Goal: Task Accomplishment & Management: Use online tool/utility

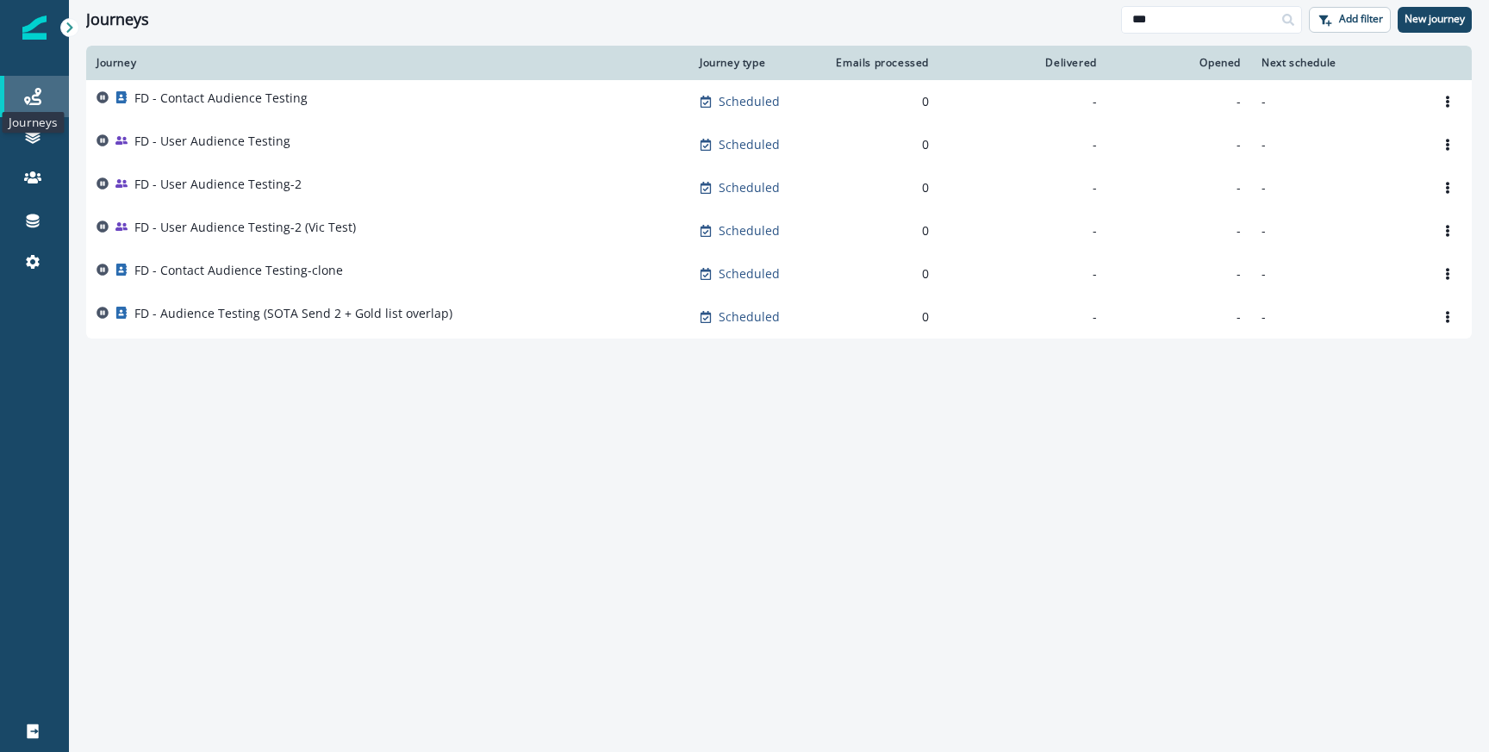
click at [29, 90] on icon at bounding box center [32, 96] width 17 height 17
click at [1140, 12] on input "**" at bounding box center [1211, 20] width 181 height 28
type input "**********"
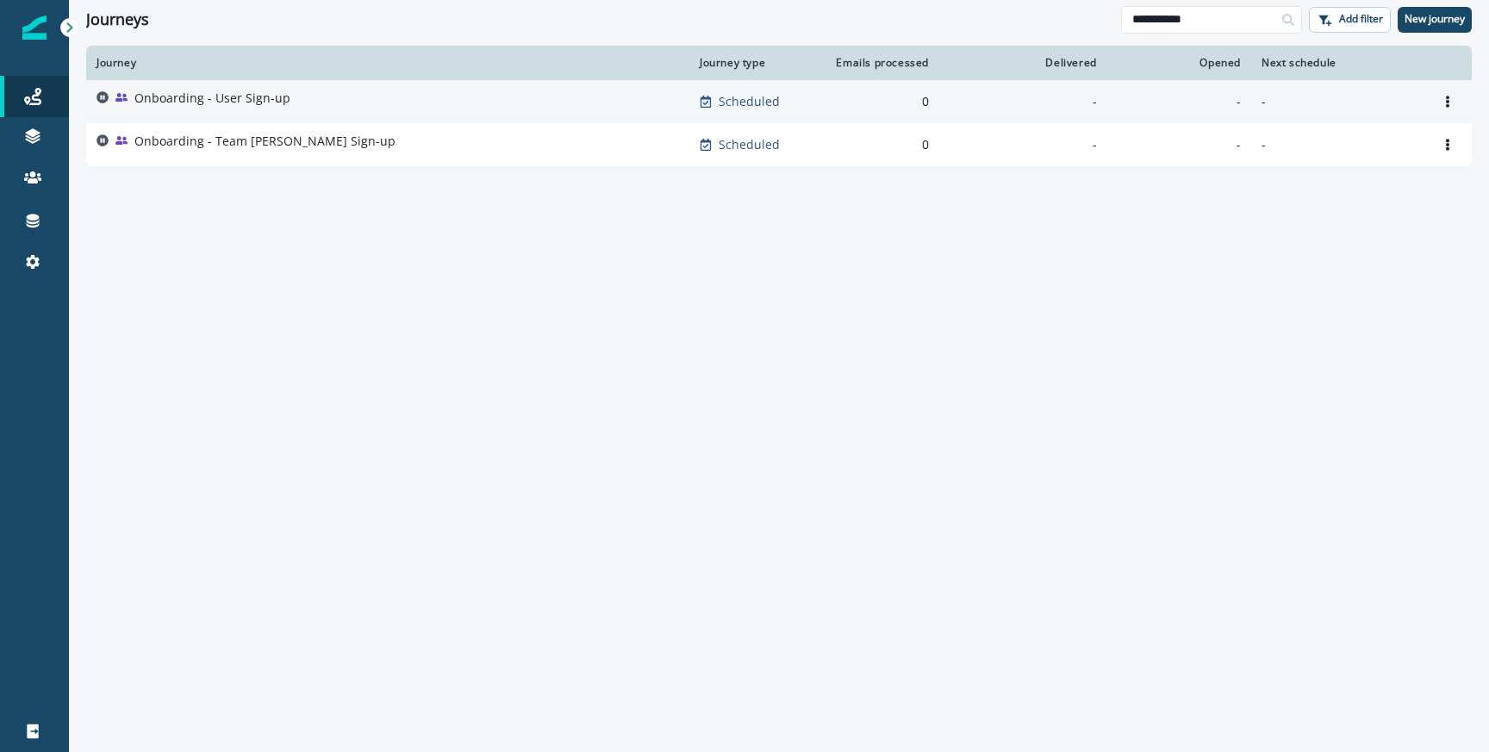
click at [341, 104] on div "Onboarding - User Sign-up" at bounding box center [388, 102] width 583 height 24
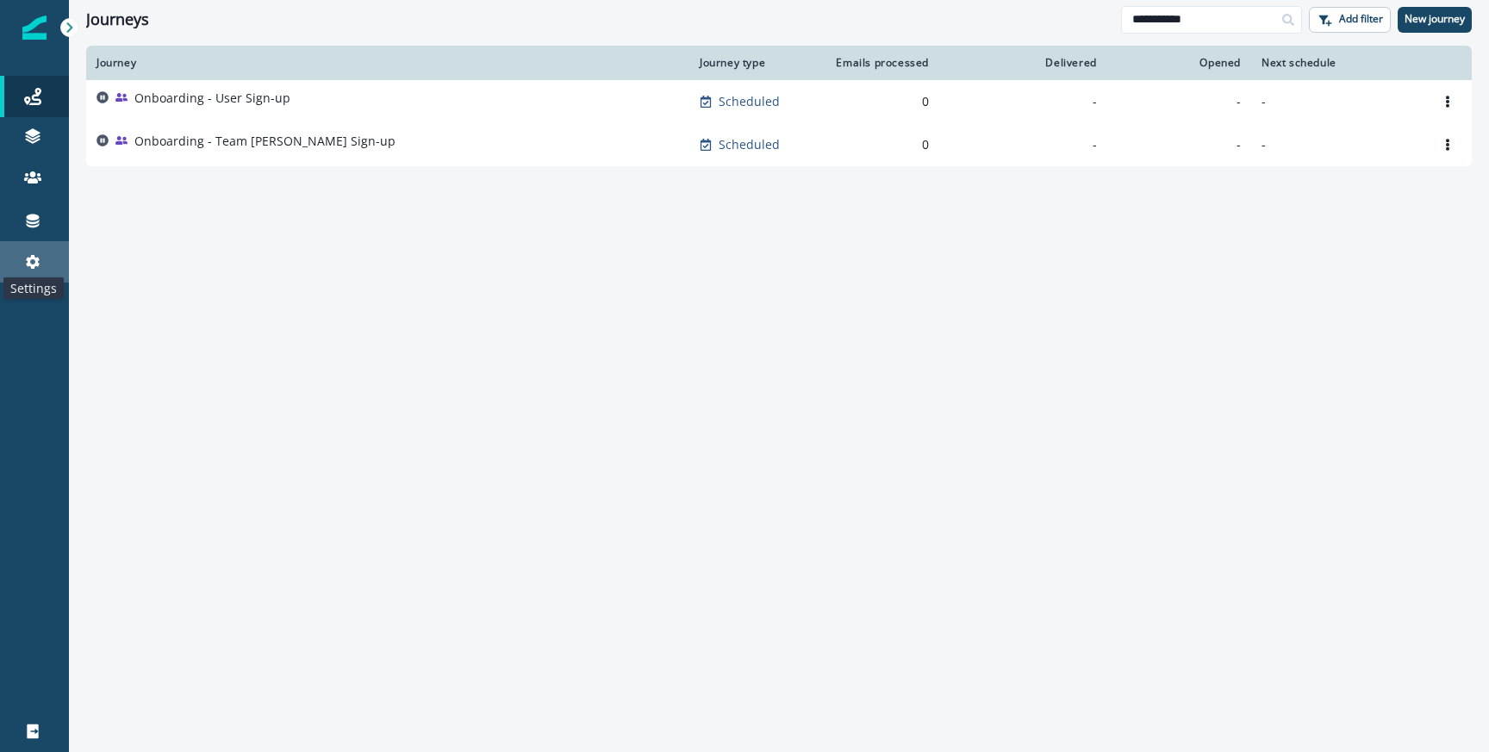
click at [29, 268] on icon at bounding box center [32, 261] width 17 height 17
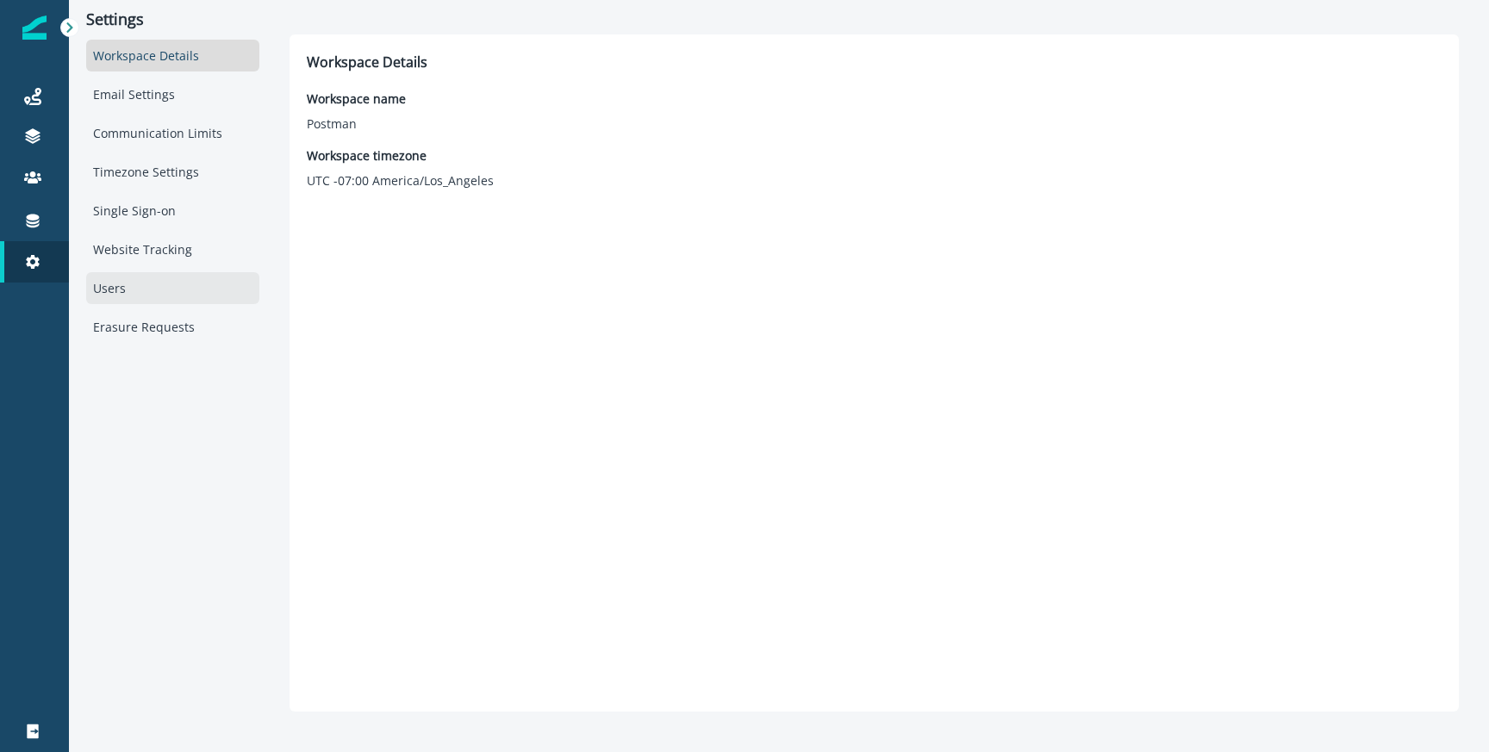
click at [122, 302] on div "Users" at bounding box center [172, 288] width 173 height 32
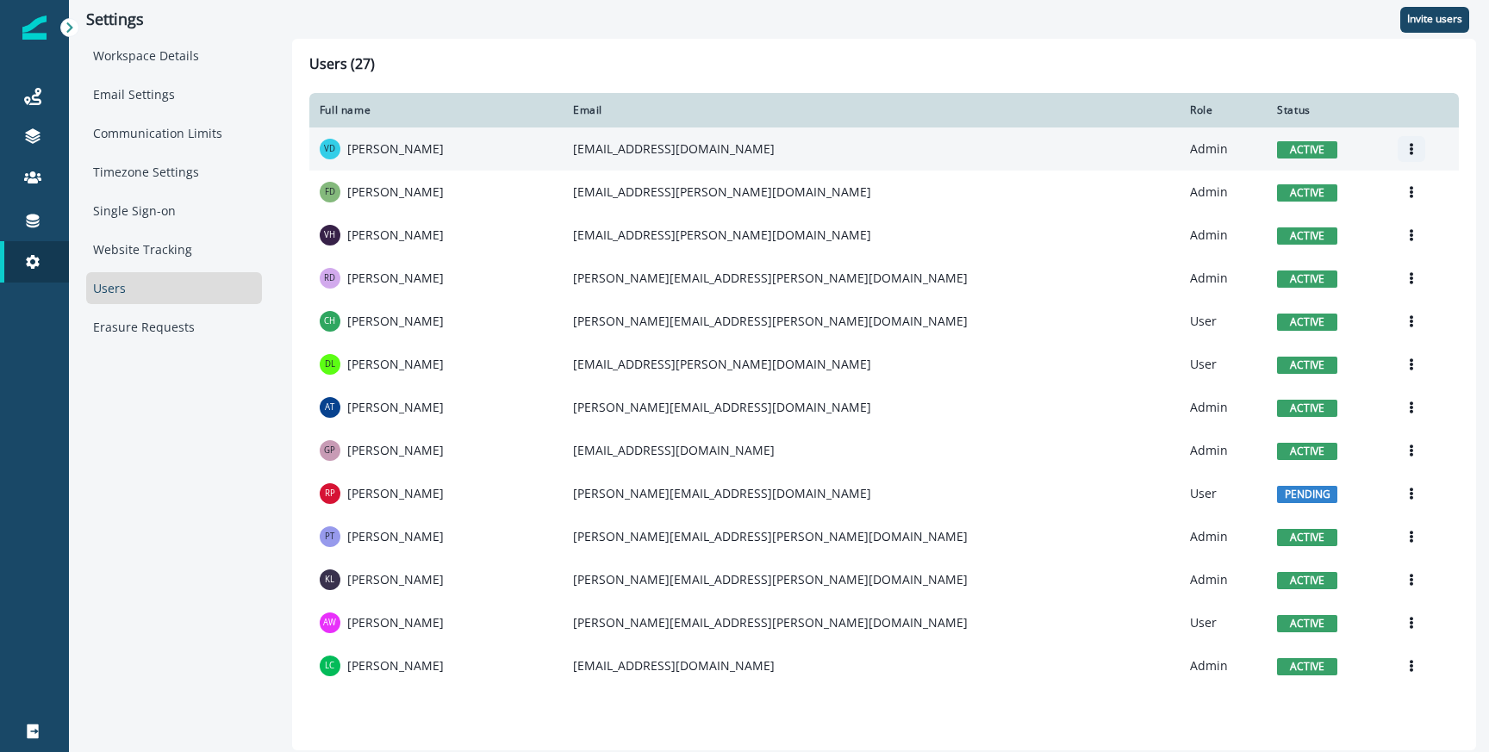
click at [1405, 147] on icon "Options" at bounding box center [1411, 149] width 12 height 12
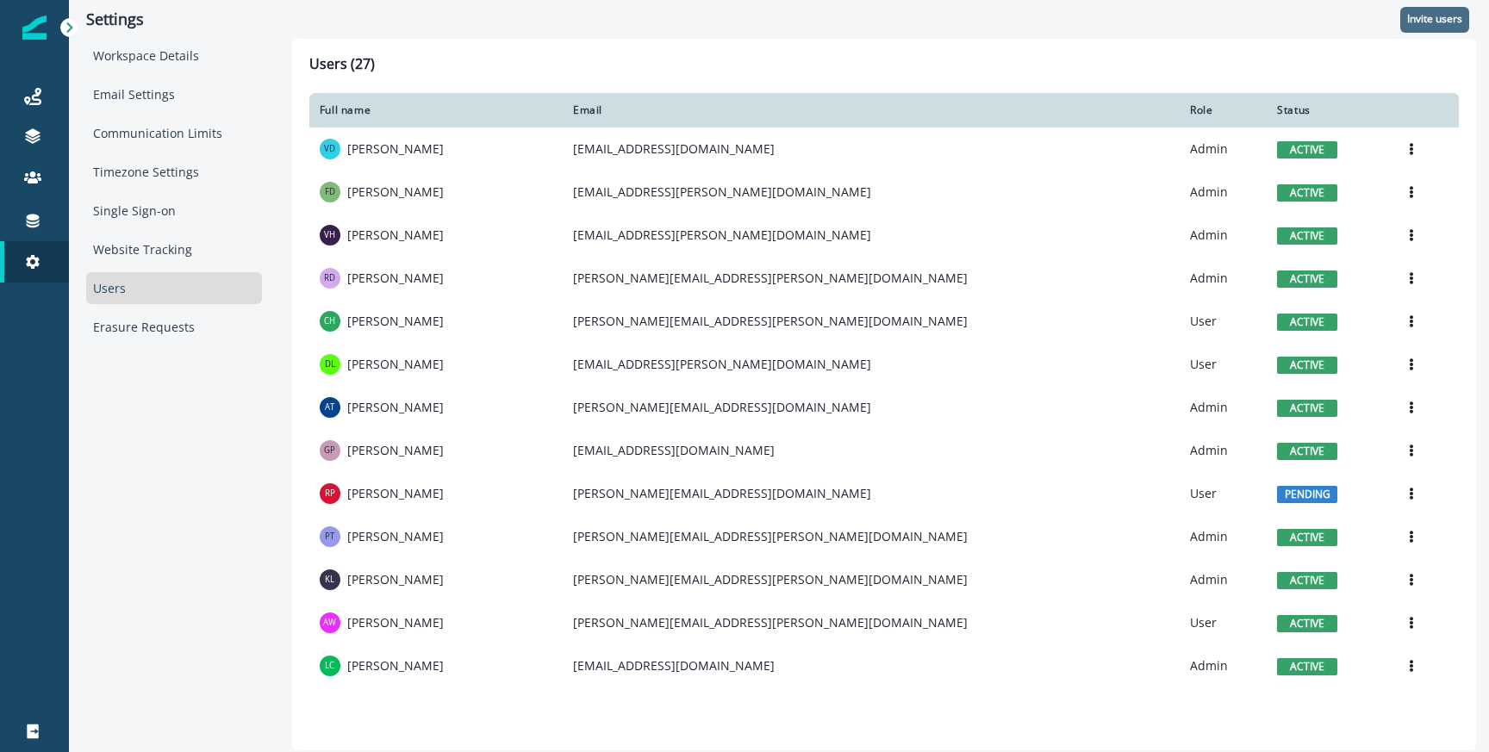
click at [1429, 27] on button "Invite users" at bounding box center [1434, 20] width 69 height 26
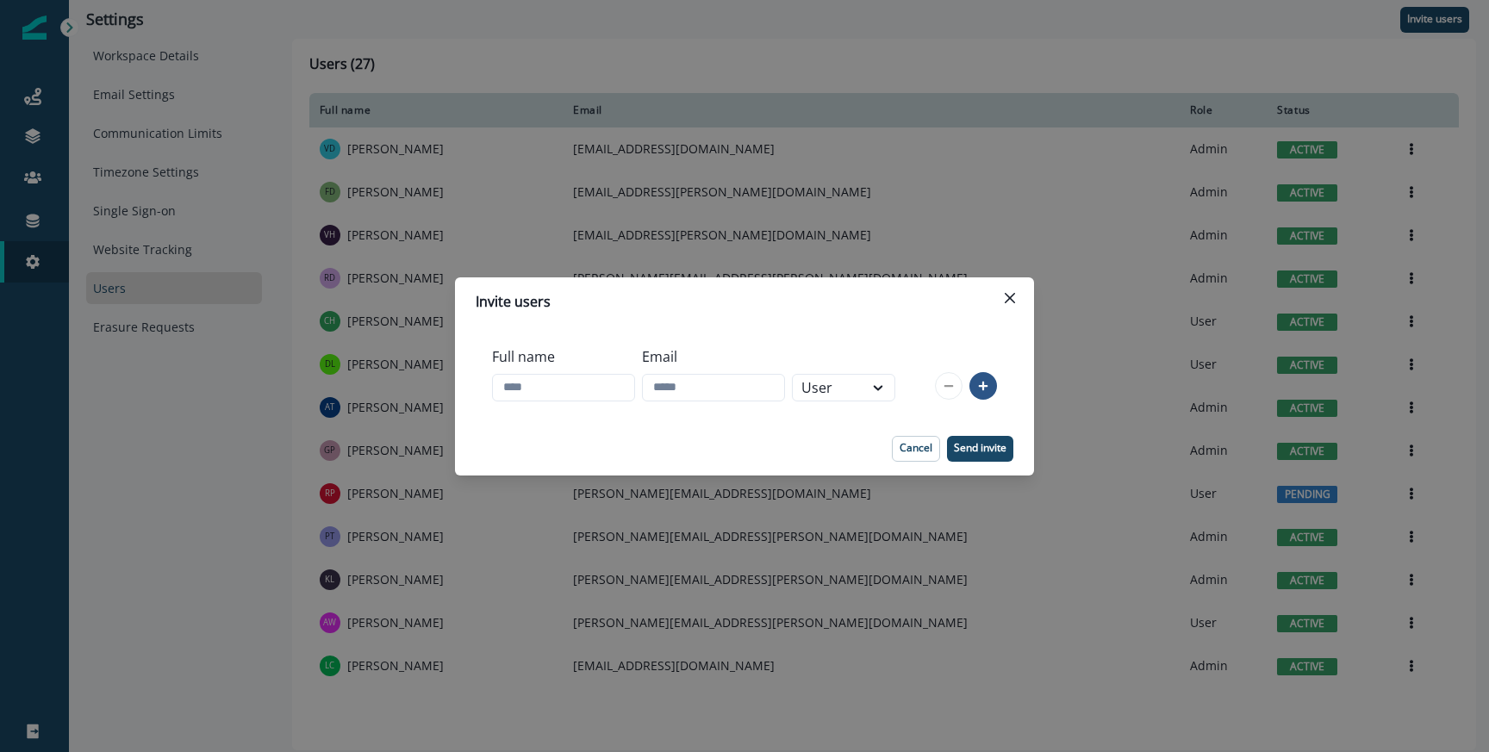
click at [552, 402] on div "Full name" at bounding box center [563, 374] width 143 height 69
click at [552, 387] on input "Full name" at bounding box center [563, 388] width 143 height 28
type input "**********"
click at [691, 383] on input "Email" at bounding box center [713, 388] width 143 height 28
paste input "**********"
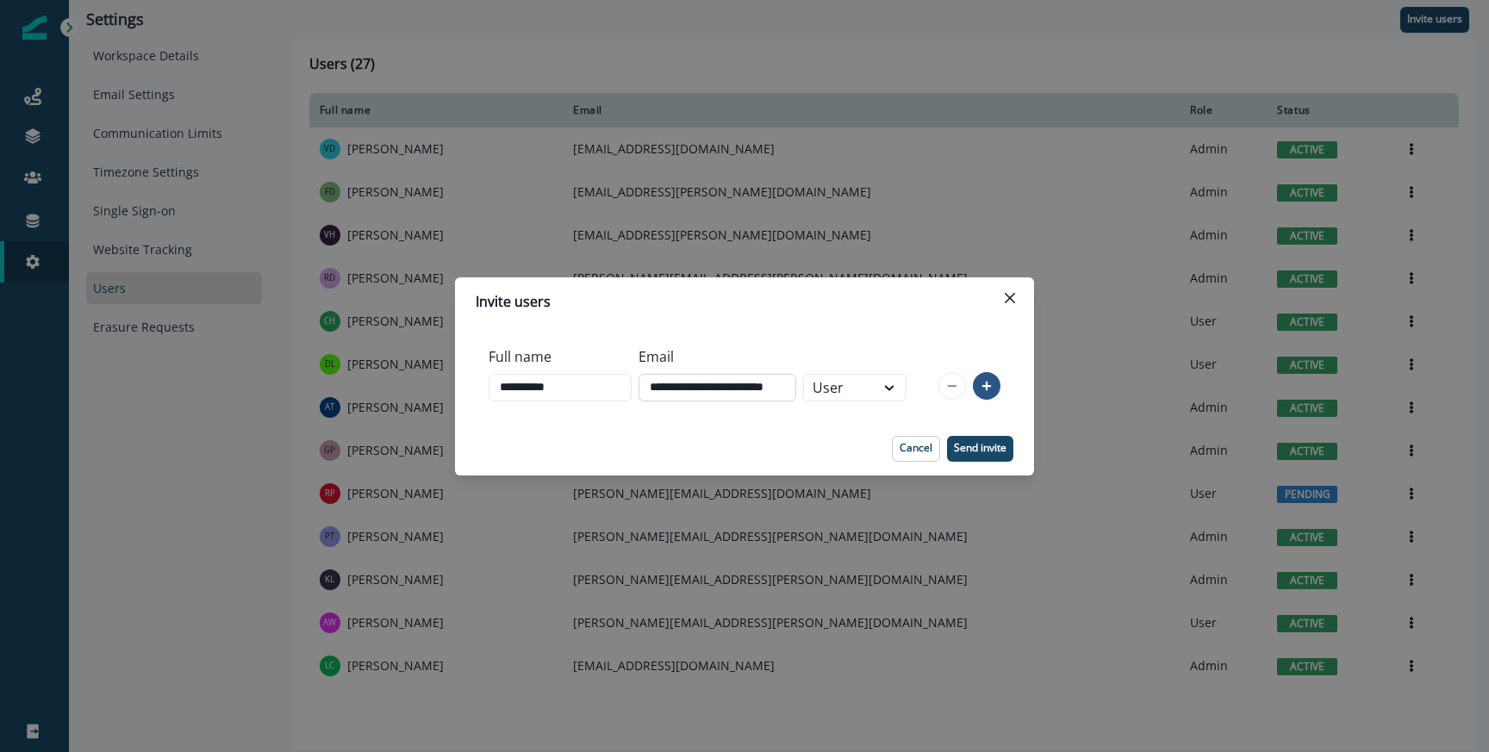
click at [717, 384] on input "**********" at bounding box center [718, 388] width 159 height 28
type input "**********"
click at [530, 392] on input "**********" at bounding box center [560, 388] width 143 height 28
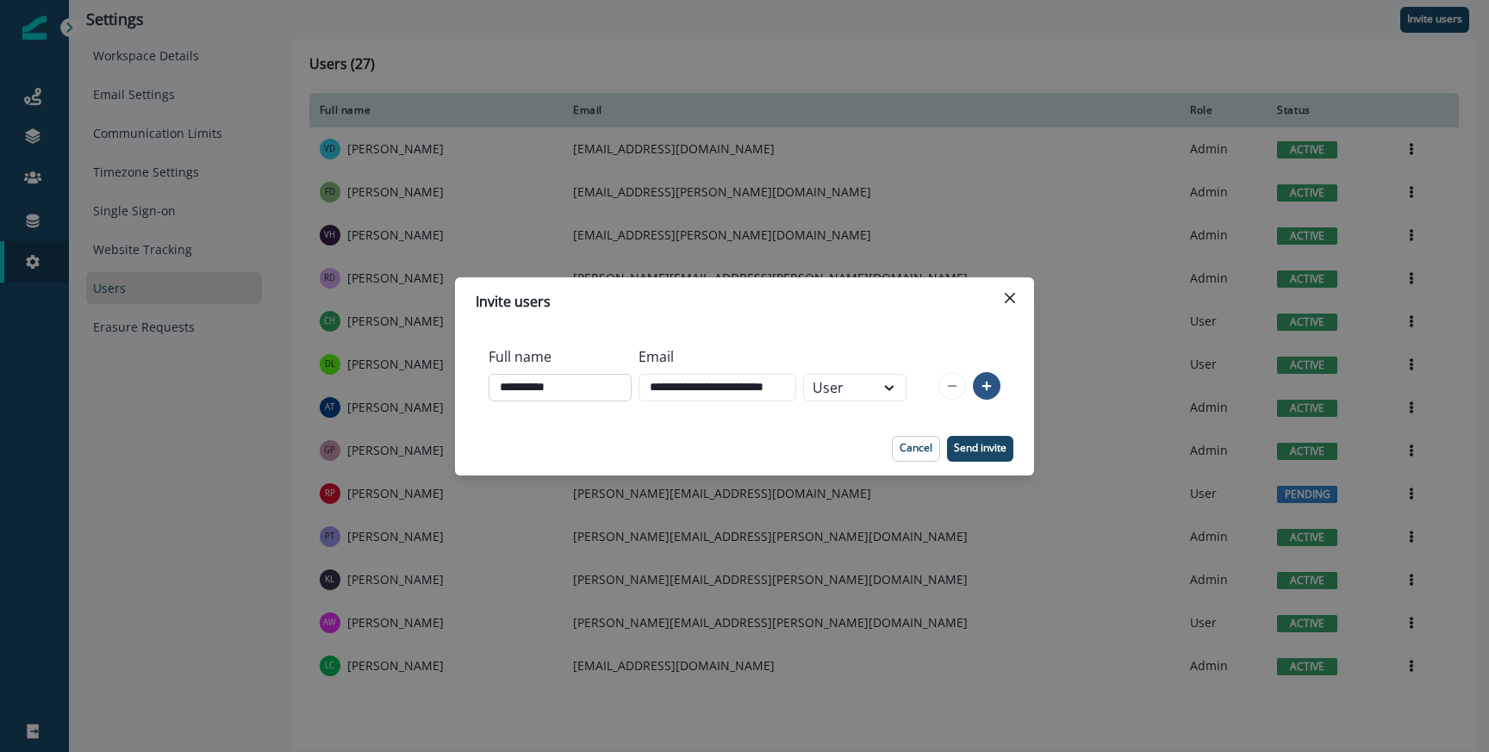
paste input "****"
type input "**********"
click at [865, 349] on div "**********" at bounding box center [698, 374] width 419 height 69
click at [866, 390] on div "User" at bounding box center [839, 387] width 53 height 21
click at [861, 359] on div "**********" at bounding box center [698, 374] width 419 height 69
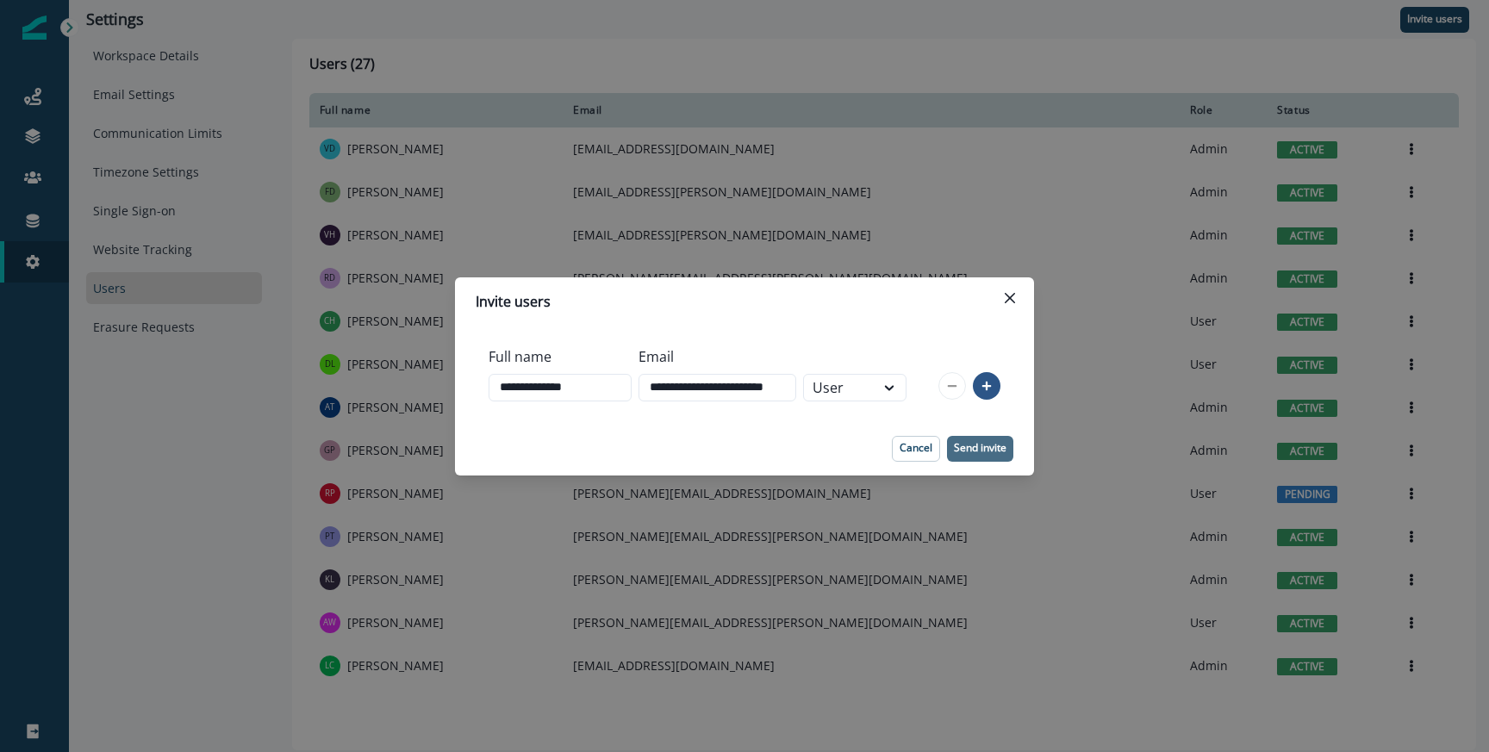
click at [987, 448] on p "Send invite" at bounding box center [980, 448] width 53 height 12
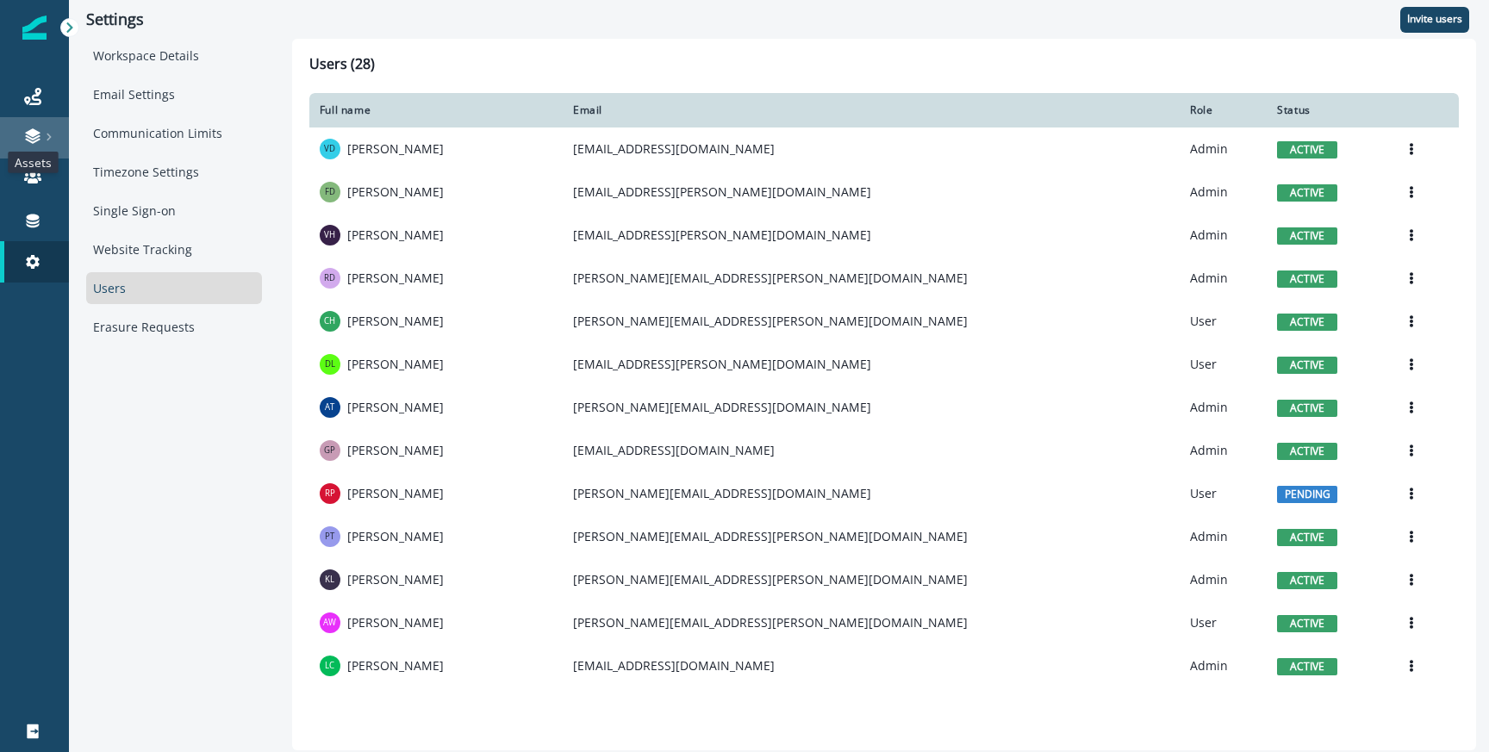
click at [28, 129] on icon at bounding box center [32, 136] width 17 height 17
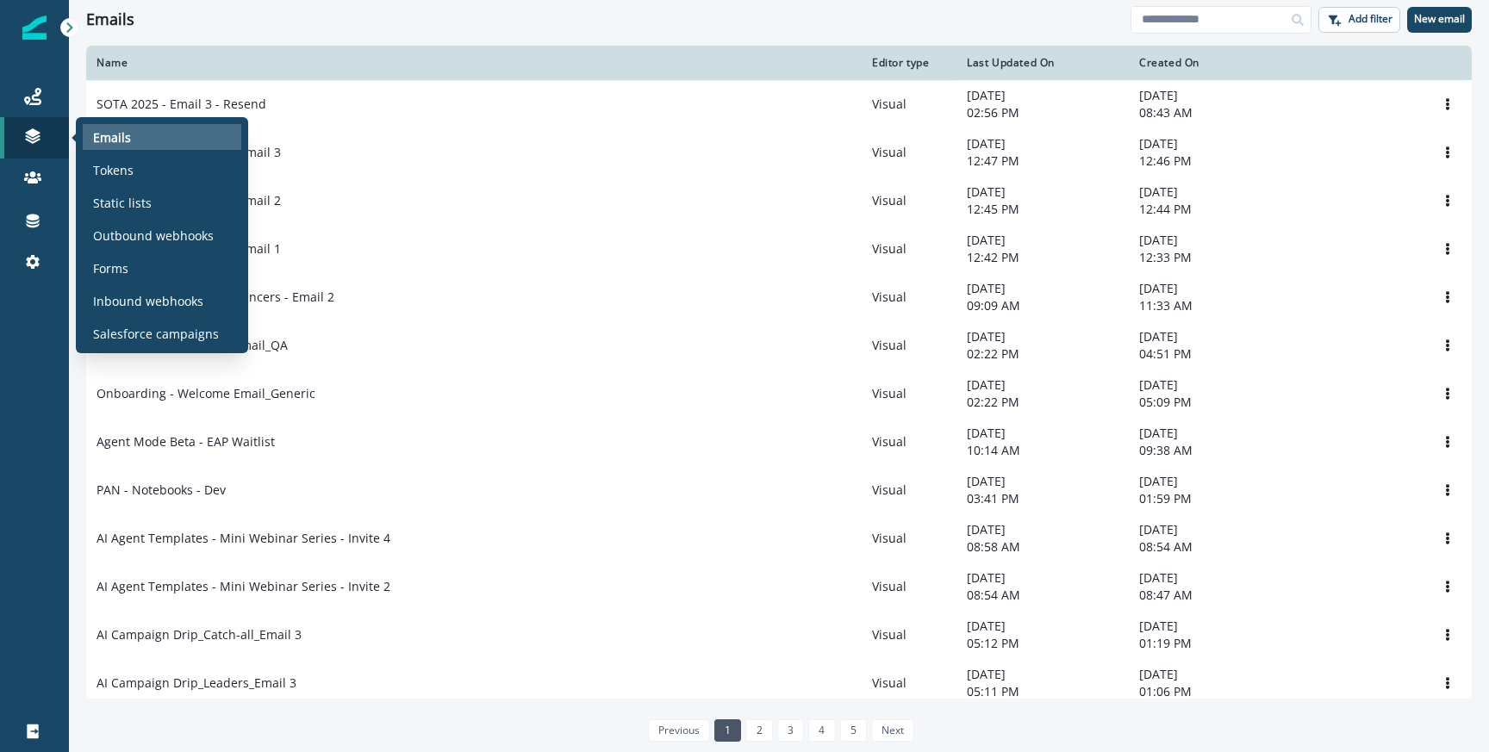
click at [152, 125] on div "Emails" at bounding box center [162, 137] width 159 height 26
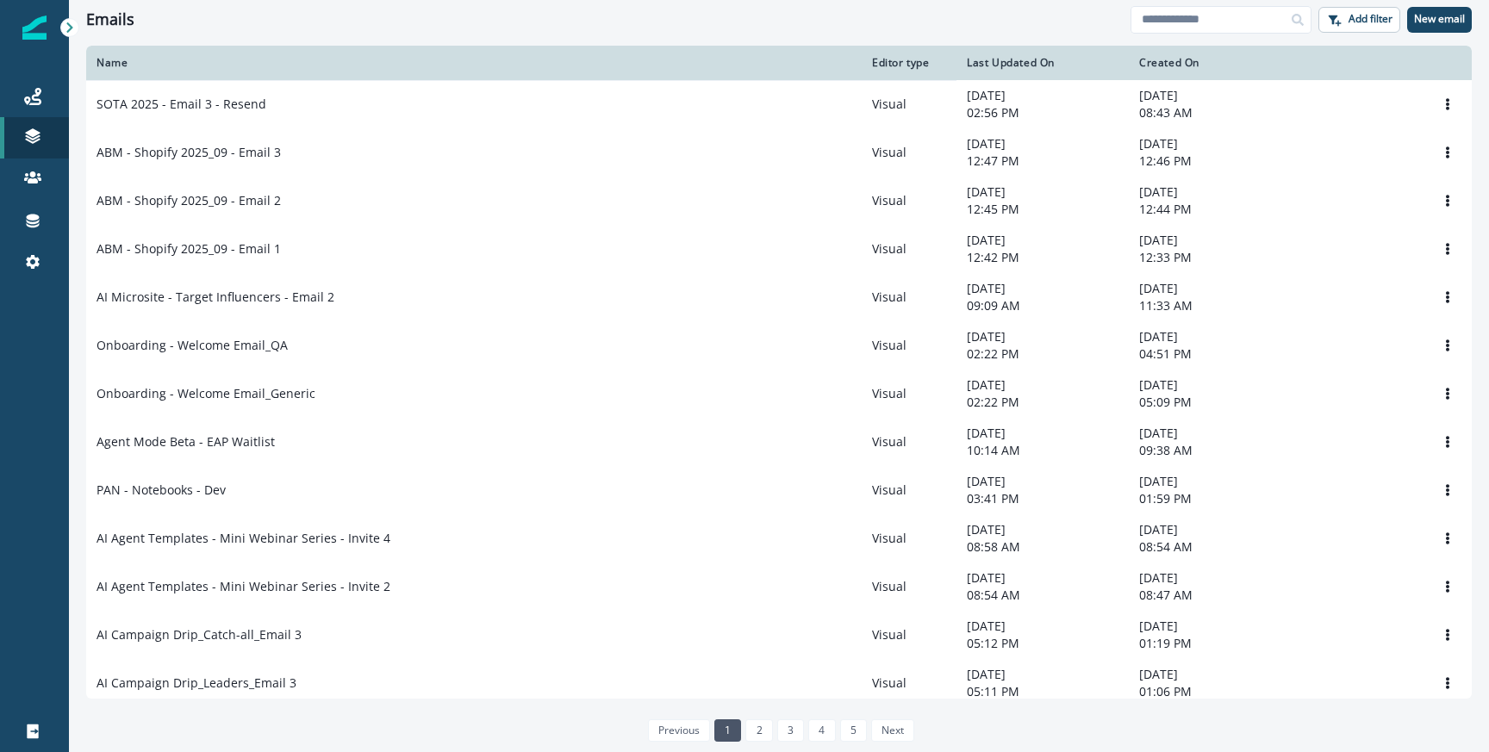
click at [1212, 4] on div "Emails Add filter New email" at bounding box center [779, 19] width 1420 height 39
click at [1208, 12] on input at bounding box center [1221, 20] width 181 height 28
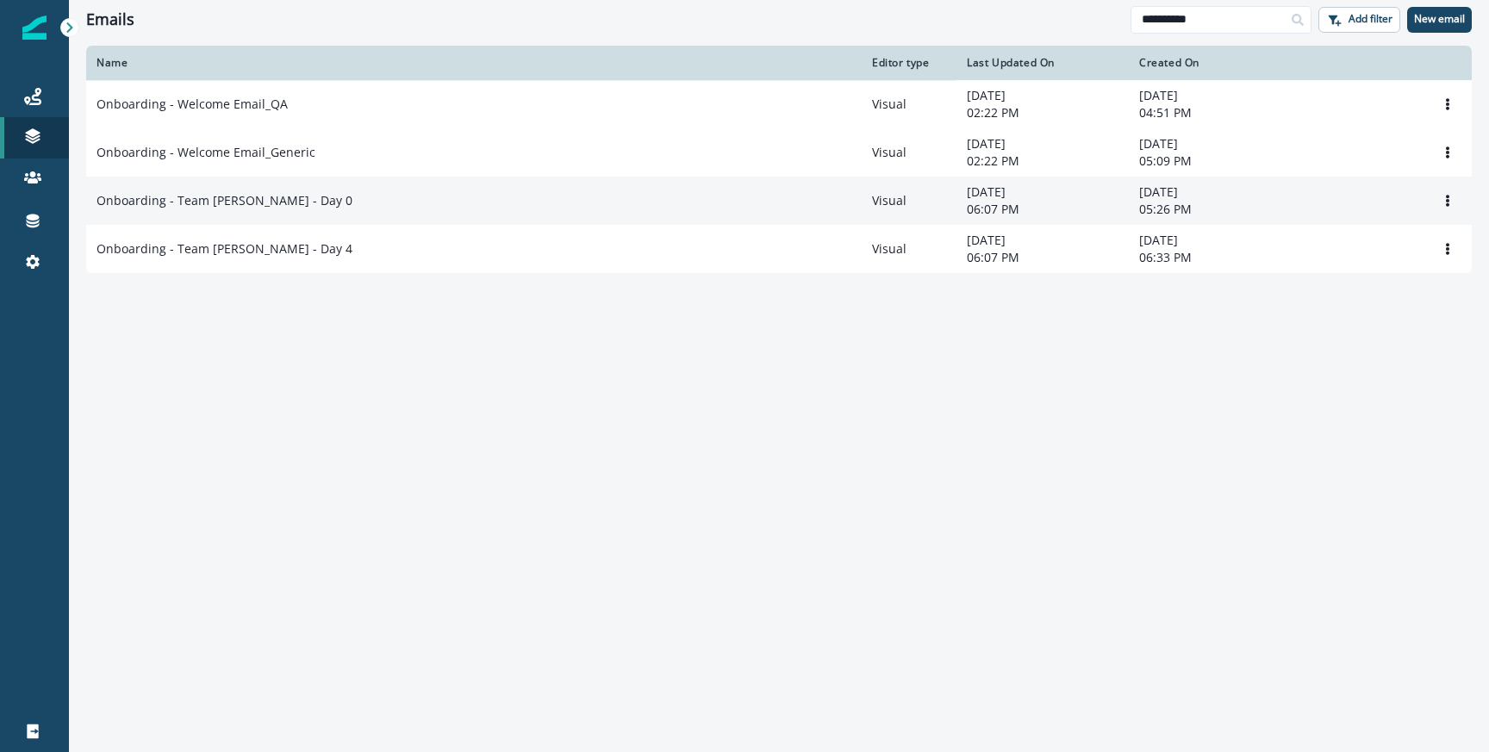
type input "**********"
click at [308, 204] on div "Onboarding - Team [PERSON_NAME] - Day 0" at bounding box center [474, 200] width 755 height 17
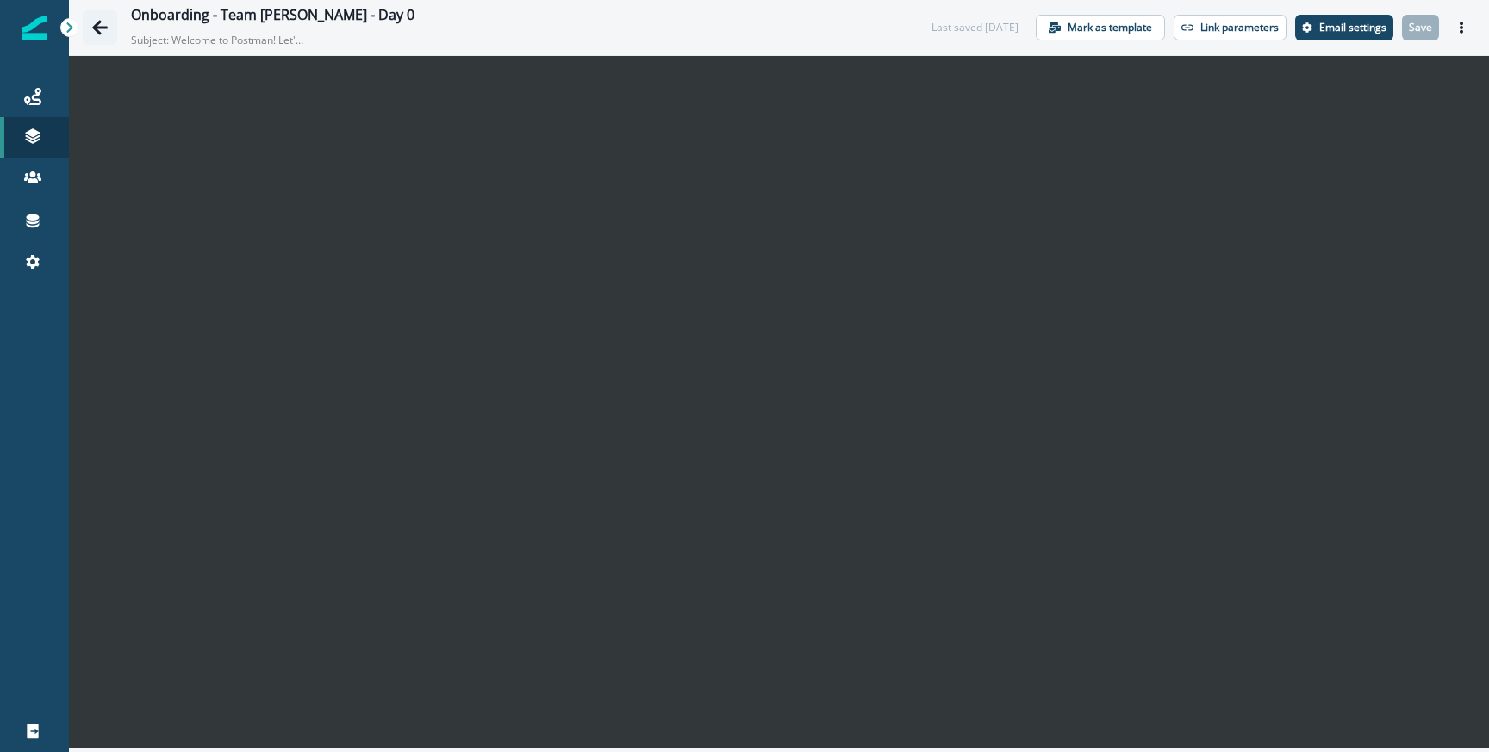
click at [105, 22] on icon "Go back" at bounding box center [99, 27] width 17 height 17
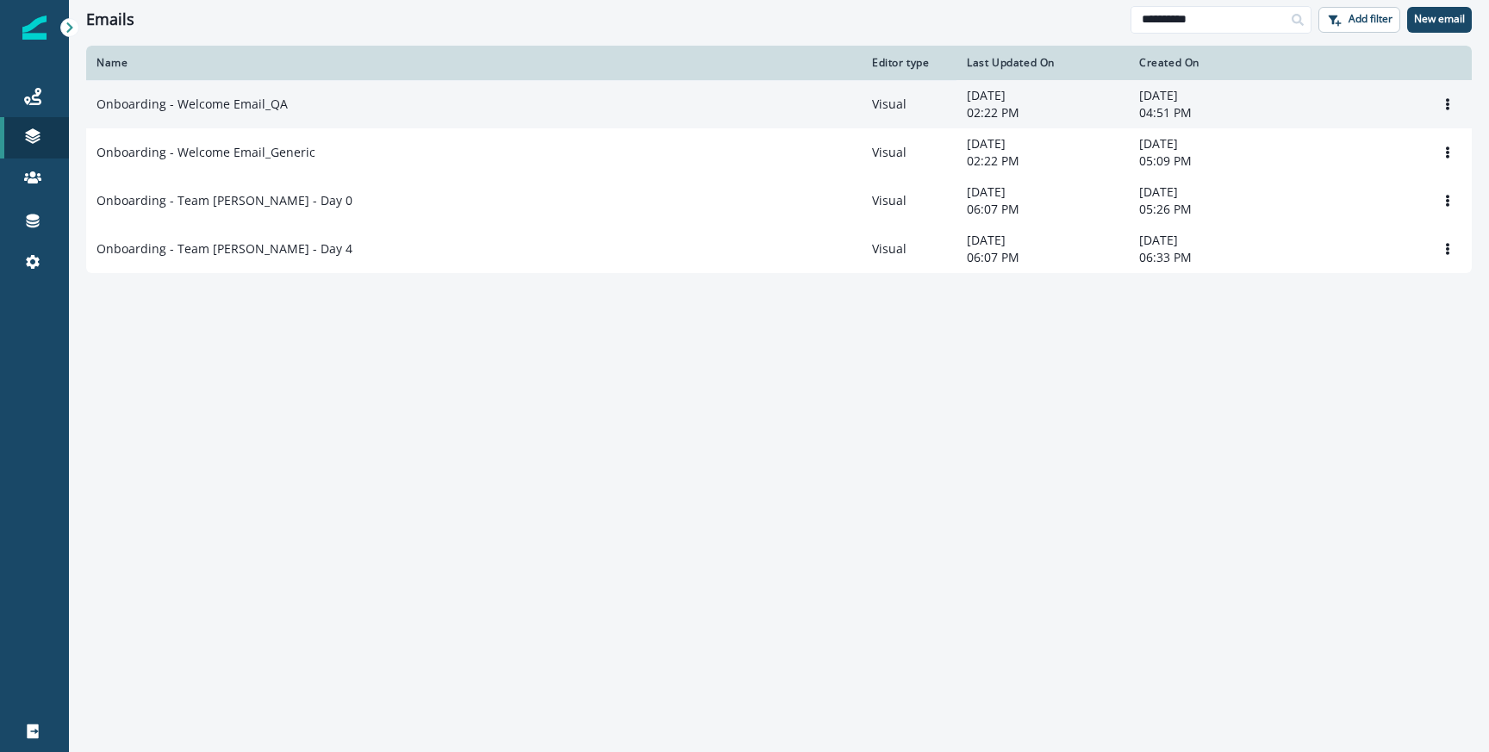
click at [317, 96] on div "Onboarding - Welcome Email_QA" at bounding box center [474, 104] width 755 height 17
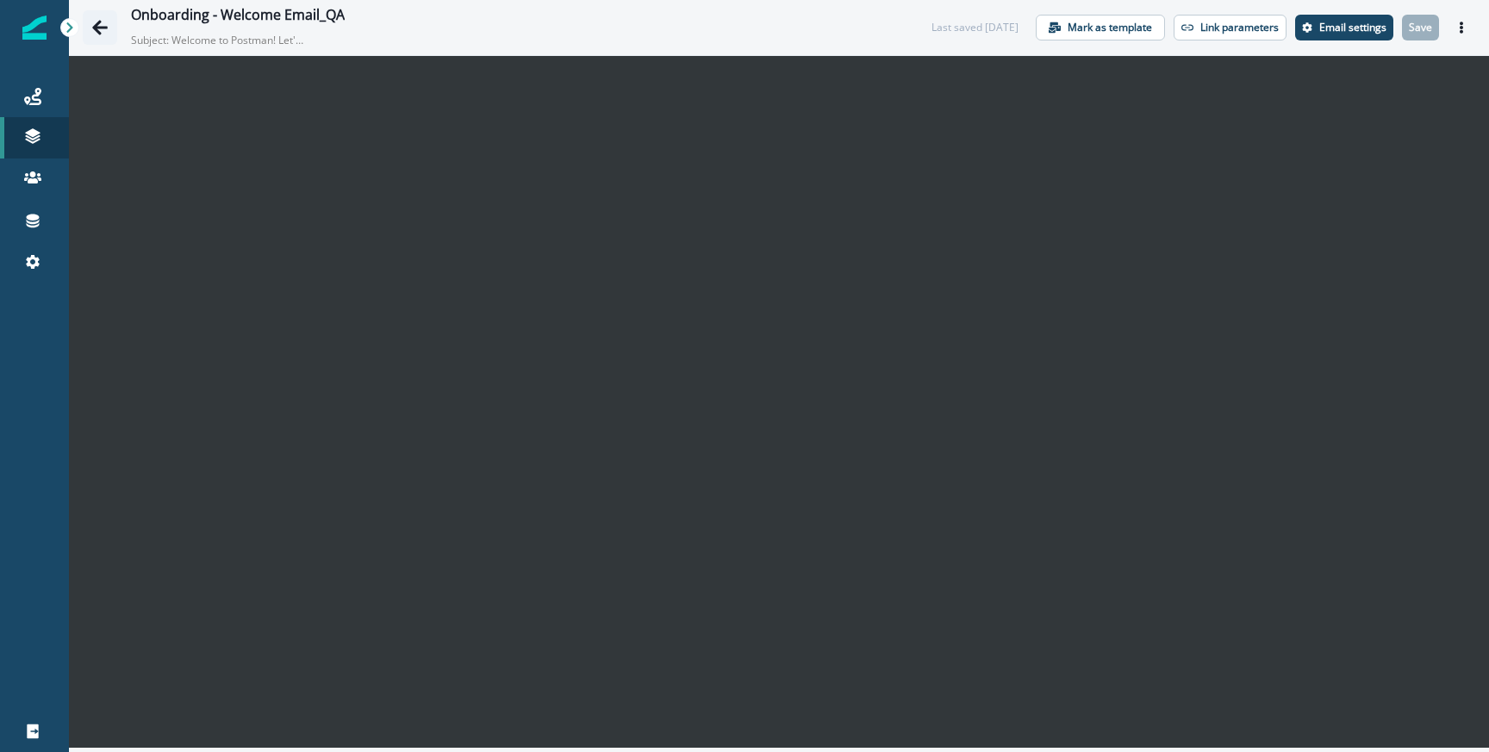
click at [97, 16] on button "Go back" at bounding box center [100, 27] width 34 height 34
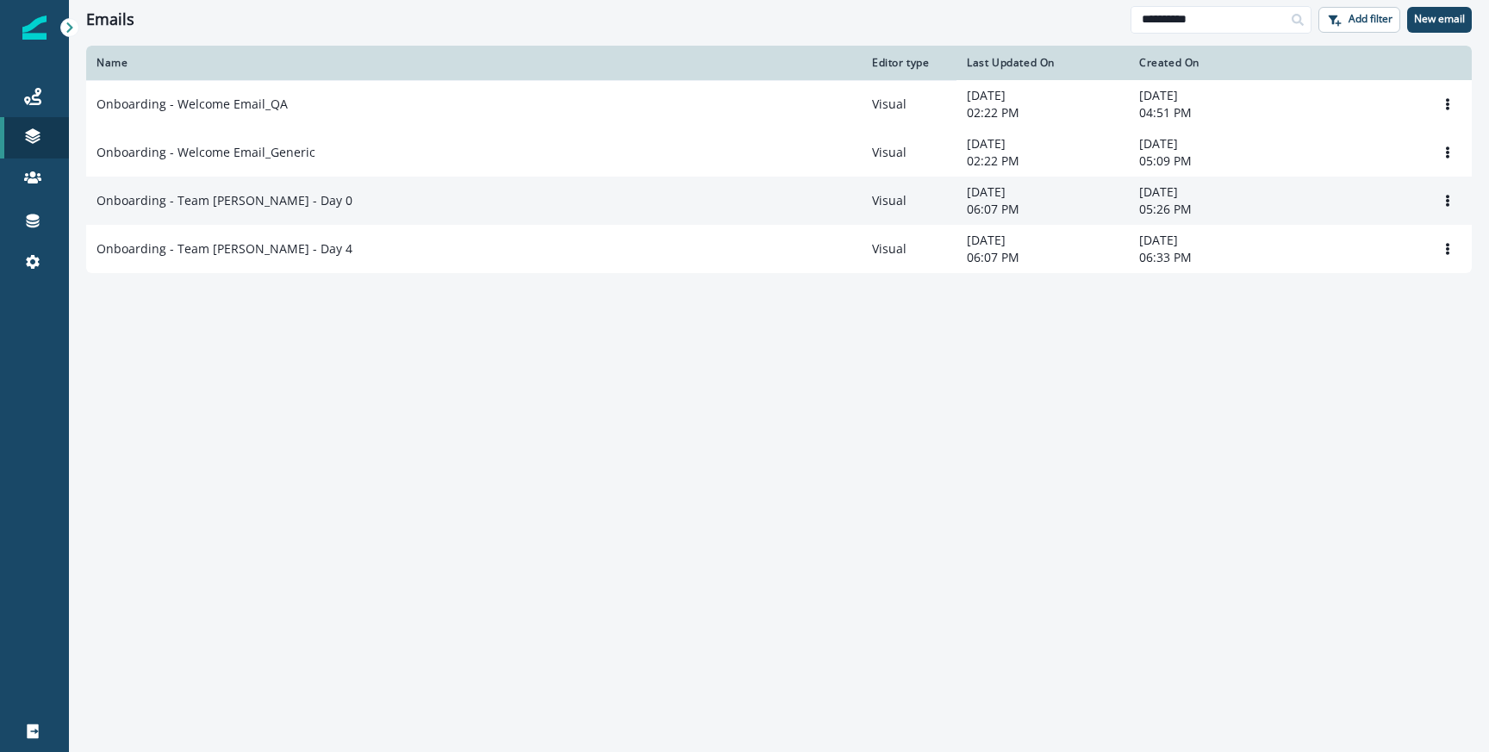
click at [302, 201] on div "Onboarding - Team [PERSON_NAME] - Day 0" at bounding box center [474, 200] width 755 height 17
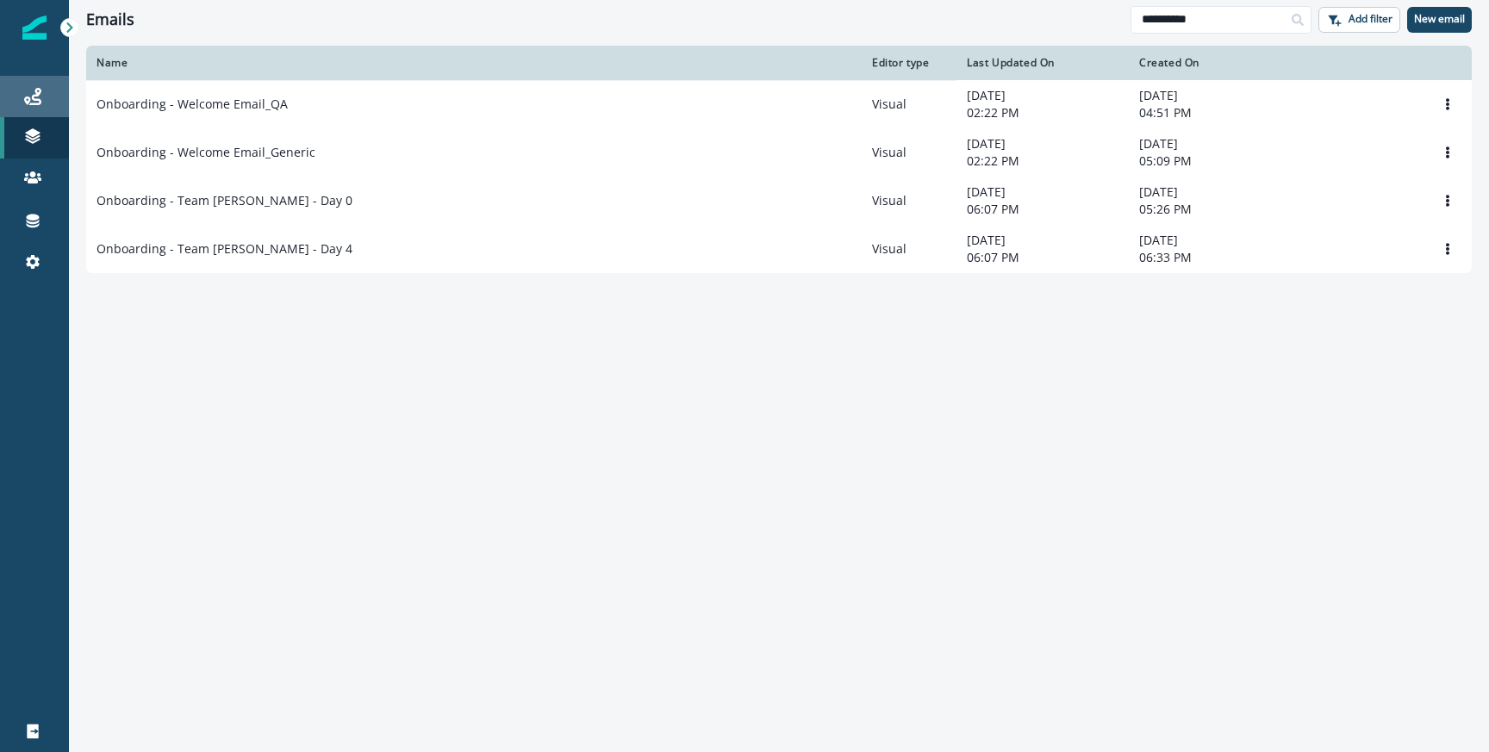
click at [21, 84] on link "Journeys" at bounding box center [34, 96] width 69 height 41
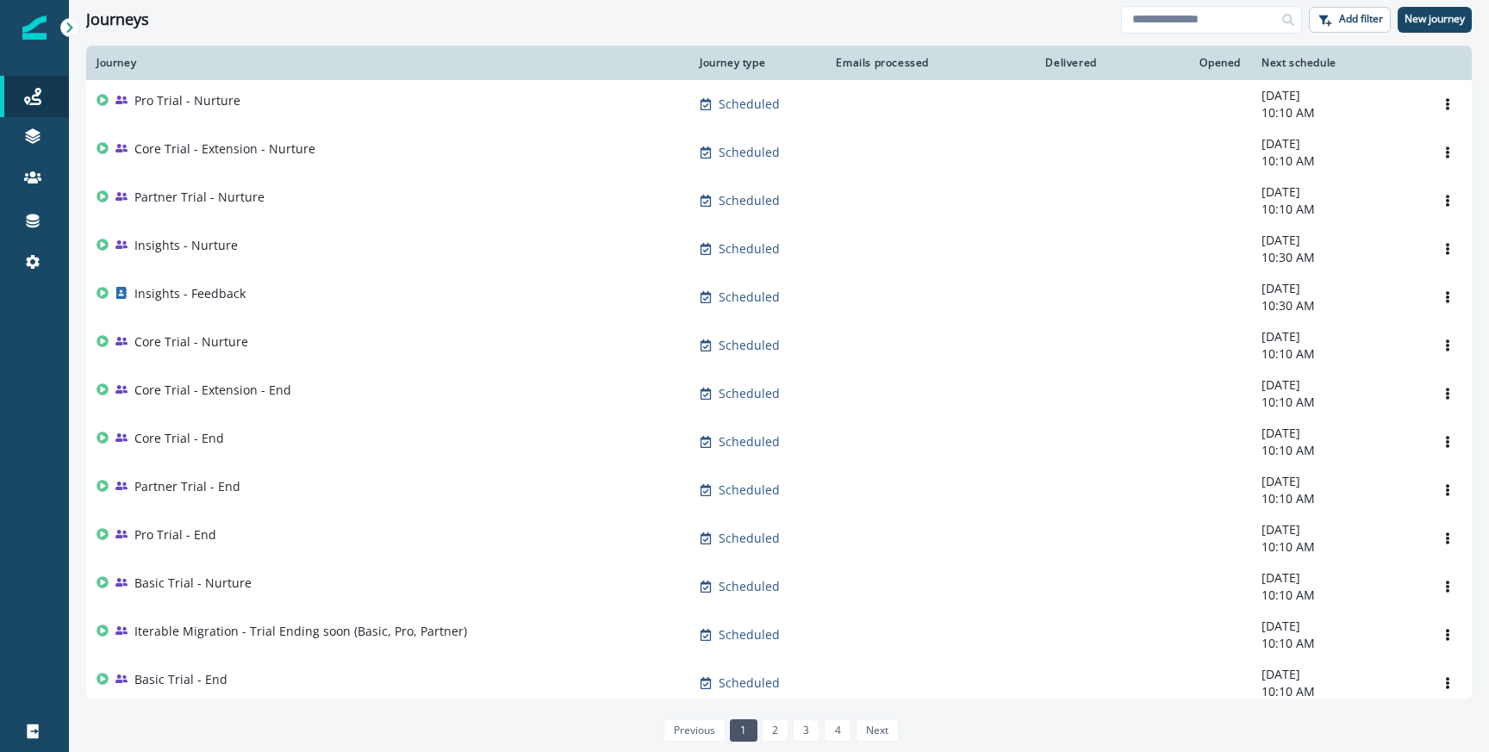
click at [1239, 33] on div "Journeys Add filter New journey" at bounding box center [779, 19] width 1420 height 39
click at [1240, 27] on input at bounding box center [1211, 20] width 181 height 28
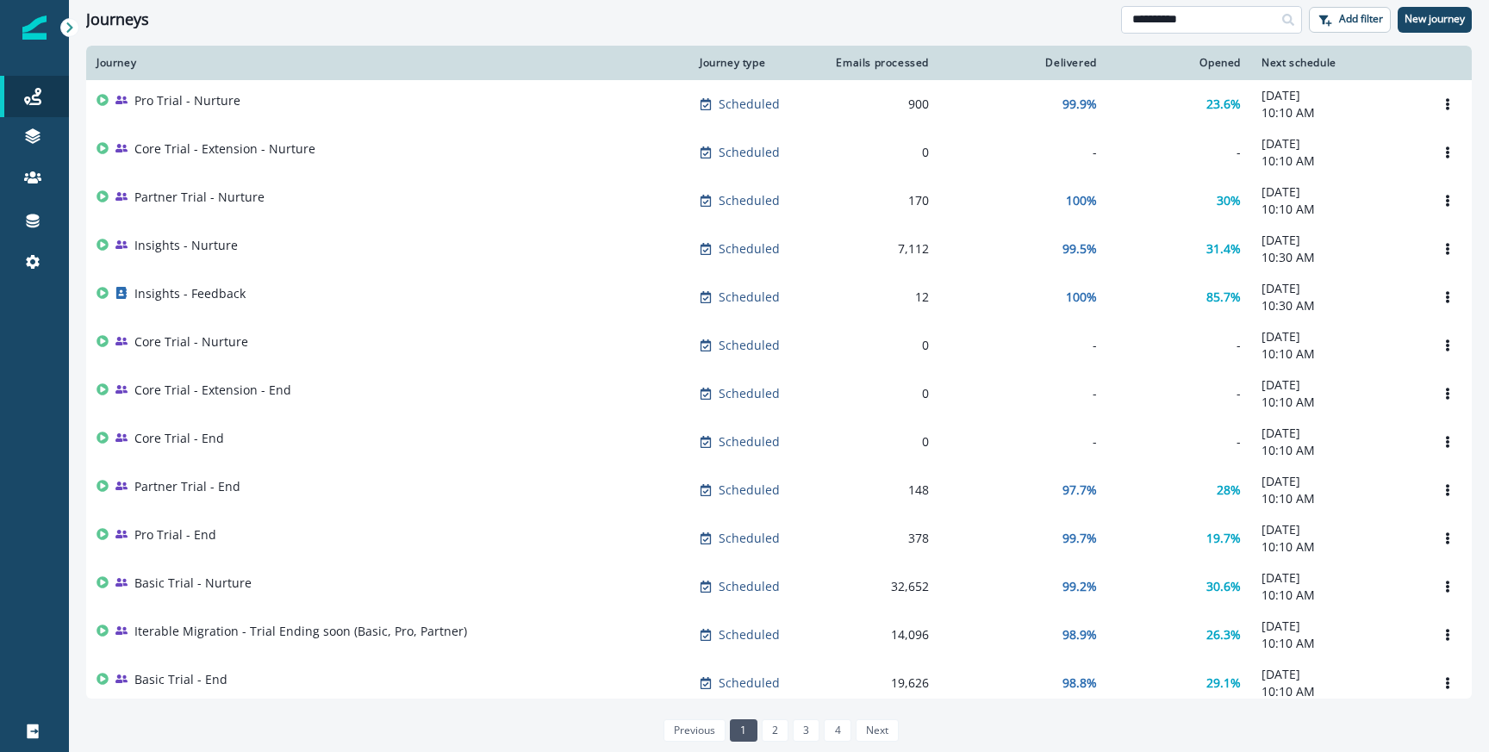
type input "**********"
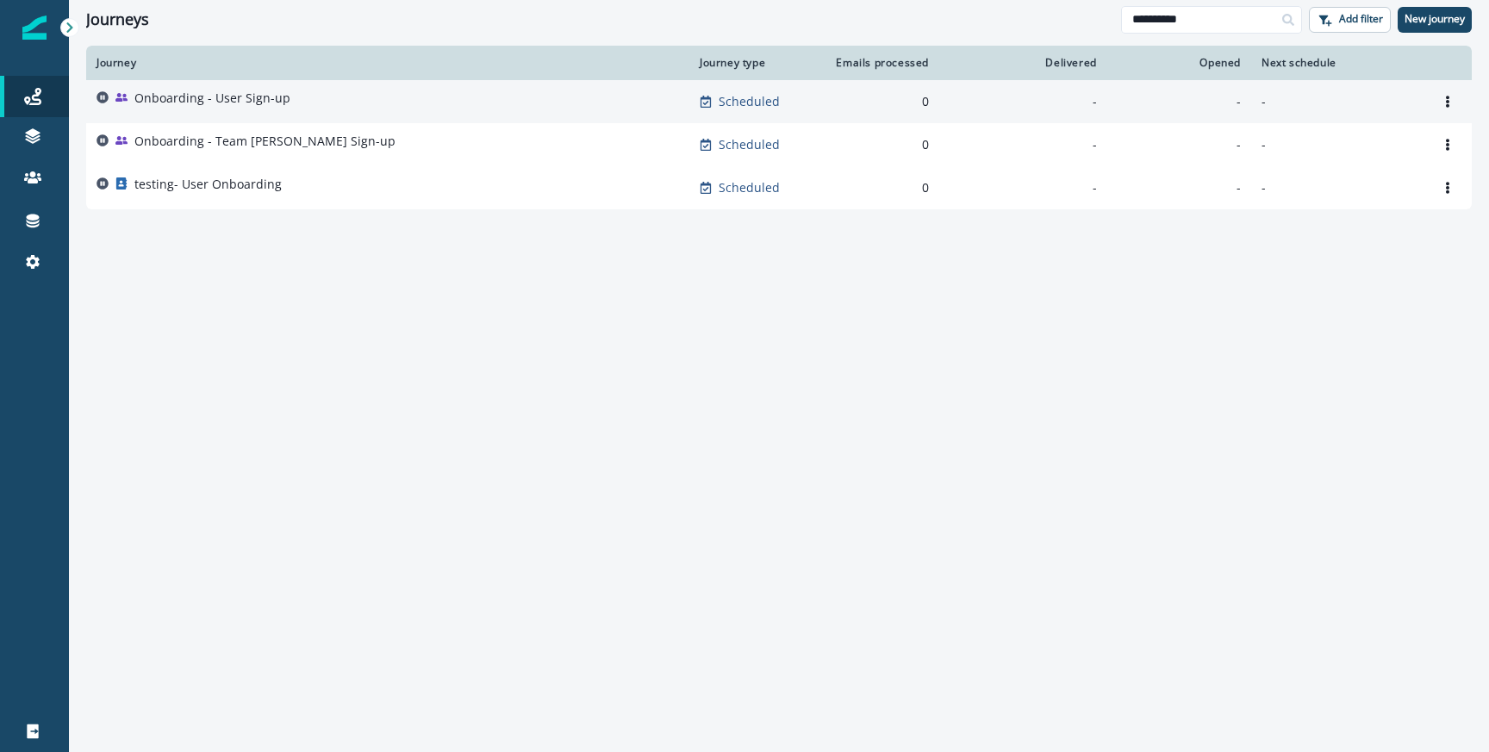
click at [221, 102] on p "Onboarding - User Sign-up" at bounding box center [212, 98] width 156 height 17
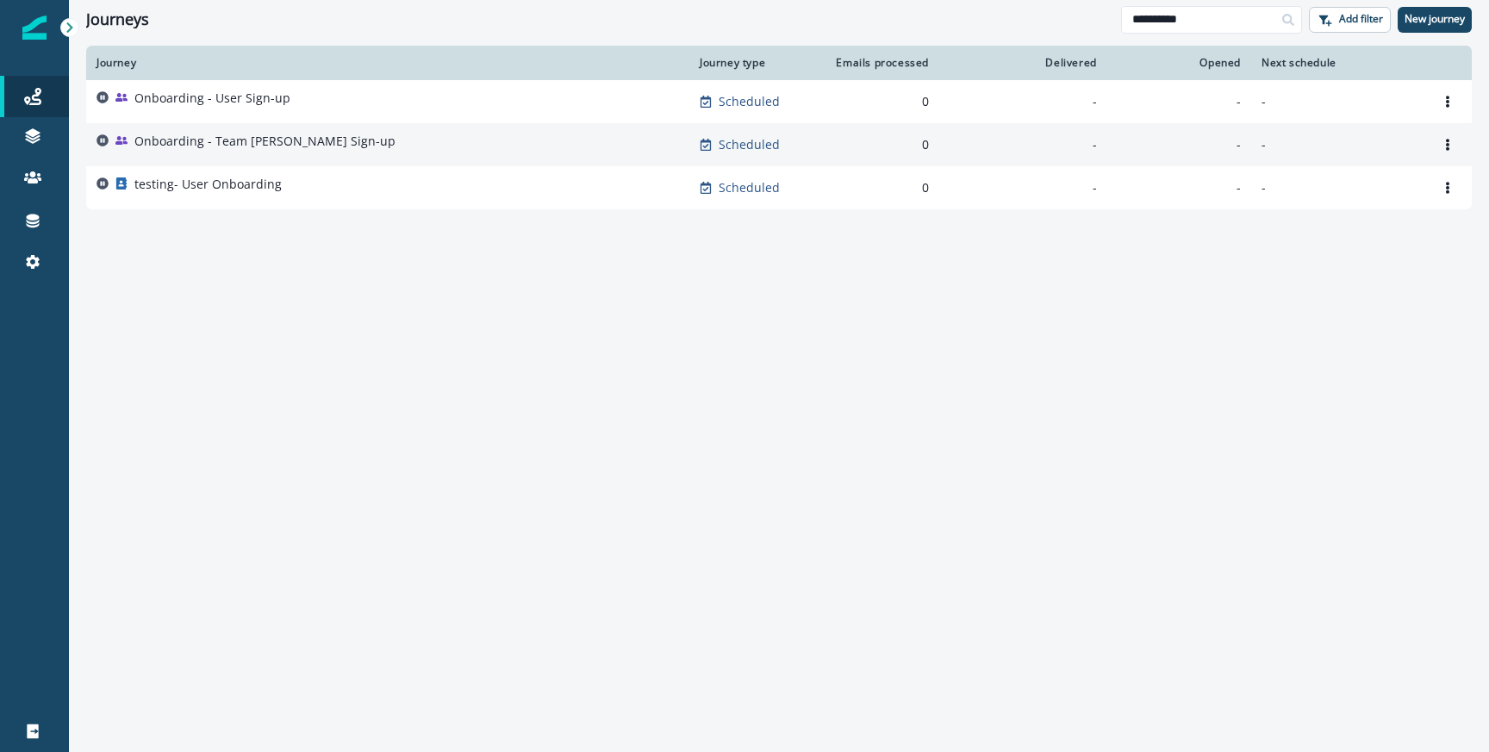
click at [228, 141] on p "Onboarding - Team Joiner Sign-up" at bounding box center [264, 141] width 261 height 17
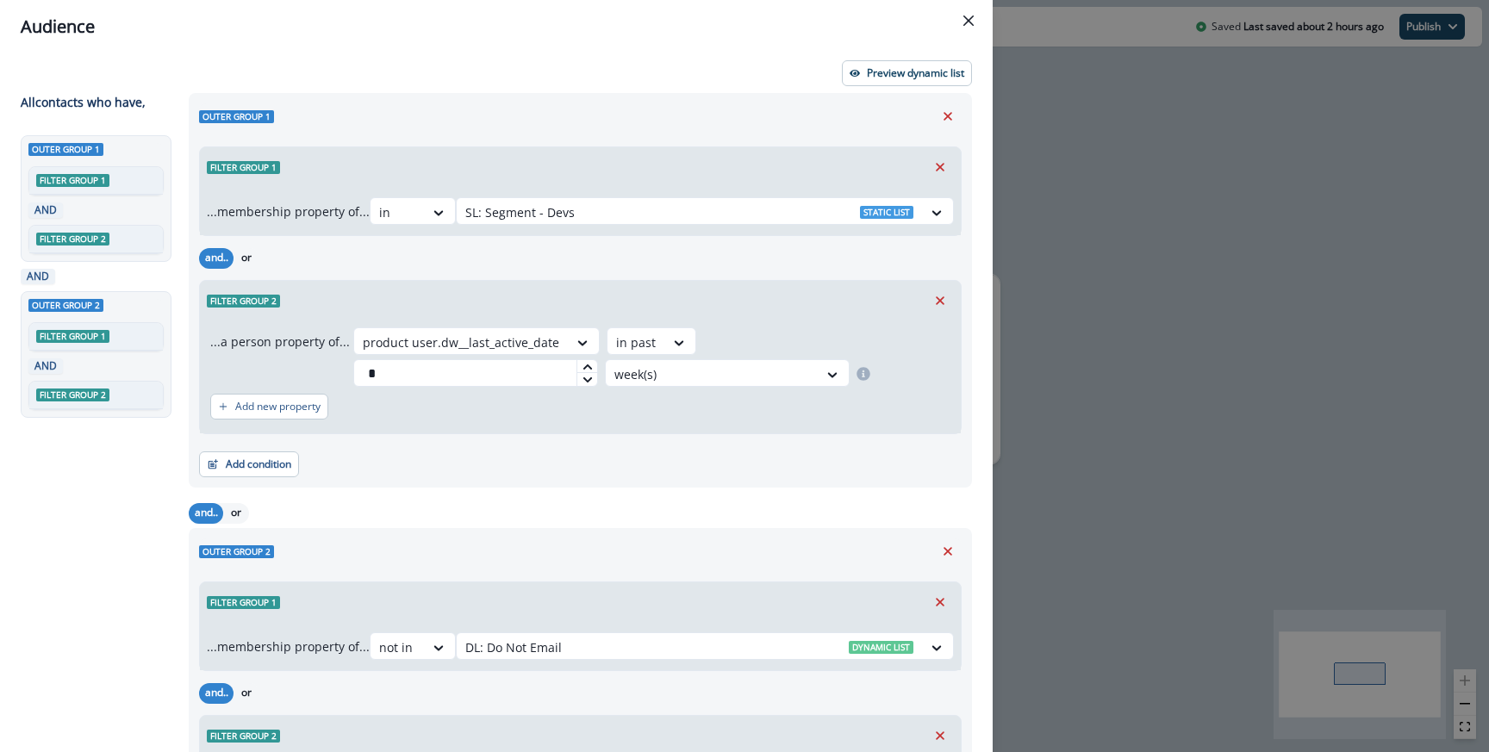
click at [1104, 267] on div "Audience Preview dynamic list All contact s who have, Outer group 1 Filter grou…" at bounding box center [744, 376] width 1489 height 752
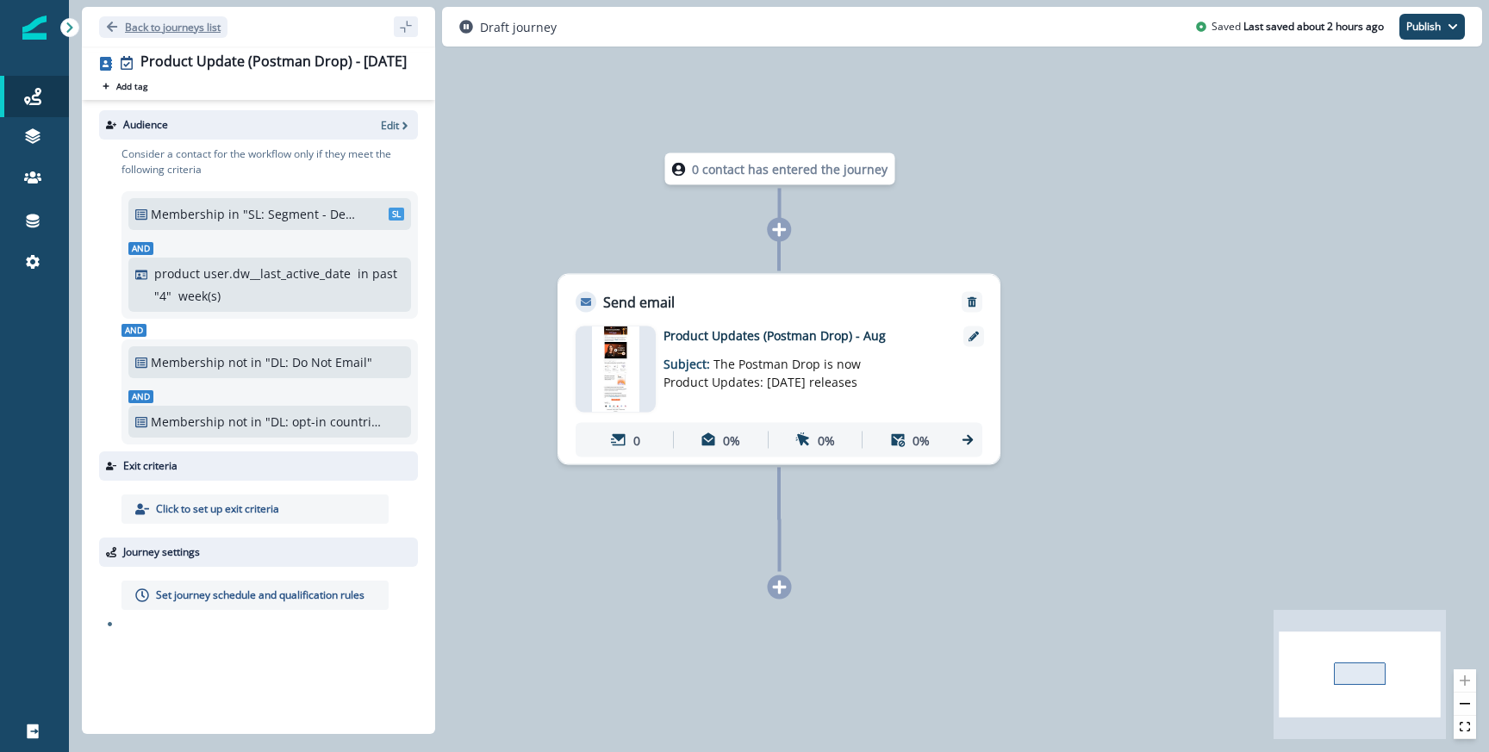
click at [188, 31] on p "Back to journeys list" at bounding box center [173, 27] width 96 height 15
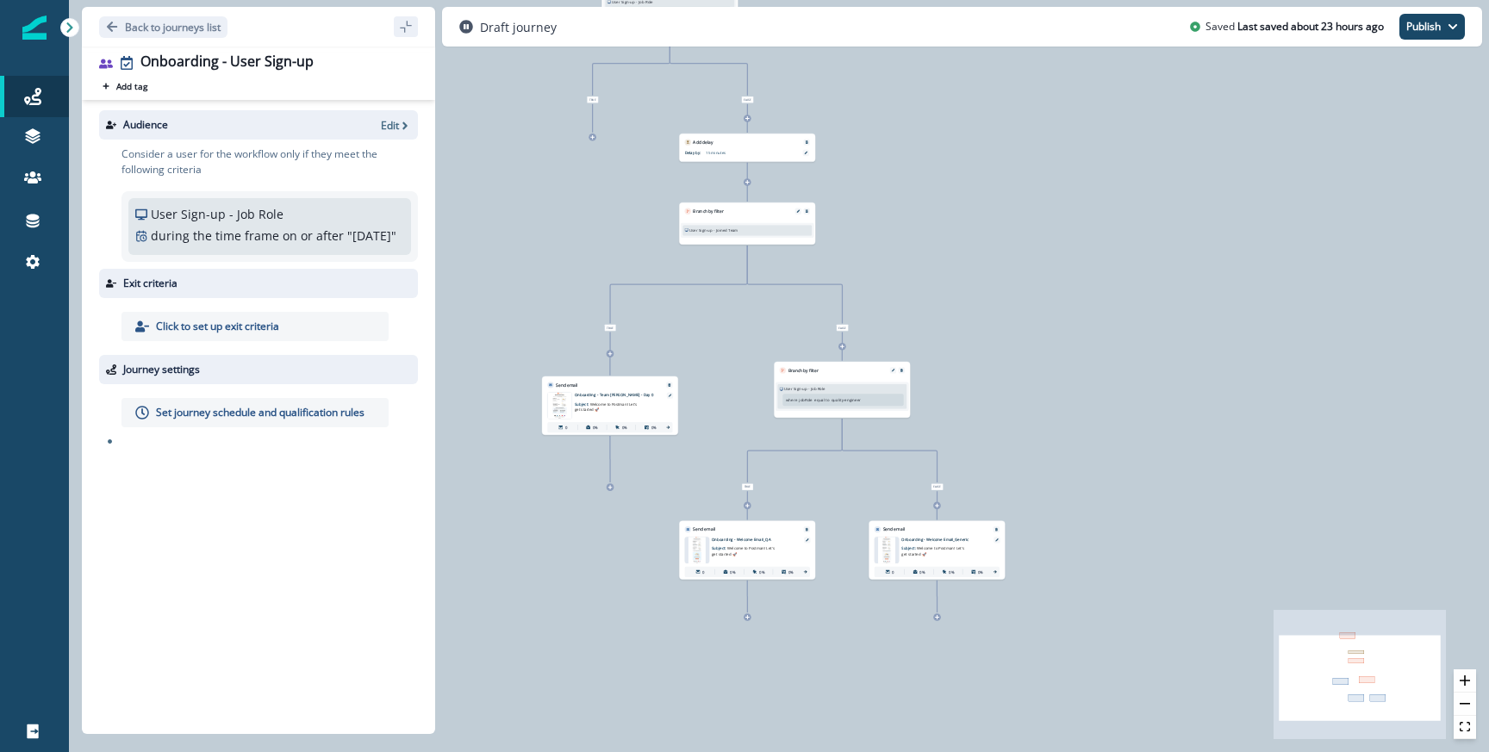
drag, startPoint x: 747, startPoint y: 492, endPoint x: 747, endPoint y: 446, distance: 45.7
click at [747, 446] on div "0 user has entered the journey Branch by filter User Sign-up - Job Role Add fre…" at bounding box center [779, 376] width 1420 height 752
click at [196, 34] on button "Back to journeys list" at bounding box center [163, 27] width 128 height 22
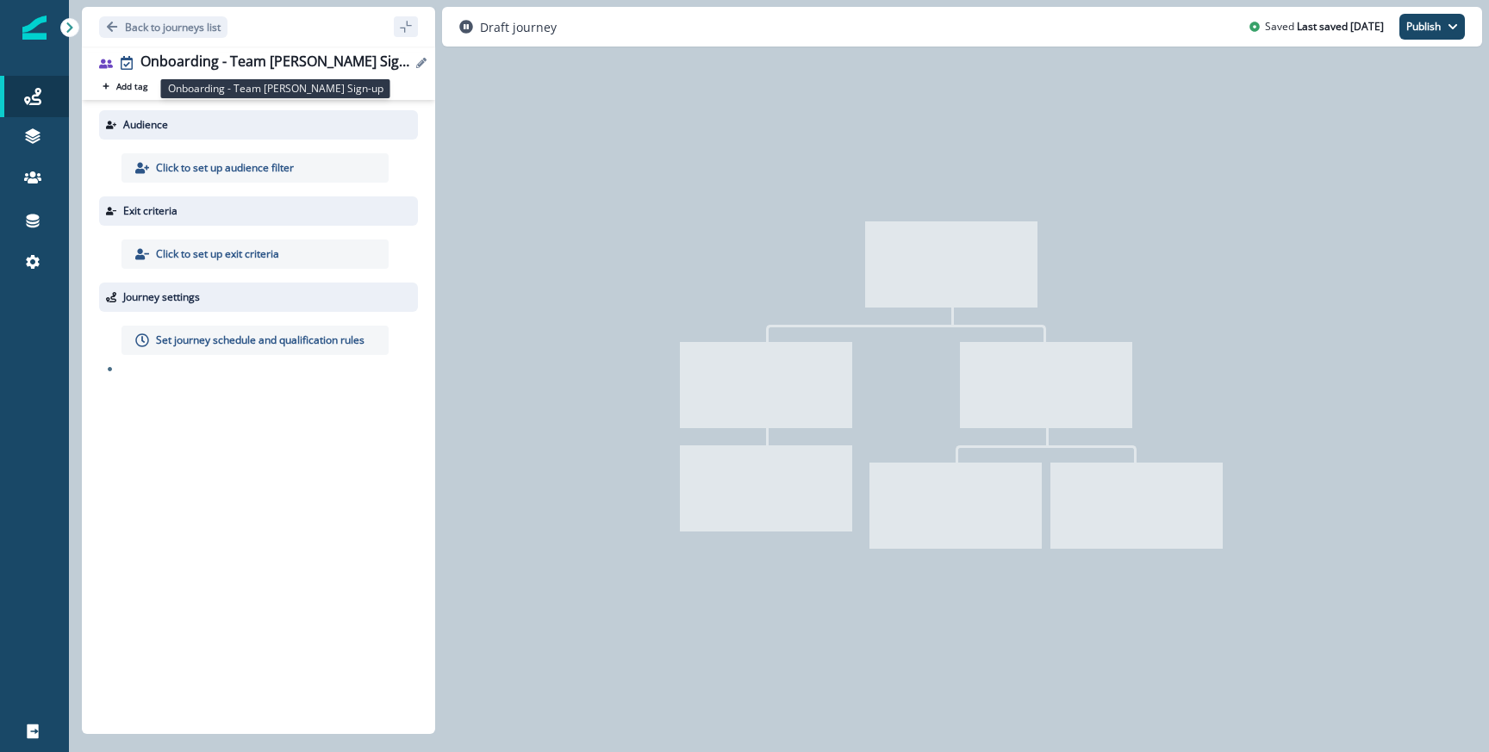
click at [236, 62] on div "Onboarding - Team Joiner Sign-up" at bounding box center [275, 62] width 271 height 19
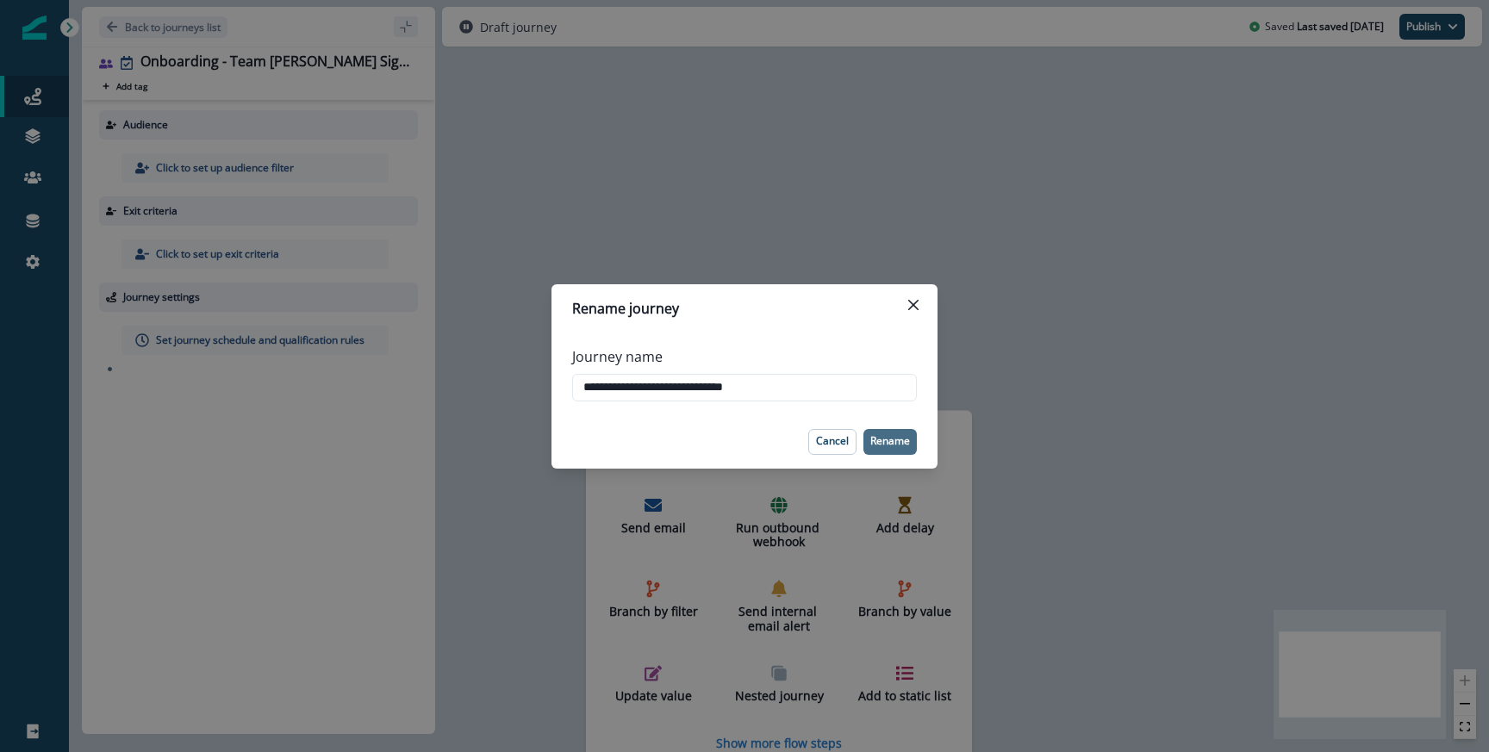
type input "**********"
click at [893, 442] on p "Rename" at bounding box center [890, 441] width 40 height 12
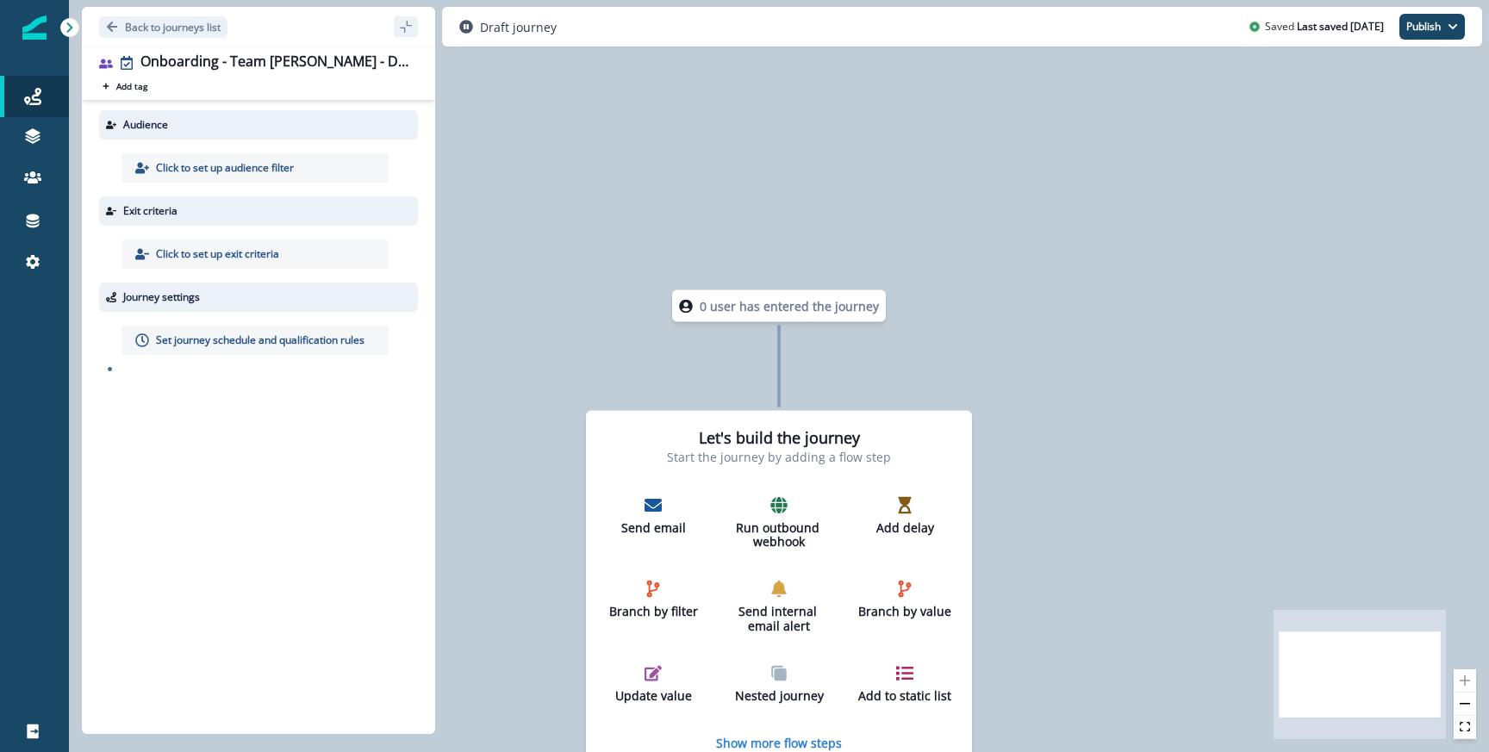
click at [282, 163] on p "Click to set up audience filter" at bounding box center [225, 168] width 138 height 16
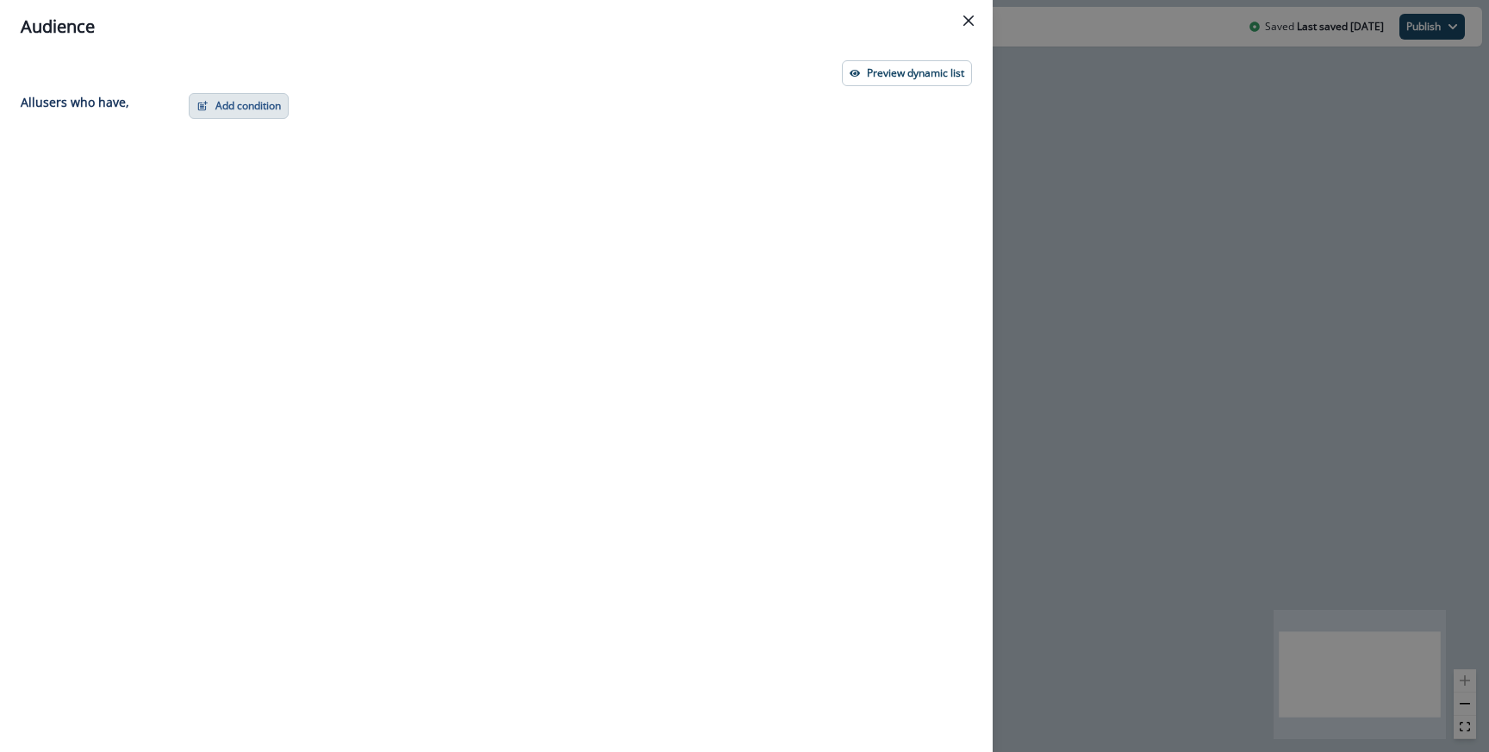
click at [244, 100] on button "Add condition" at bounding box center [239, 106] width 100 height 26
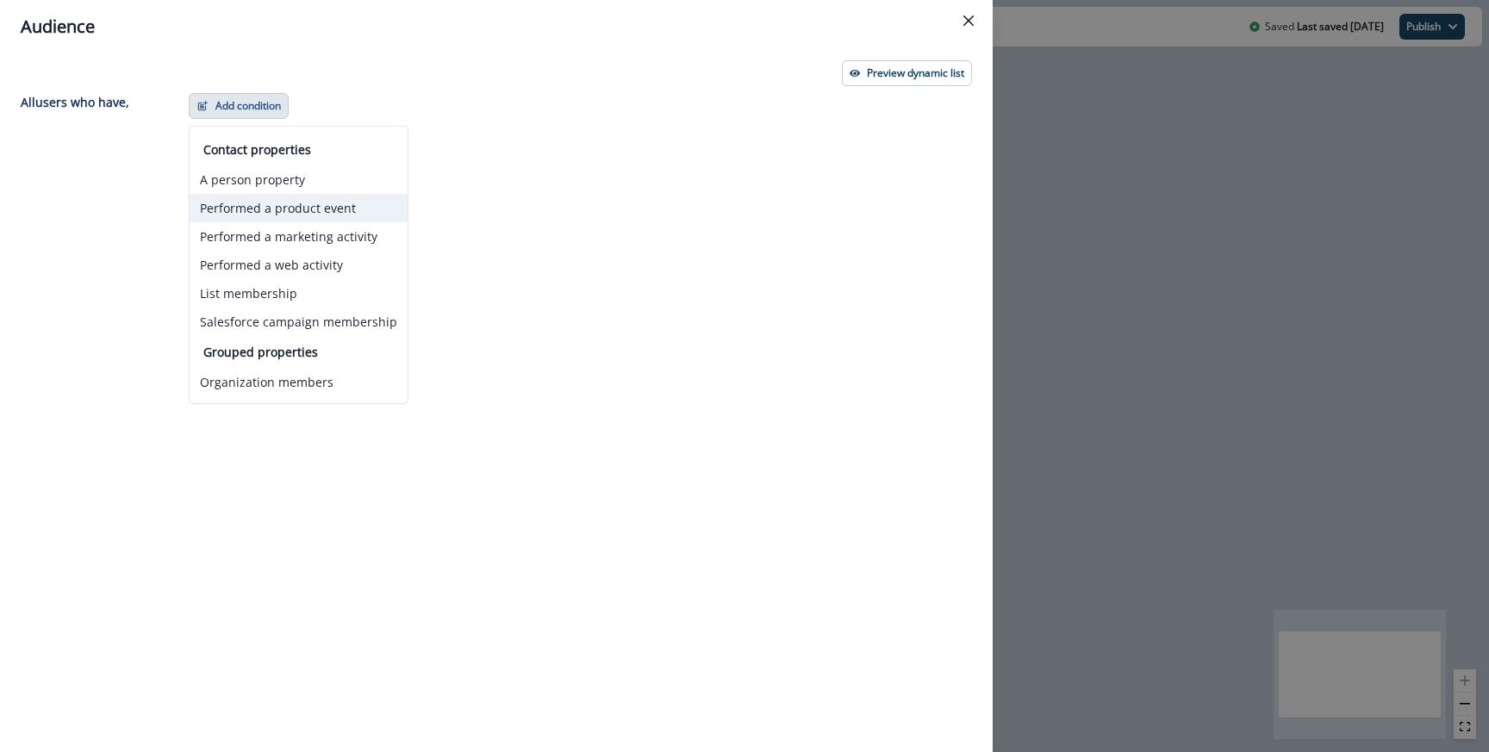
click at [283, 209] on button "Performed a product event" at bounding box center [299, 208] width 218 height 28
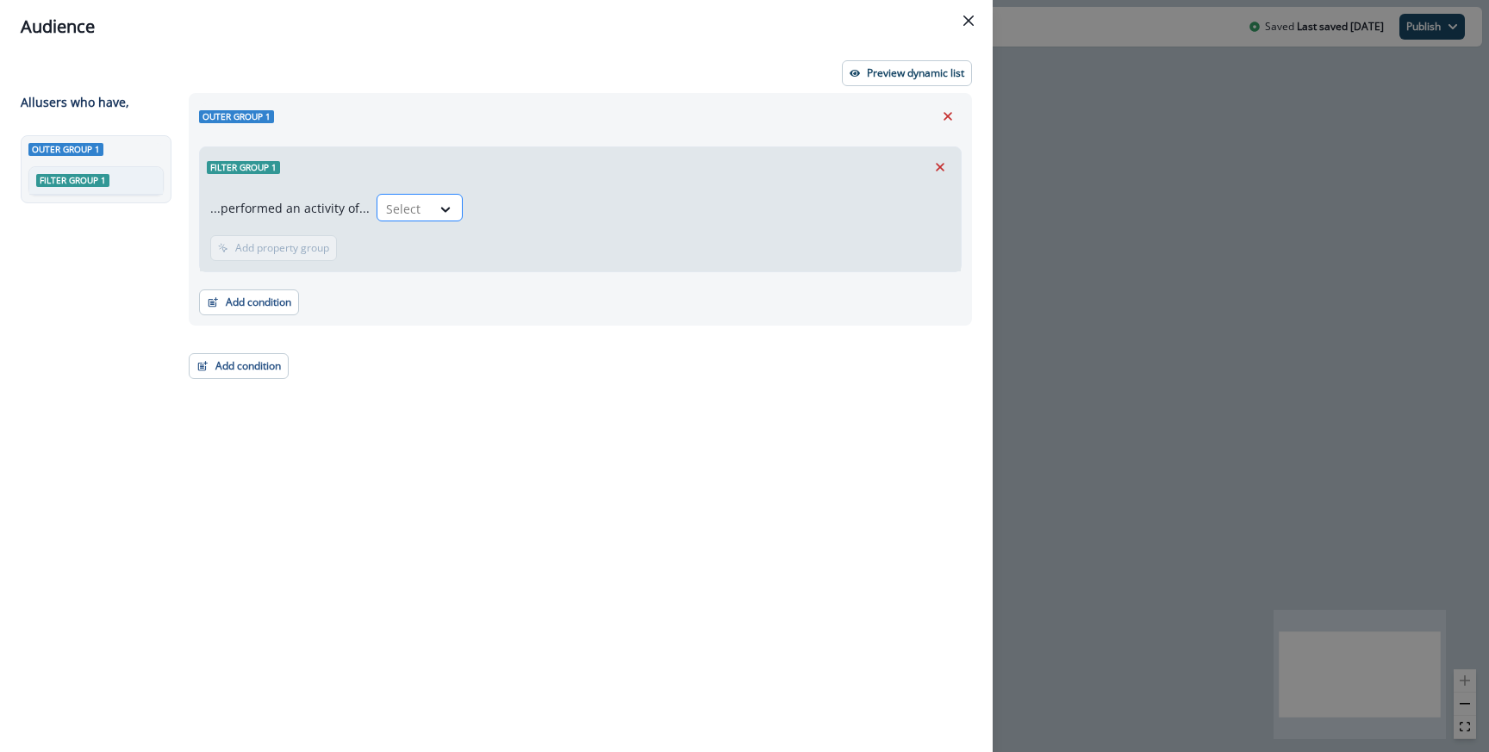
click at [417, 196] on div "Select" at bounding box center [403, 209] width 53 height 28
type input "****"
click at [441, 248] on div "User Sign-up - Joined Team" at bounding box center [460, 248] width 178 height 32
click at [633, 213] on div "...performed an activity of... User Sign-up - Joined Team" at bounding box center [580, 211] width 740 height 34
click at [1136, 234] on div "Audience Preview dynamic list All user s who have, Outer group 1 Filter group 1…" at bounding box center [744, 376] width 1489 height 752
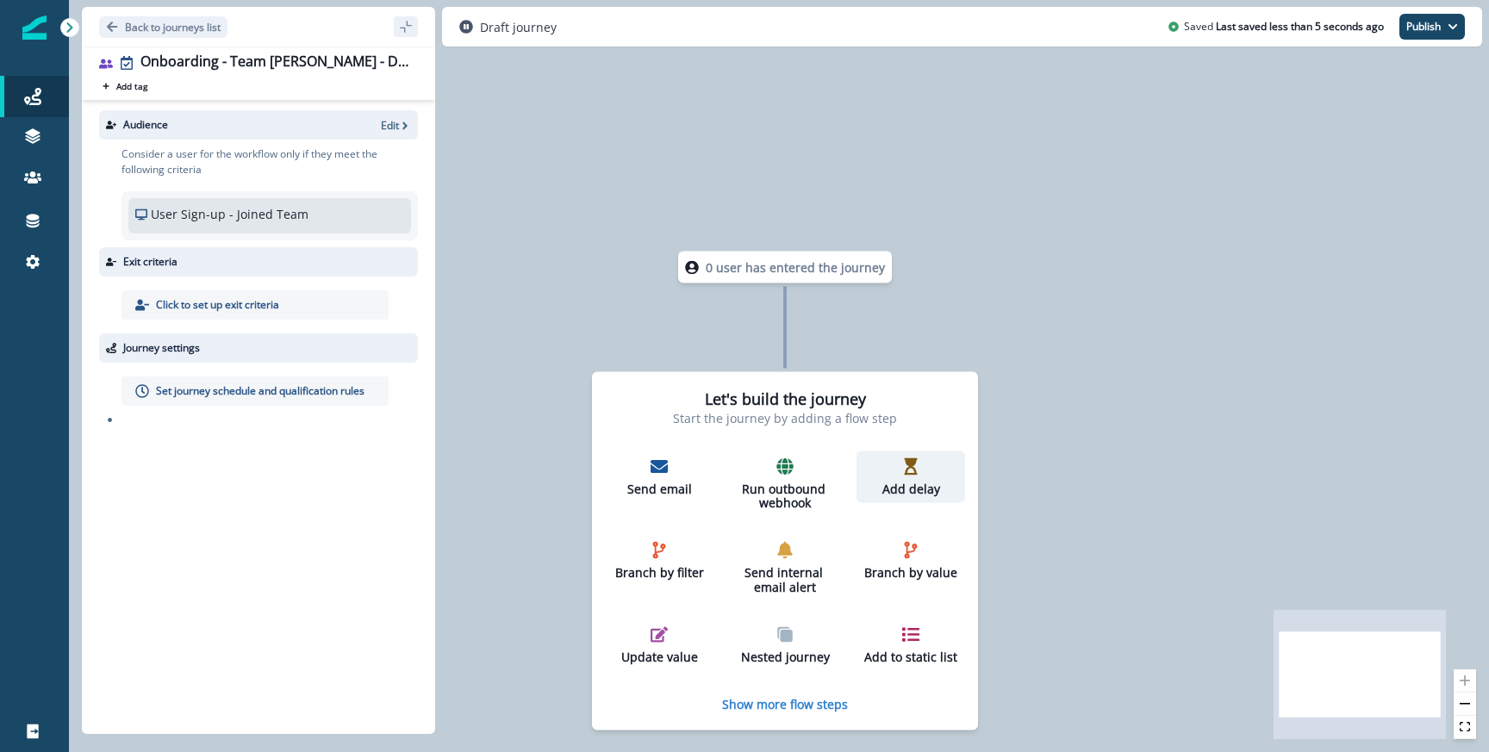
click at [921, 455] on button "Add delay" at bounding box center [911, 477] width 109 height 53
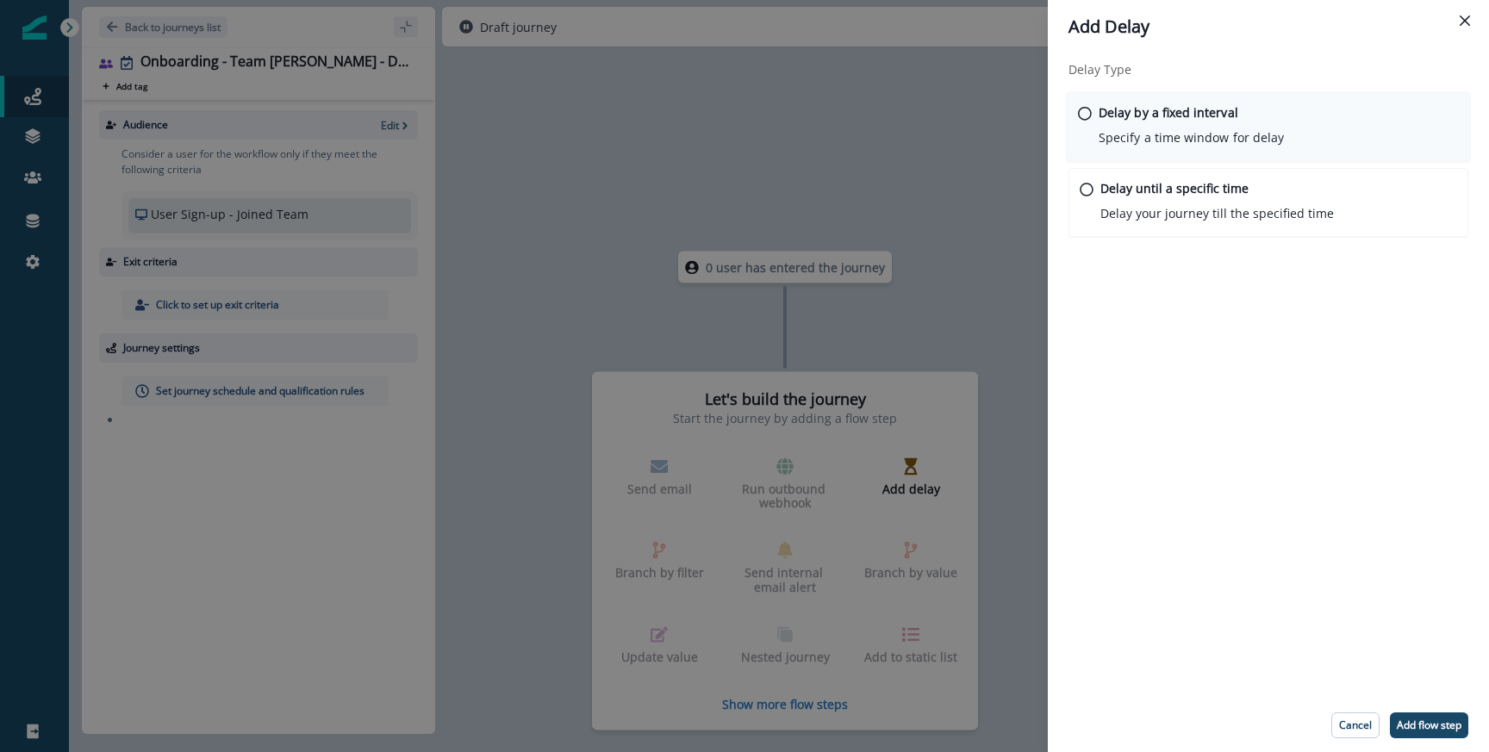
click at [1131, 128] on p "Specify a time window for delay" at bounding box center [1191, 137] width 185 height 18
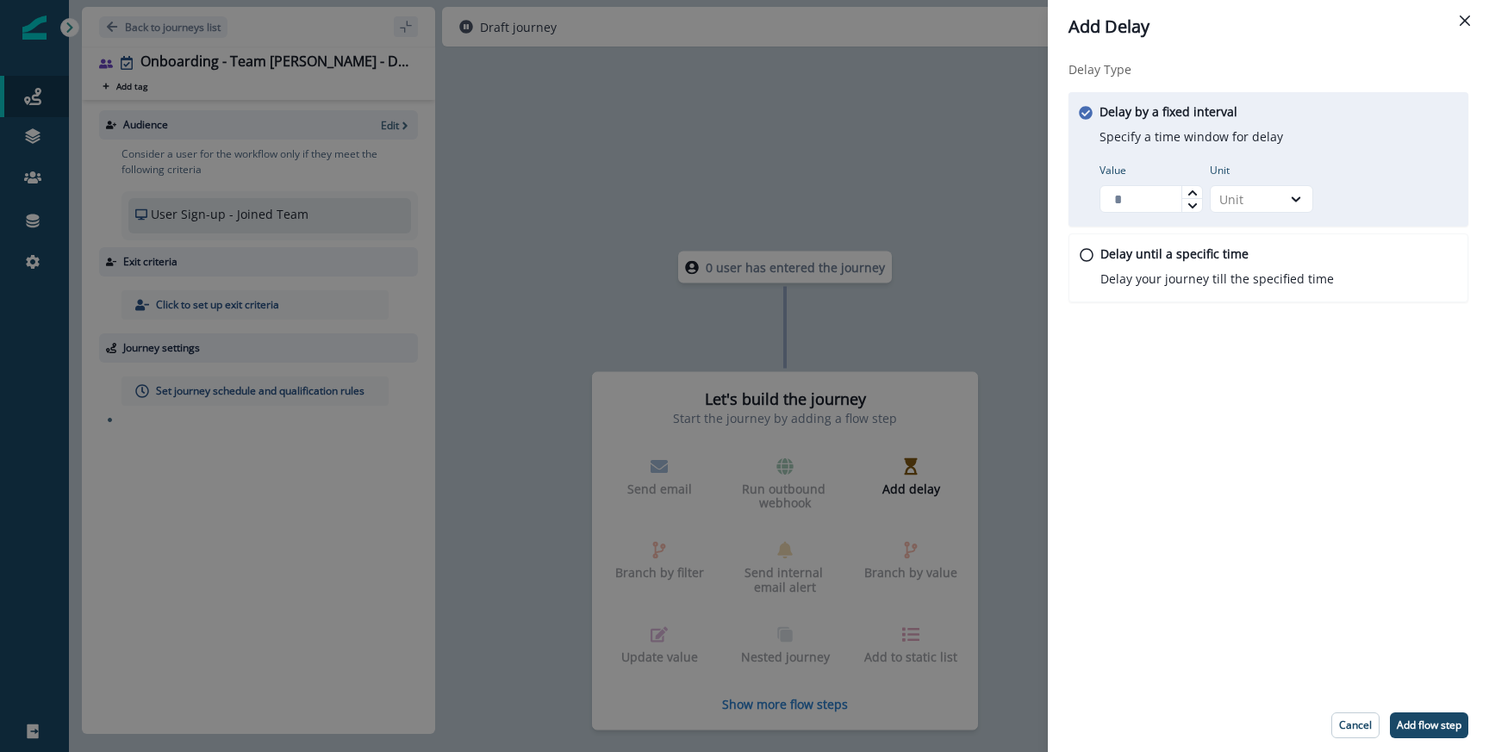
click at [1125, 177] on label "Value" at bounding box center [1146, 171] width 93 height 16
click at [1125, 185] on input "Value" at bounding box center [1151, 199] width 103 height 28
click at [1125, 194] on input "Value" at bounding box center [1151, 199] width 103 height 28
type input "*"
click at [1259, 189] on div "Unit" at bounding box center [1246, 200] width 71 height 22
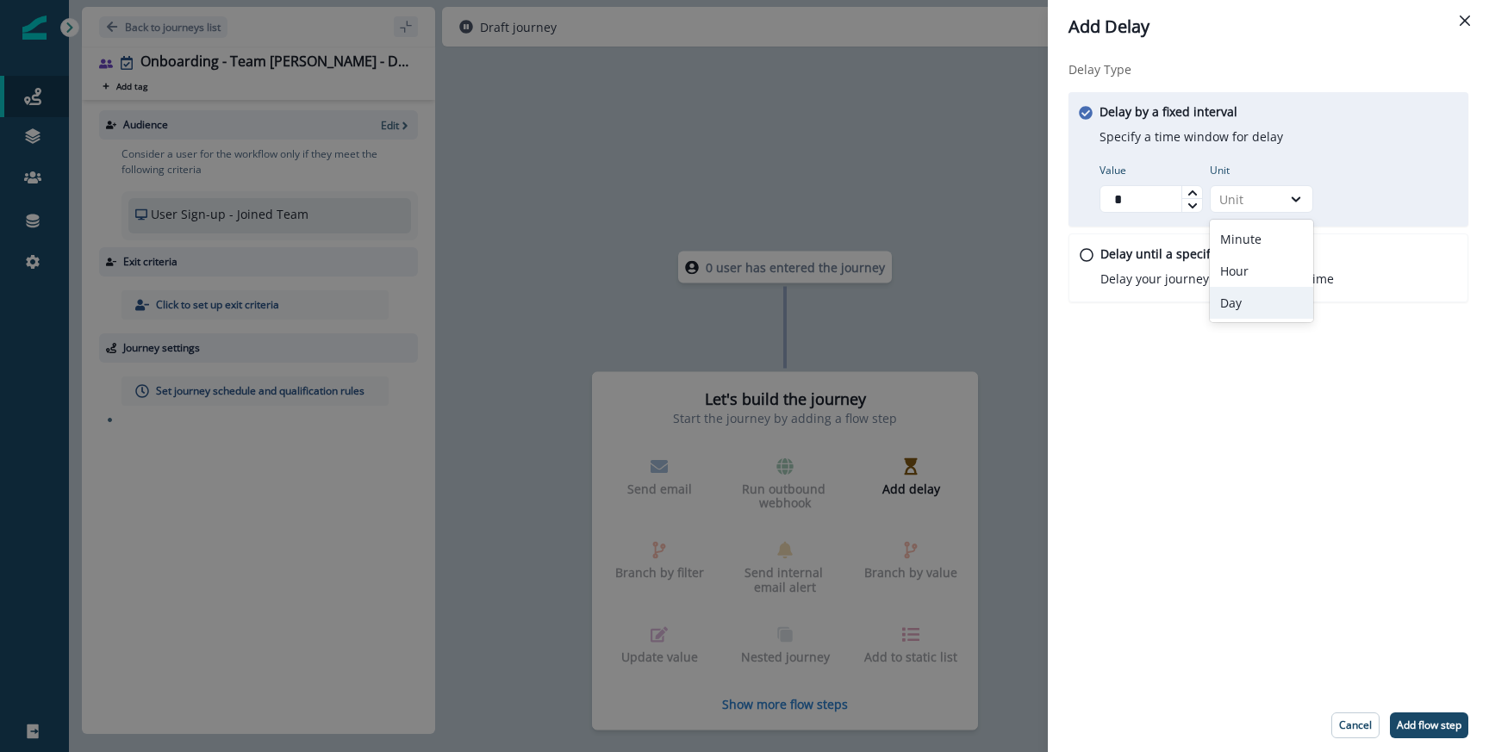
click at [1253, 296] on div "Day" at bounding box center [1261, 303] width 103 height 32
click at [1427, 724] on p "Add flow step" at bounding box center [1429, 726] width 65 height 12
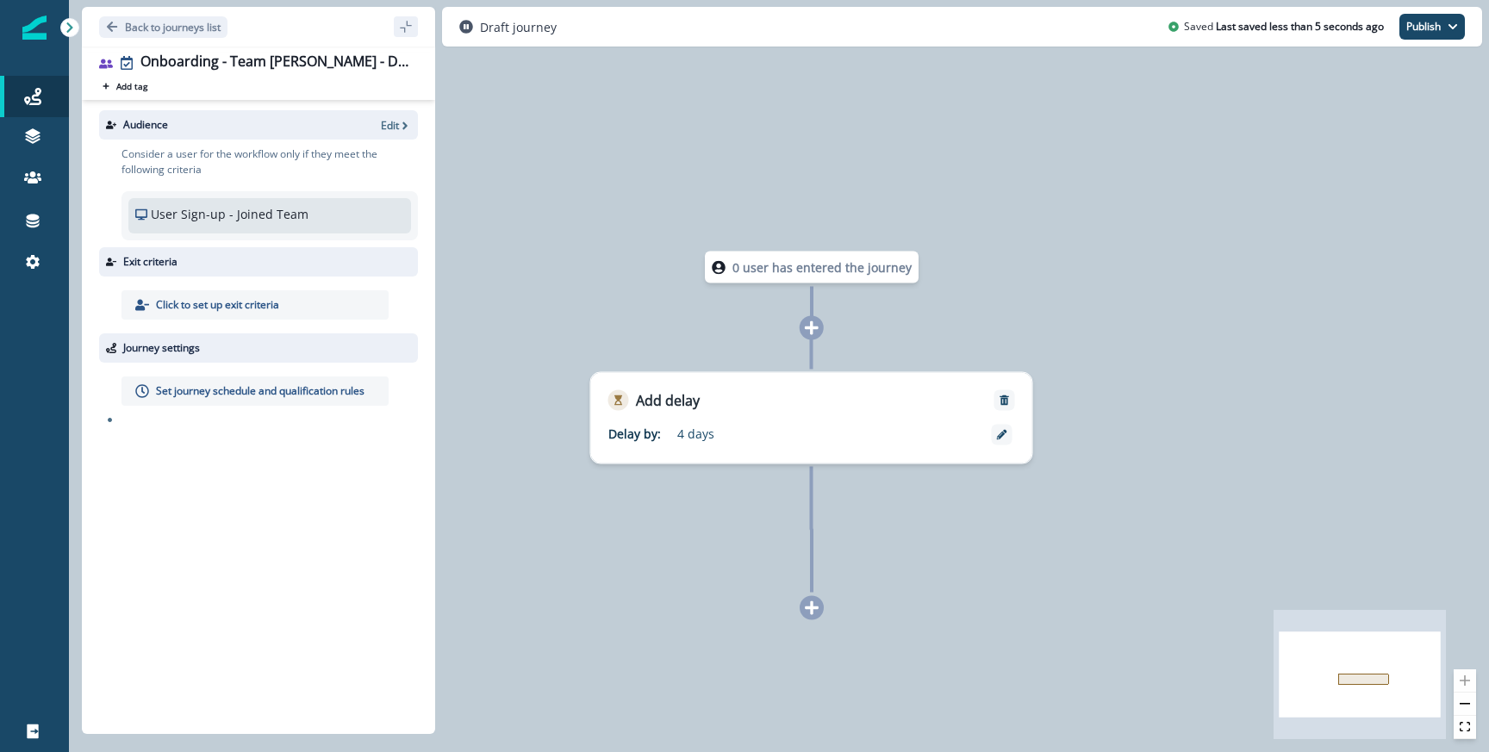
click at [812, 621] on div "0 user has entered the journey Add delay Delay by: 4 days Delay details incompl…" at bounding box center [779, 376] width 1420 height 752
click at [807, 603] on icon at bounding box center [812, 609] width 16 height 16
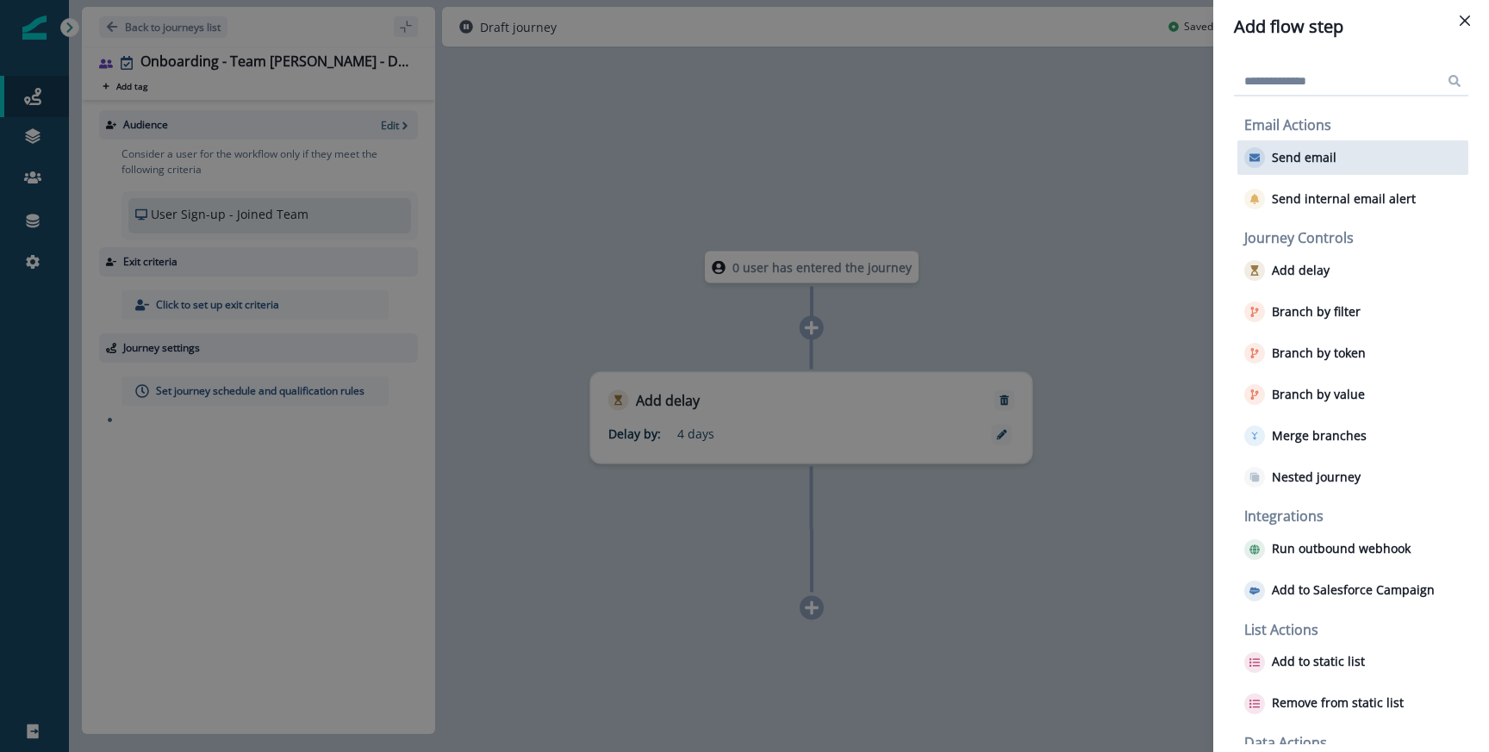
click at [1322, 140] on div "Send email" at bounding box center [1352, 157] width 231 height 34
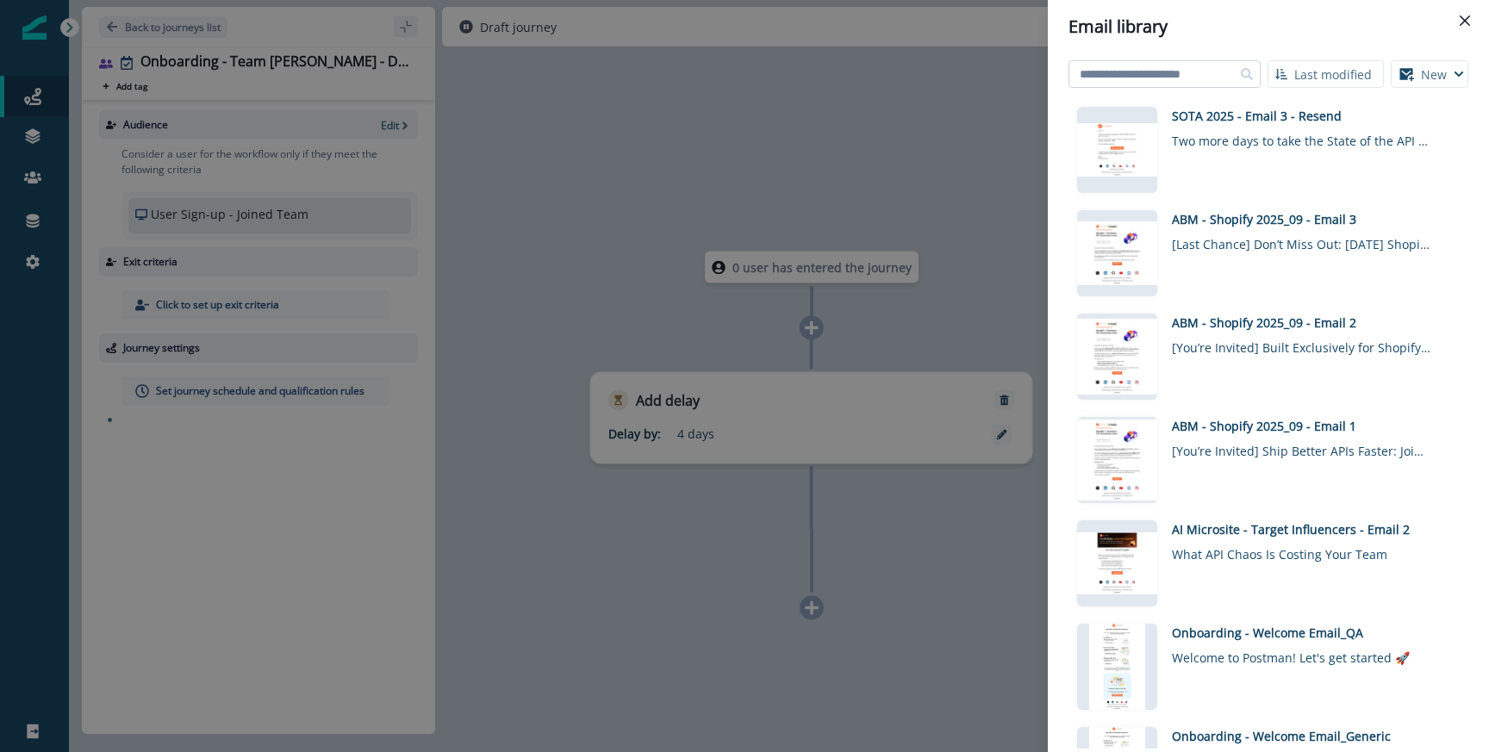
click at [1189, 77] on input at bounding box center [1165, 74] width 192 height 28
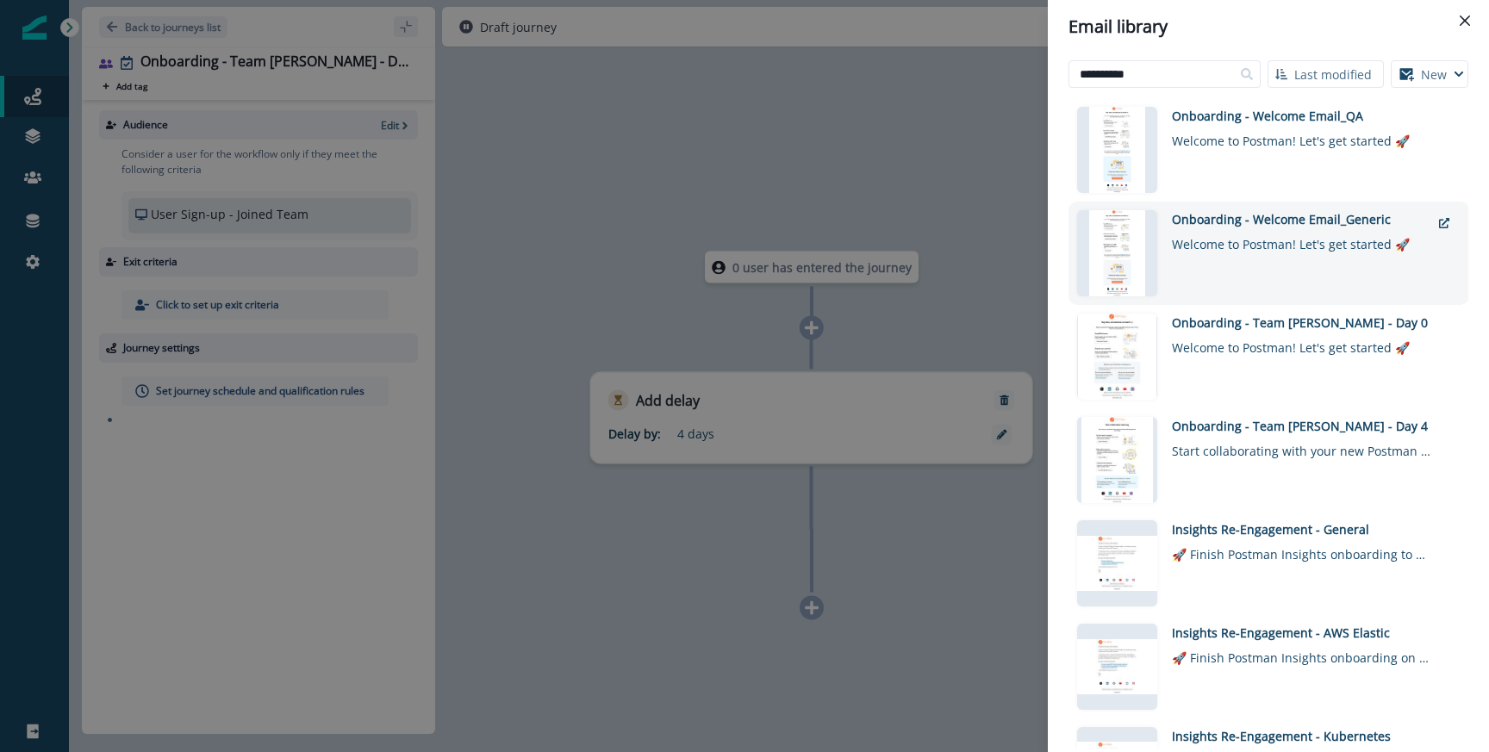
scroll to position [52, 0]
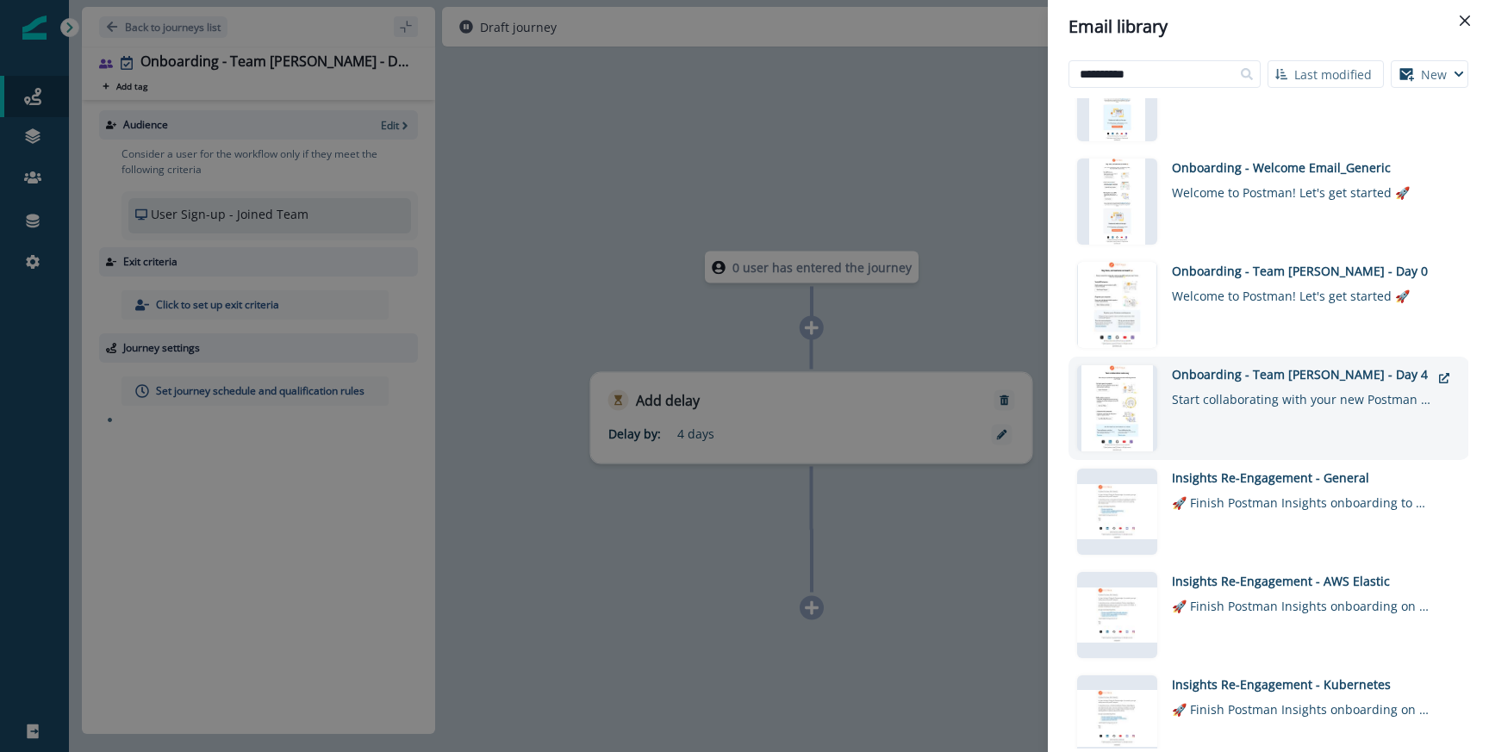
type input "**********"
click at [1238, 380] on div "Onboarding - Team Joiner - Day 4" at bounding box center [1301, 374] width 259 height 18
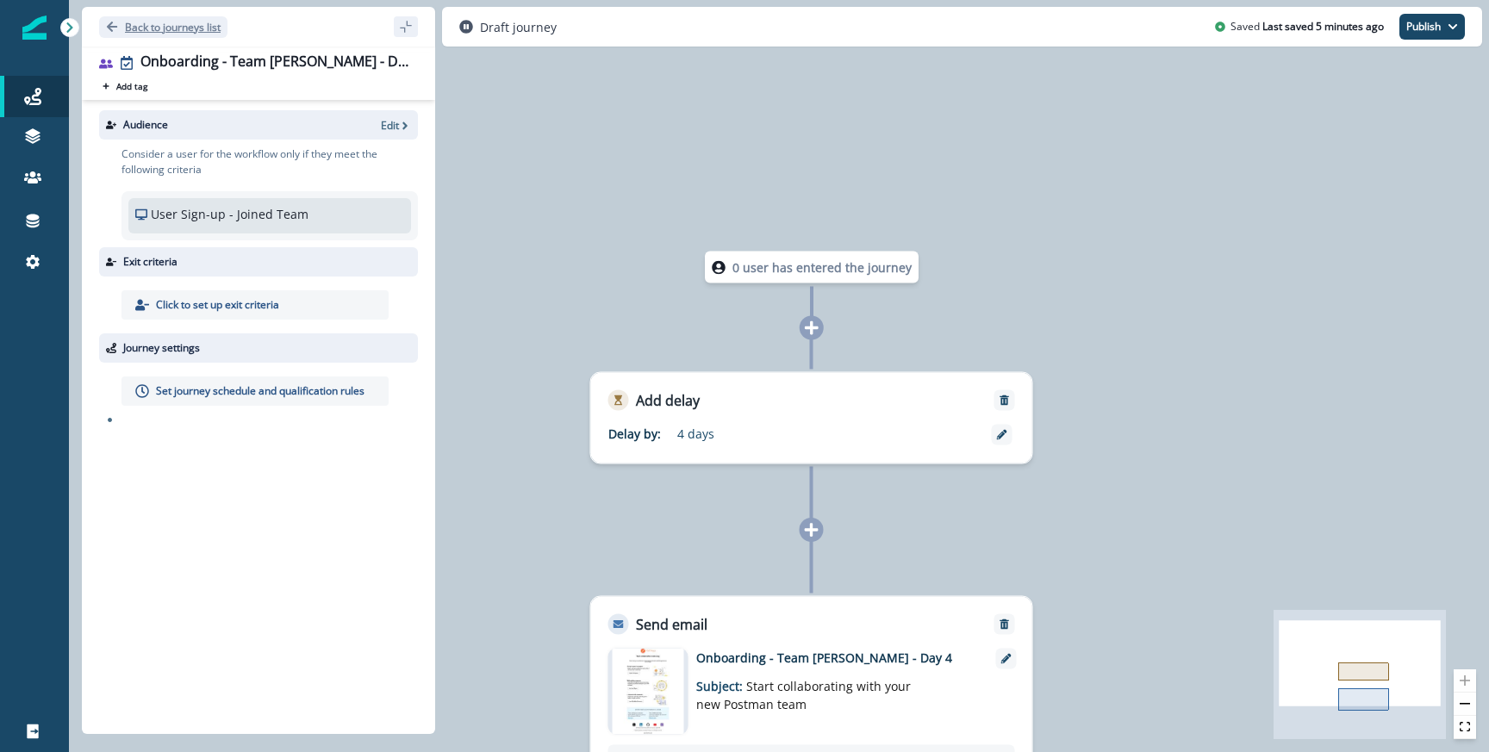
click at [208, 28] on p "Back to journeys list" at bounding box center [173, 27] width 96 height 15
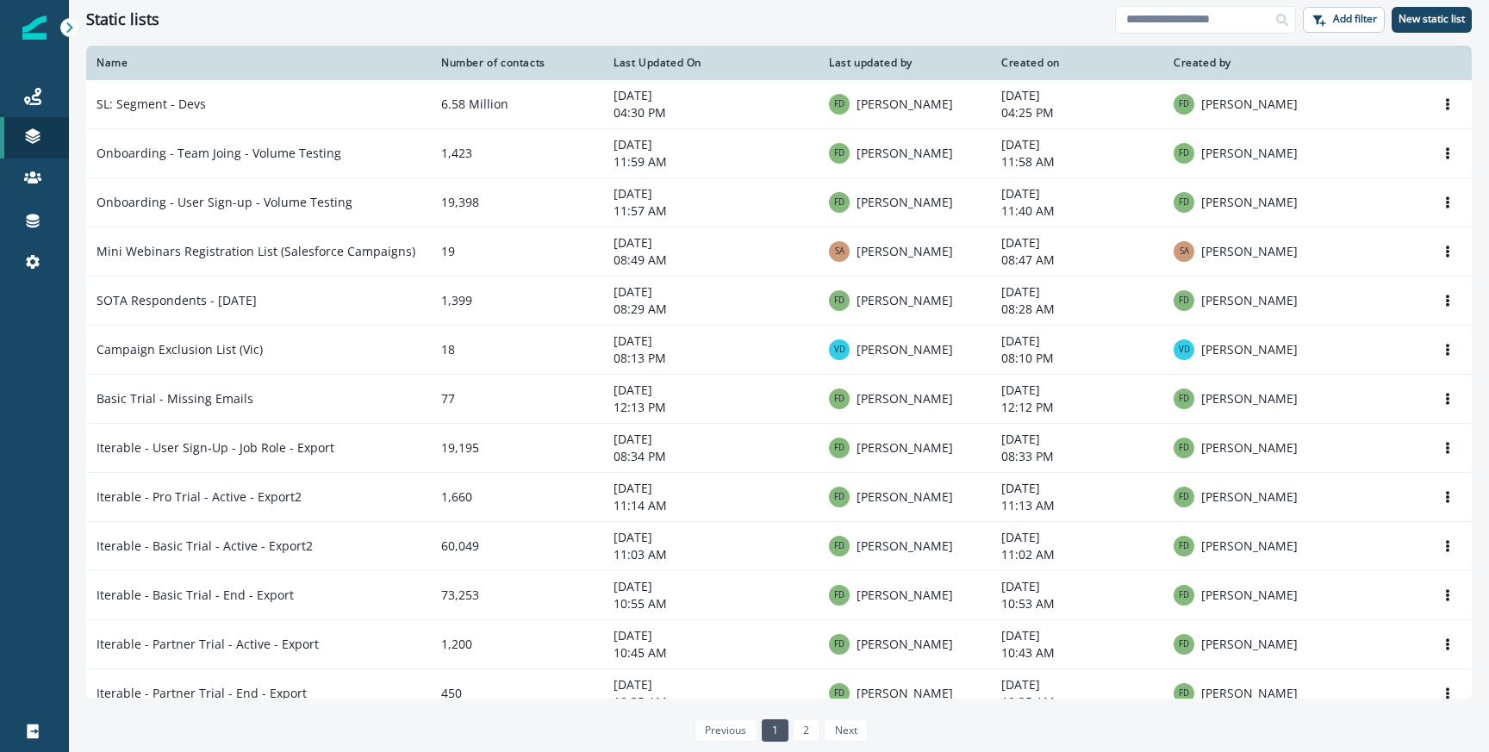
click at [859, 2] on div "Static lists Add filter New static list" at bounding box center [779, 19] width 1420 height 39
click at [30, 96] on icon at bounding box center [32, 96] width 17 height 17
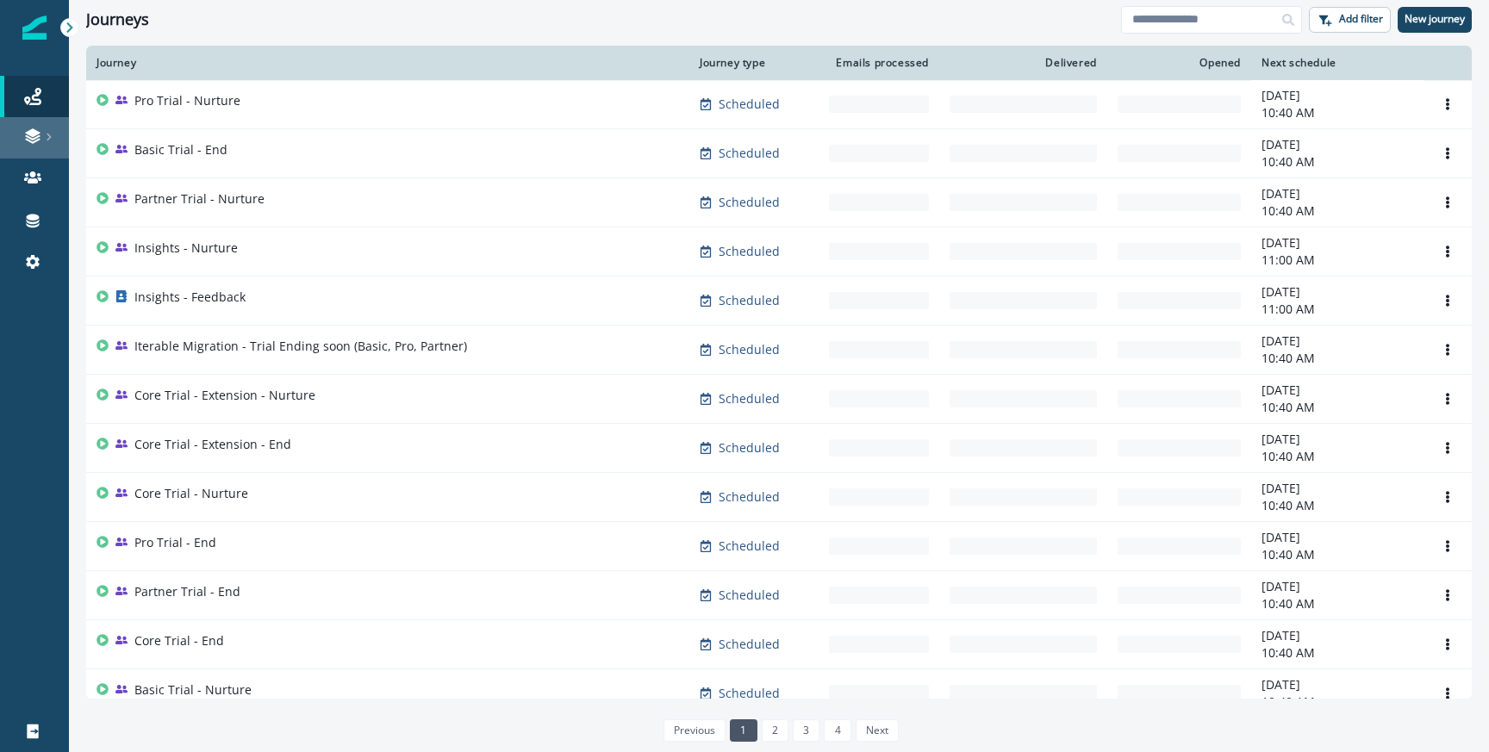
click at [48, 135] on icon at bounding box center [49, 138] width 4 height 8
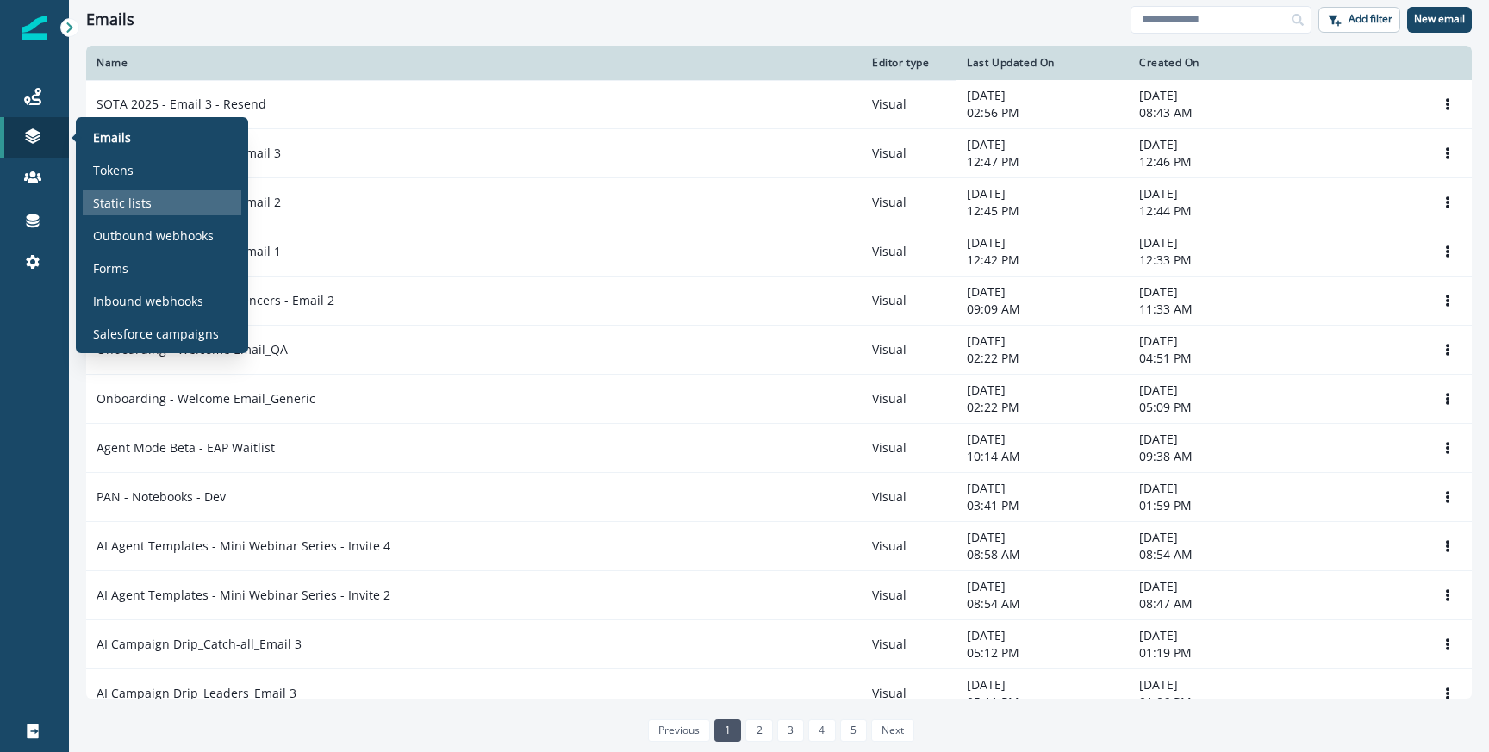
click at [145, 208] on p "Static lists" at bounding box center [122, 203] width 59 height 18
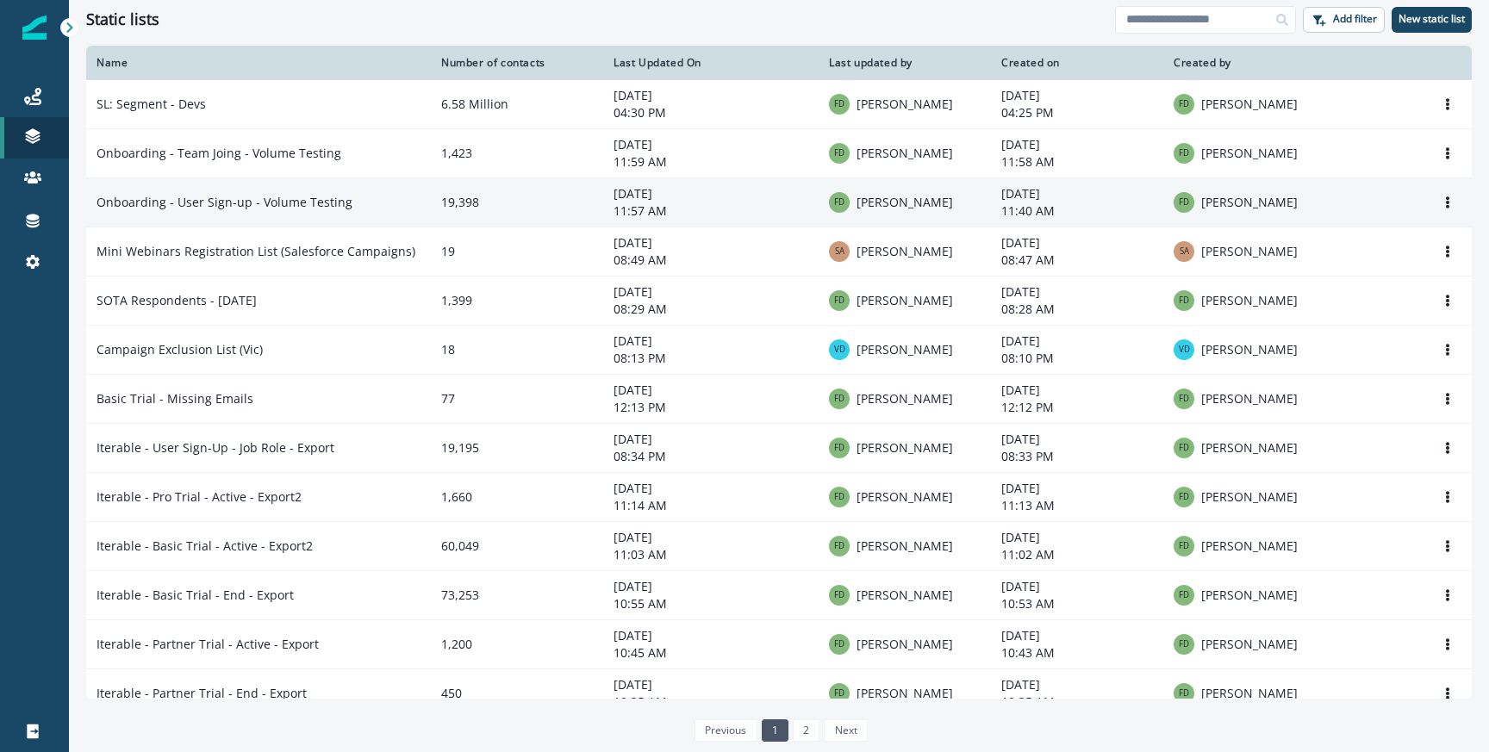
click at [315, 213] on td "Onboarding - User Sign-up - Volume Testing" at bounding box center [258, 202] width 345 height 49
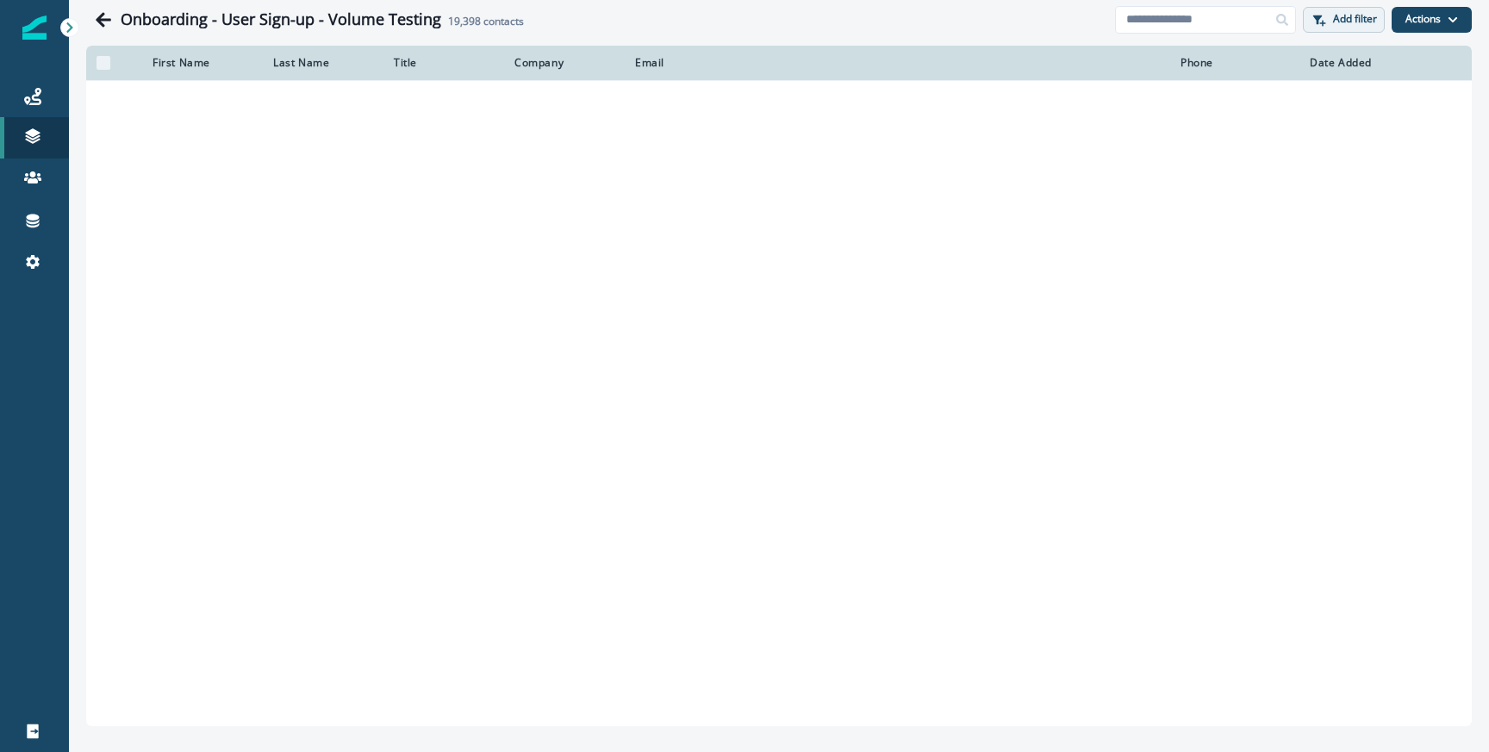
click at [1355, 25] on p "Add filter" at bounding box center [1355, 19] width 44 height 12
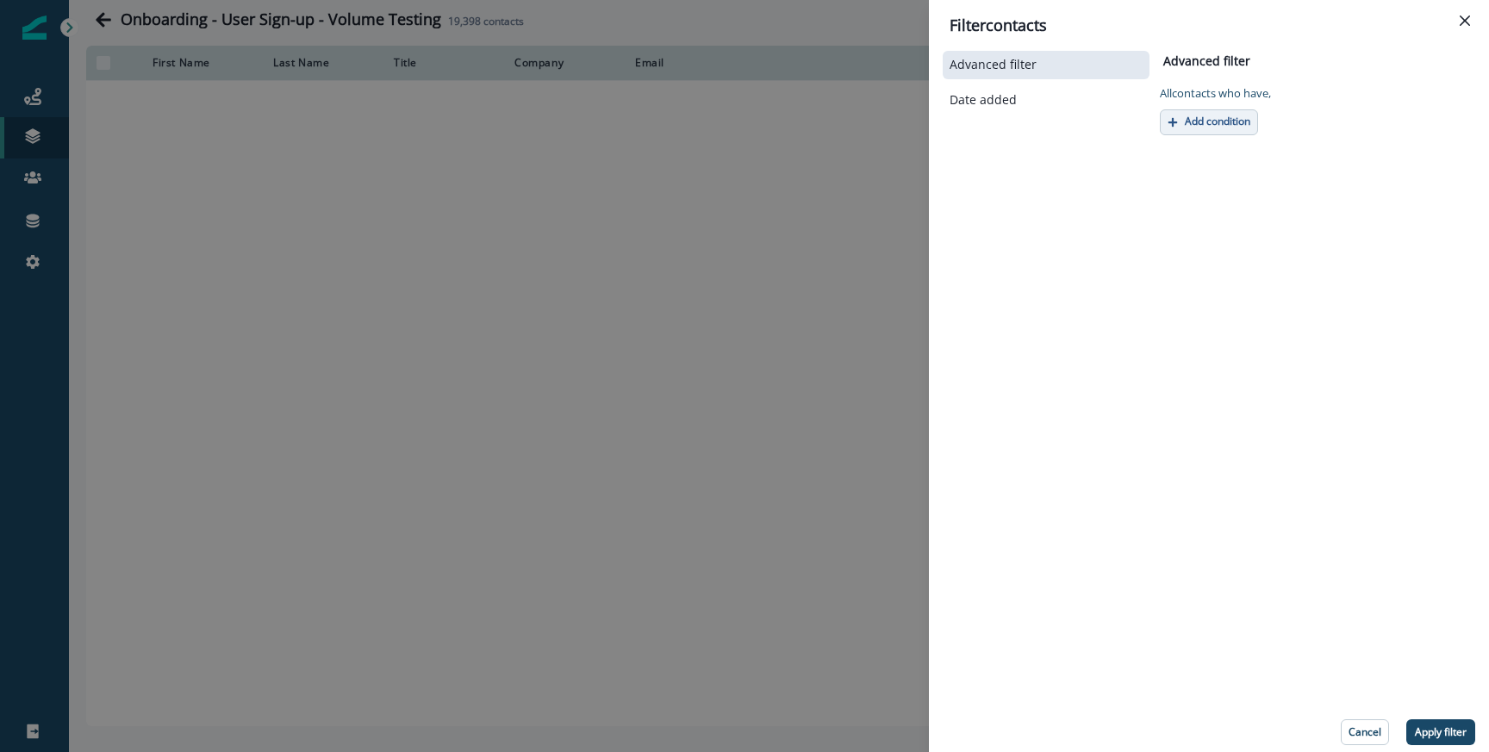
click at [1196, 122] on p "Add condition" at bounding box center [1217, 121] width 65 height 12
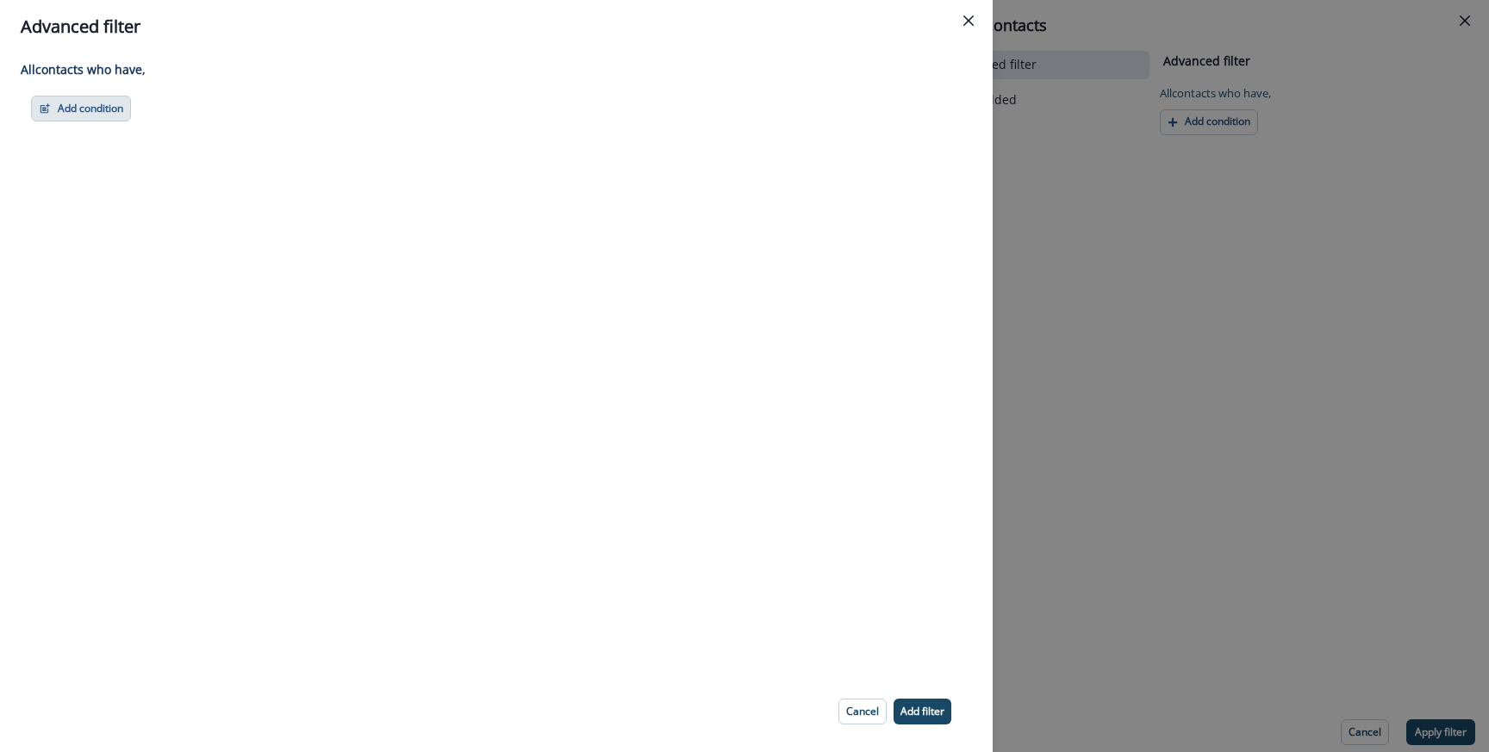
click at [128, 115] on button "Add condition" at bounding box center [81, 109] width 100 height 26
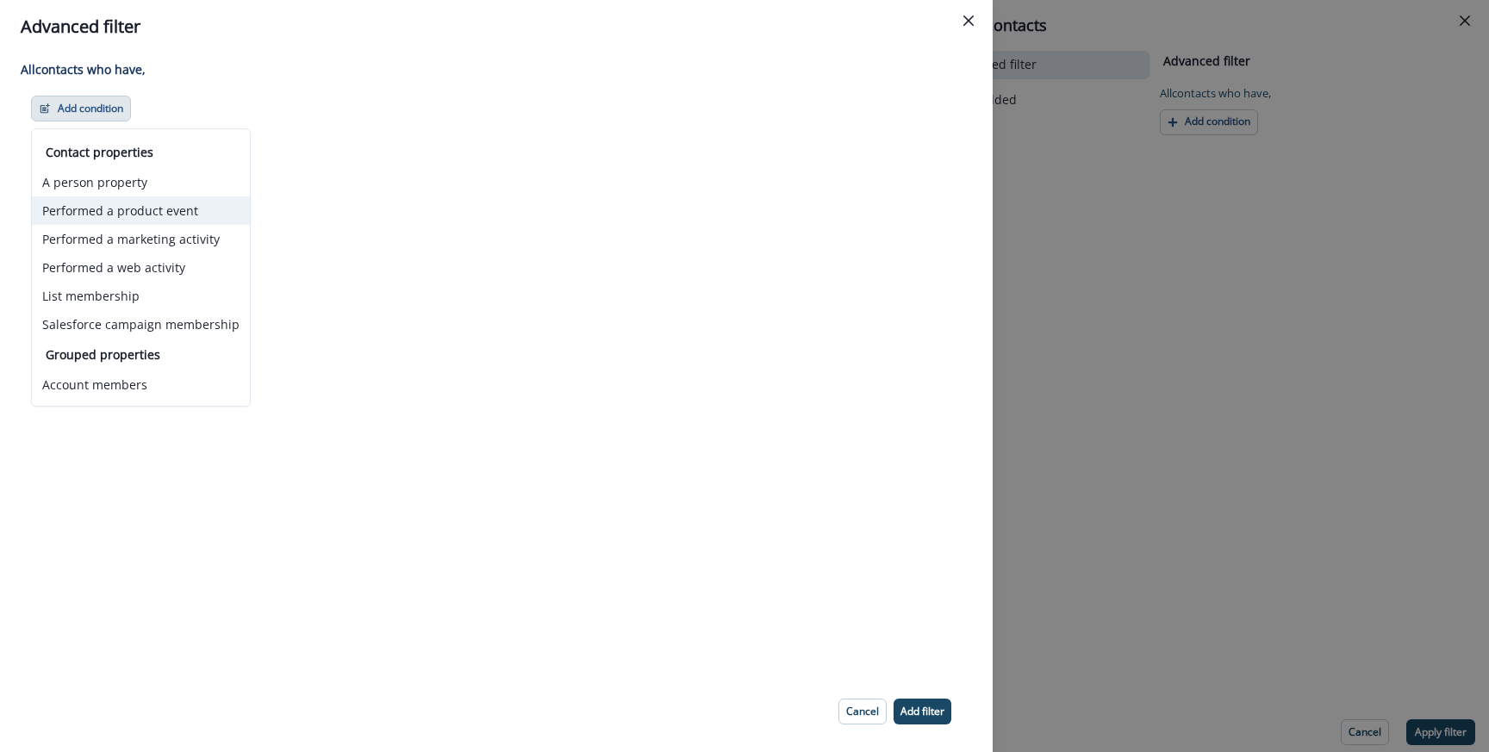
click at [176, 221] on button "Performed a product event" at bounding box center [141, 210] width 218 height 28
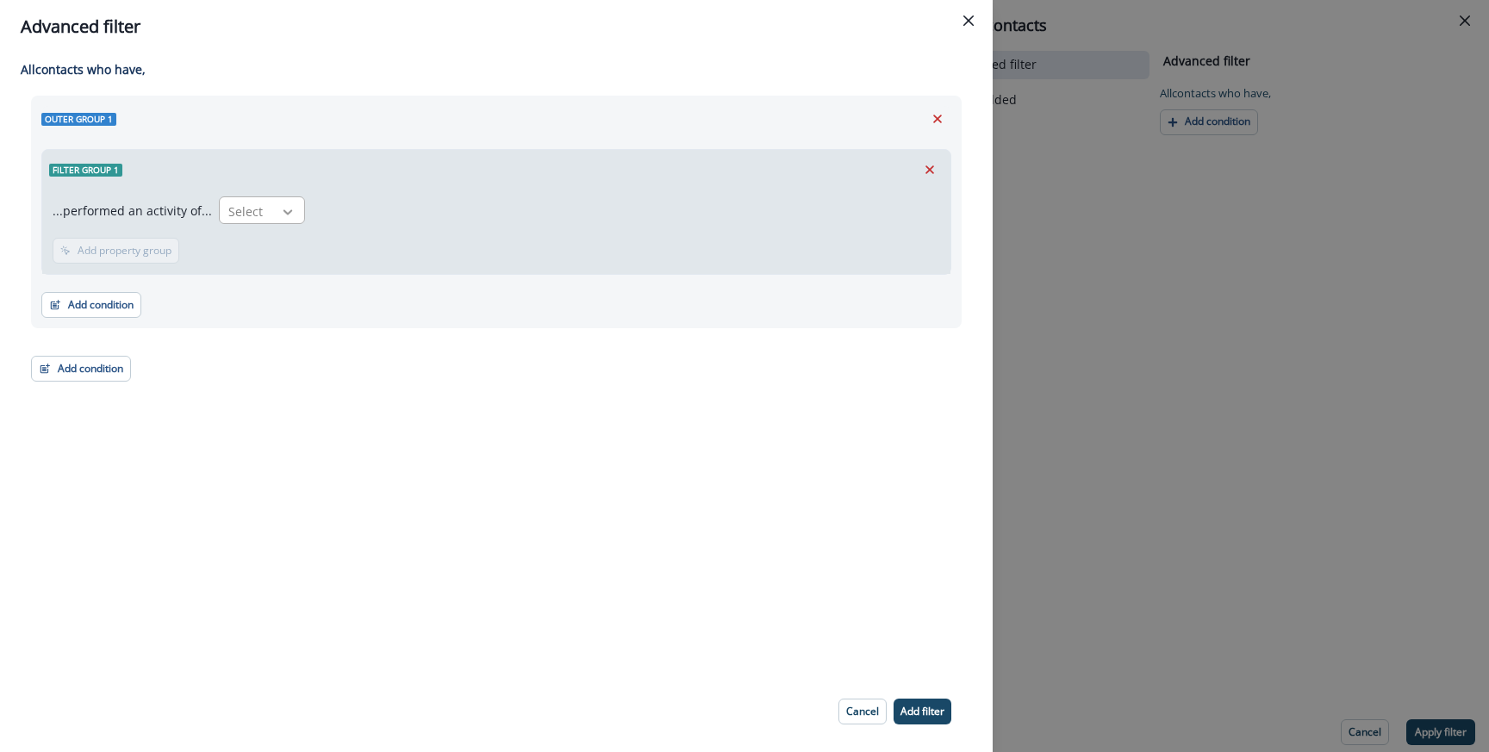
click at [282, 219] on icon at bounding box center [288, 211] width 16 height 17
type input "****"
click at [336, 252] on div "User Sign-up - Job Role" at bounding box center [302, 250] width 178 height 32
click at [127, 255] on p "Add frequency" at bounding box center [113, 251] width 70 height 12
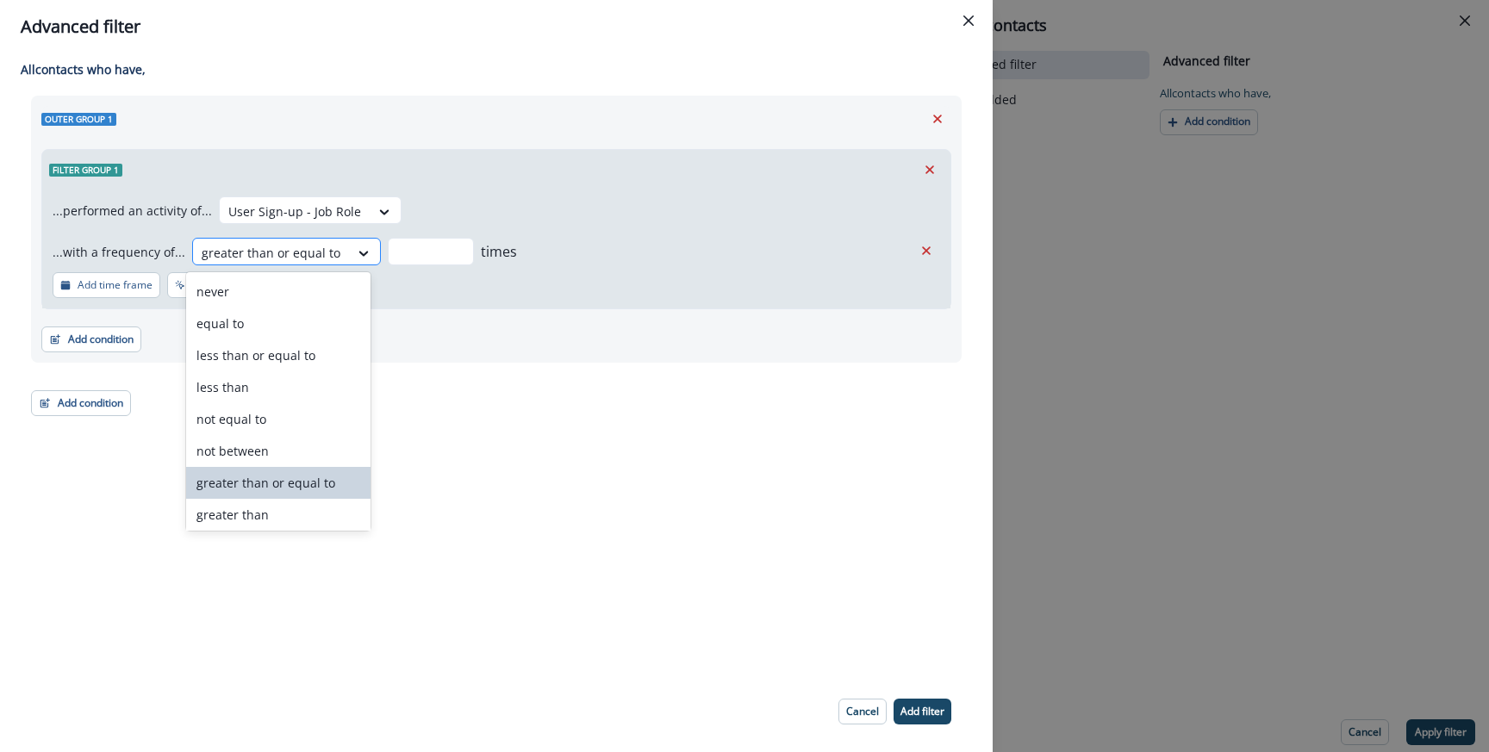
click at [335, 246] on div "greater than or equal to" at bounding box center [271, 253] width 156 height 28
click at [282, 281] on div "never" at bounding box center [278, 292] width 184 height 32
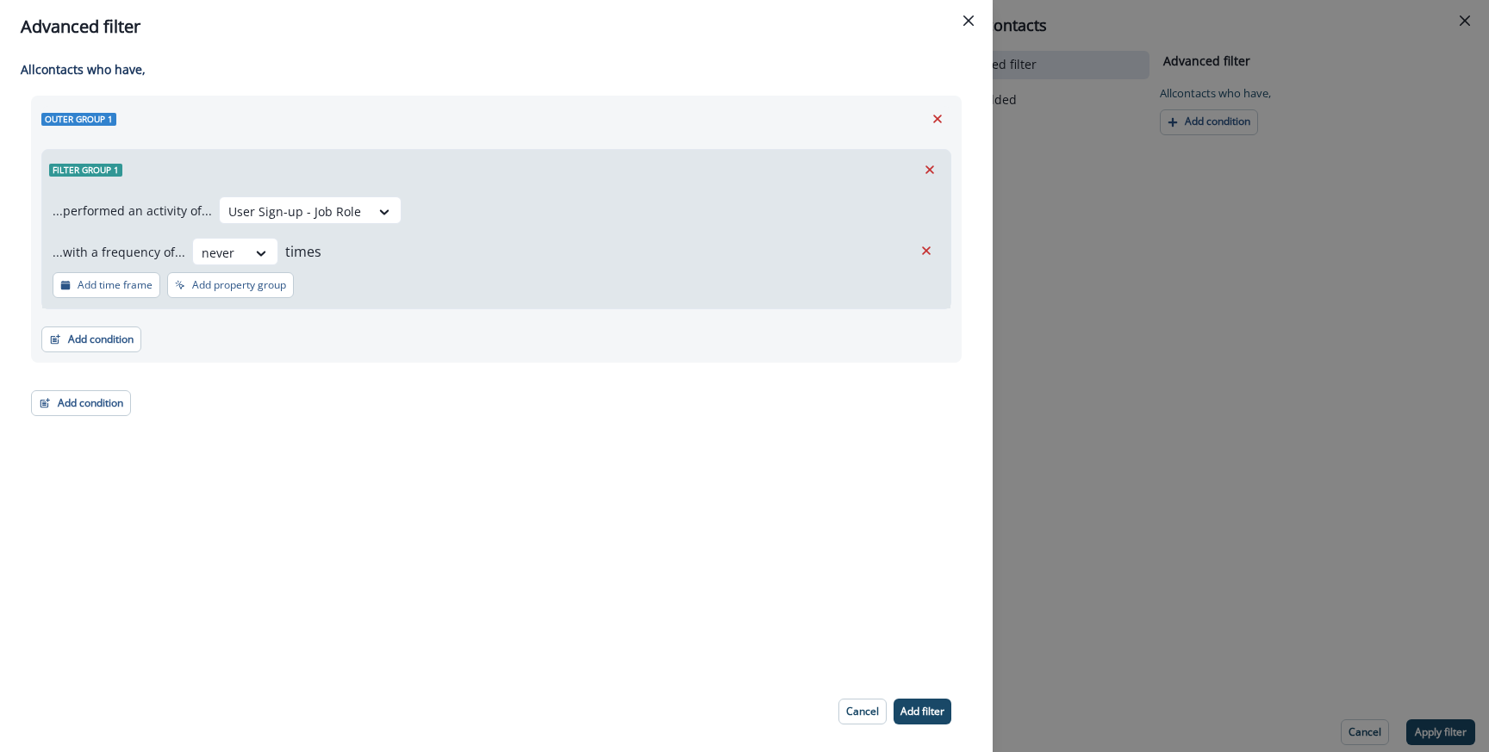
click at [718, 453] on div "All contact s who have, Outer group 1 Filter group 1 ...performed an activity o…" at bounding box center [496, 362] width 993 height 618
click at [923, 706] on p "Add filter" at bounding box center [922, 712] width 44 height 12
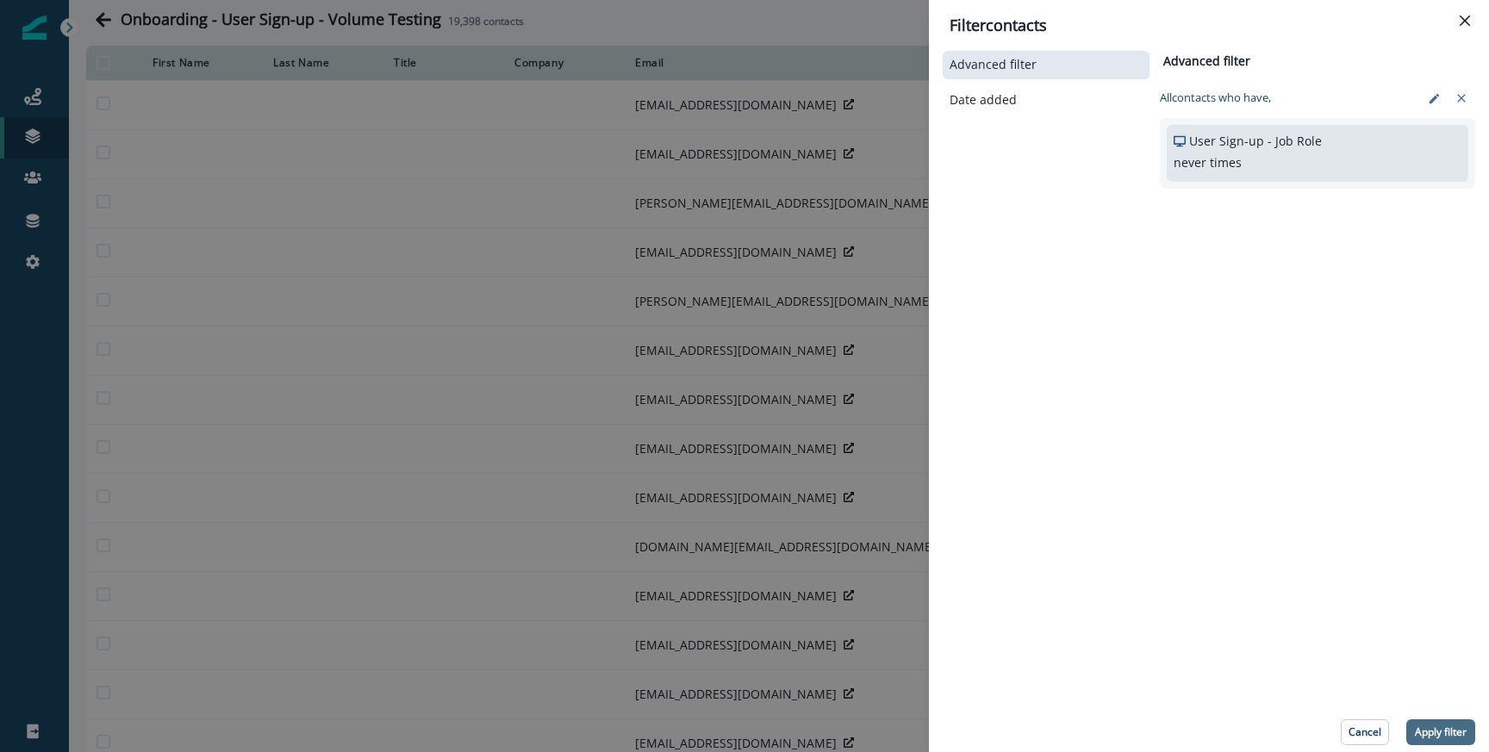
click at [1427, 734] on p "Apply filter" at bounding box center [1441, 732] width 52 height 12
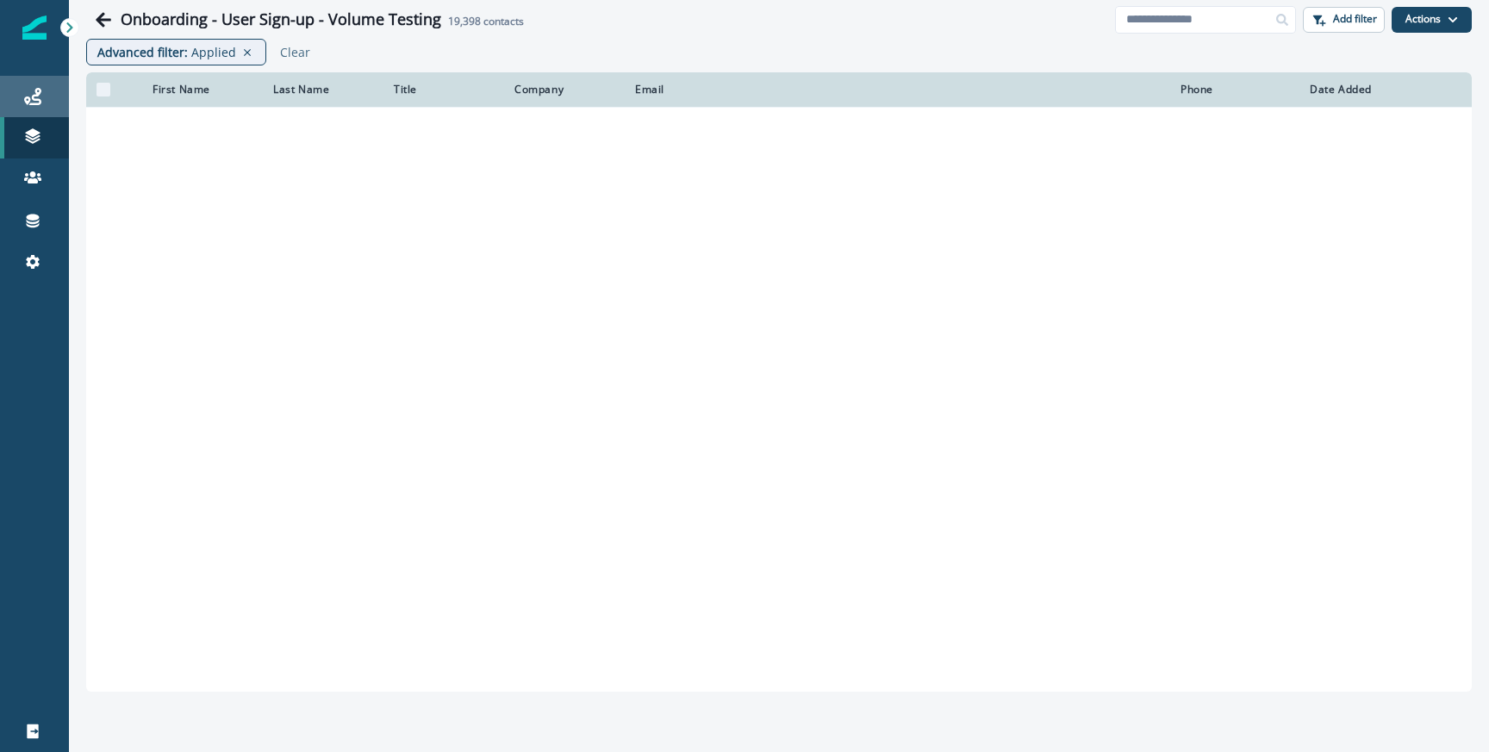
click at [15, 94] on div "Journeys" at bounding box center [34, 96] width 55 height 21
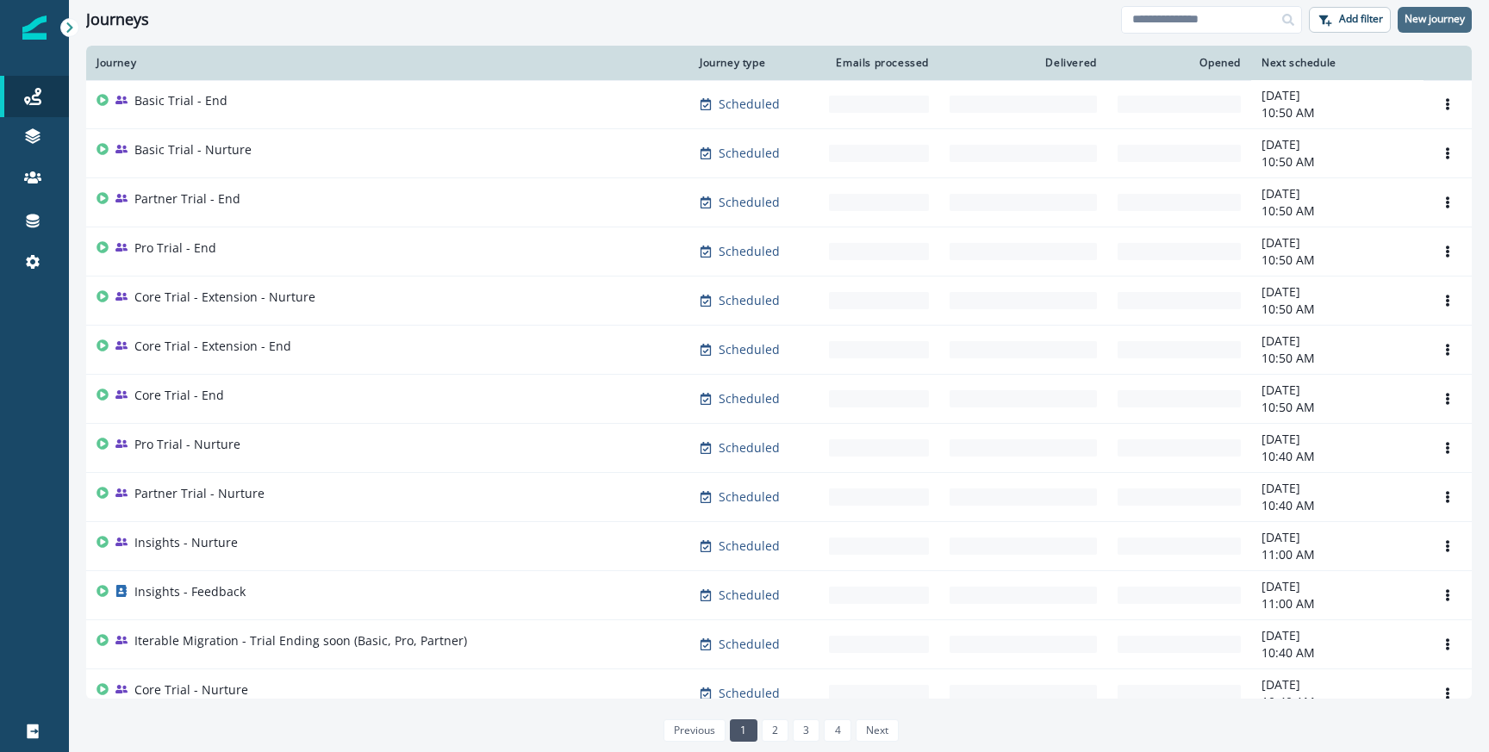
click at [1450, 24] on p "New journey" at bounding box center [1435, 19] width 60 height 12
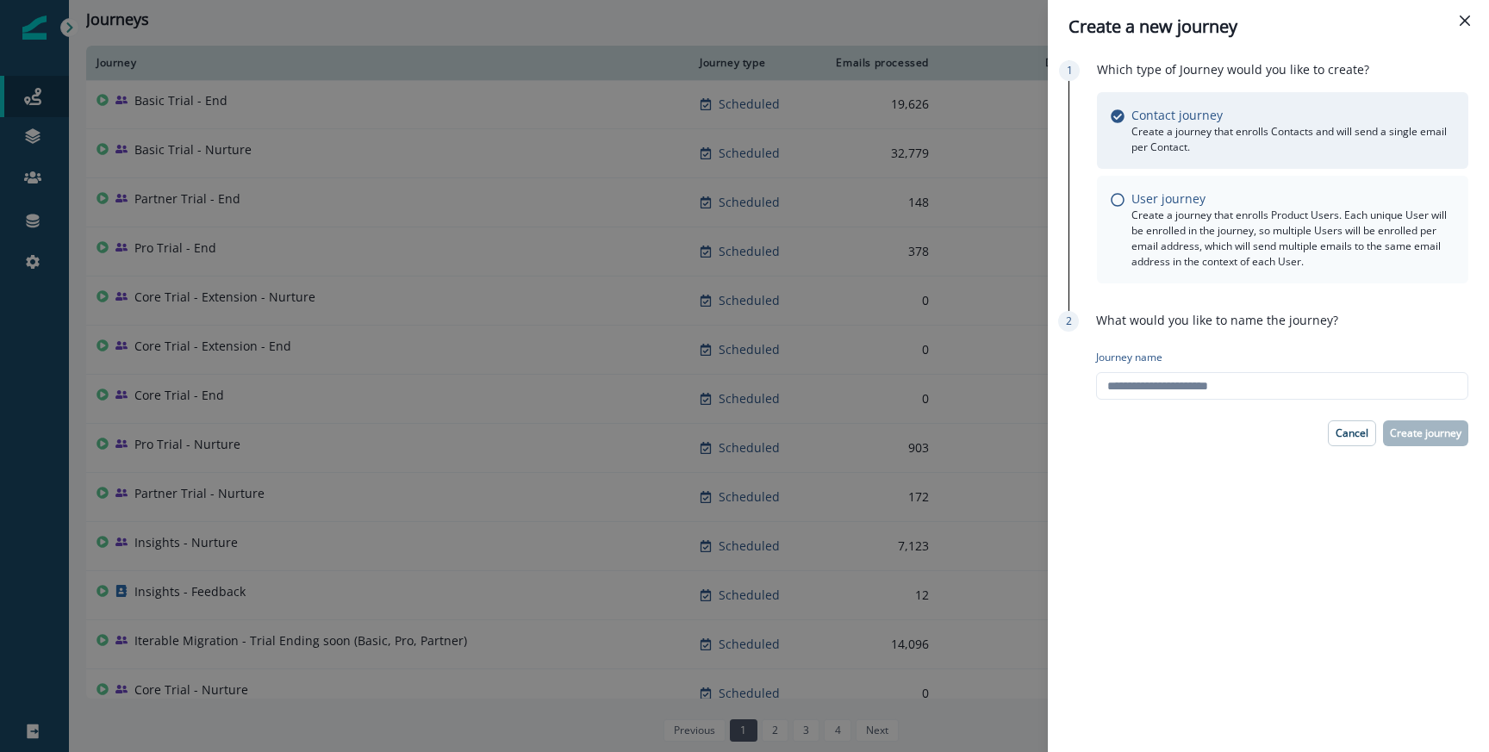
click at [1163, 238] on p "Create a journey that enrolls Product Users. Each unique User will be enrolled …" at bounding box center [1292, 239] width 323 height 62
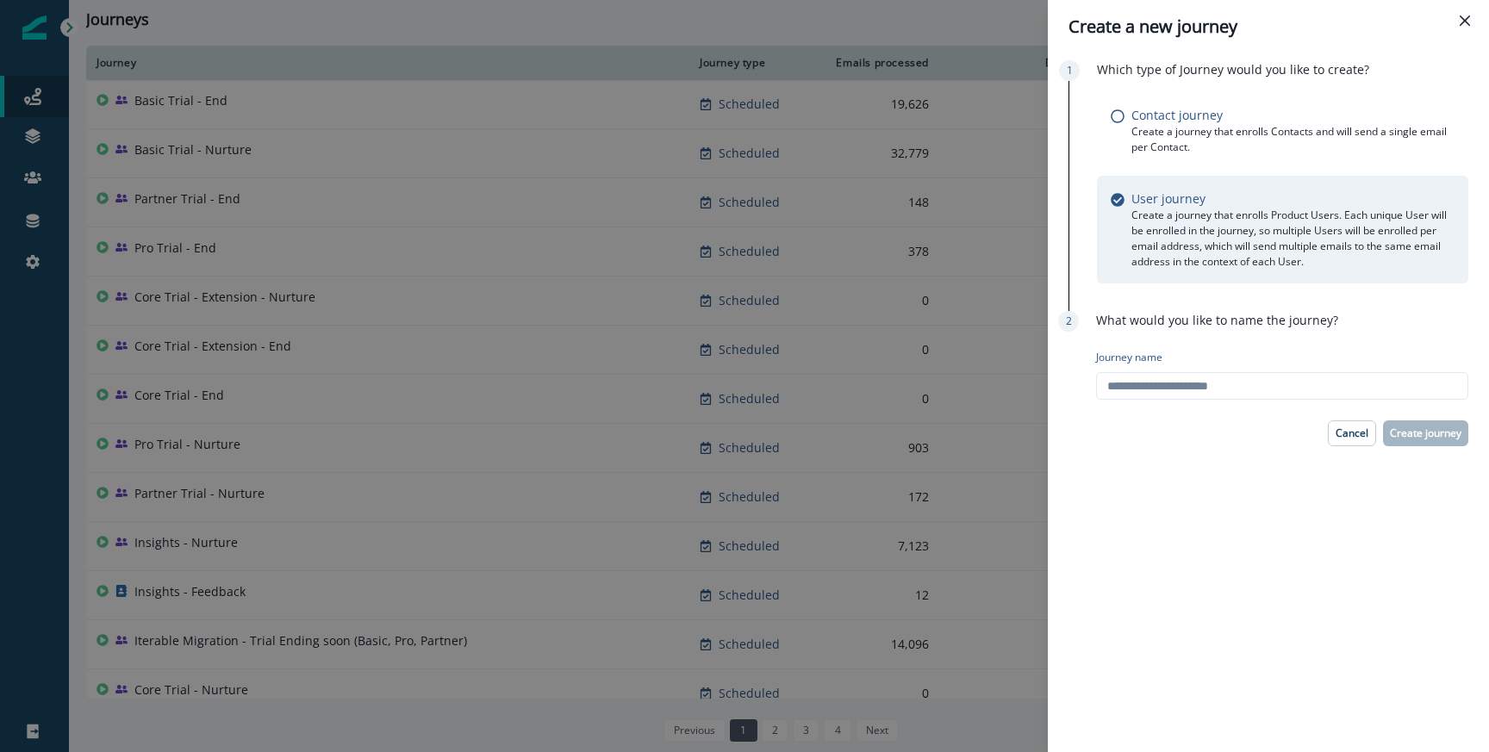
click at [1125, 362] on p "Journey name" at bounding box center [1129, 358] width 66 height 16
click at [1125, 372] on input "Journey name" at bounding box center [1282, 386] width 372 height 28
click at [1125, 375] on input "Journey name" at bounding box center [1282, 386] width 372 height 28
type input "**********"
click at [1413, 433] on p "Create journey" at bounding box center [1426, 433] width 72 height 12
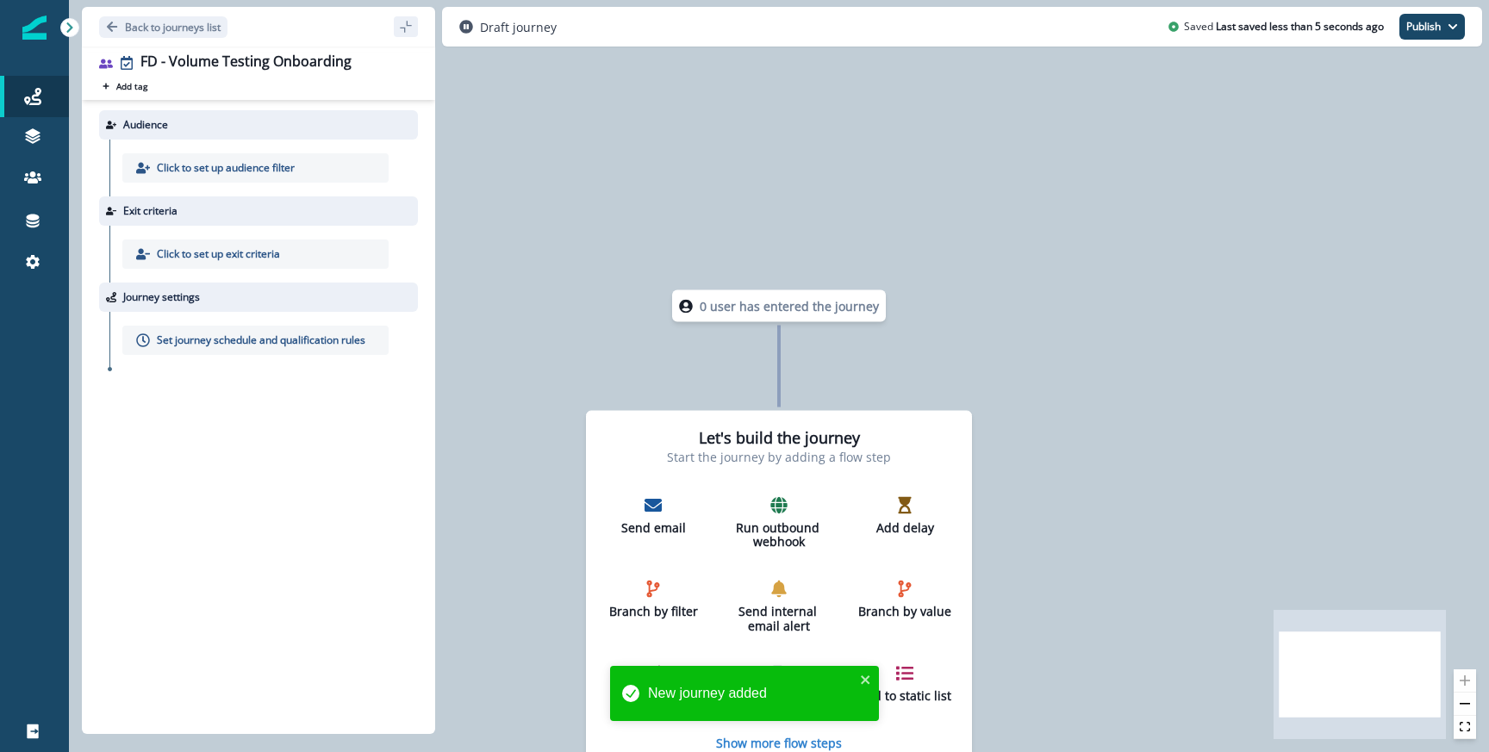
click at [229, 172] on p "Click to set up audience filter" at bounding box center [226, 168] width 138 height 16
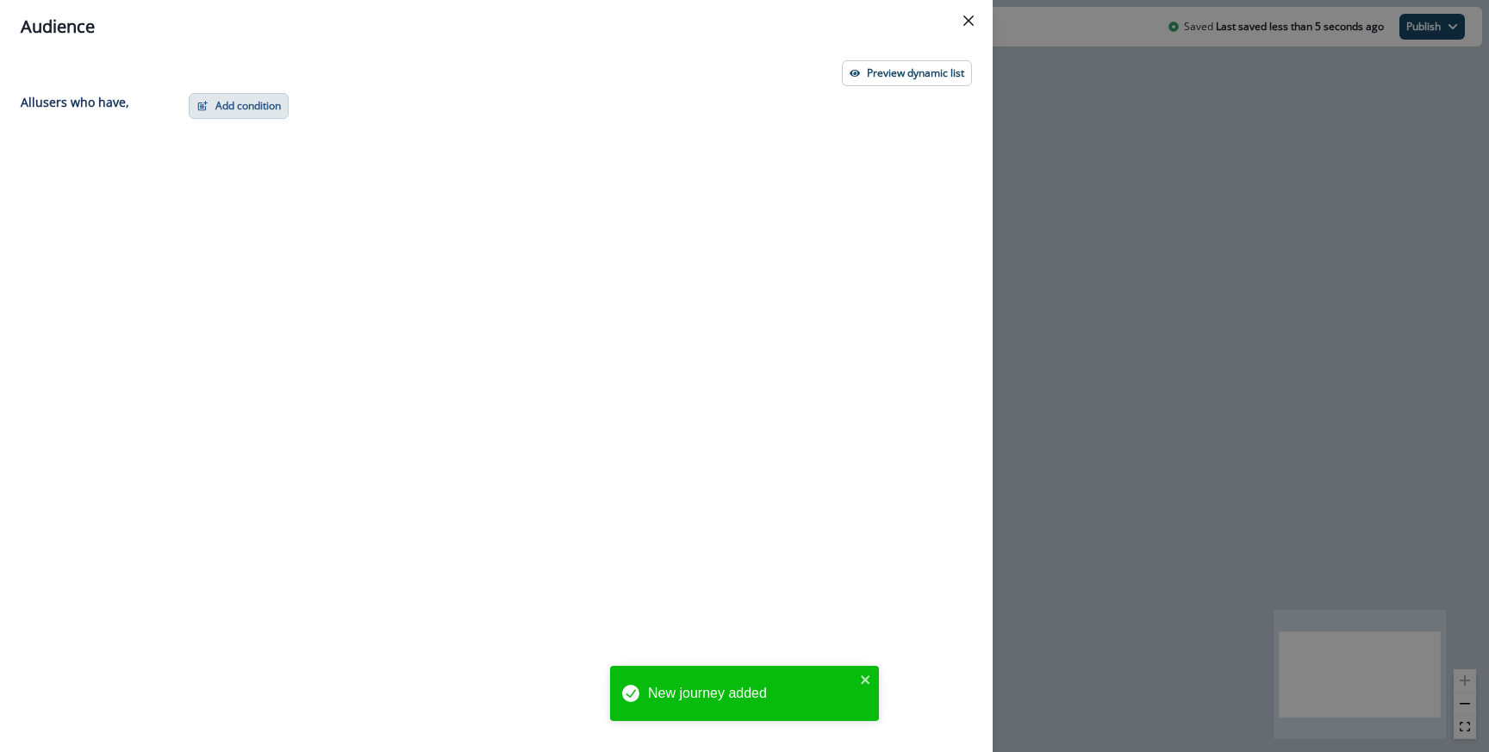
click at [262, 107] on button "Add condition" at bounding box center [239, 106] width 100 height 26
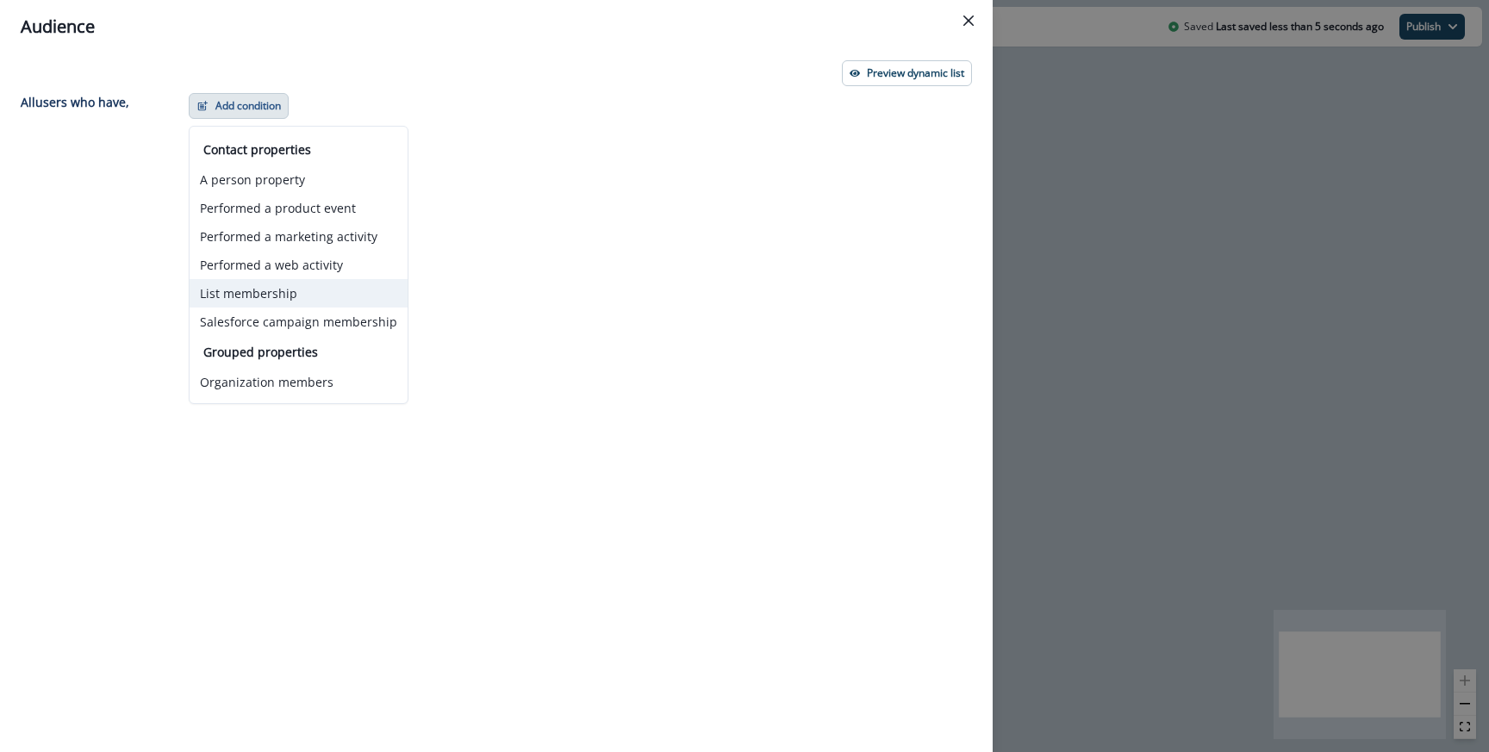
click at [283, 290] on button "List membership" at bounding box center [299, 293] width 218 height 28
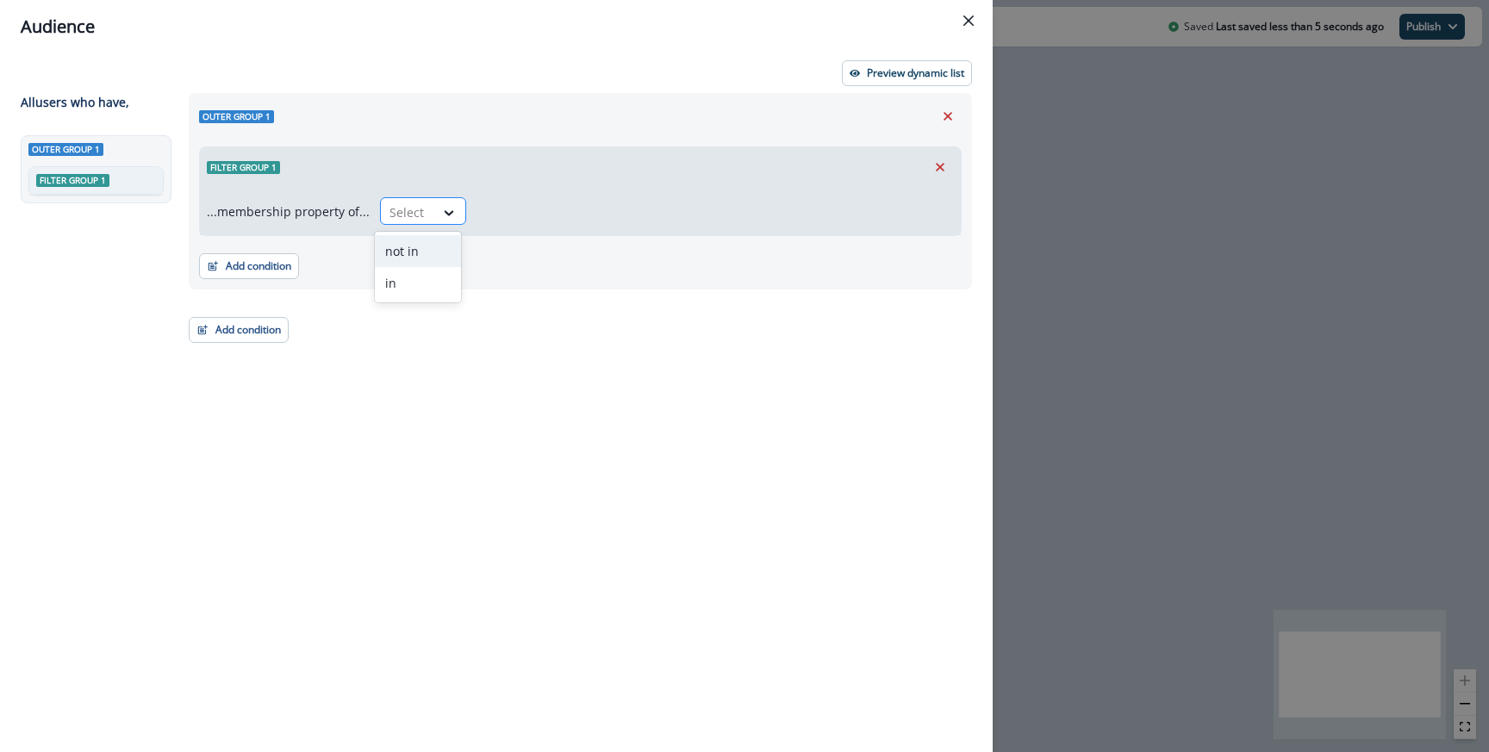
click at [447, 226] on div at bounding box center [449, 212] width 31 height 28
click at [421, 271] on div "in" at bounding box center [418, 283] width 86 height 32
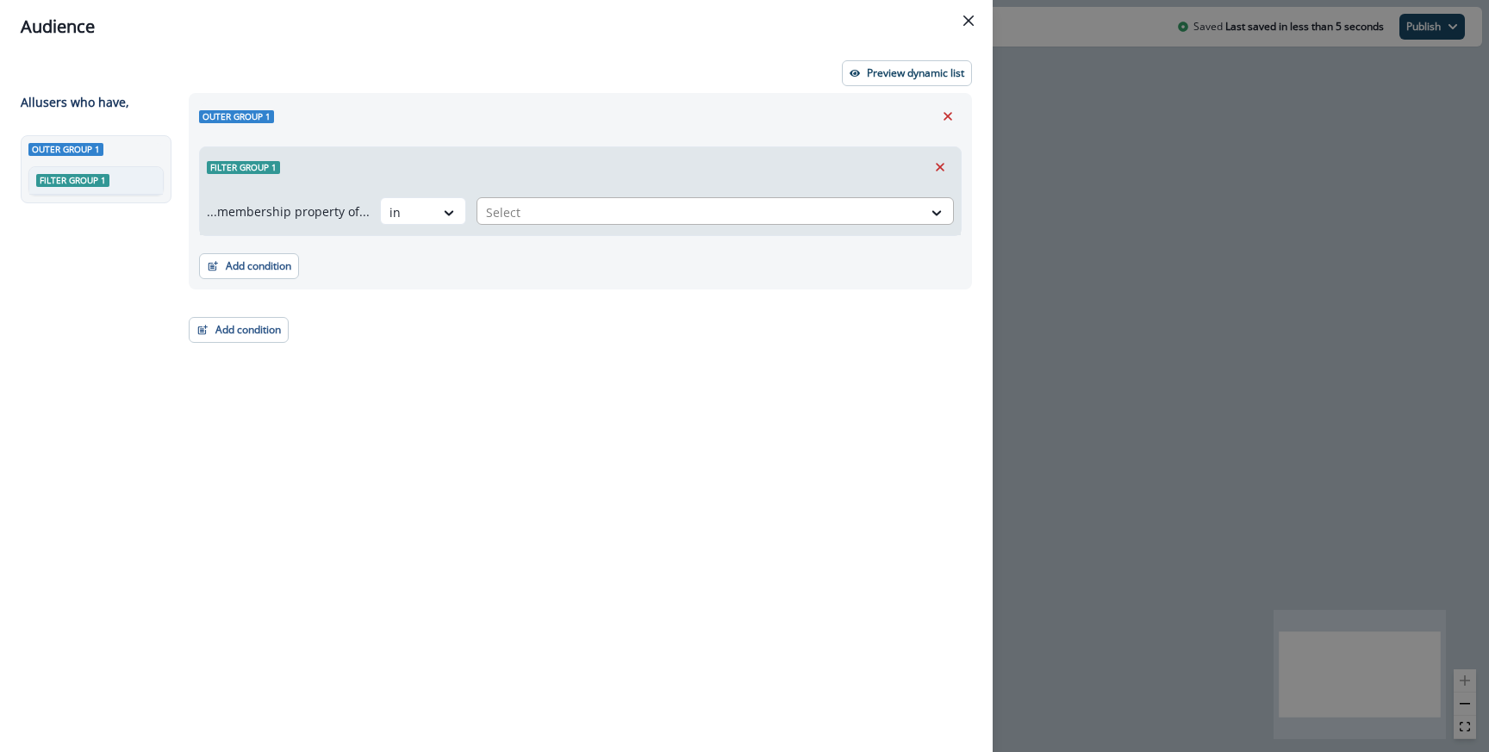
click at [508, 210] on div at bounding box center [699, 213] width 427 height 22
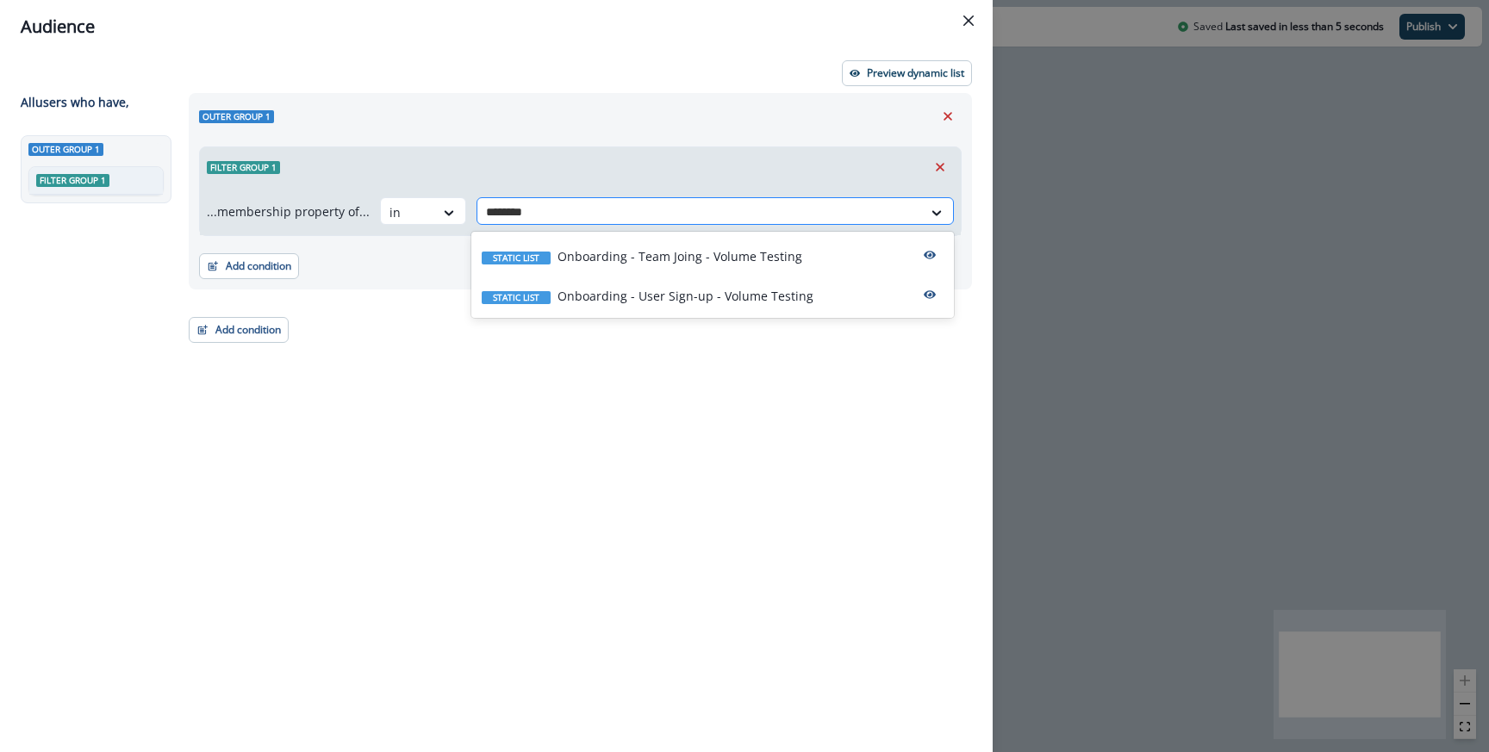
type input "*********"
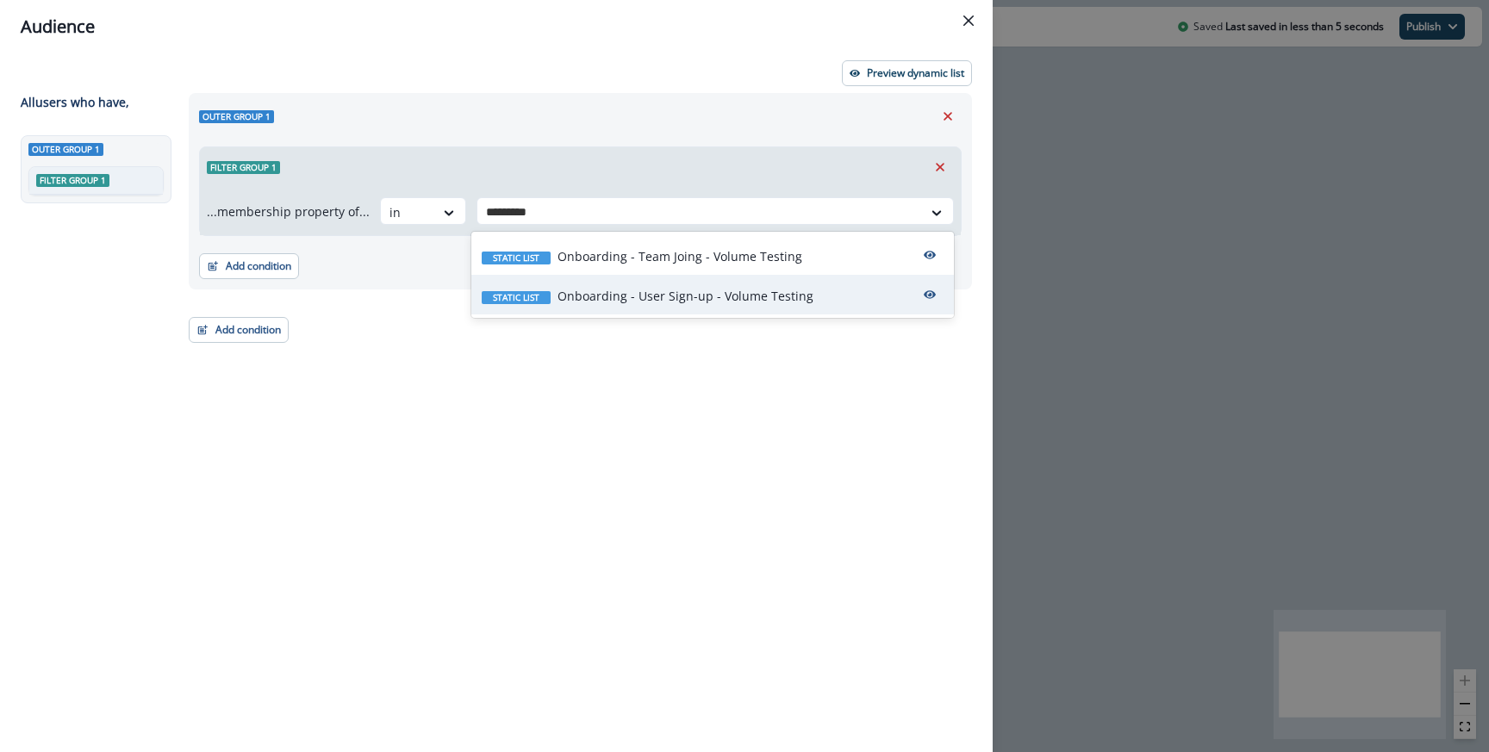
click at [589, 285] on div "Static list Onboarding - User Sign-up - Volume Testing" at bounding box center [712, 295] width 483 height 40
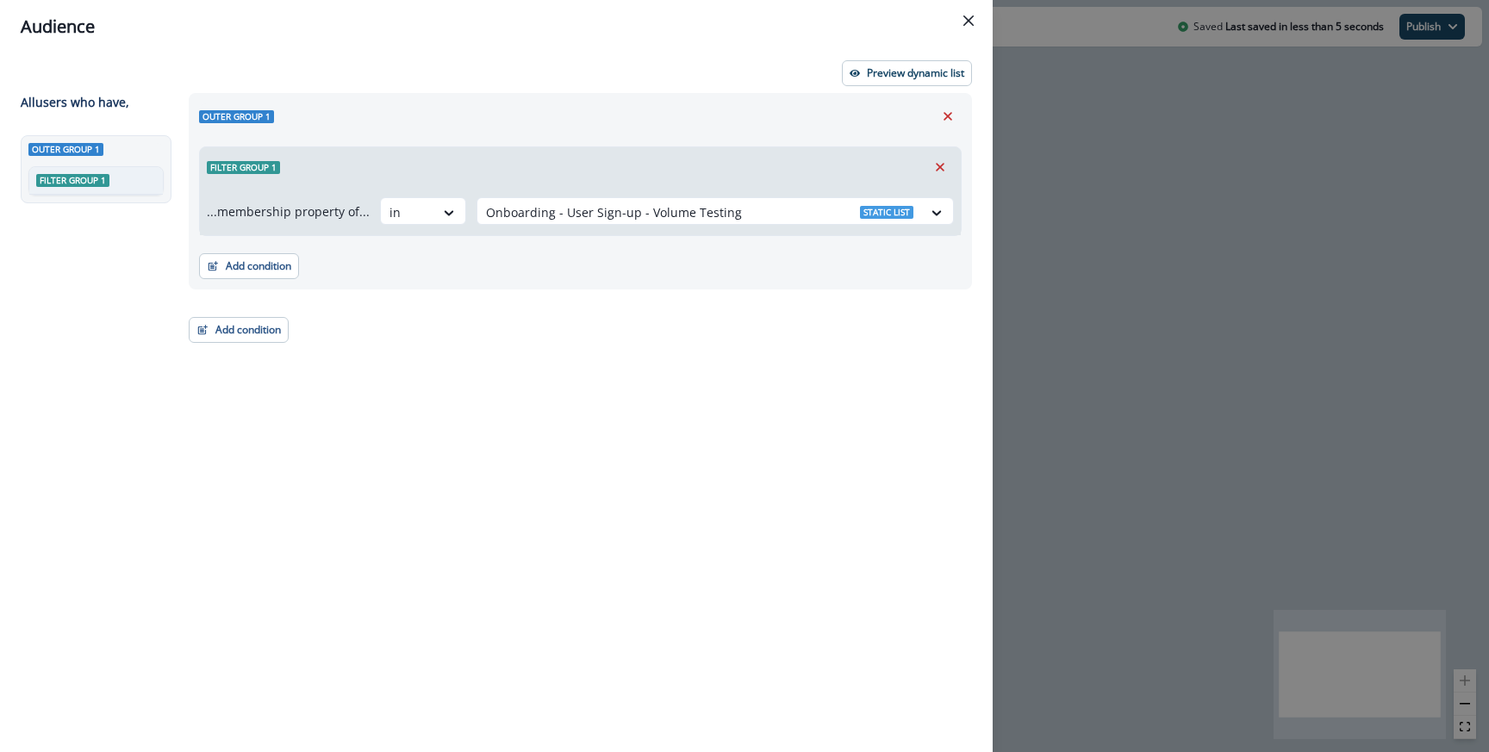
click at [240, 352] on div "Outer group 1 Filter group 1 ...membership property of... in option Onboarding …" at bounding box center [575, 391] width 794 height 596
click at [241, 340] on button "Add condition" at bounding box center [239, 330] width 100 height 26
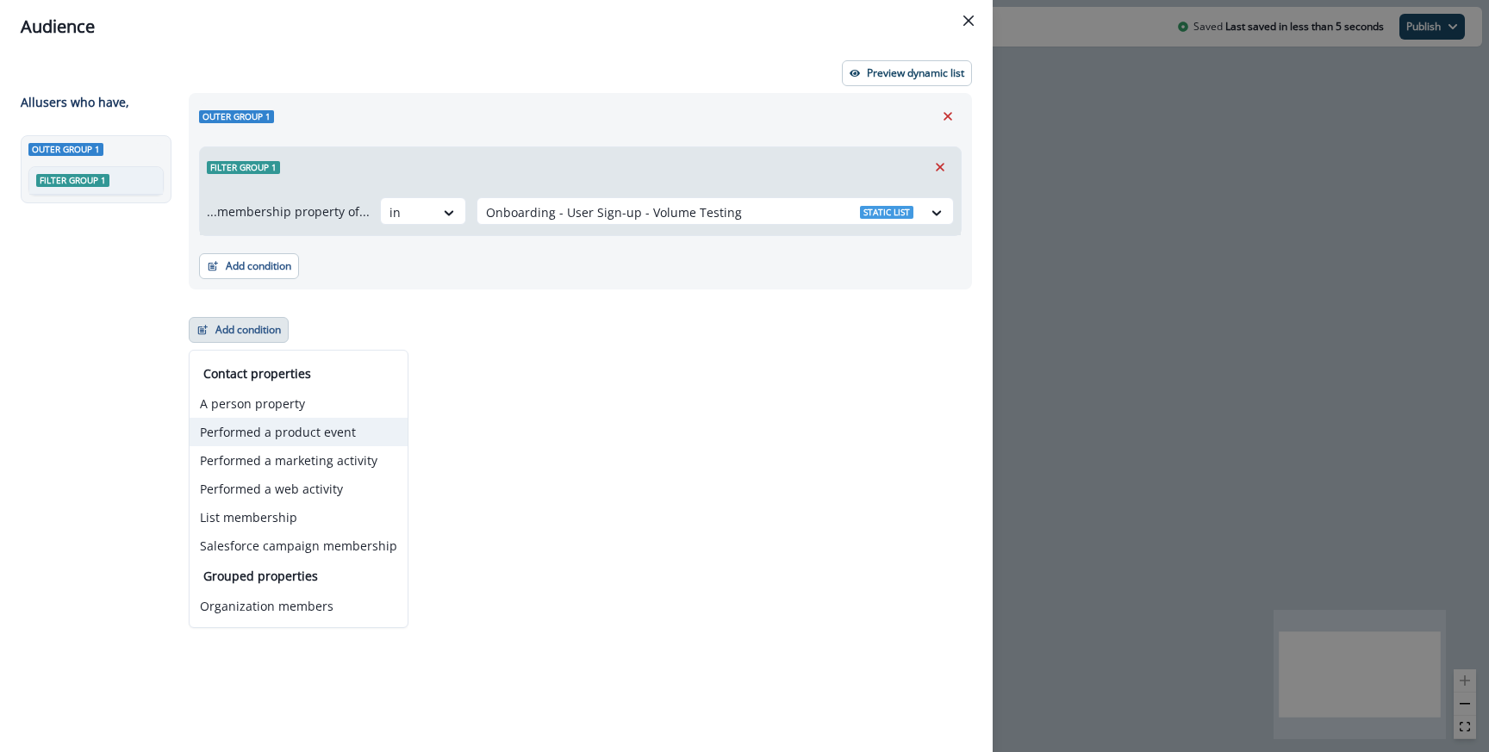
click at [257, 434] on button "Performed a product event" at bounding box center [299, 432] width 218 height 28
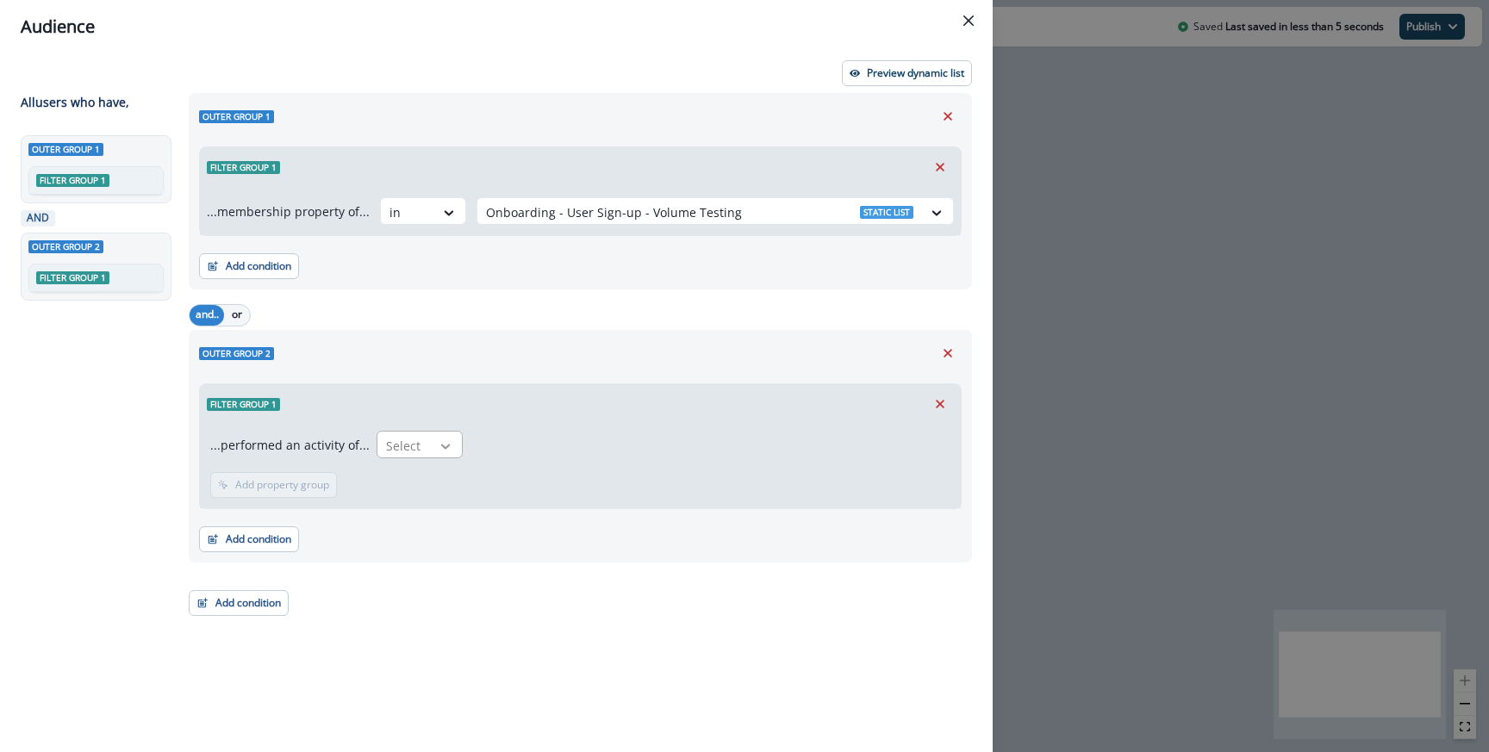
click at [431, 441] on div at bounding box center [445, 446] width 29 height 17
type input "****"
click at [469, 488] on div "User Sign-up - Job Role" at bounding box center [460, 485] width 178 height 32
click at [278, 480] on p "Add frequency" at bounding box center [270, 485] width 70 height 12
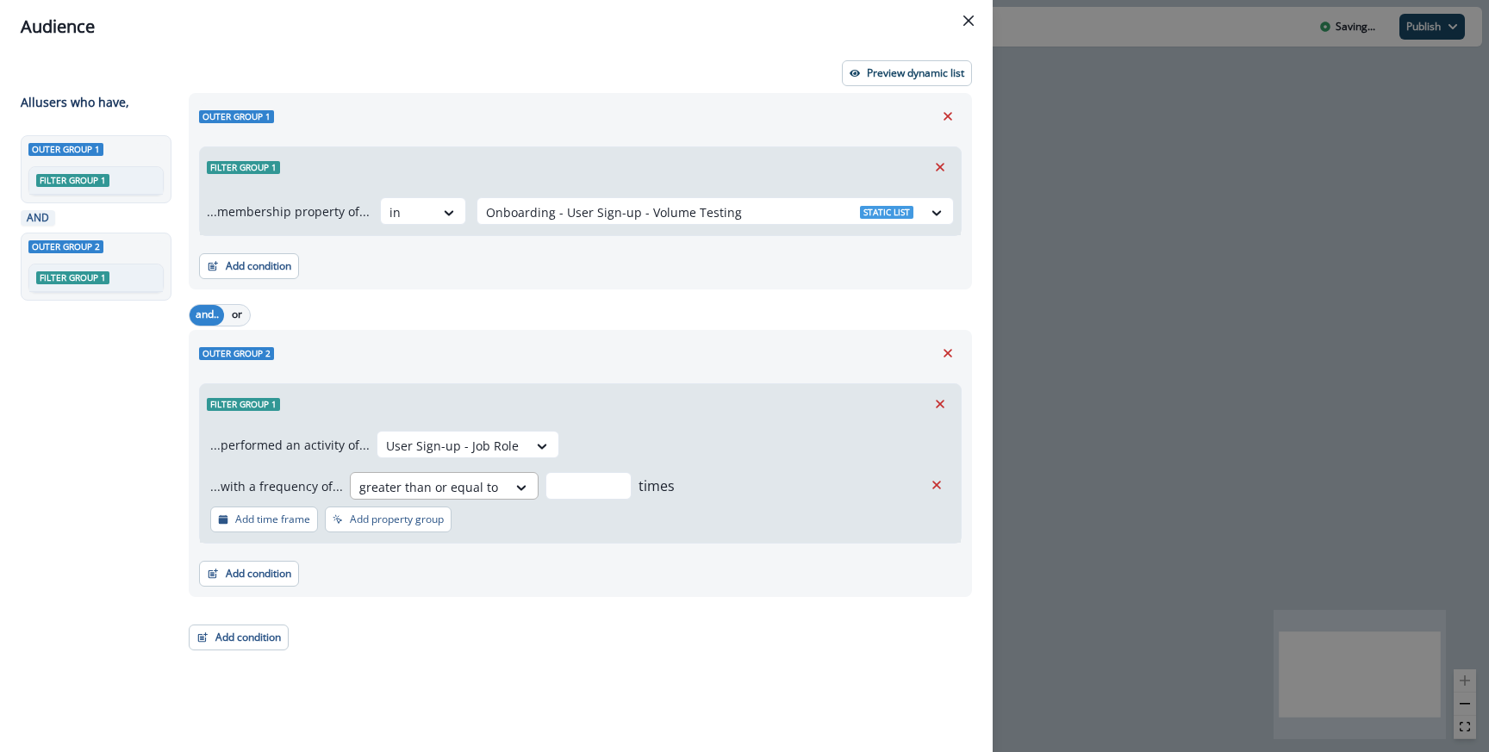
click at [409, 486] on div at bounding box center [428, 488] width 139 height 22
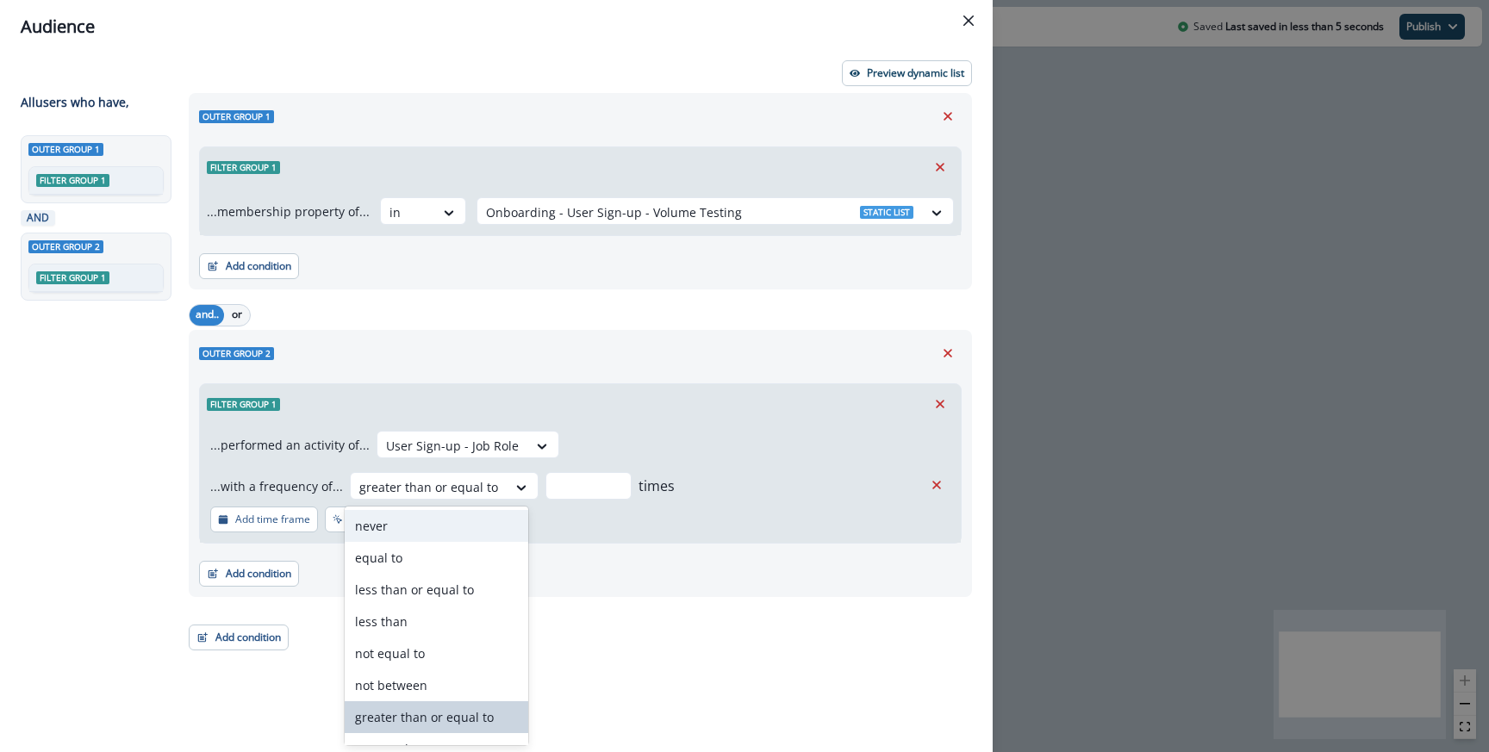
click at [407, 518] on div "never" at bounding box center [437, 526] width 184 height 32
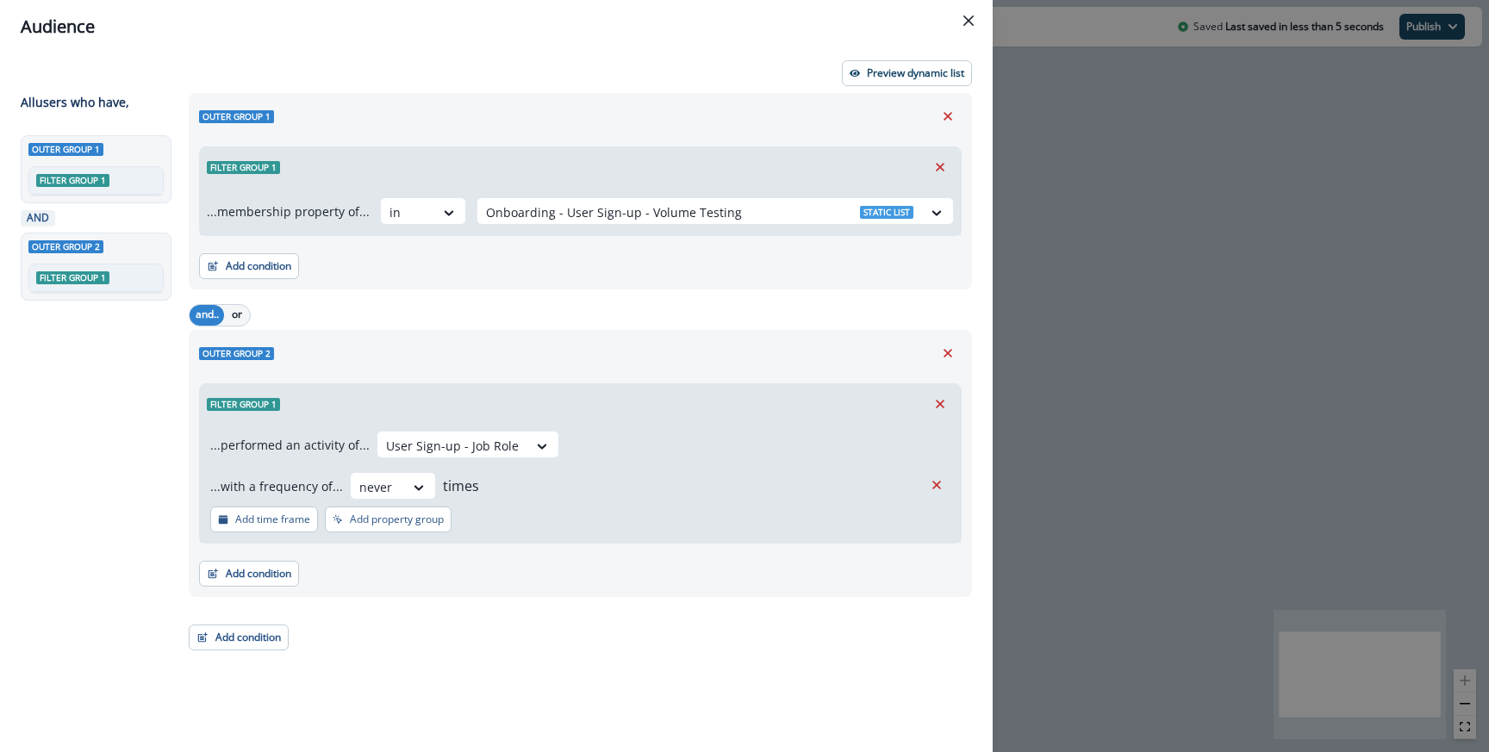
click at [689, 418] on div "Filter group 1" at bounding box center [580, 404] width 761 height 40
click at [868, 67] on p "Preview dynamic list" at bounding box center [915, 73] width 97 height 12
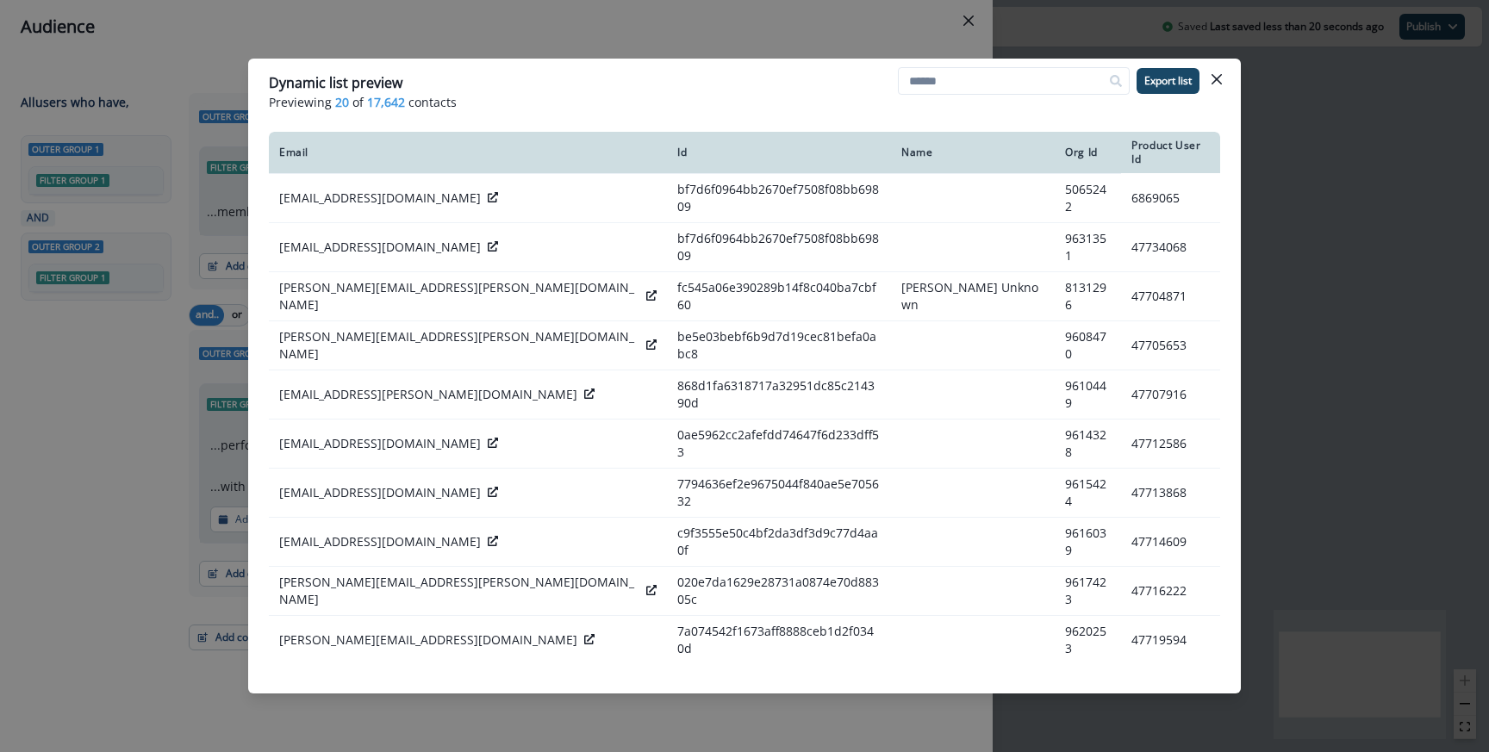
click at [559, 29] on div "Dynamic list preview Previewing 20 of 17,642 contacts Export list Email Id Name…" at bounding box center [744, 376] width 1489 height 752
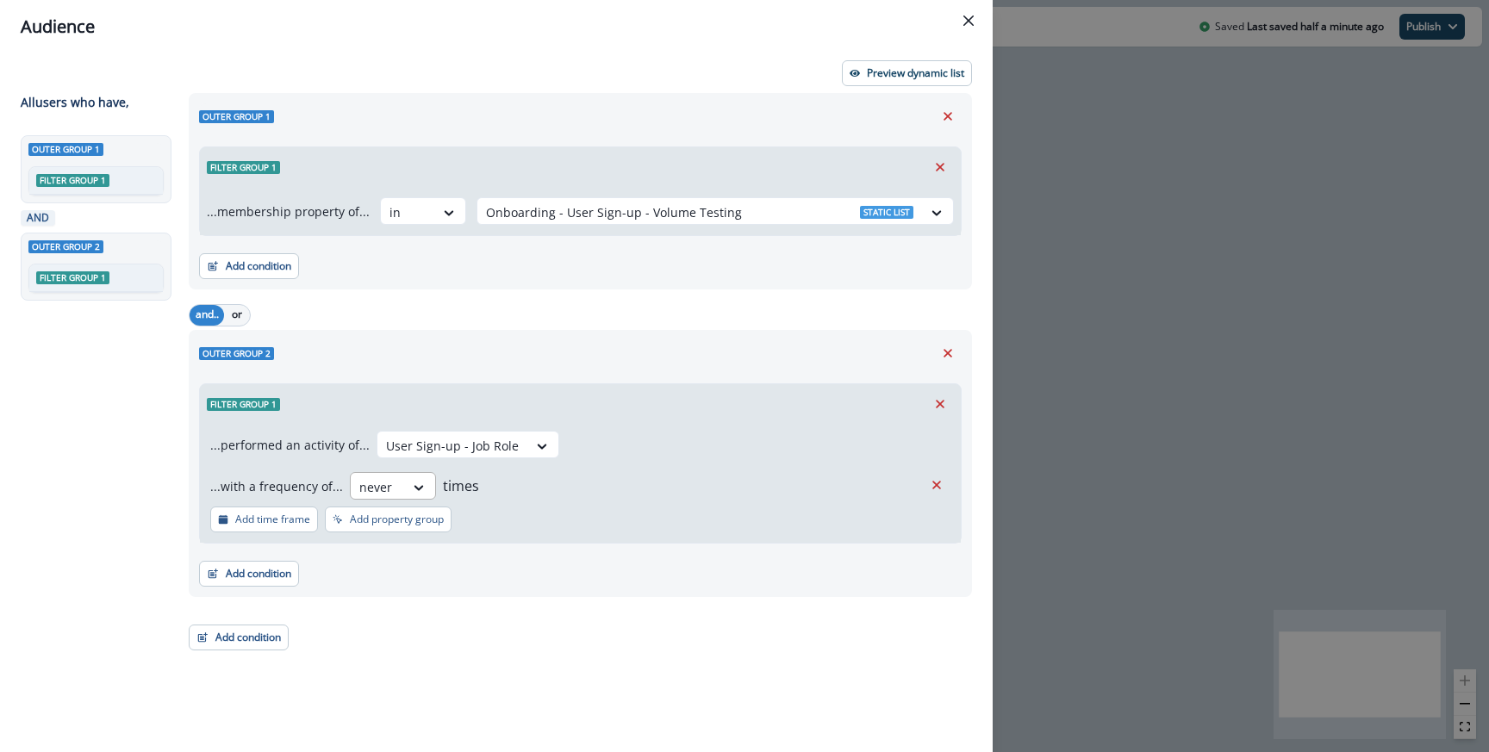
click at [382, 479] on div at bounding box center [377, 488] width 36 height 22
click at [937, 483] on icon "Remove" at bounding box center [937, 485] width 16 height 16
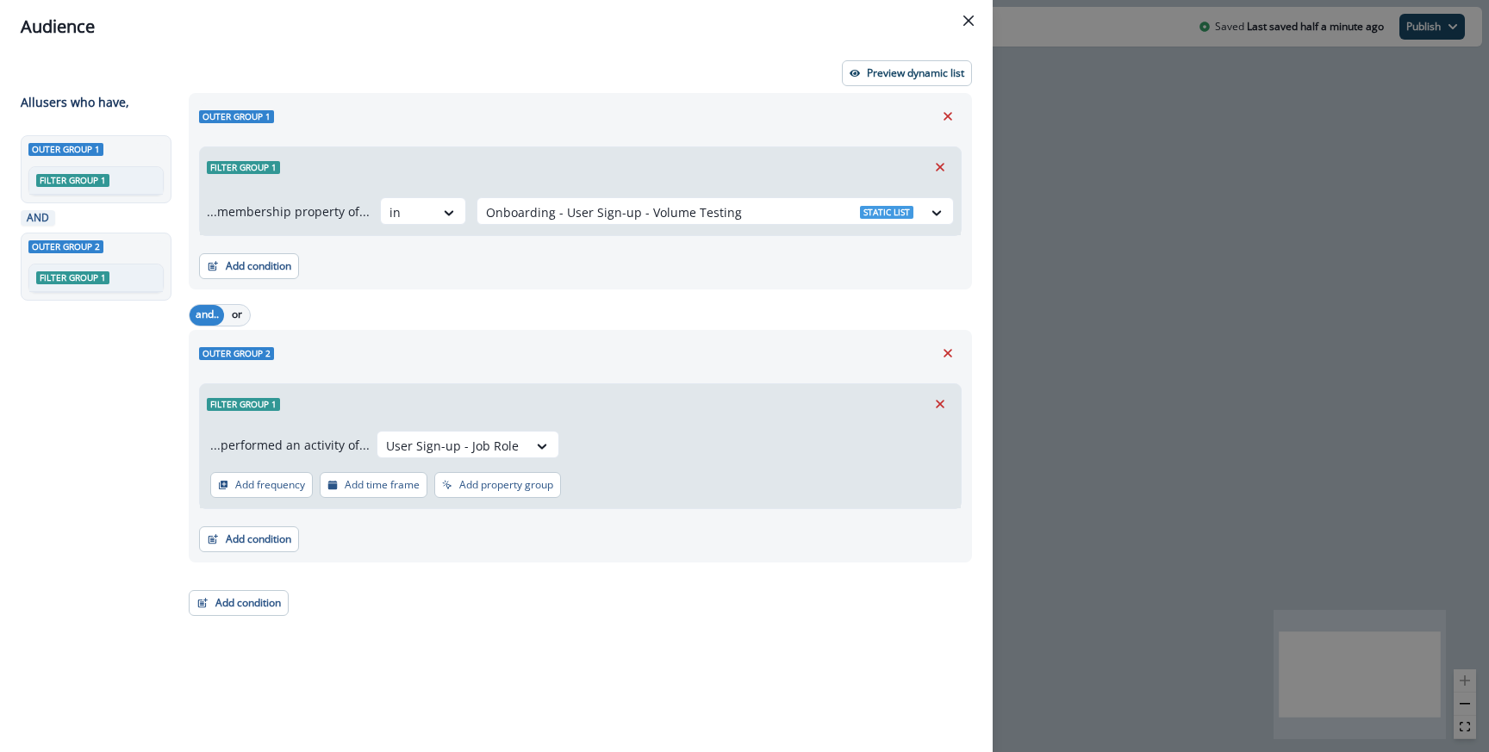
click at [781, 383] on div "Filter group 1 ...performed an activity of... User Sign-up - Job Role Add frequ…" at bounding box center [580, 446] width 763 height 126
click at [904, 78] on p "Preview dynamic list" at bounding box center [915, 73] width 97 height 12
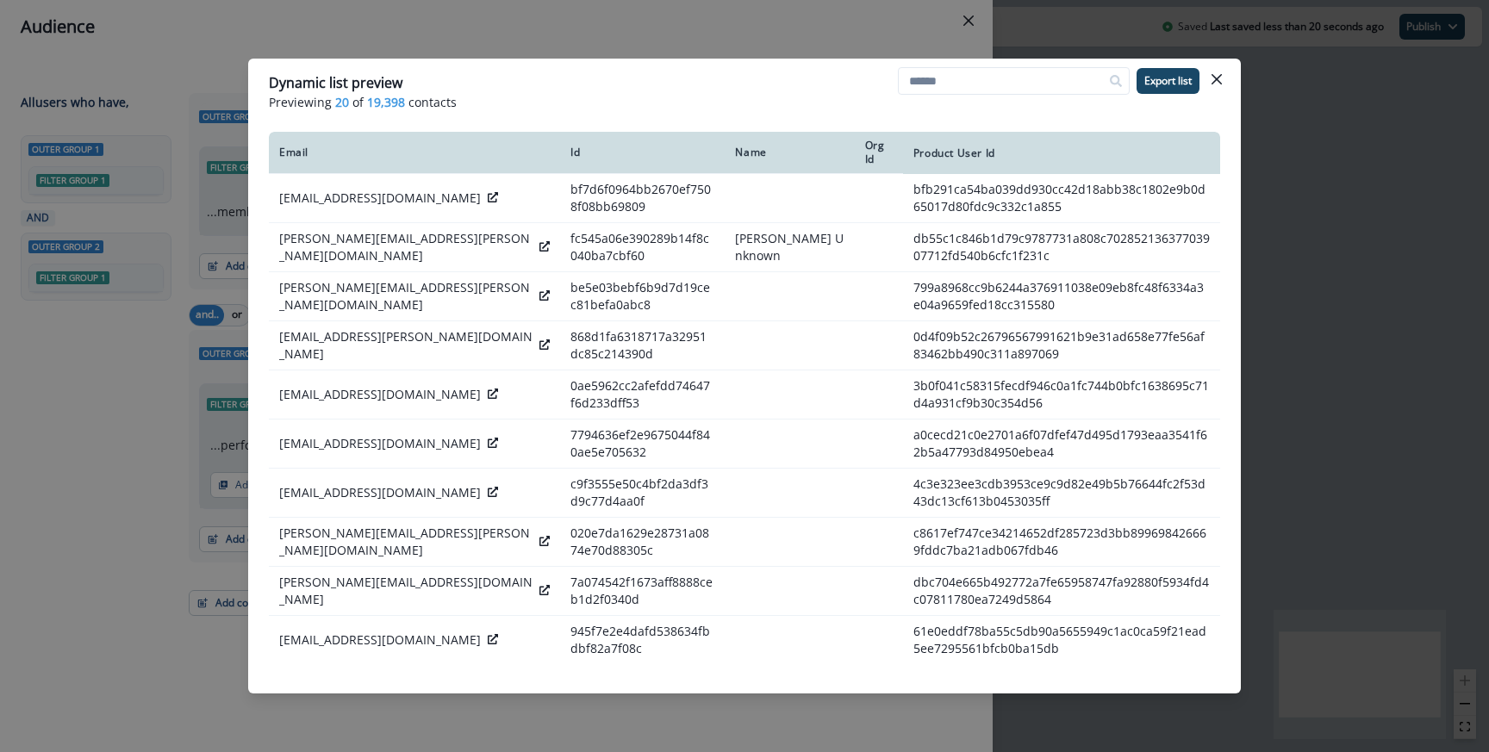
click at [481, 22] on div "Dynamic list preview Previewing 20 of 19,398 contacts Export list Email Id Name…" at bounding box center [744, 376] width 1489 height 752
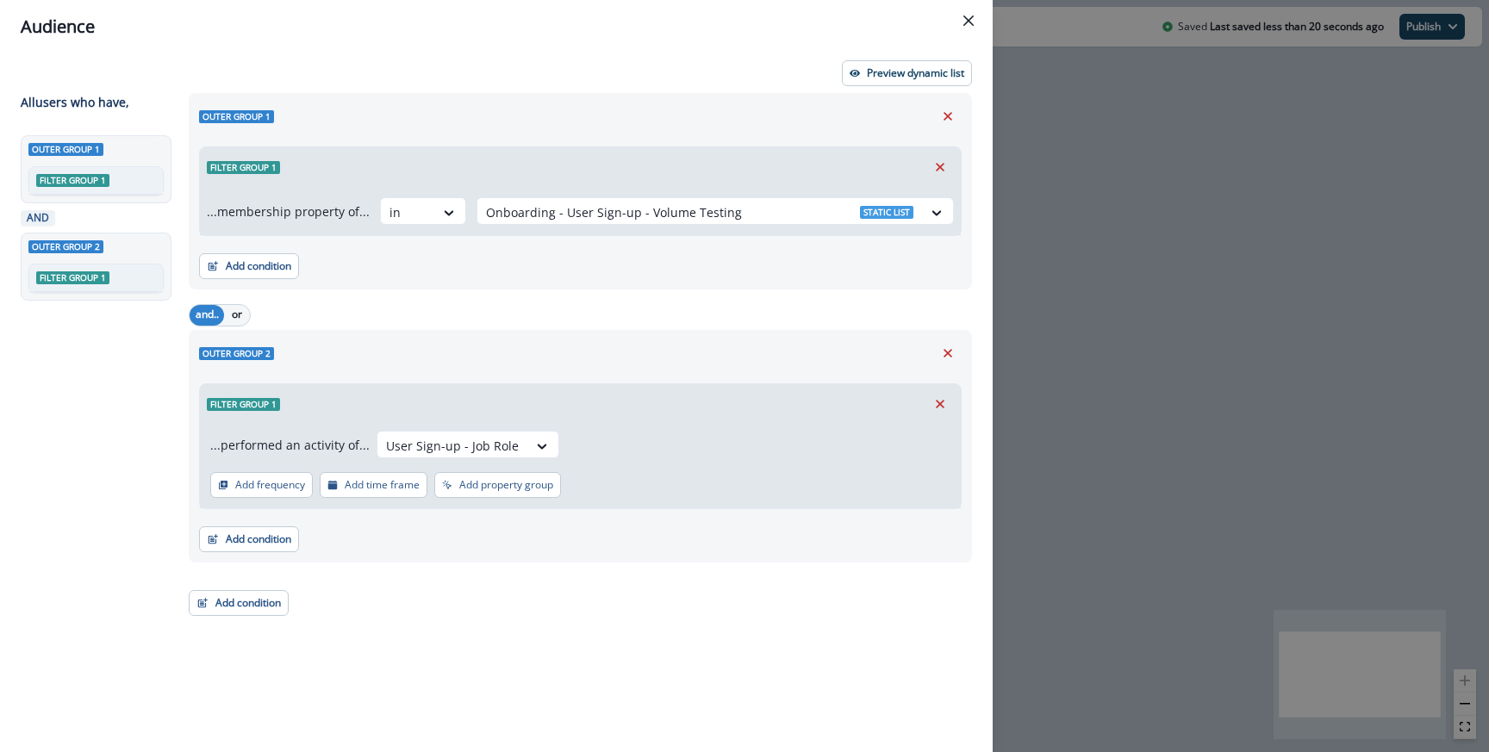
click at [1079, 234] on div "Audience Preview dynamic list All user s who have, Outer group 1 Filter group 1…" at bounding box center [744, 376] width 1489 height 752
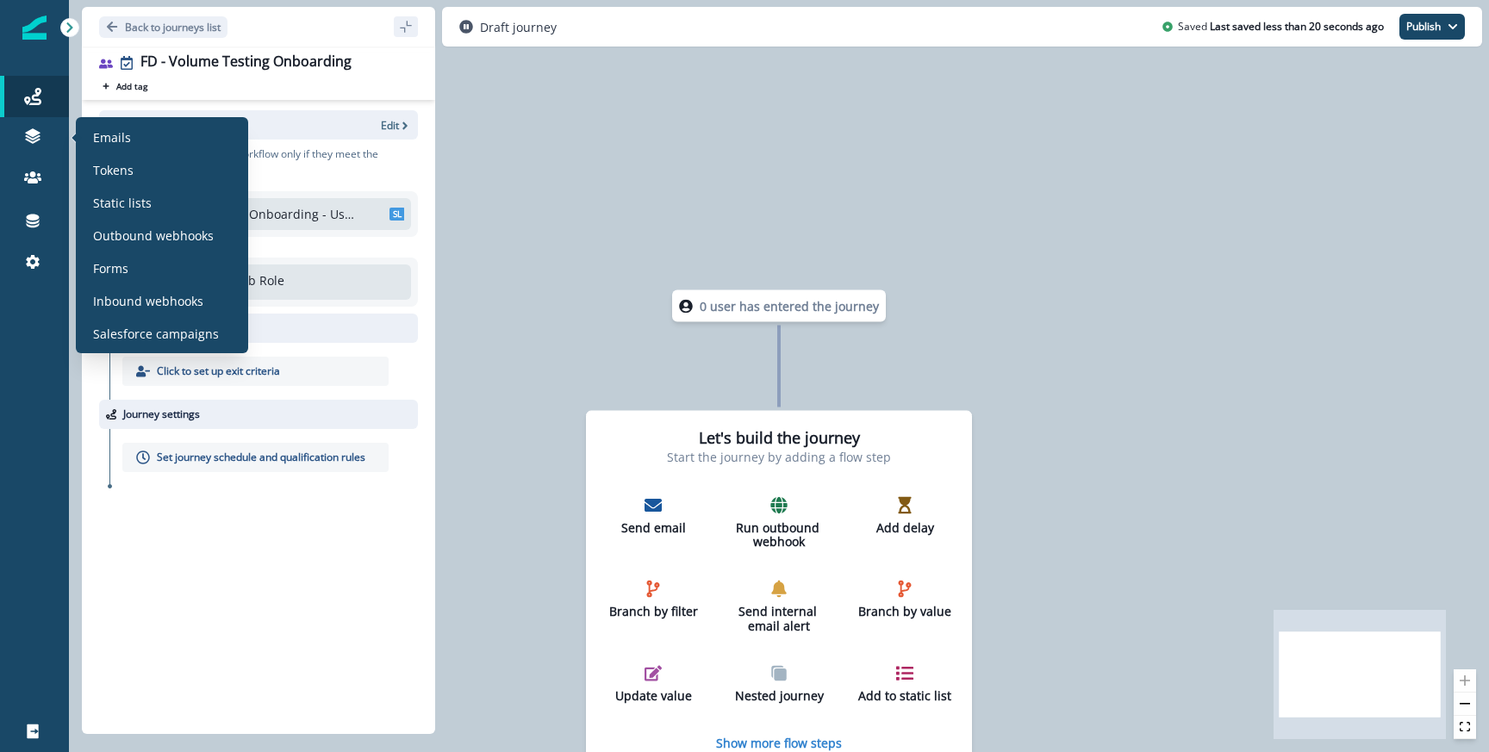
click at [104, 186] on div "Emails Tokens Static lists Outbound webhooks Forms Inbound webhooks Salesforce …" at bounding box center [162, 235] width 159 height 222
click at [106, 194] on p "Static lists" at bounding box center [122, 203] width 59 height 18
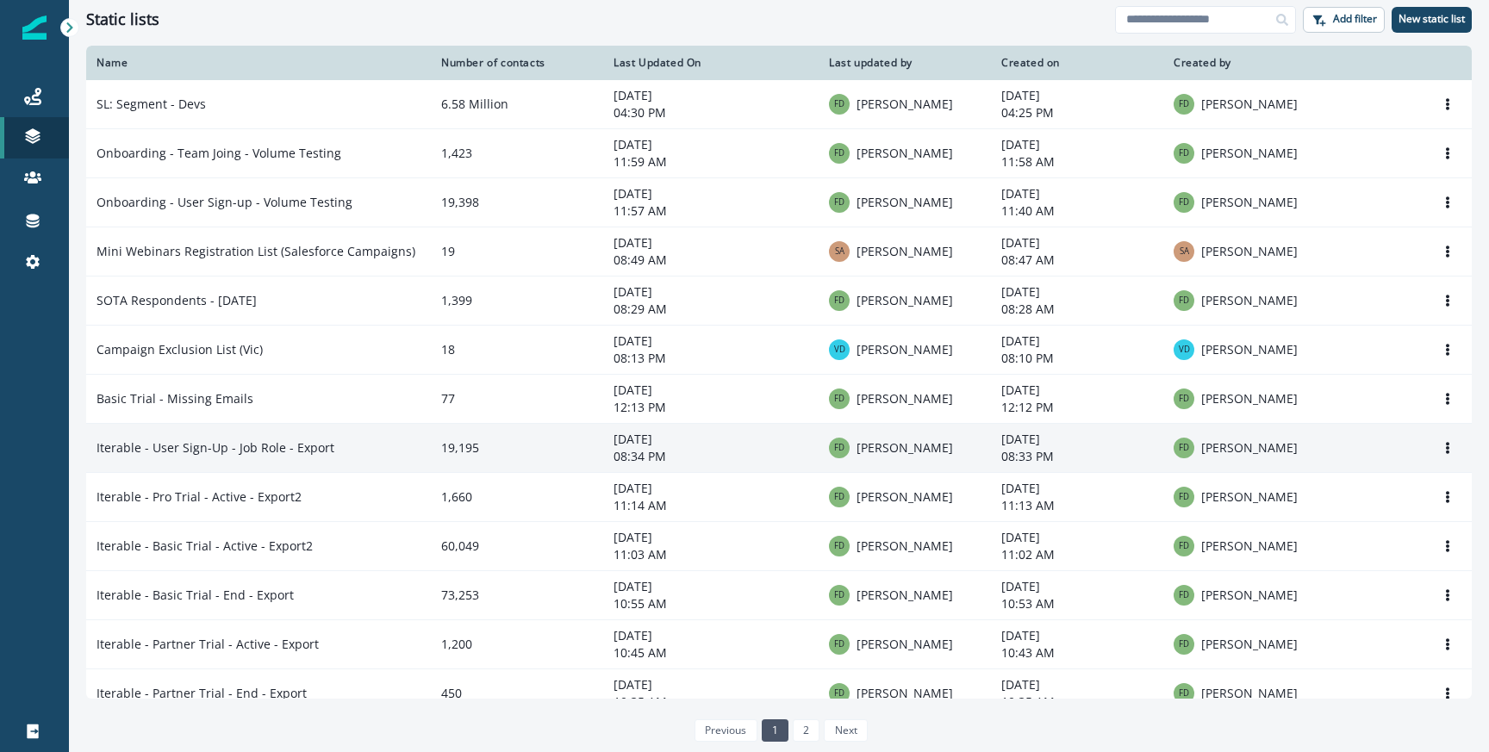
click at [367, 427] on td "Iterable - User Sign-Up - Job Role - Export" at bounding box center [258, 448] width 345 height 49
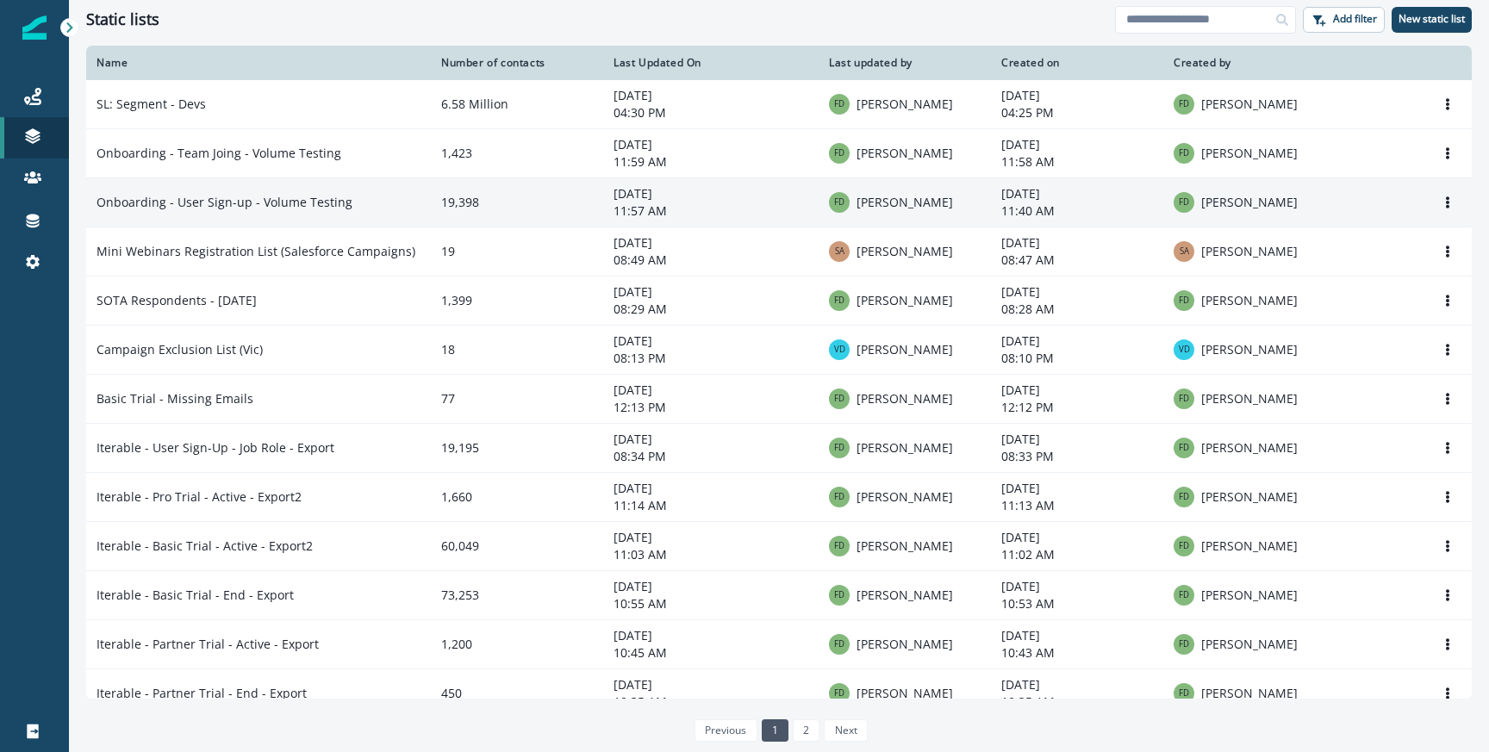
click at [367, 203] on td "Onboarding - User Sign-up - Volume Testing" at bounding box center [258, 202] width 345 height 49
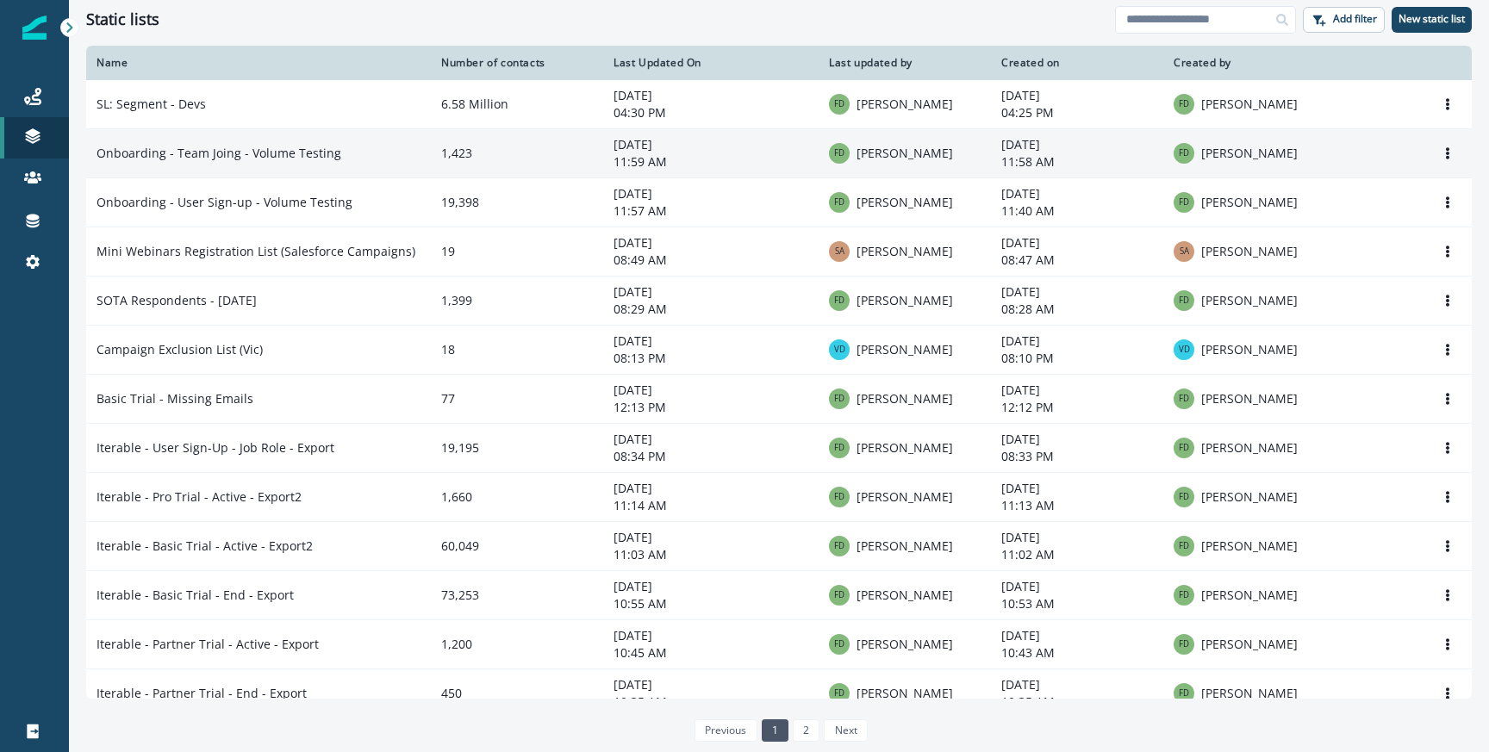
click at [362, 147] on td "Onboarding - Team Joing - Volume Testing" at bounding box center [258, 153] width 345 height 49
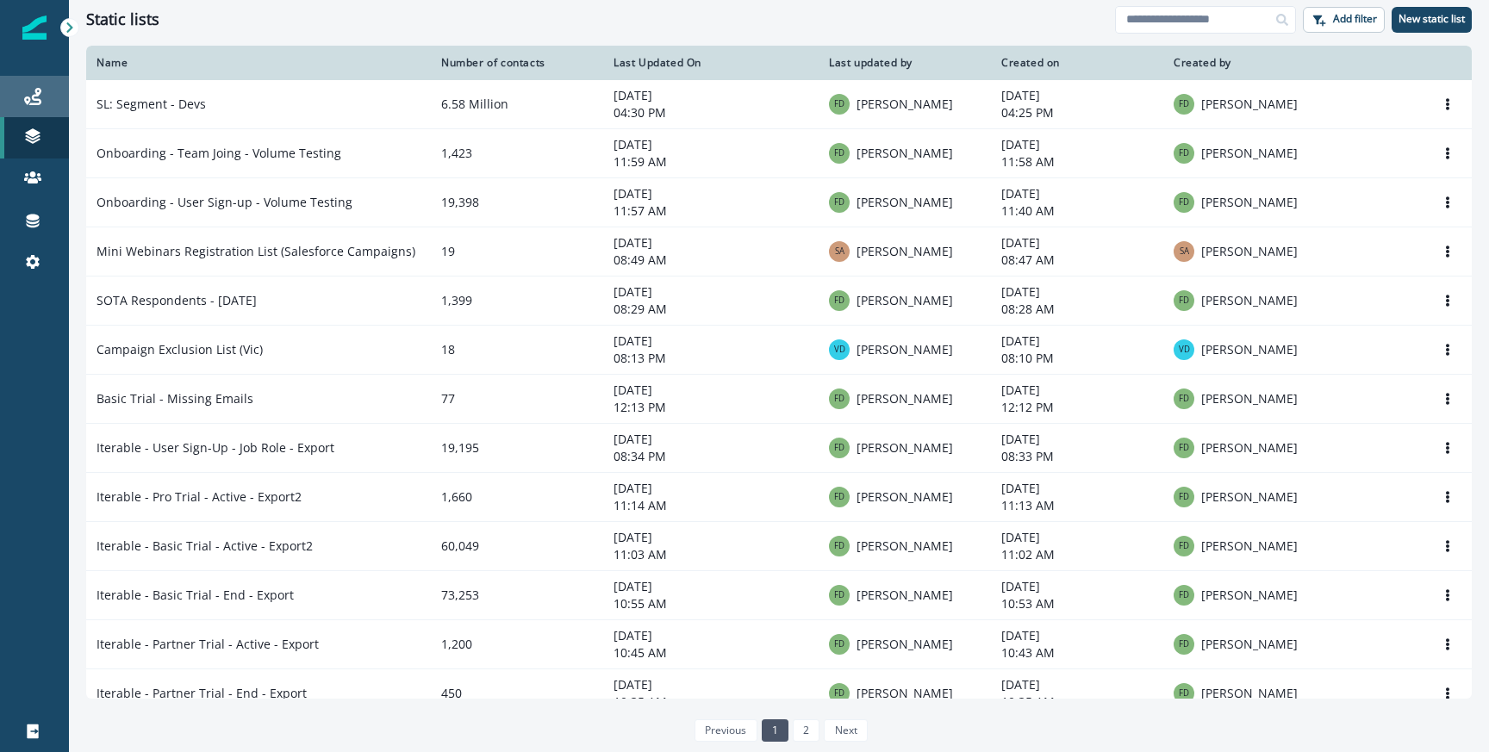
click at [58, 105] on div "Journeys" at bounding box center [34, 96] width 55 height 21
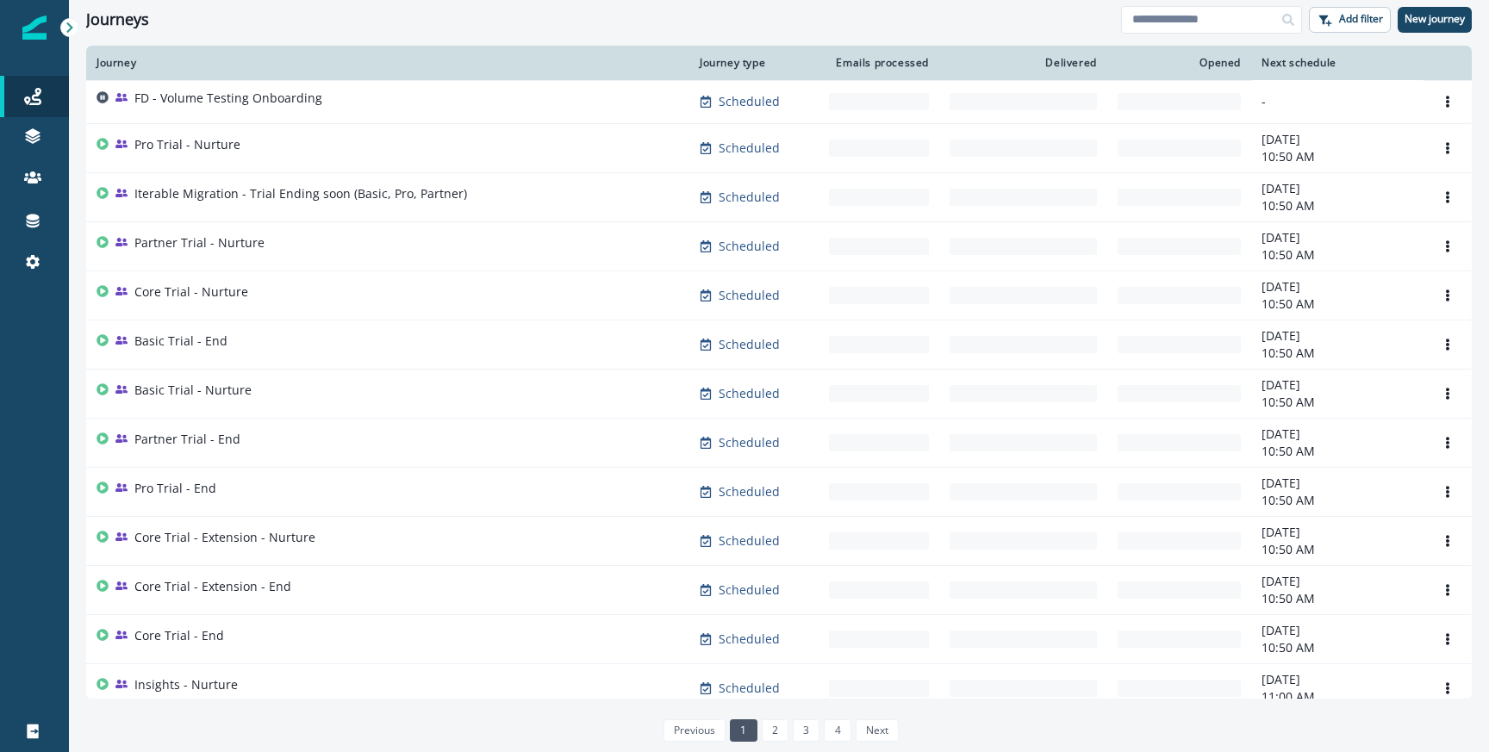
click at [231, 107] on div "FD - Volume Testing Onboarding" at bounding box center [228, 102] width 188 height 24
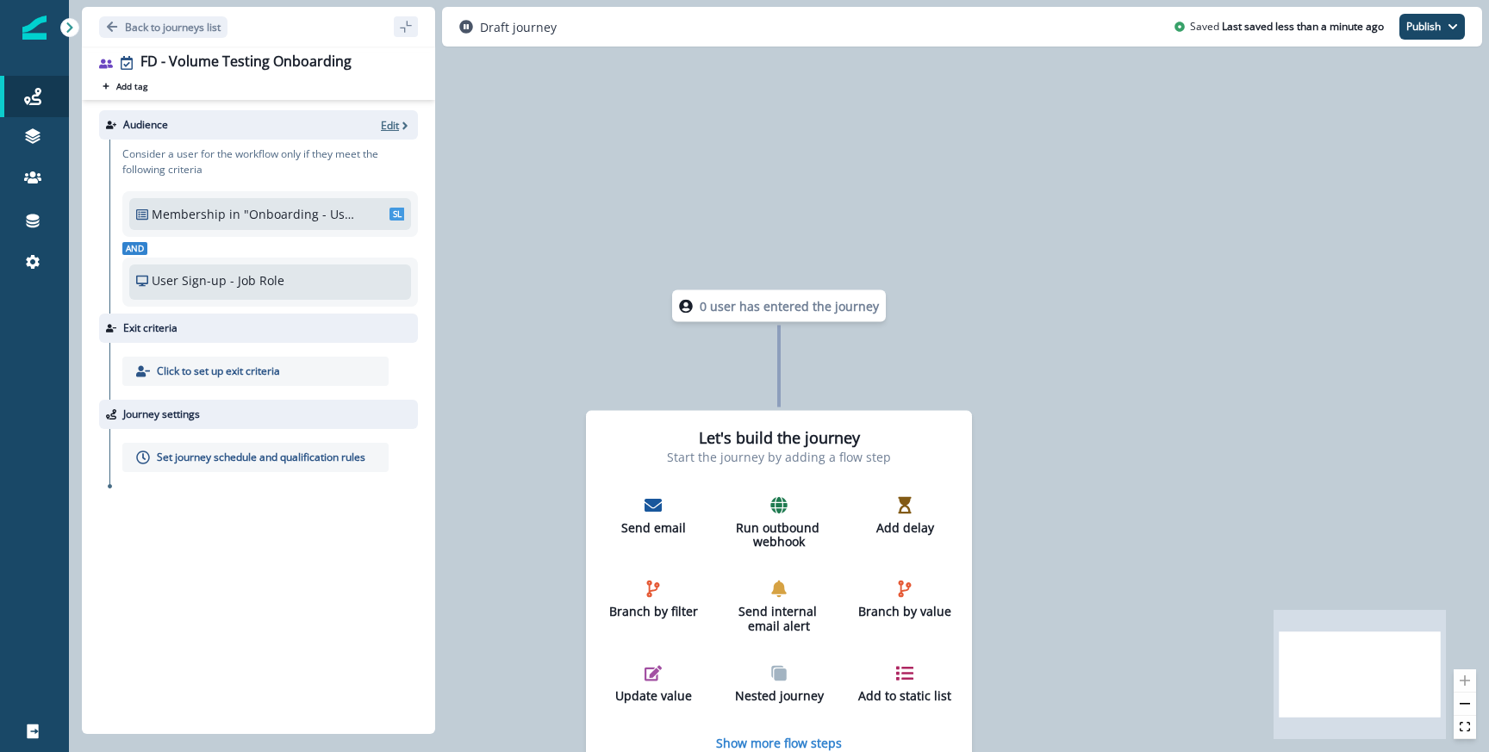
click at [395, 125] on p "Edit" at bounding box center [390, 125] width 18 height 15
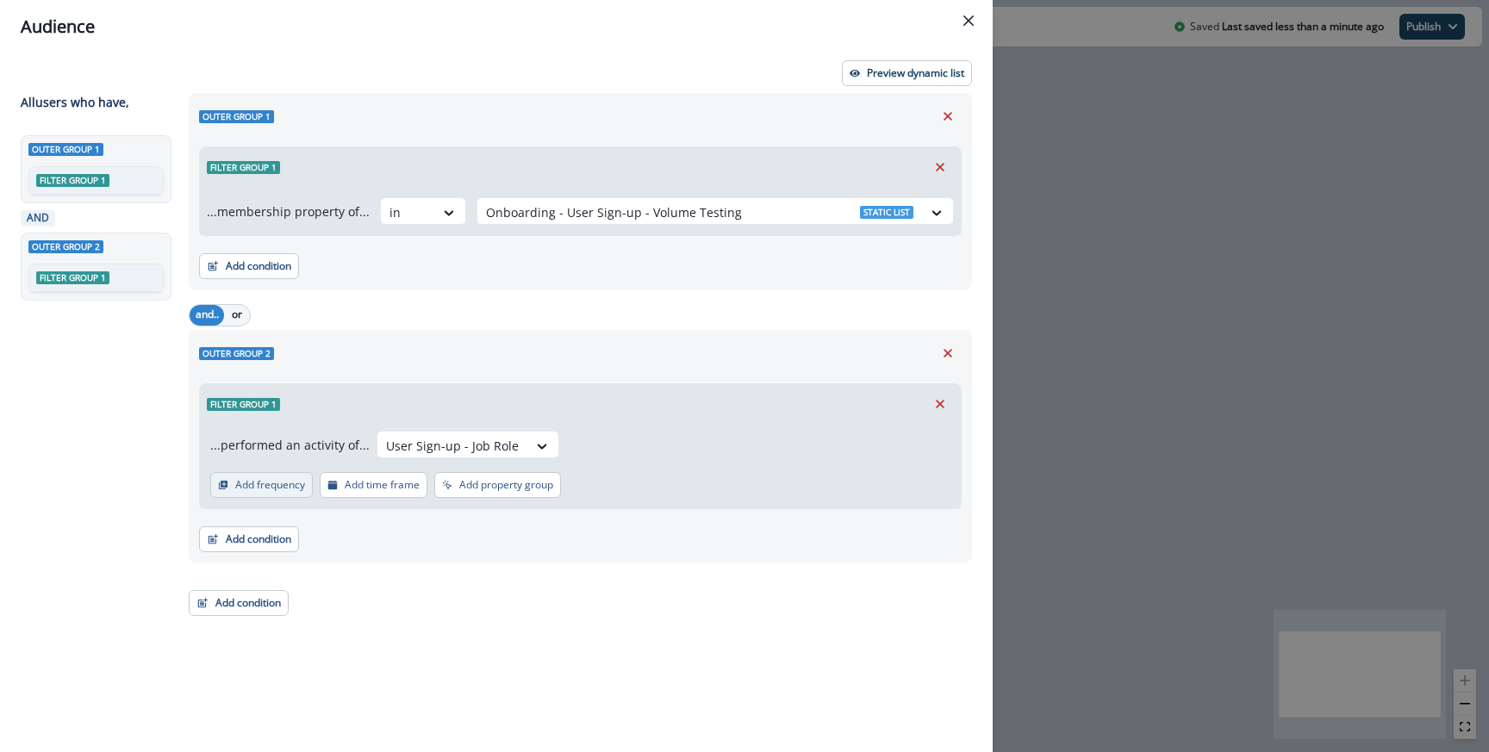
click at [270, 479] on p "Add frequency" at bounding box center [270, 485] width 70 height 12
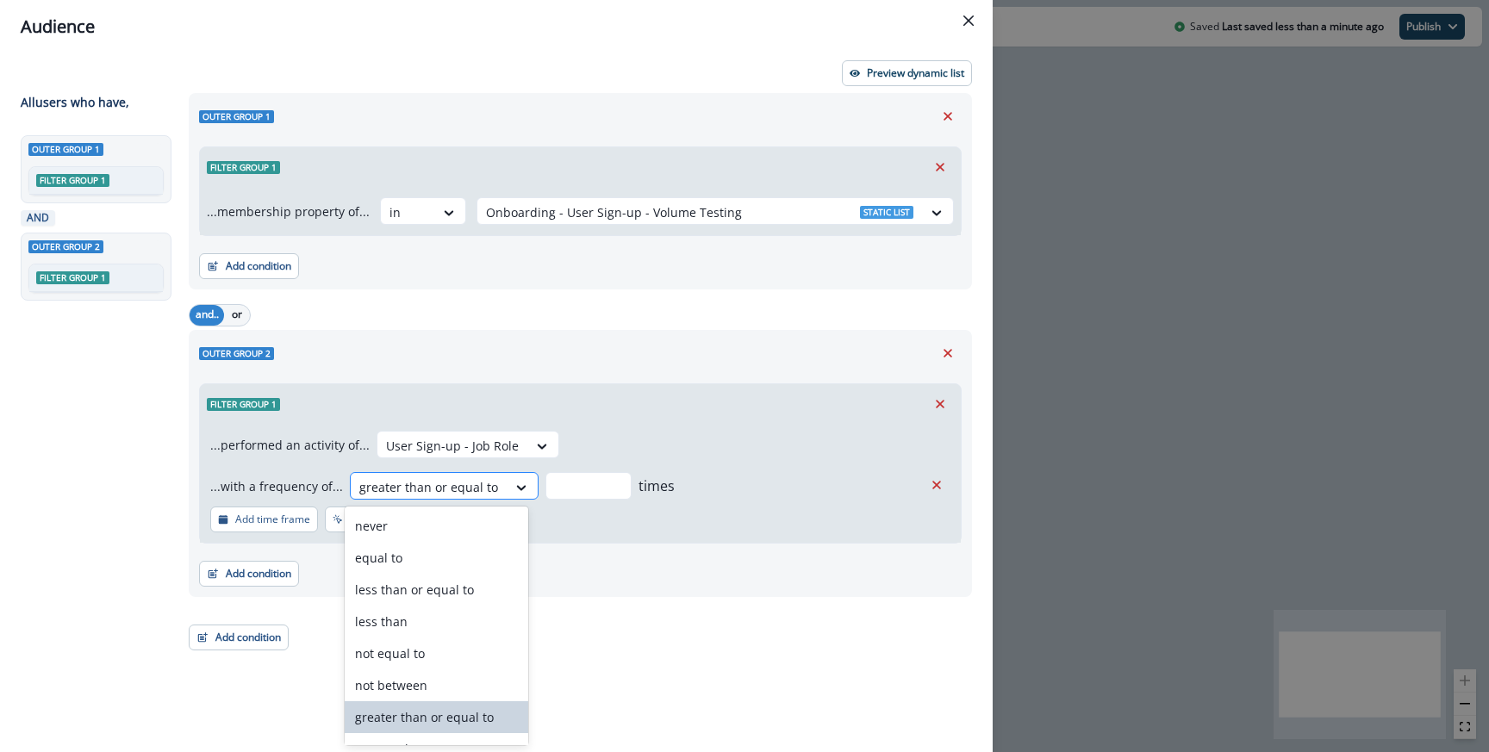
click at [385, 487] on div at bounding box center [428, 488] width 139 height 22
click at [386, 513] on div "never" at bounding box center [437, 526] width 184 height 32
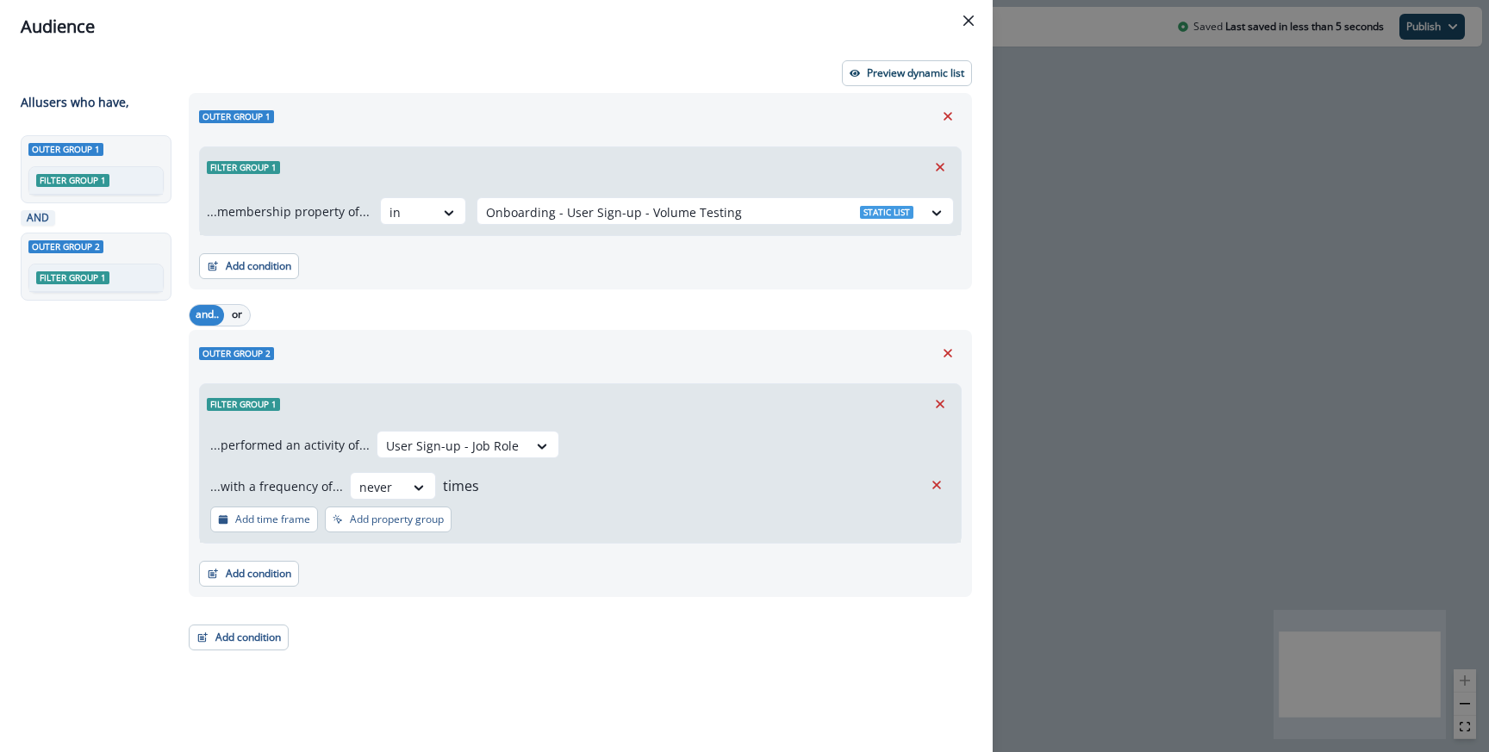
click at [743, 391] on div "Filter group 1" at bounding box center [580, 404] width 761 height 40
click at [882, 58] on div "Preview dynamic list All user s who have, Outer group 1 Filter group 1 AND Oute…" at bounding box center [496, 402] width 993 height 699
click at [879, 61] on button "Preview dynamic list" at bounding box center [907, 73] width 130 height 26
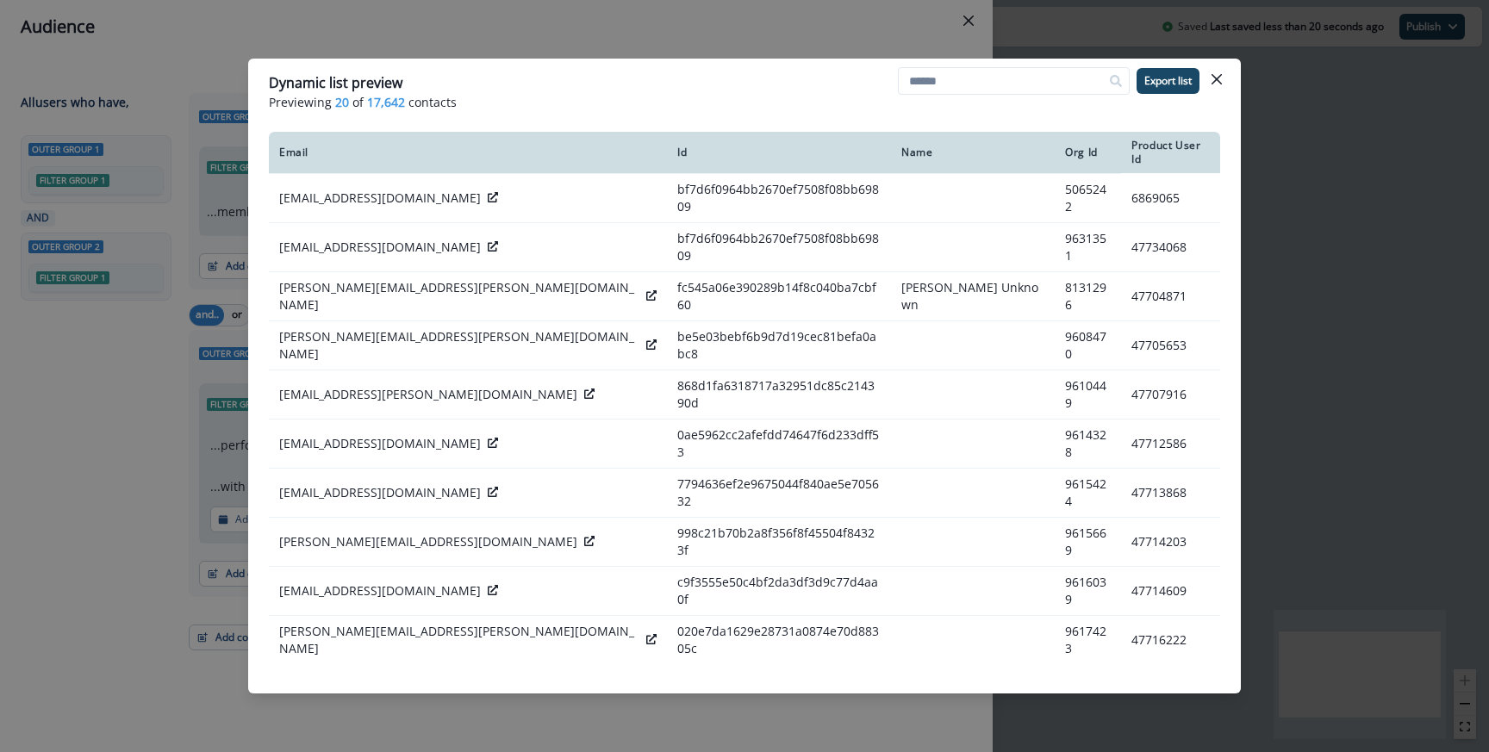
click at [633, 43] on div "Dynamic list preview Previewing 20 of 17,642 contacts Export list Email Id Name…" at bounding box center [744, 376] width 1489 height 752
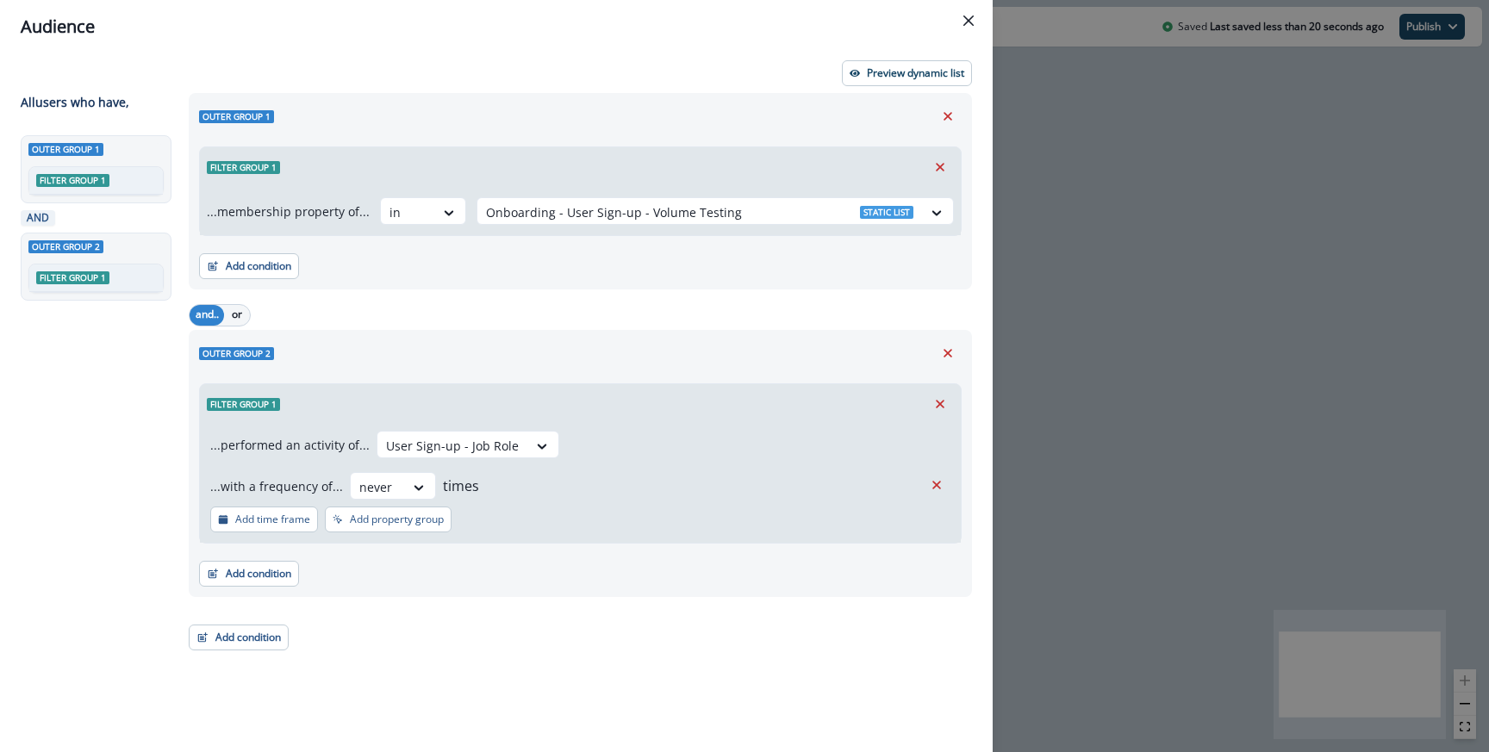
click at [1075, 221] on div "Audience Preview dynamic list All user s who have, Outer group 1 Filter group 1…" at bounding box center [744, 376] width 1489 height 752
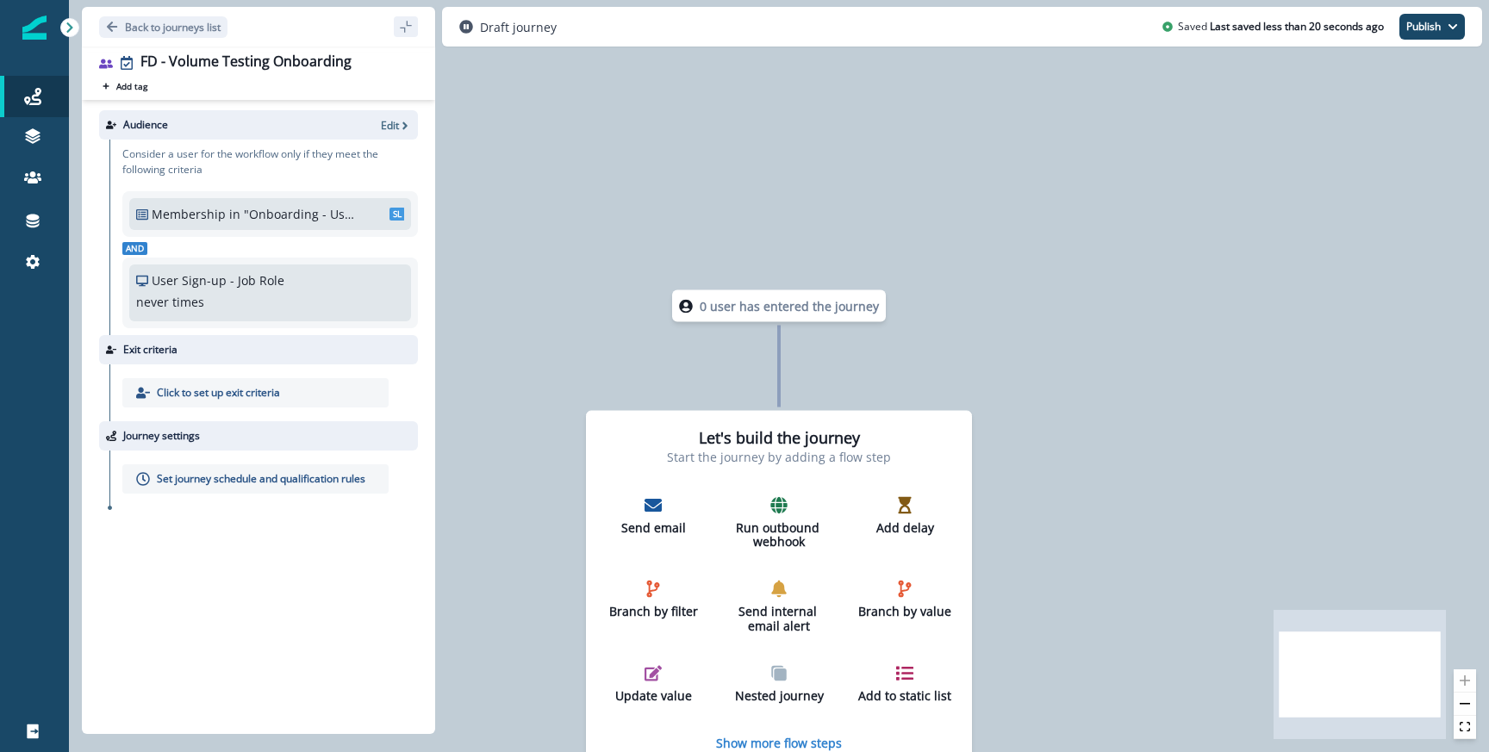
click at [156, 15] on div "Back to journeys list" at bounding box center [258, 27] width 353 height 40
click at [159, 27] on p "Back to journeys list" at bounding box center [173, 27] width 96 height 15
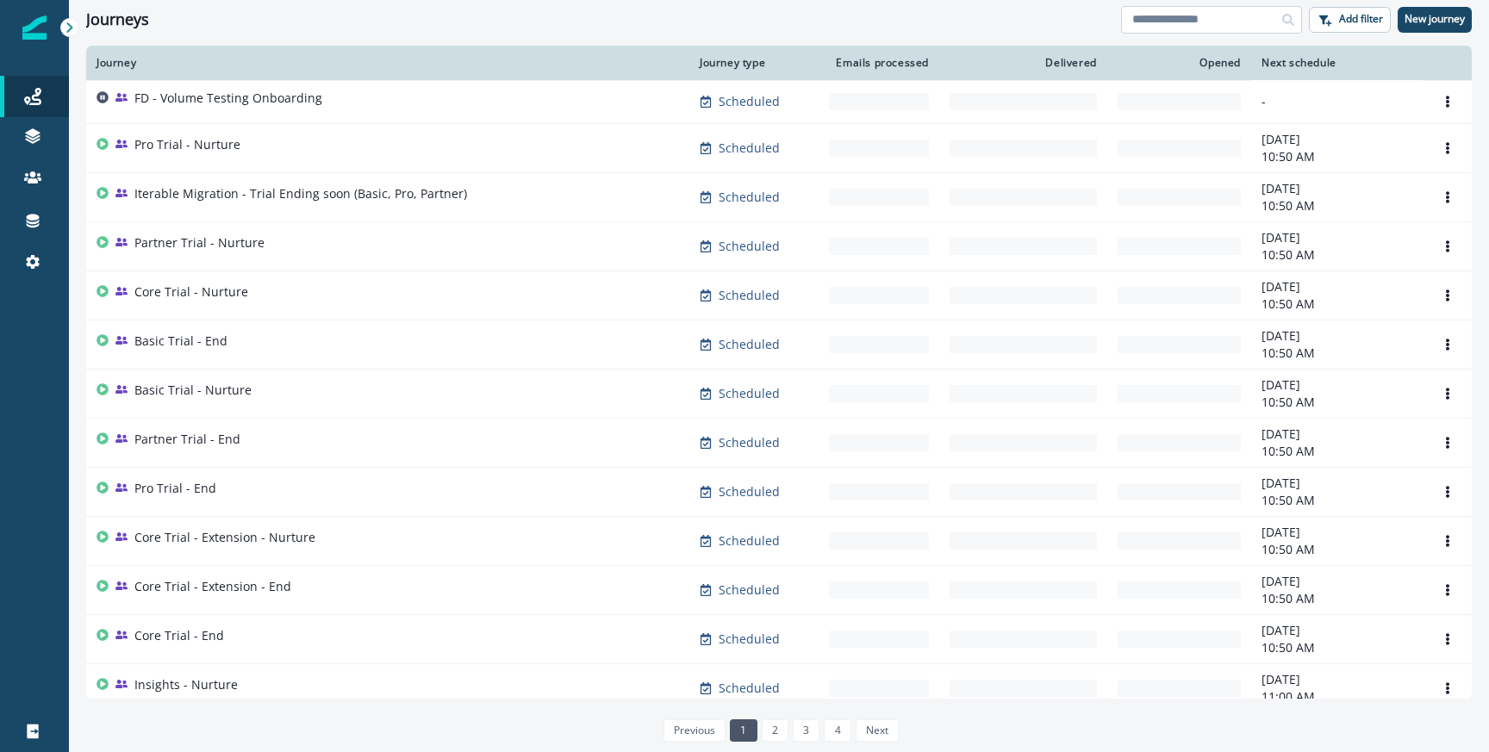
click at [1218, 16] on input at bounding box center [1211, 20] width 181 height 28
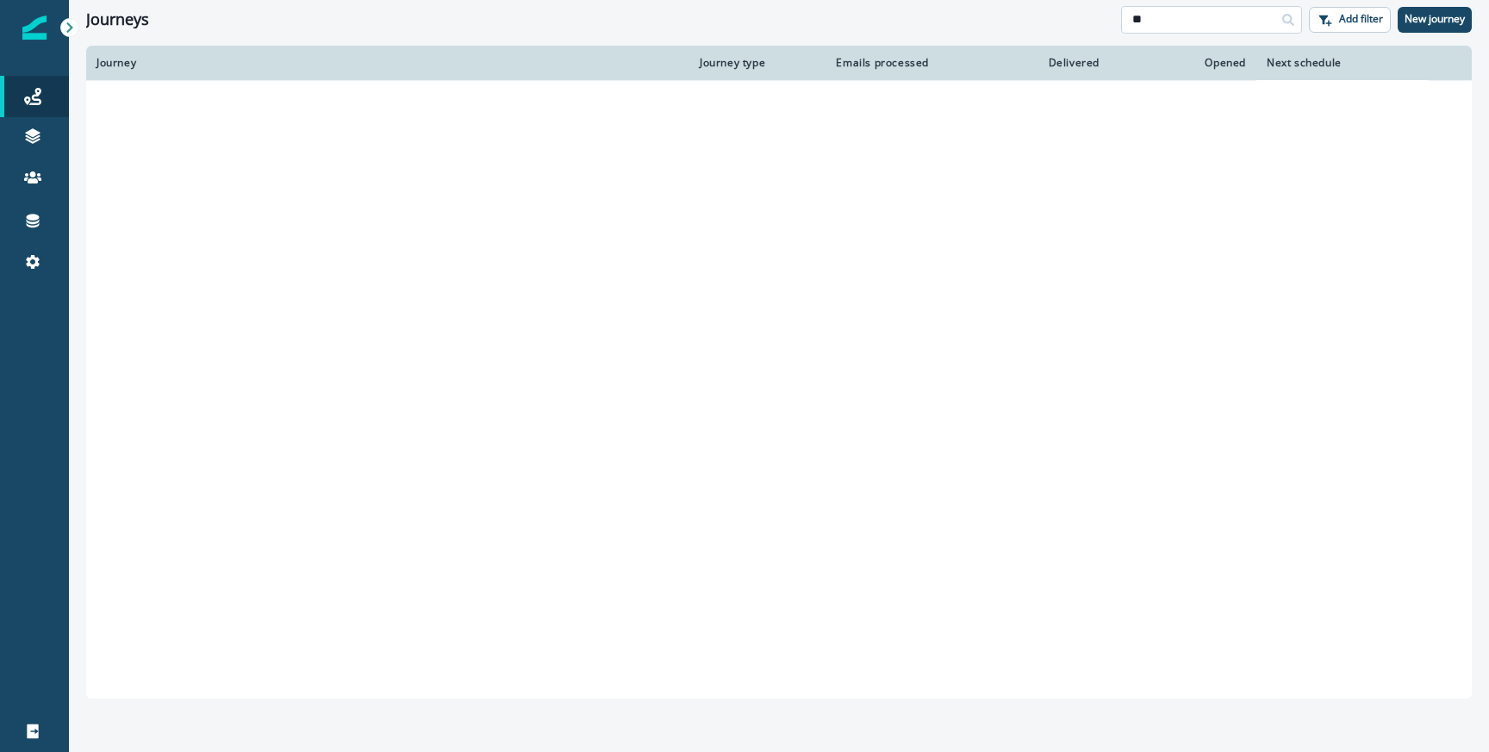
type input "*"
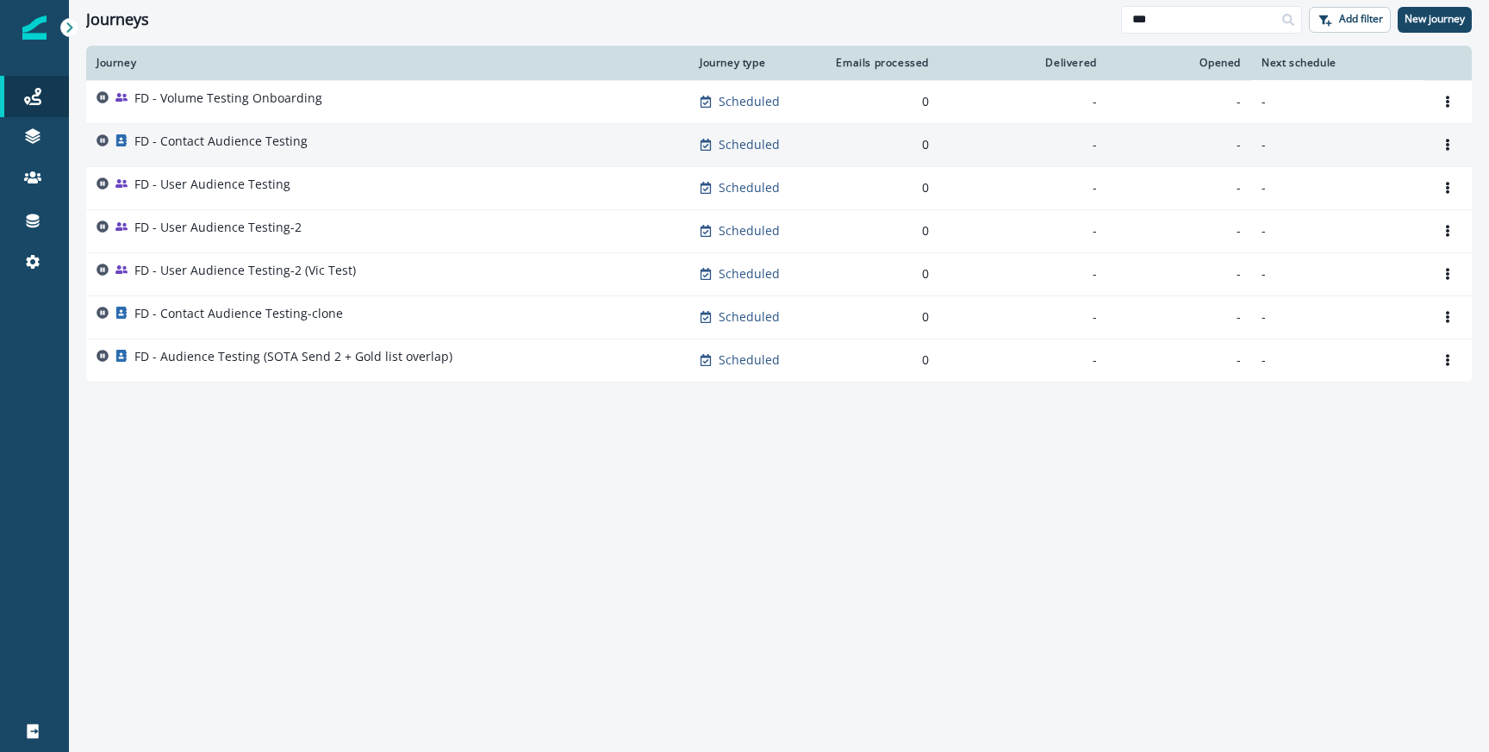
type input "**"
click at [327, 146] on div "FD - Contact Audience Testing" at bounding box center [388, 145] width 583 height 24
click at [1444, 139] on icon "Options" at bounding box center [1448, 145] width 12 height 12
click at [1280, 190] on button "Clone" at bounding box center [1364, 186] width 191 height 28
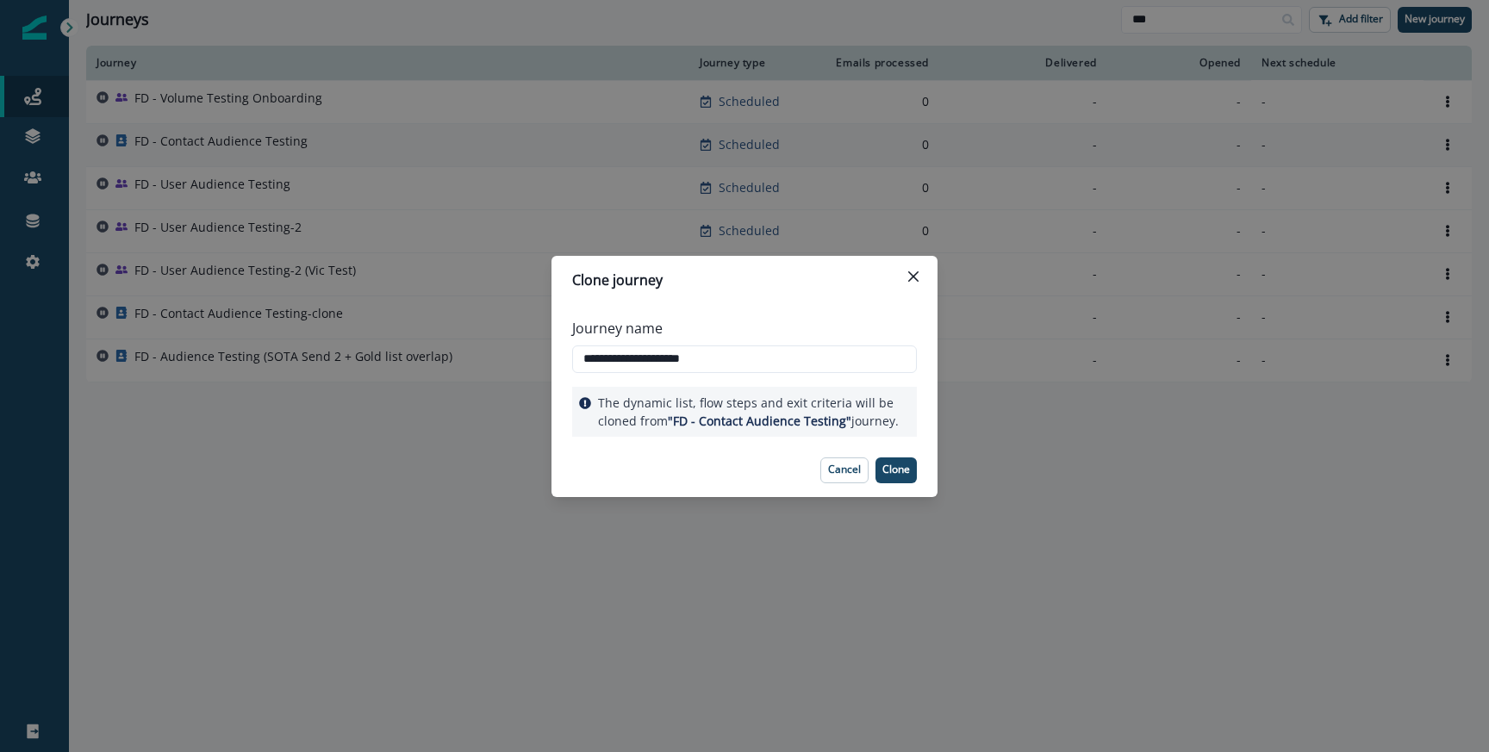
type input "**********"
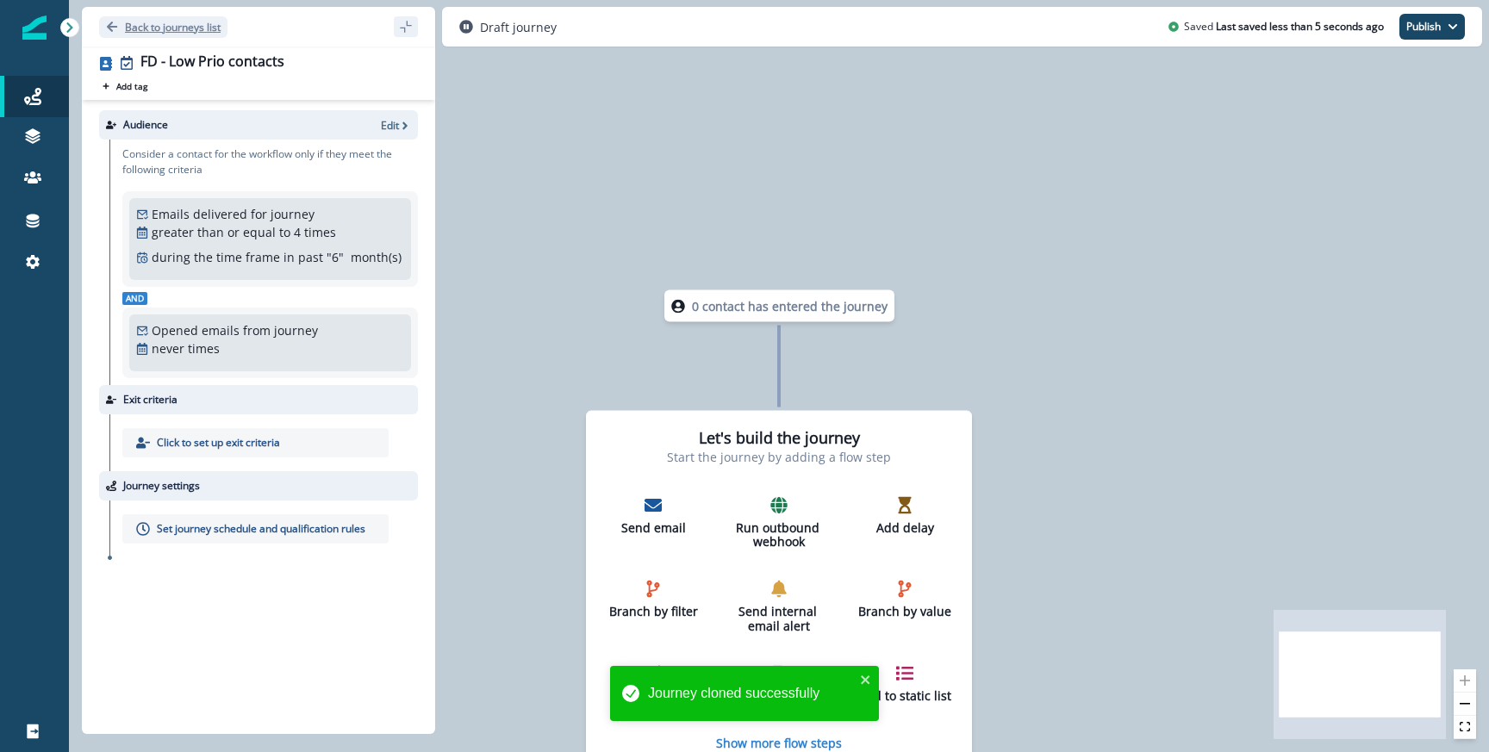
click at [166, 32] on p "Back to journeys list" at bounding box center [173, 27] width 96 height 15
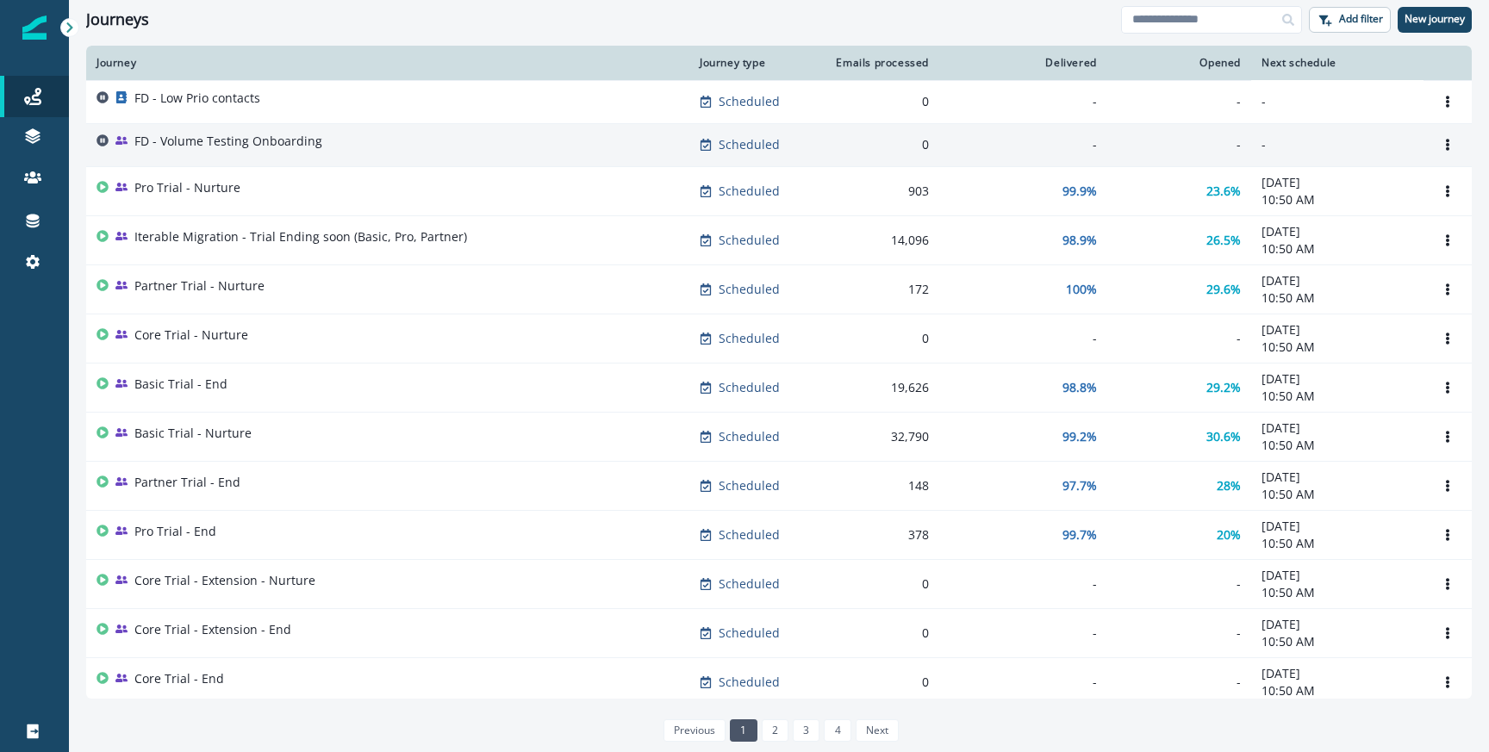
click at [340, 138] on div "FD - Volume Testing Onboarding" at bounding box center [388, 145] width 583 height 24
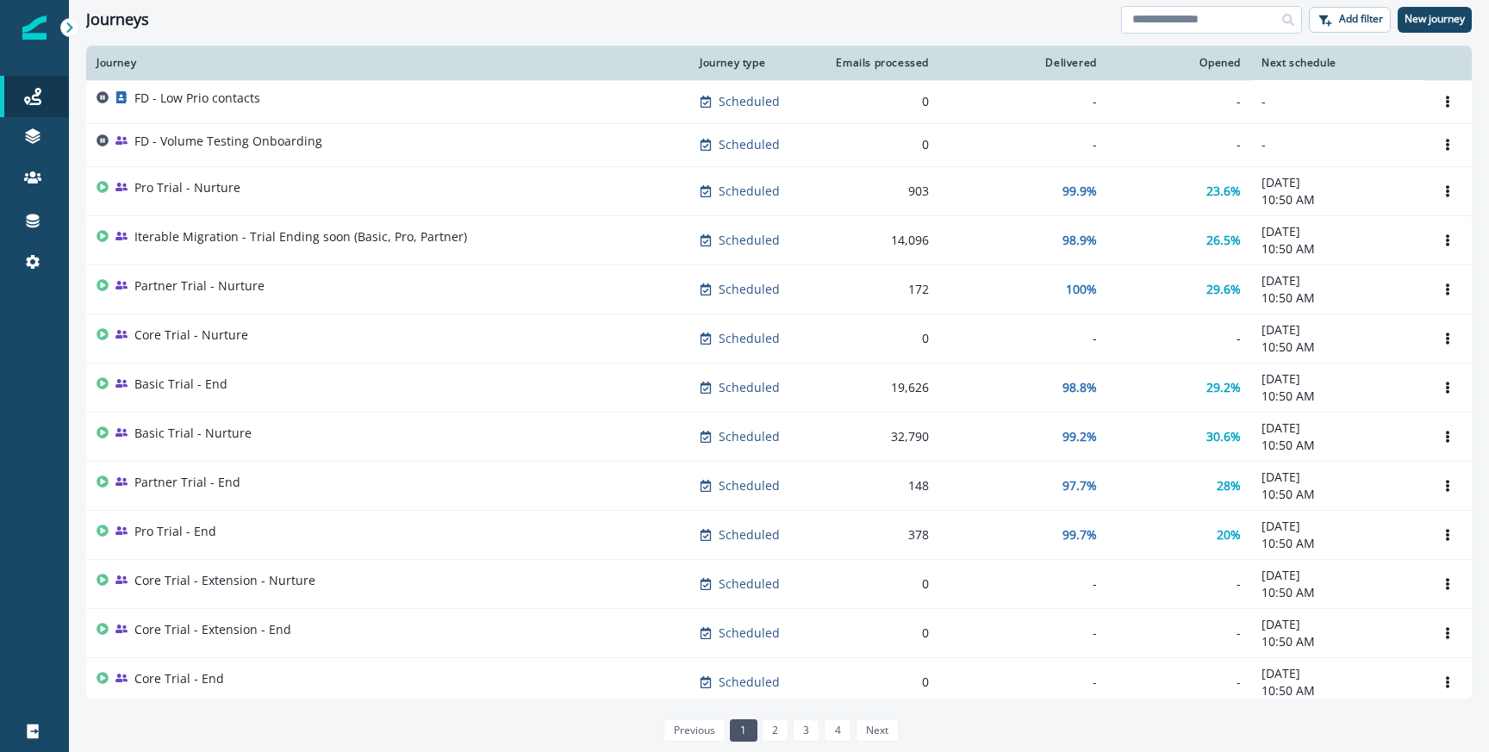
click at [1193, 20] on input at bounding box center [1211, 20] width 181 height 28
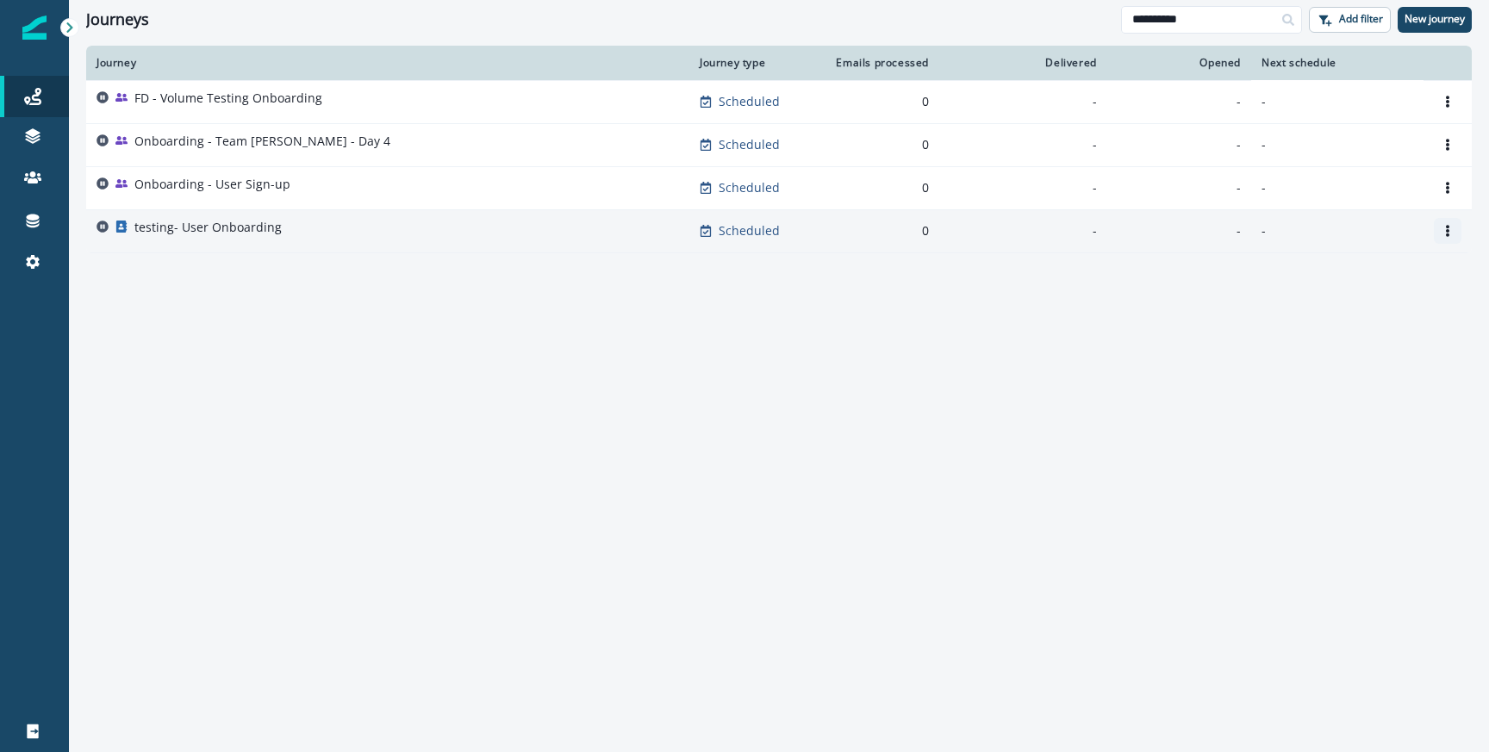
type input "**********"
click at [1450, 228] on icon "Options" at bounding box center [1448, 231] width 12 height 12
click at [1323, 325] on button "Remove" at bounding box center [1364, 328] width 191 height 28
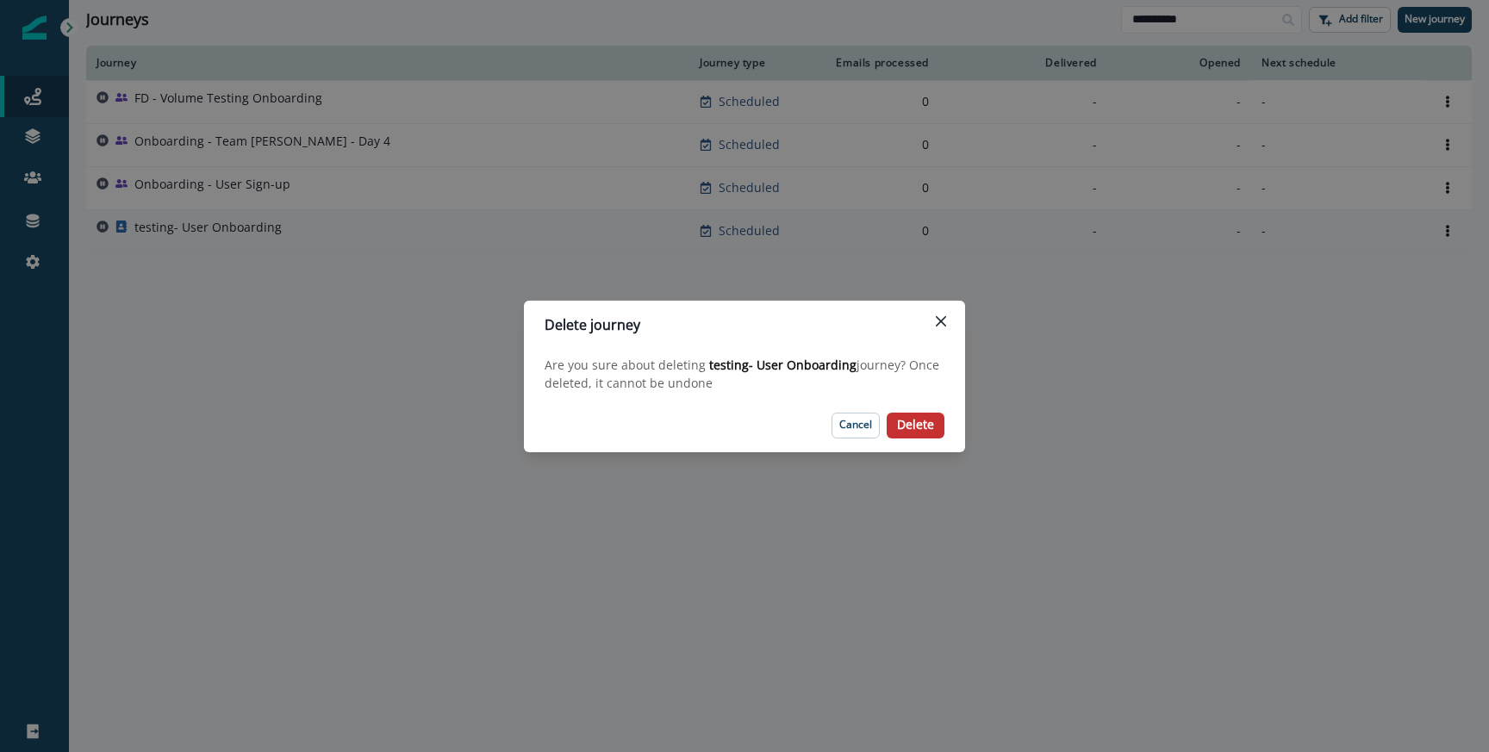
click at [919, 428] on p "Delete" at bounding box center [915, 425] width 37 height 15
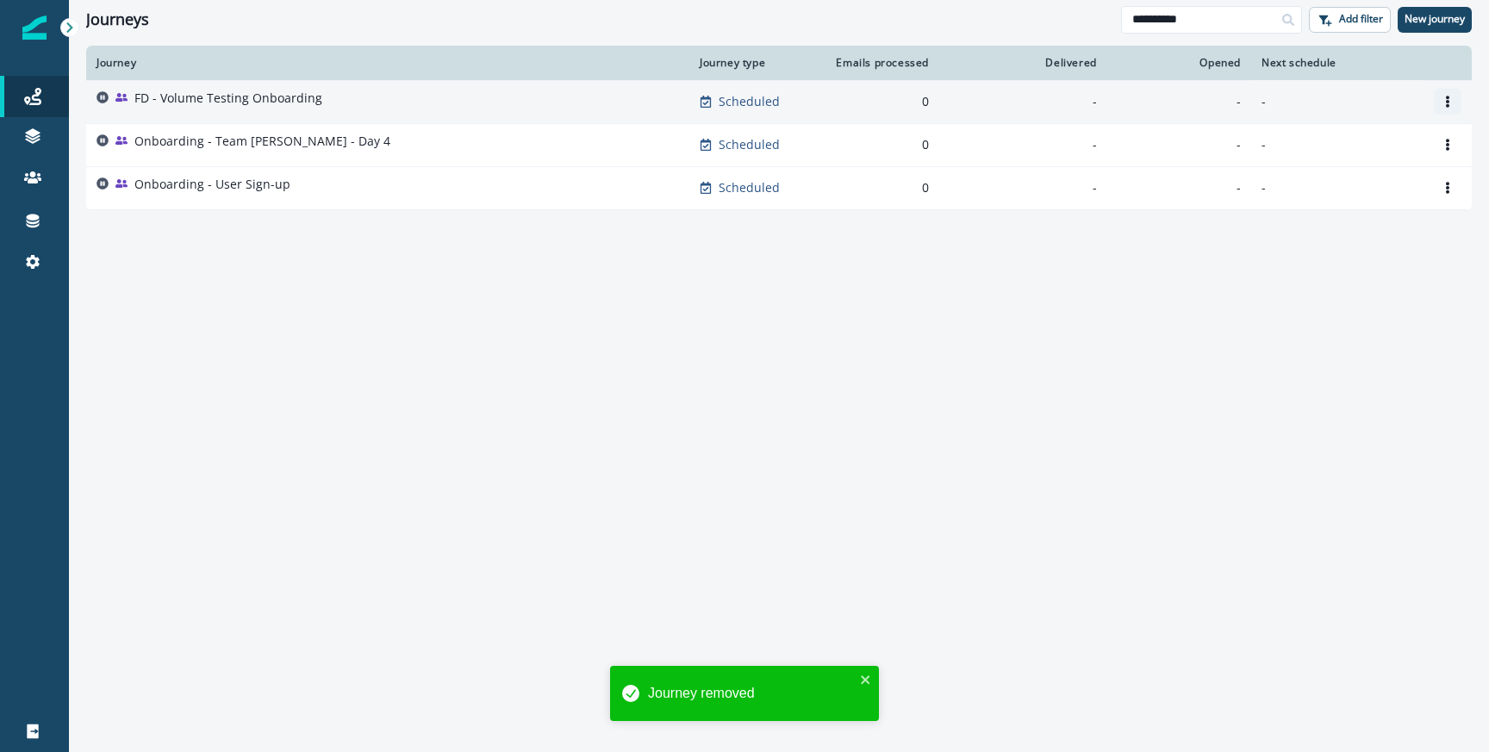
click at [1443, 103] on icon "Options" at bounding box center [1448, 102] width 12 height 12
click at [1349, 203] on button "Remove" at bounding box center [1364, 198] width 191 height 28
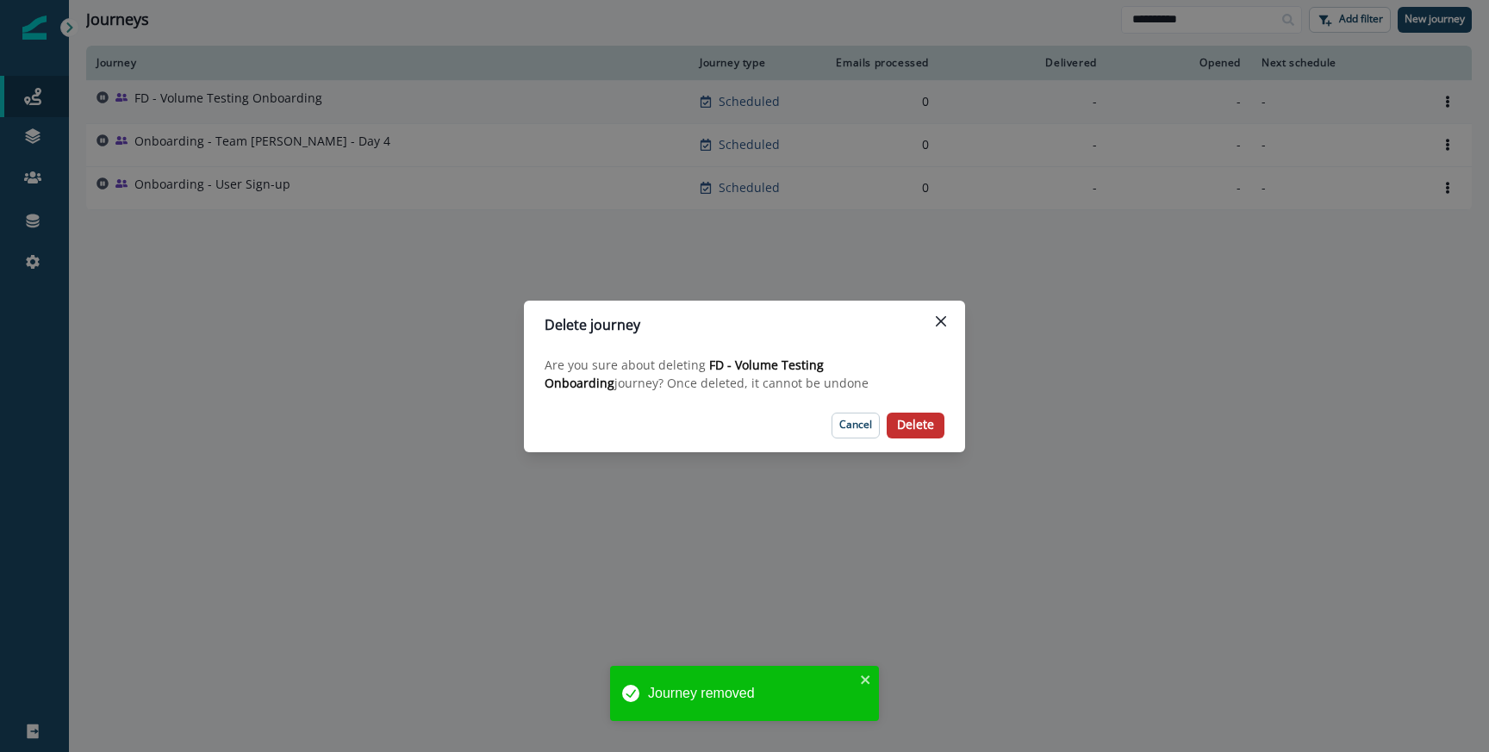
click at [912, 413] on button "Delete" at bounding box center [916, 426] width 58 height 26
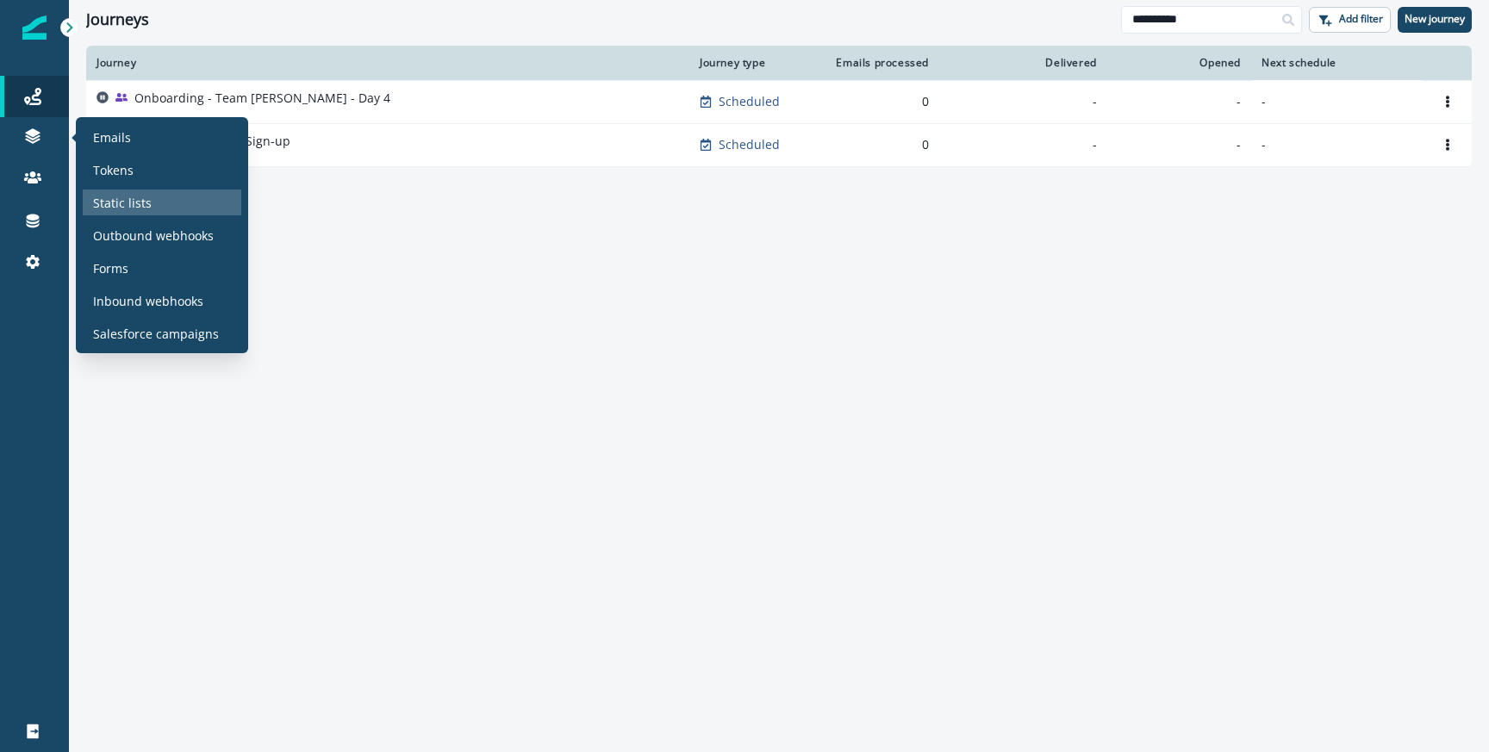
click at [108, 192] on div "Static lists" at bounding box center [162, 203] width 159 height 26
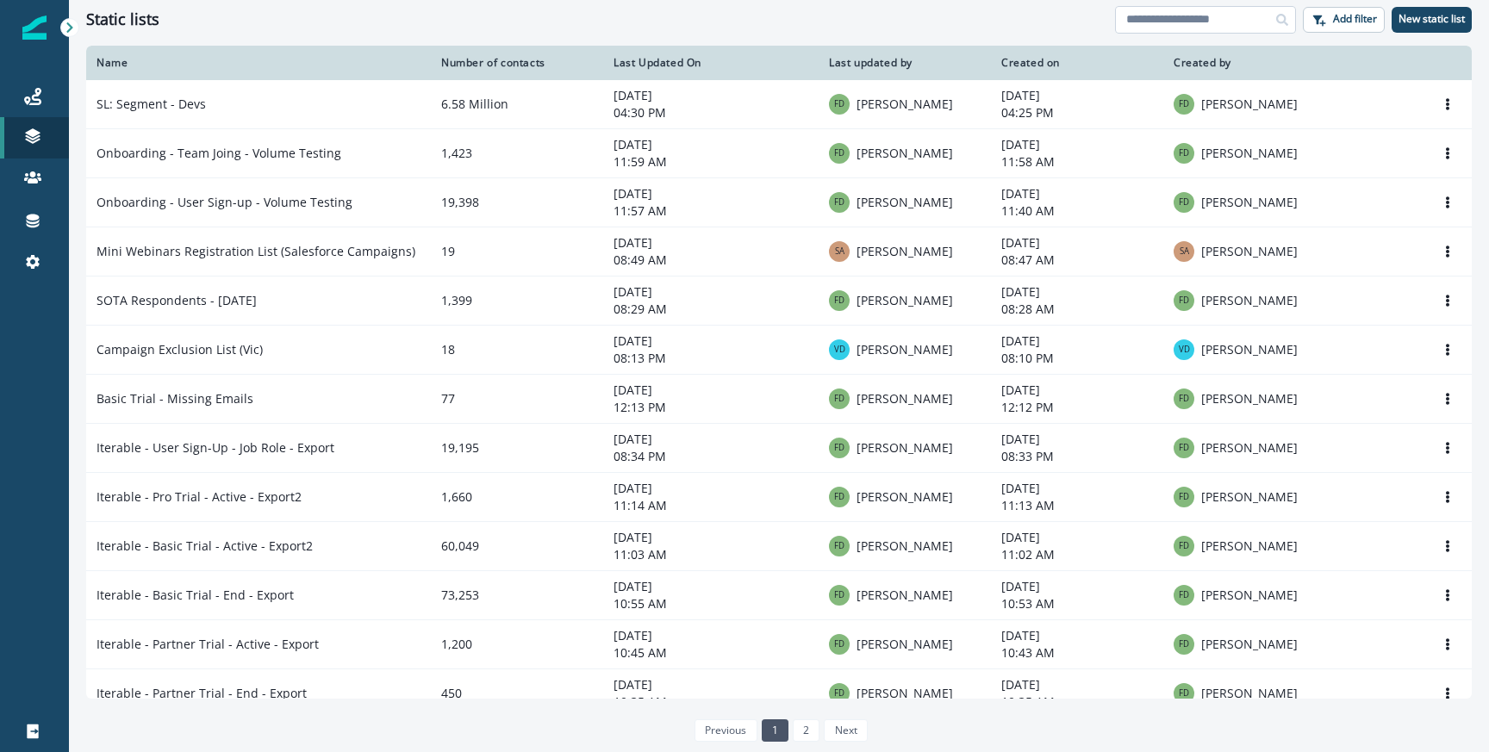
click at [1220, 17] on input at bounding box center [1205, 20] width 181 height 28
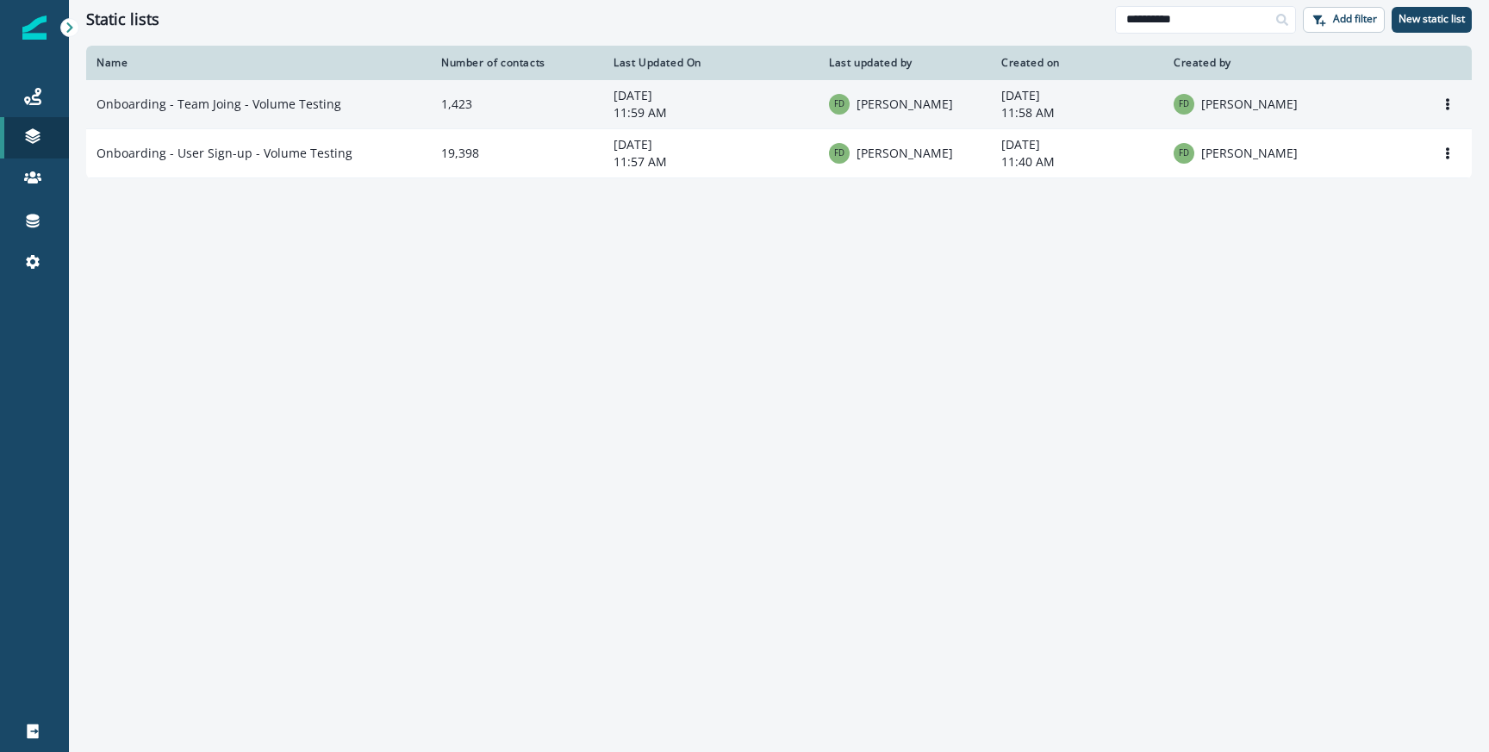
type input "**********"
click at [250, 111] on td "Onboarding - Team Joing - Volume Testing" at bounding box center [258, 104] width 345 height 49
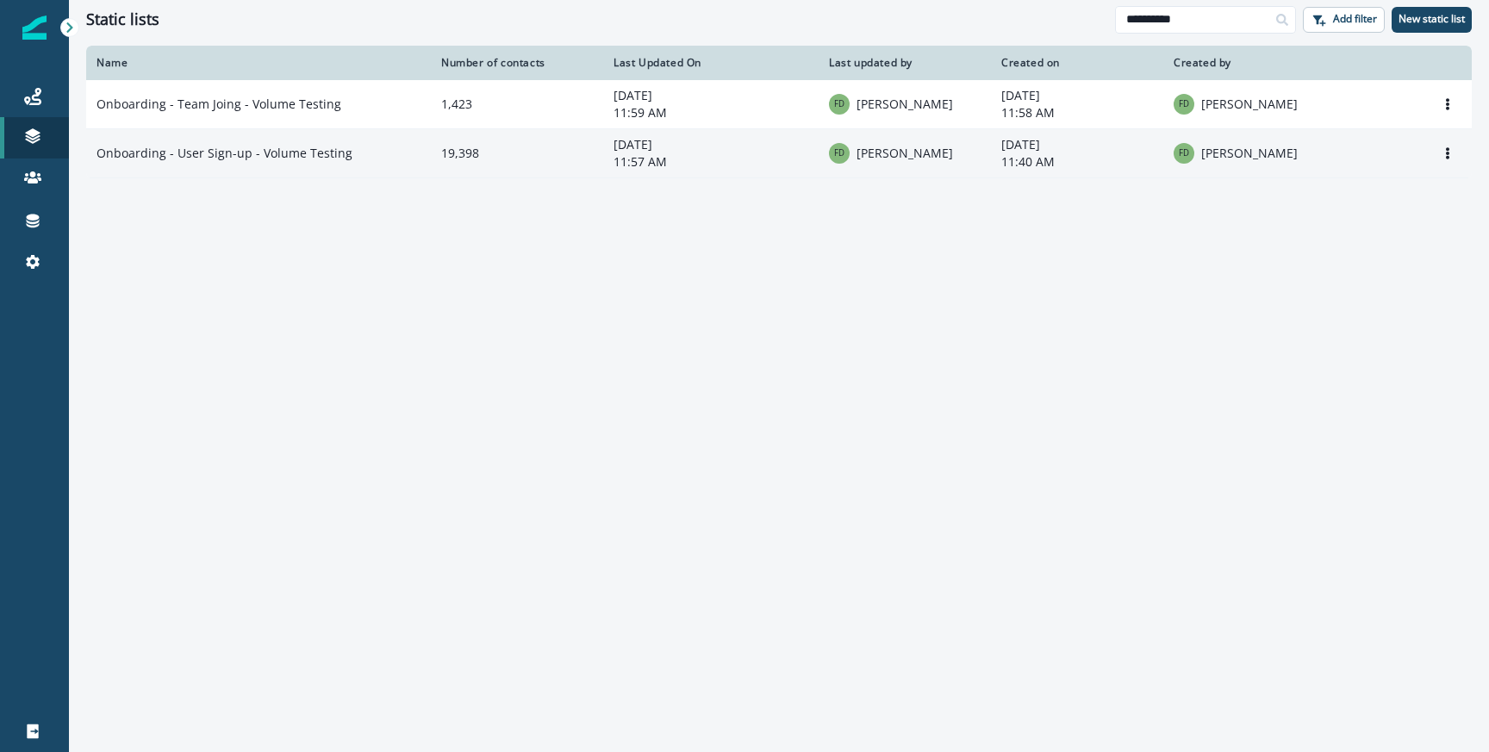
click at [246, 161] on td "Onboarding - User Sign-up - Volume Testing" at bounding box center [258, 153] width 345 height 49
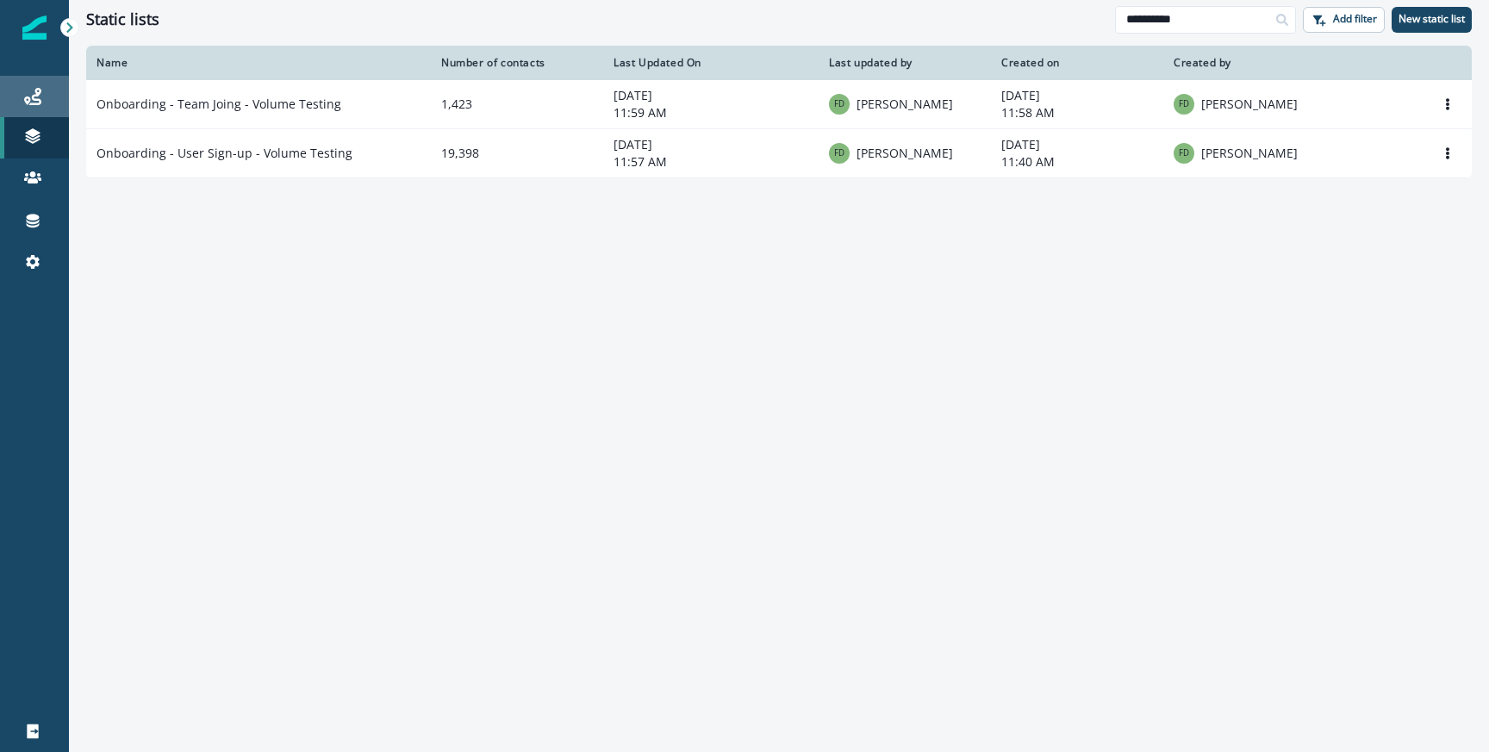
click at [47, 106] on div "Journeys" at bounding box center [34, 96] width 55 height 21
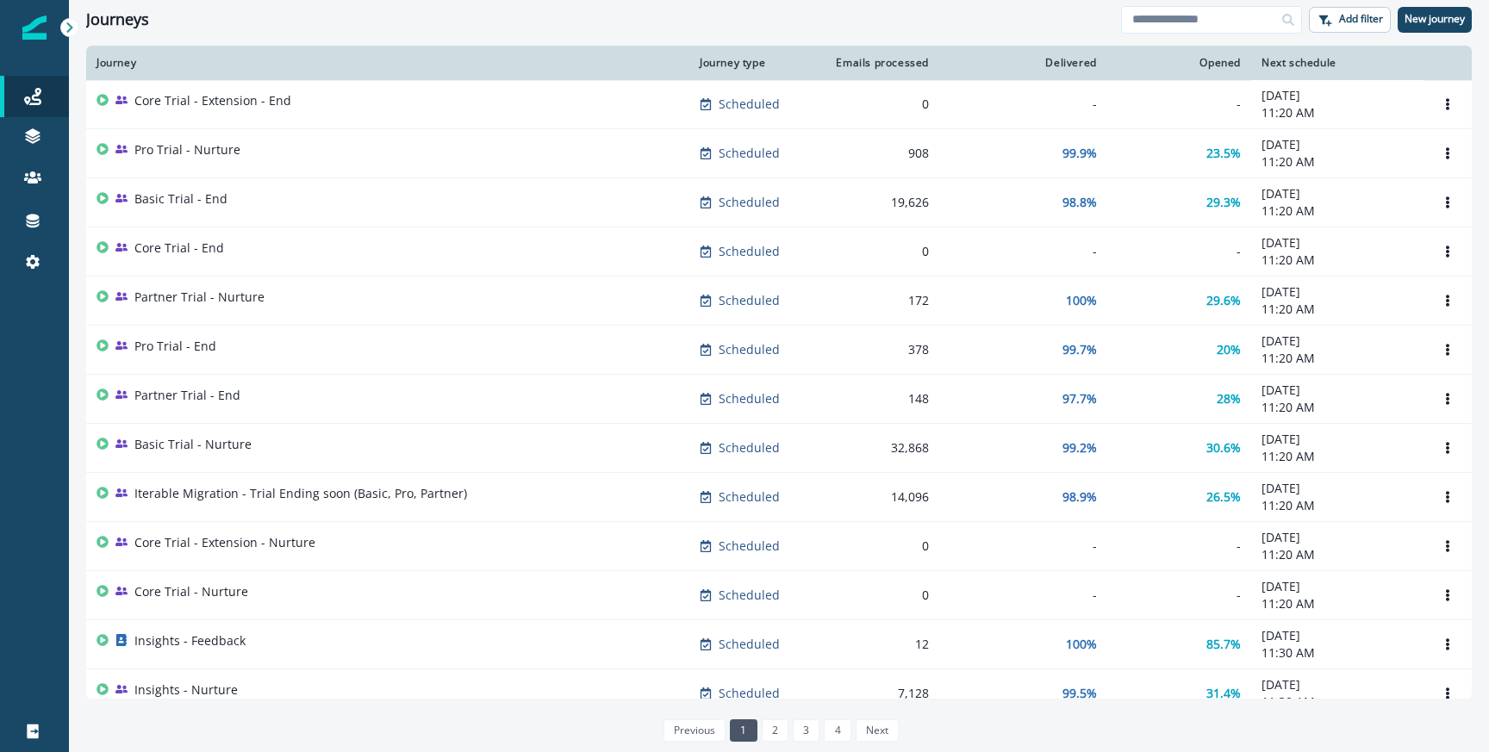
click at [1185, 33] on div "Journeys Add filter New journey" at bounding box center [779, 19] width 1420 height 39
click at [1186, 25] on input at bounding box center [1211, 20] width 181 height 28
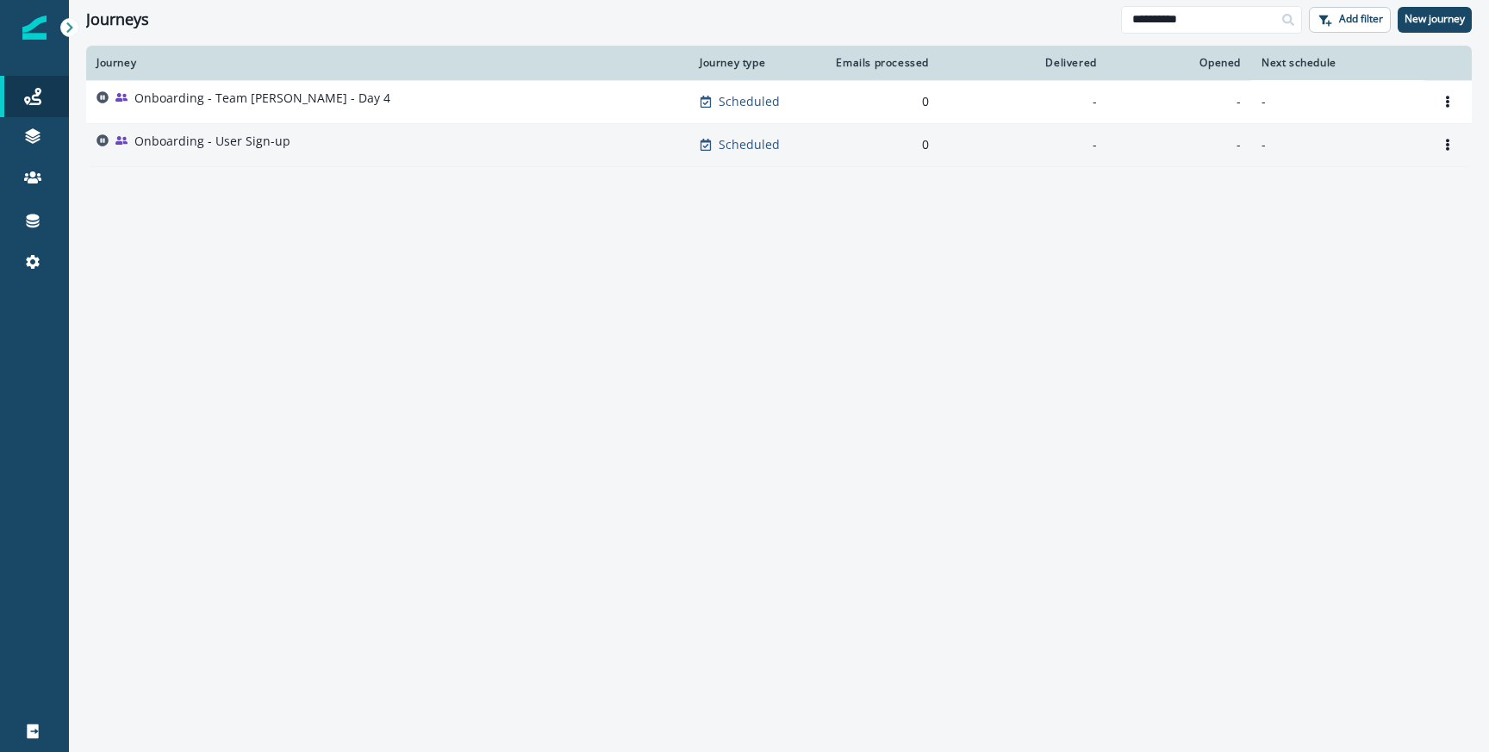
click at [220, 132] on td "Onboarding - User Sign-up" at bounding box center [387, 144] width 603 height 43
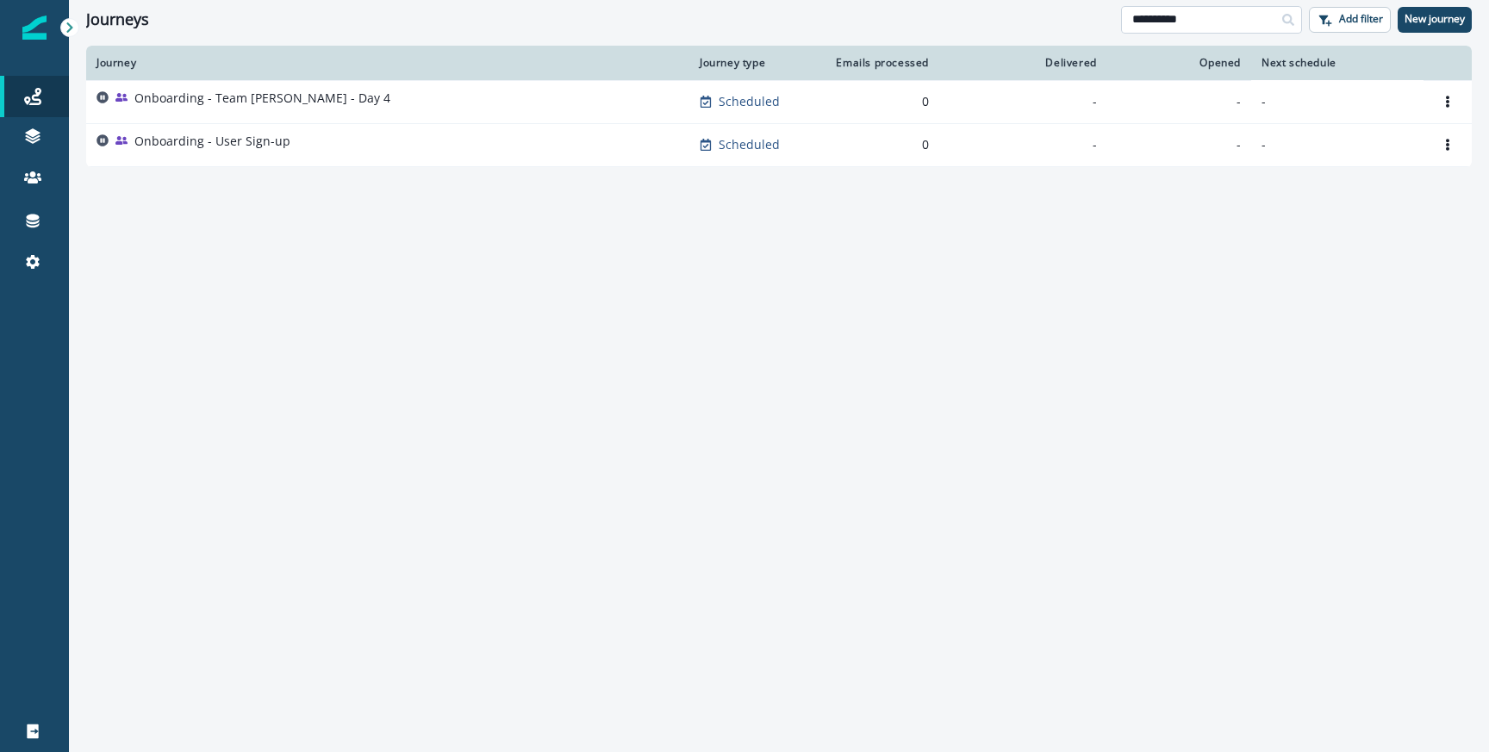
click at [1191, 22] on input "**********" at bounding box center [1211, 20] width 181 height 28
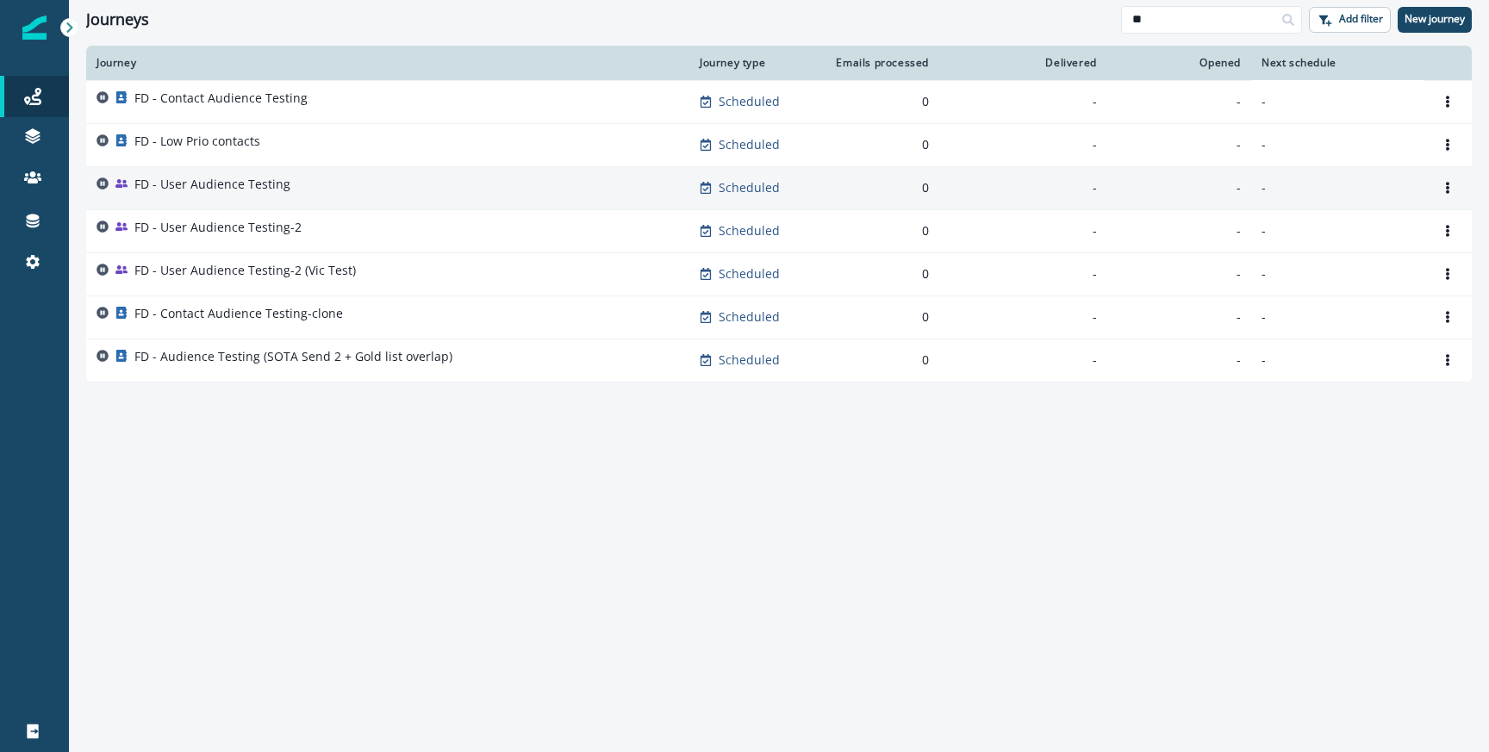
type input "**"
click at [251, 190] on p "FD - User Audience Testing" at bounding box center [212, 184] width 156 height 17
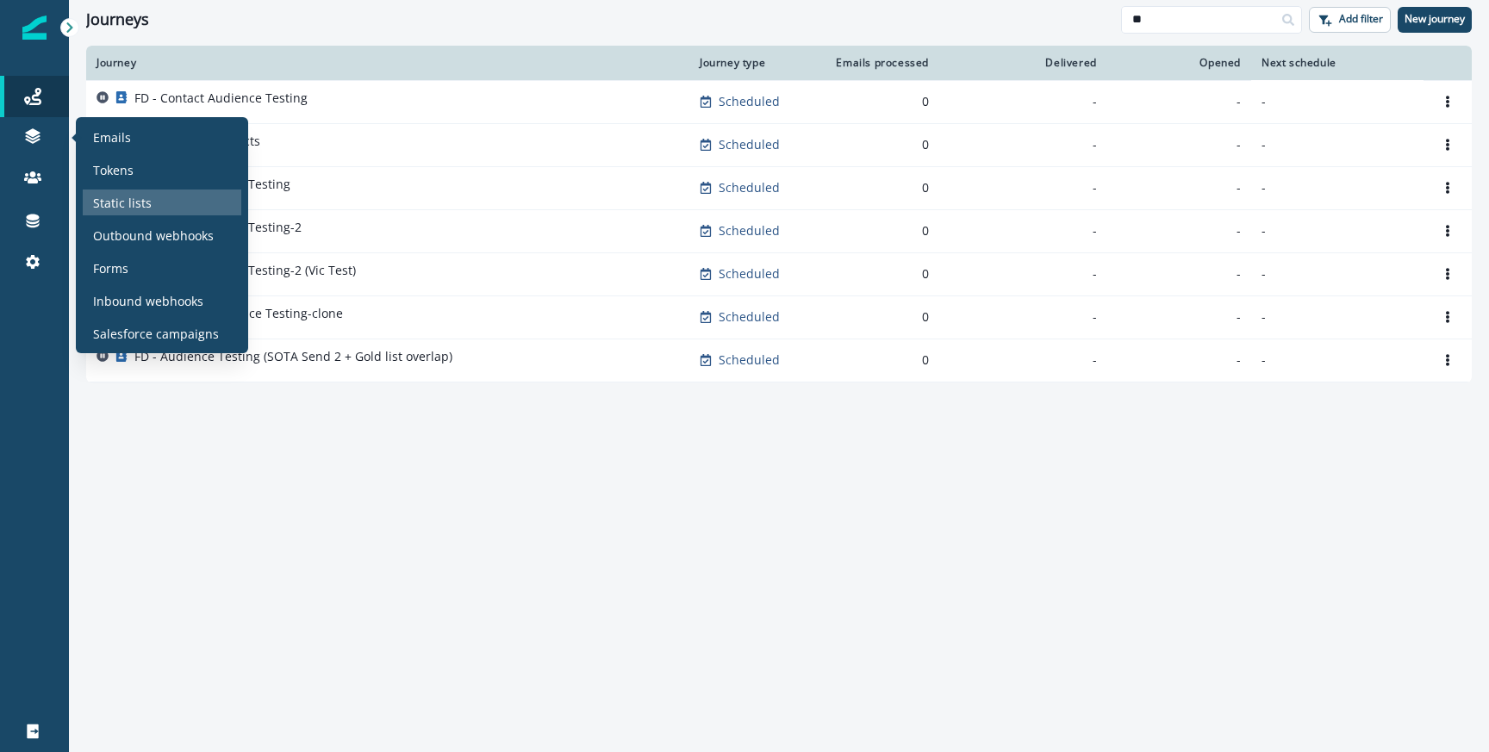
click at [100, 195] on p "Static lists" at bounding box center [122, 203] width 59 height 18
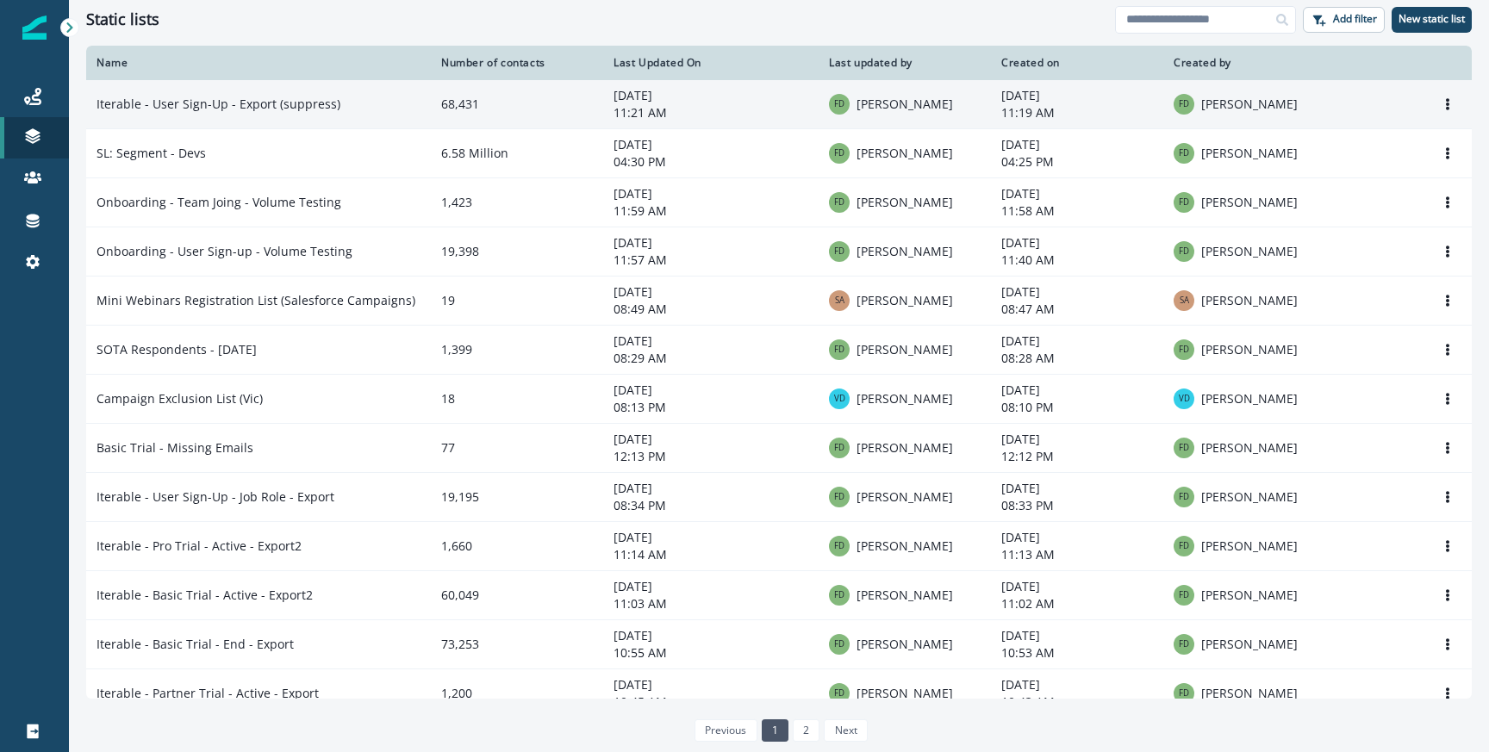
click at [177, 105] on td "Iterable - User Sign-Up - Export (suppress)" at bounding box center [258, 104] width 345 height 49
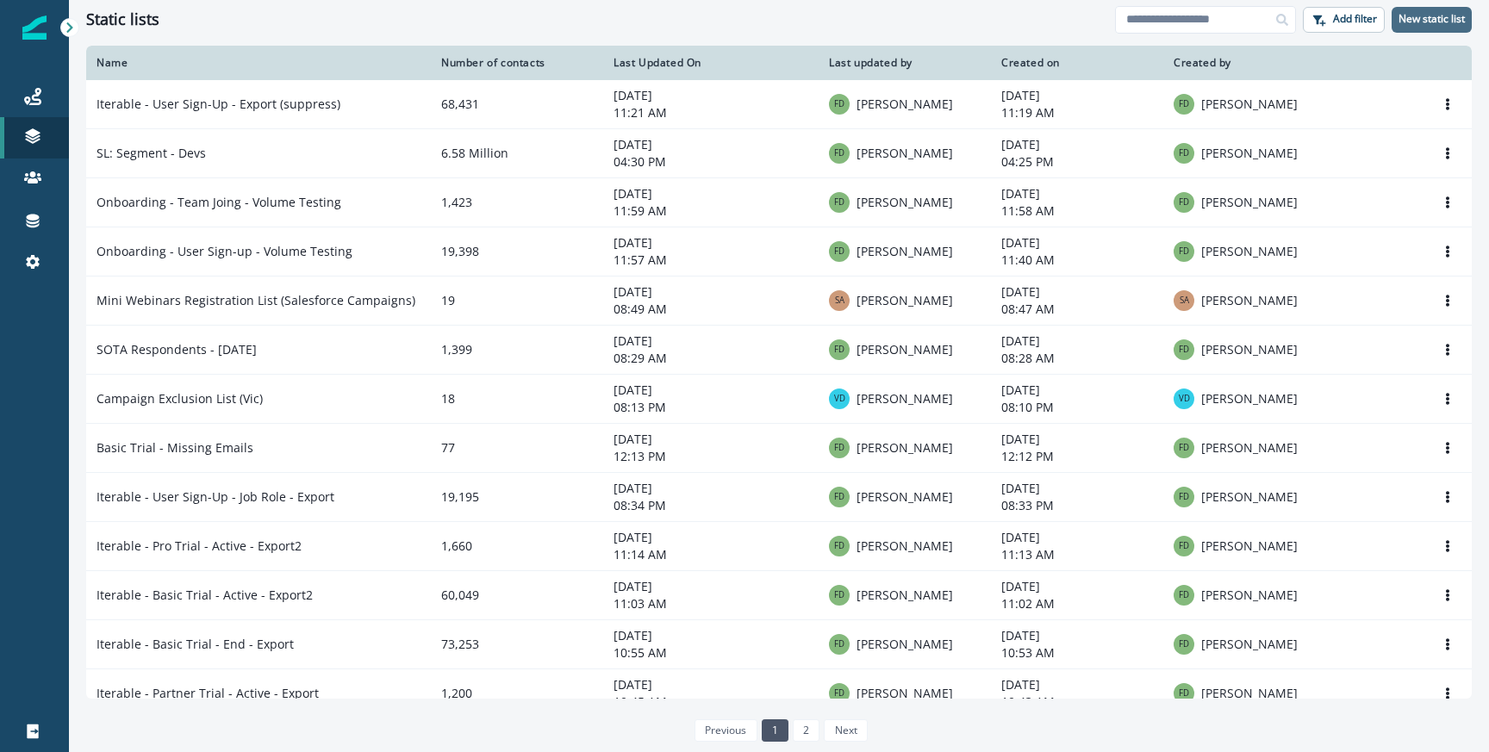
click at [1449, 28] on button "New static list" at bounding box center [1432, 20] width 80 height 26
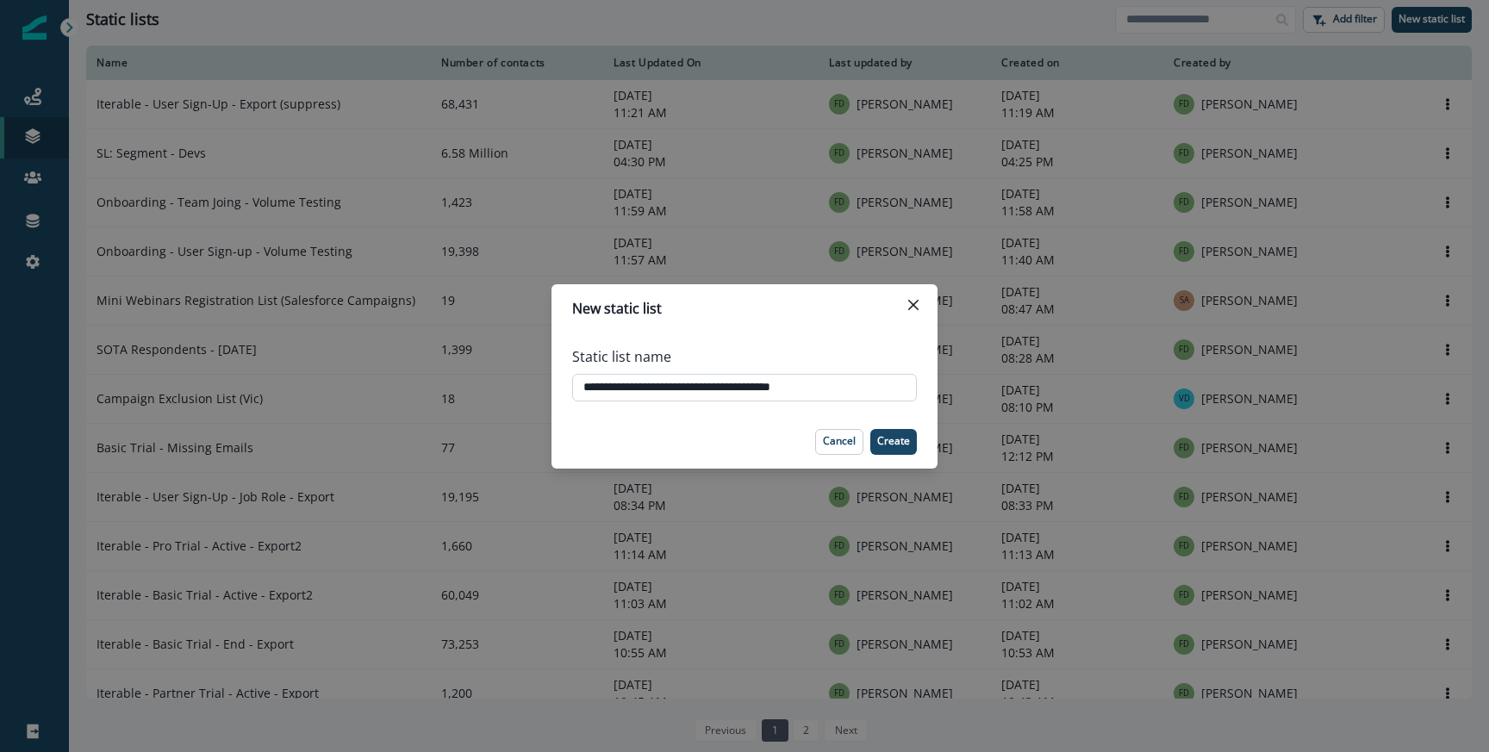
click at [702, 392] on input "**********" at bounding box center [744, 388] width 345 height 28
type input "**********"
click at [892, 446] on p "Create" at bounding box center [893, 441] width 33 height 12
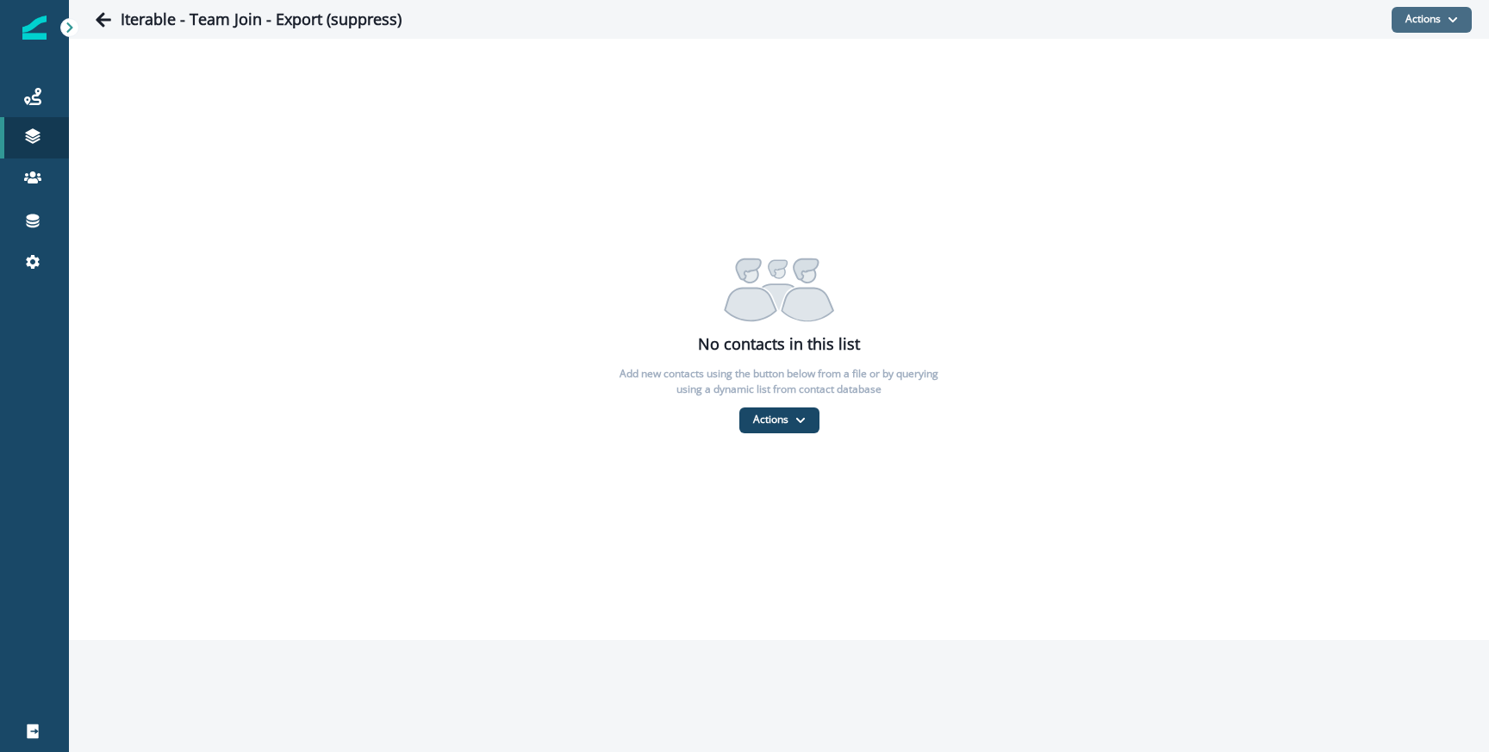
click at [1428, 18] on button "Actions" at bounding box center [1432, 20] width 80 height 26
click at [1393, 96] on button "From a CSV file" at bounding box center [1394, 93] width 153 height 28
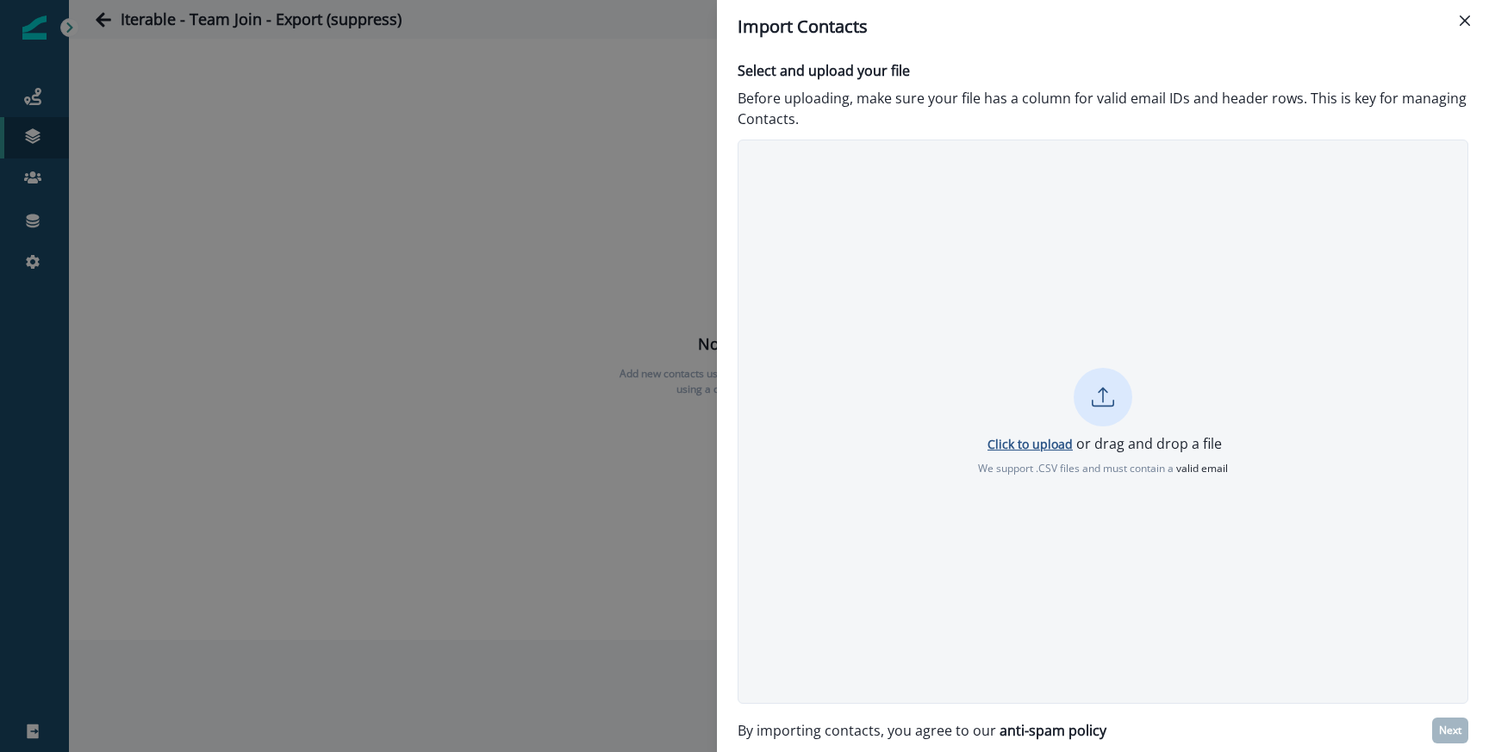
click at [1017, 446] on p "Click to upload" at bounding box center [1030, 444] width 85 height 16
click at [1457, 732] on p "Next" at bounding box center [1450, 731] width 22 height 12
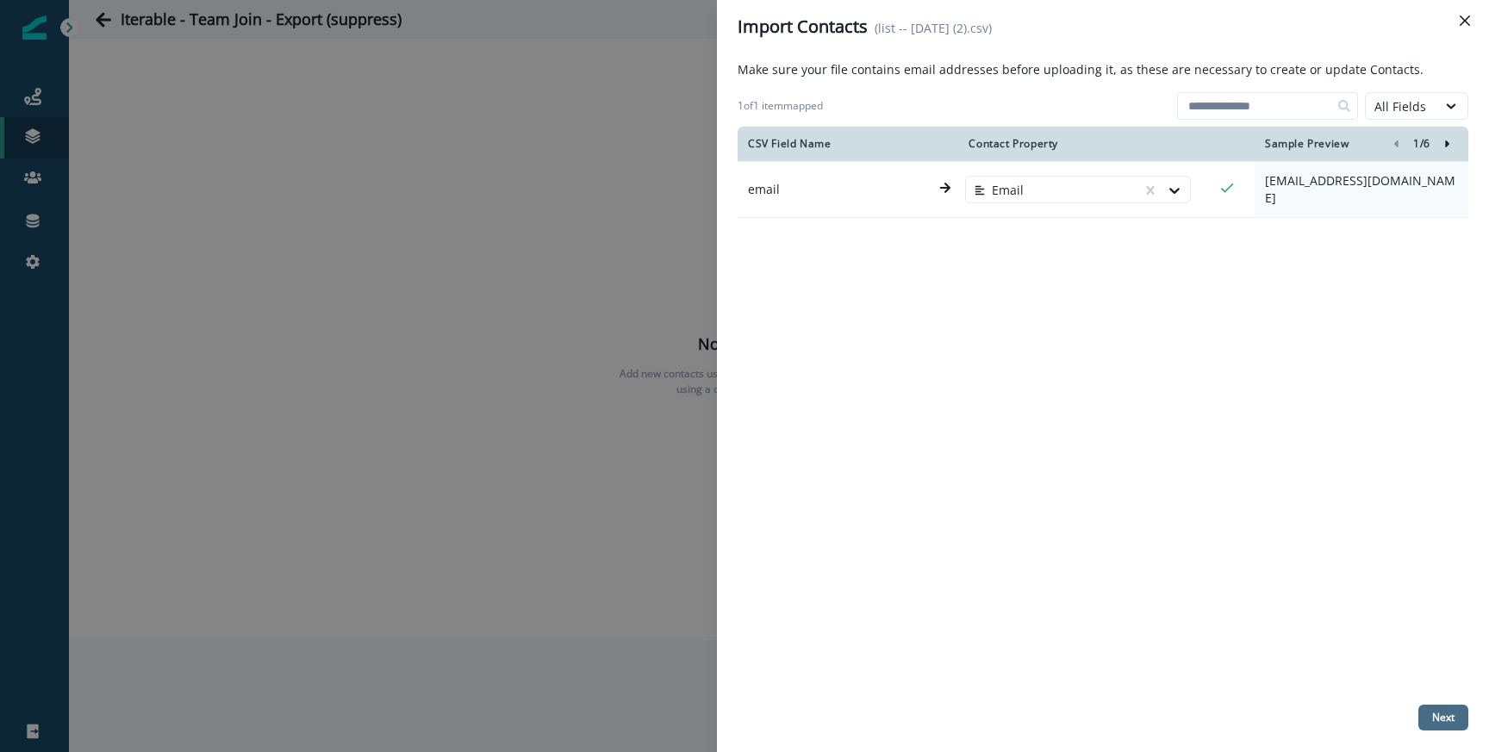
click at [1443, 708] on button "Next" at bounding box center [1443, 718] width 50 height 26
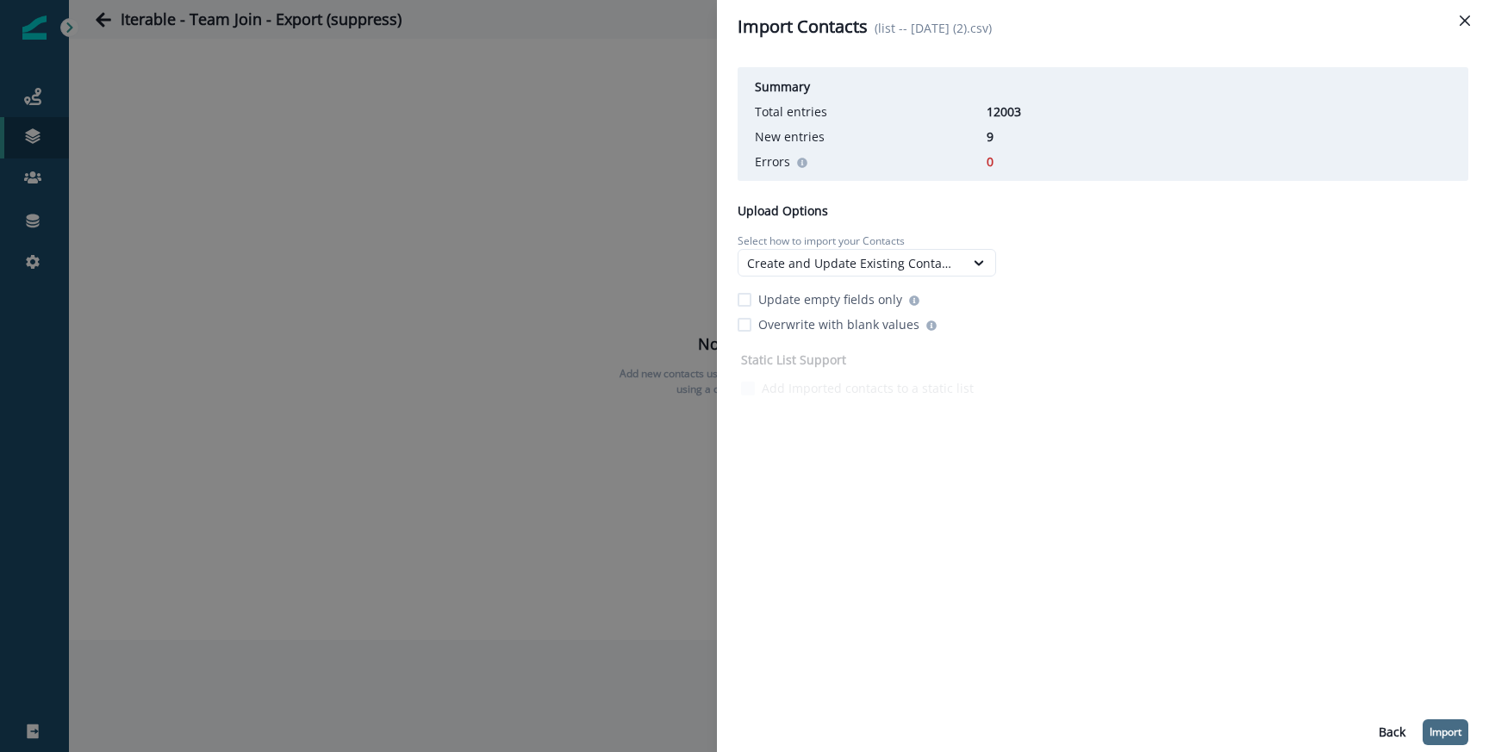
click at [1441, 726] on p "Import" at bounding box center [1446, 732] width 32 height 12
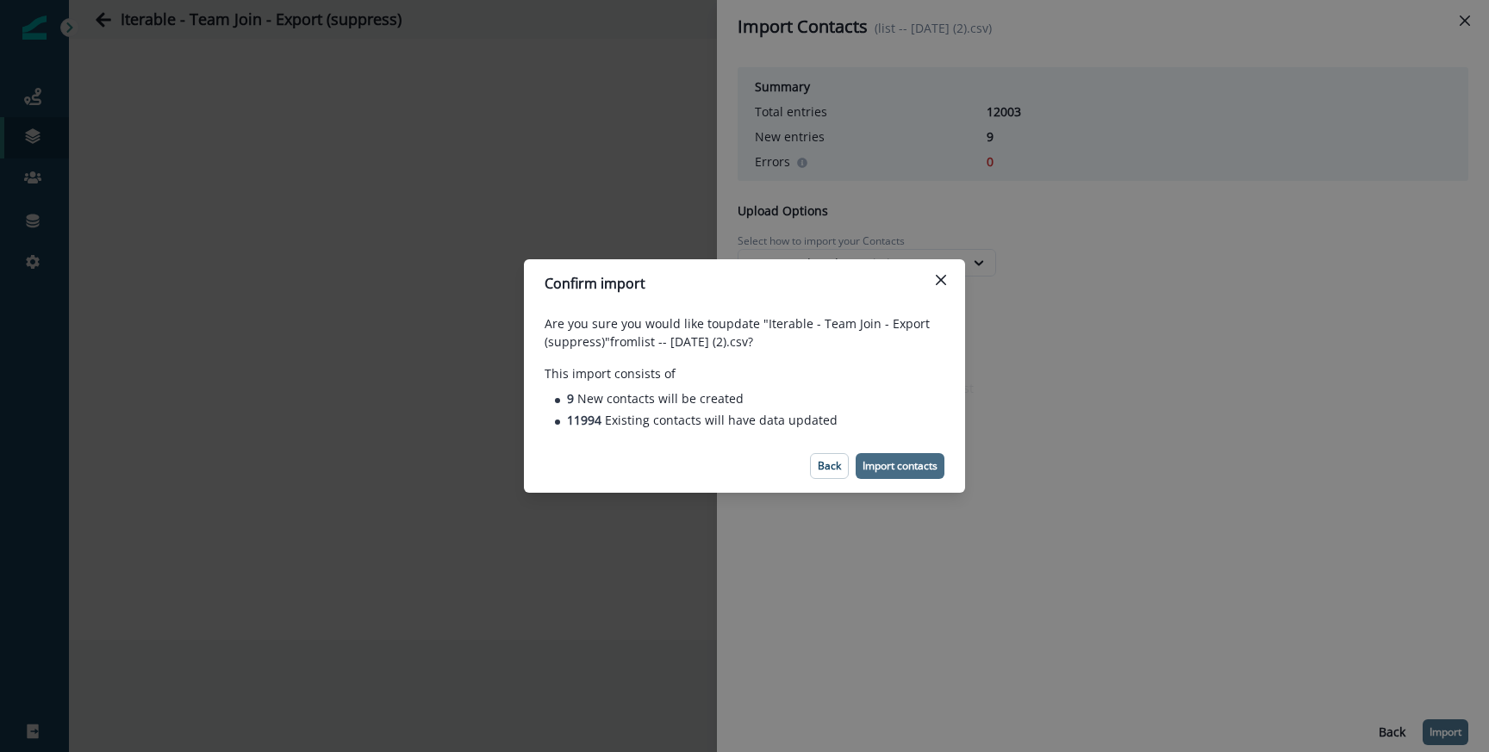
click at [932, 471] on p "Import contacts" at bounding box center [900, 466] width 75 height 12
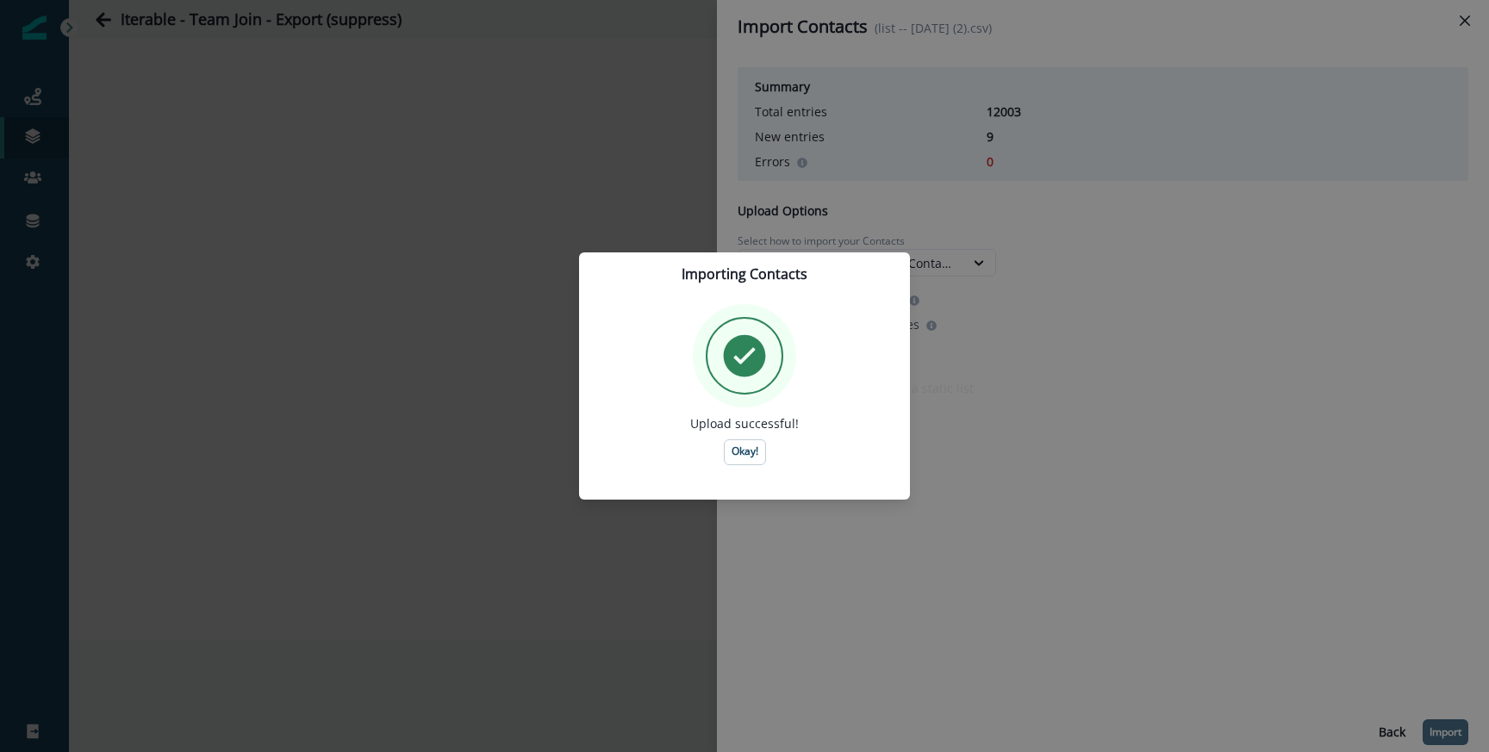
click at [725, 442] on button "Okay!" at bounding box center [745, 452] width 42 height 26
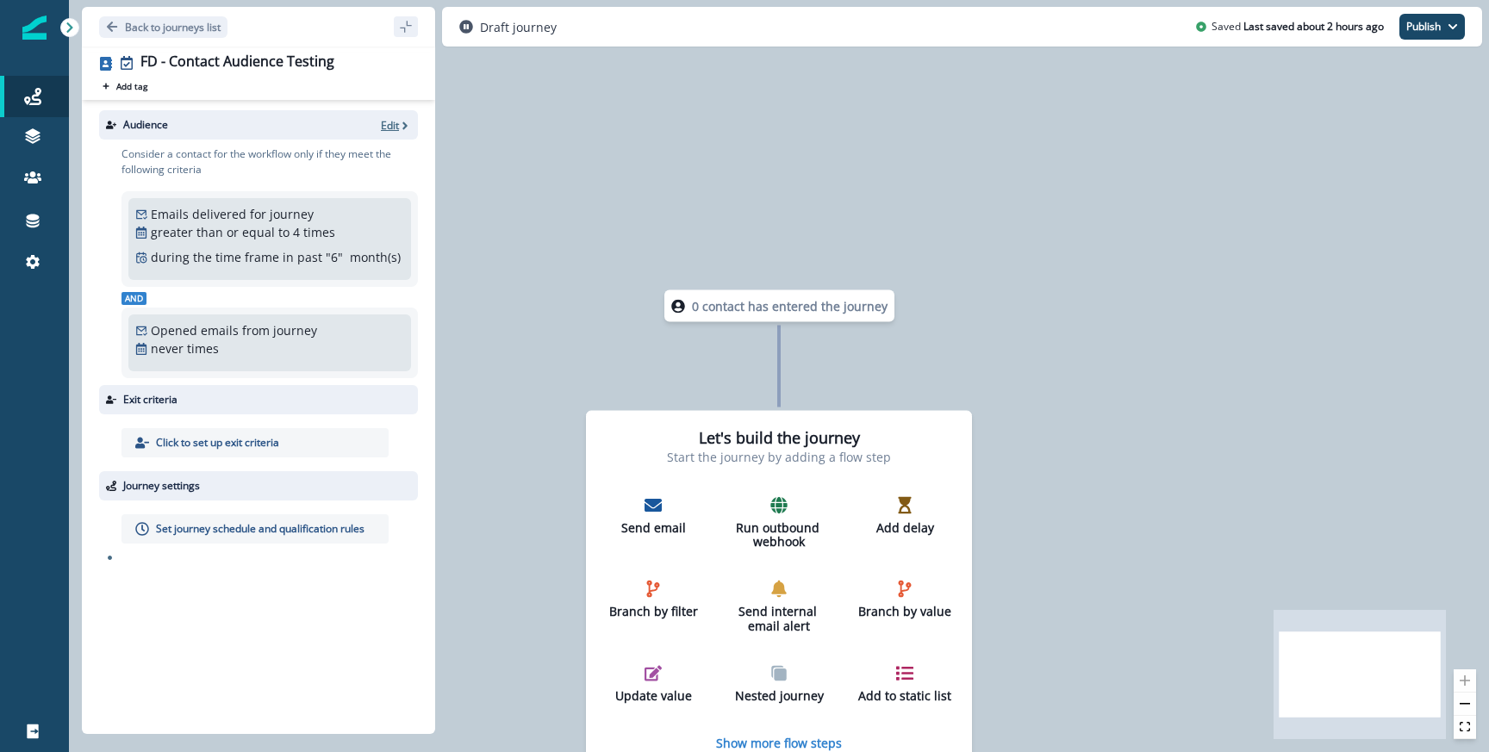
click at [391, 122] on p "Edit" at bounding box center [390, 125] width 18 height 15
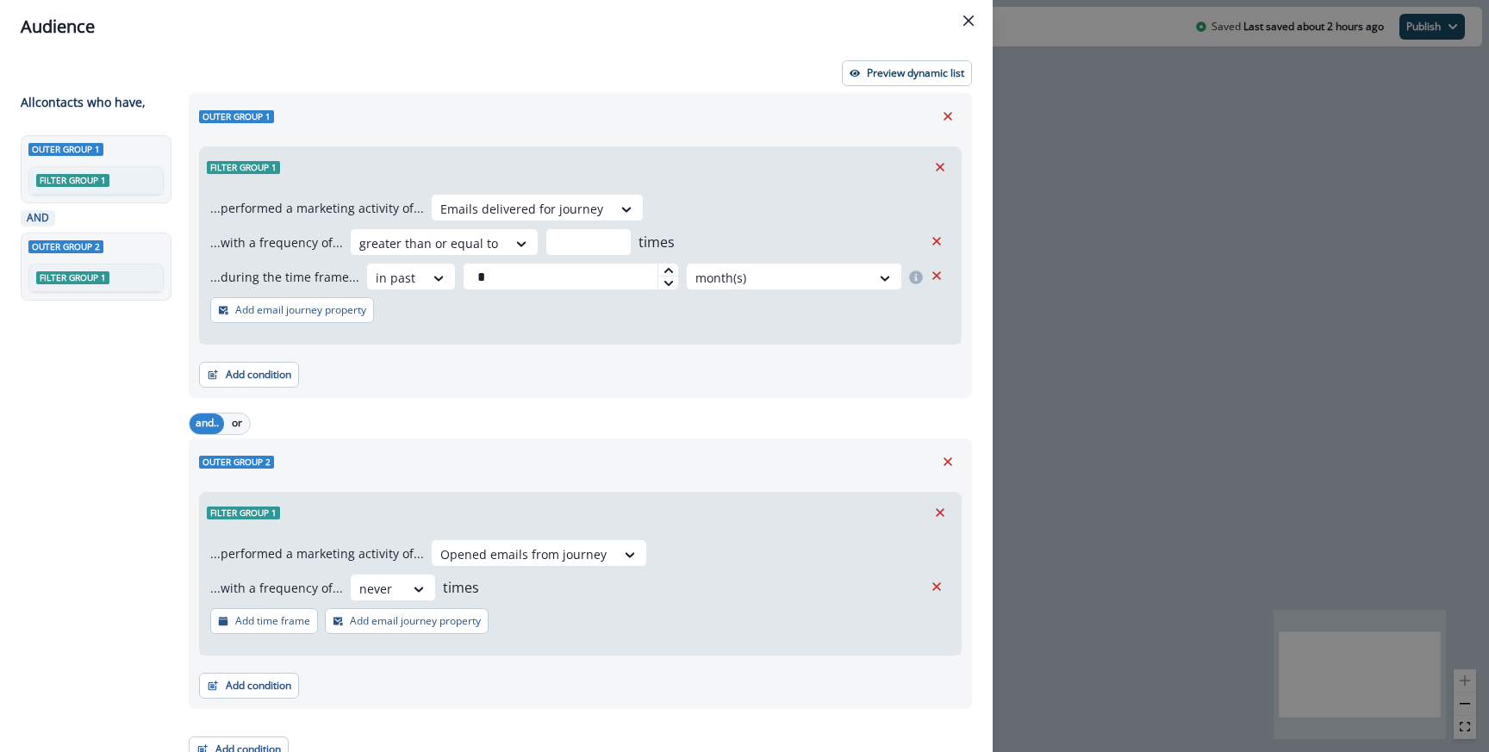
click at [1226, 168] on div "Audience Preview dynamic list All contact s who have, Outer group 1 Filter grou…" at bounding box center [744, 376] width 1489 height 752
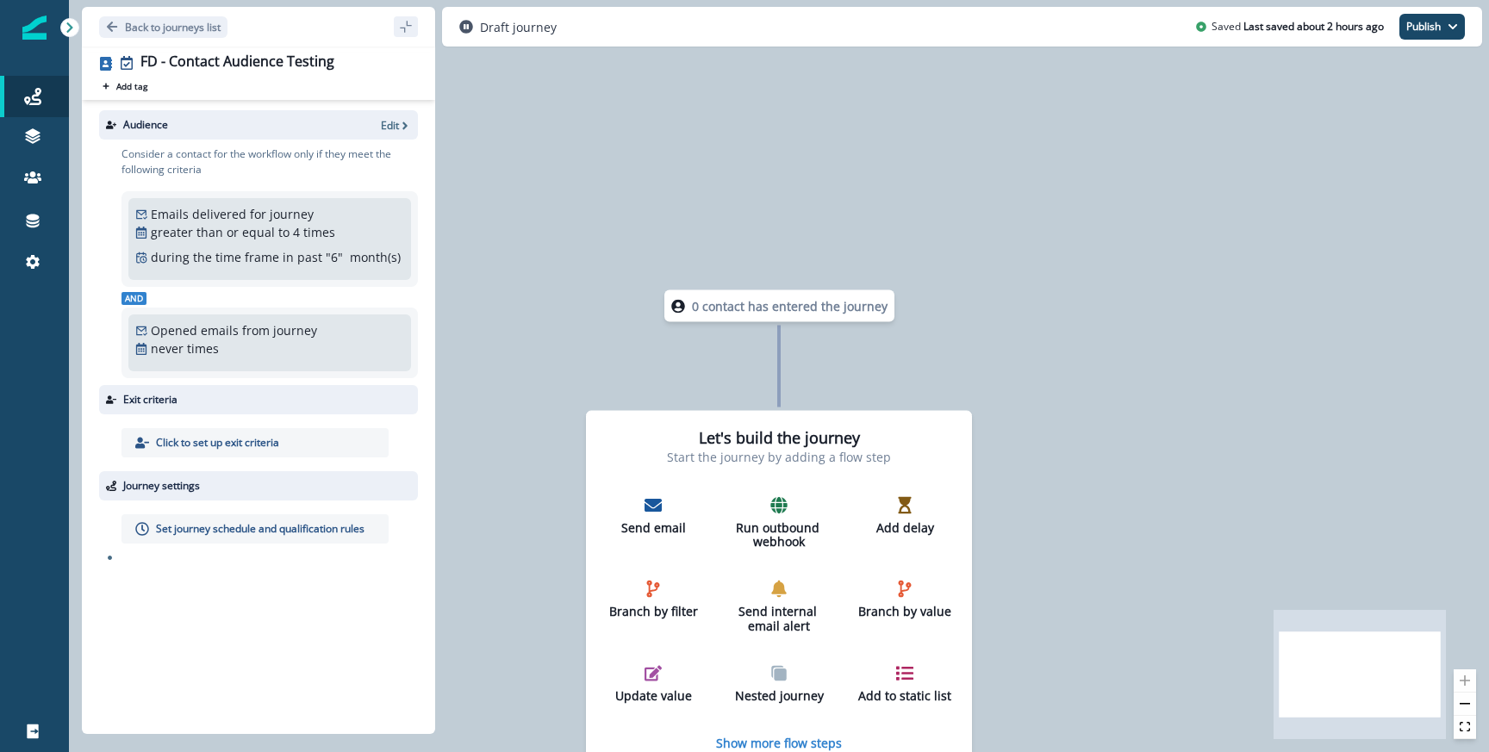
click at [386, 137] on div "Audience Edit" at bounding box center [258, 124] width 319 height 29
click at [389, 124] on p "Edit" at bounding box center [390, 125] width 18 height 15
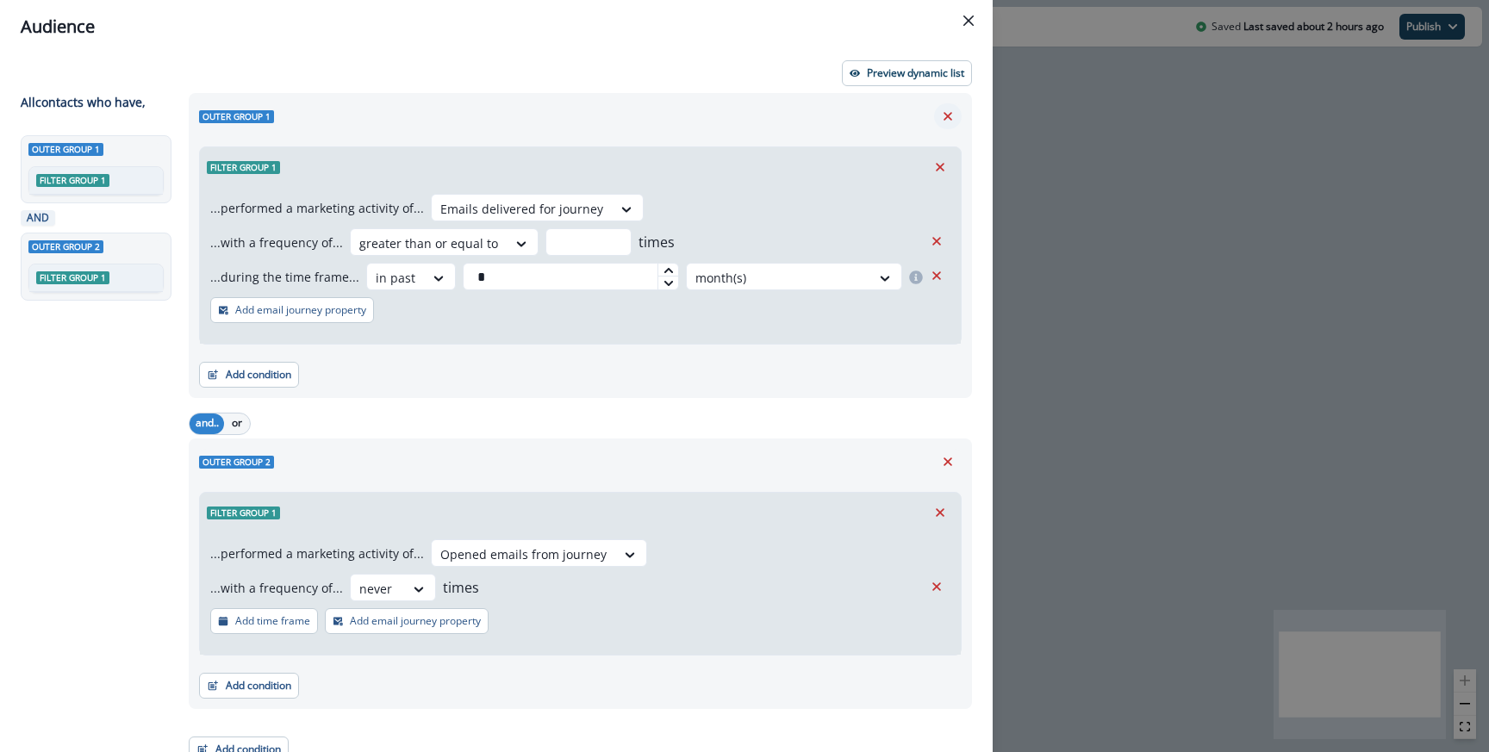
click at [950, 116] on icon "Remove" at bounding box center [948, 117] width 16 height 16
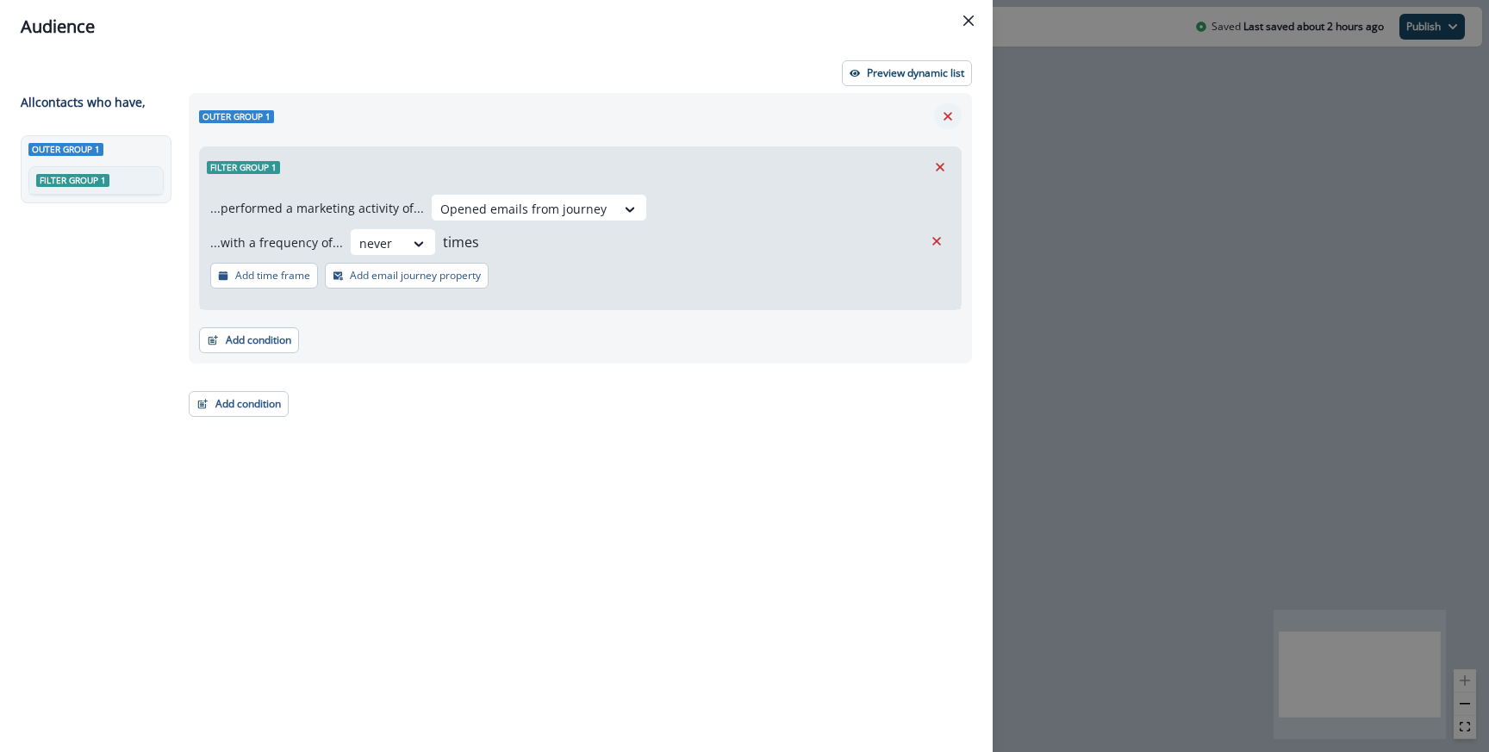
click at [949, 117] on icon "Remove" at bounding box center [948, 116] width 9 height 9
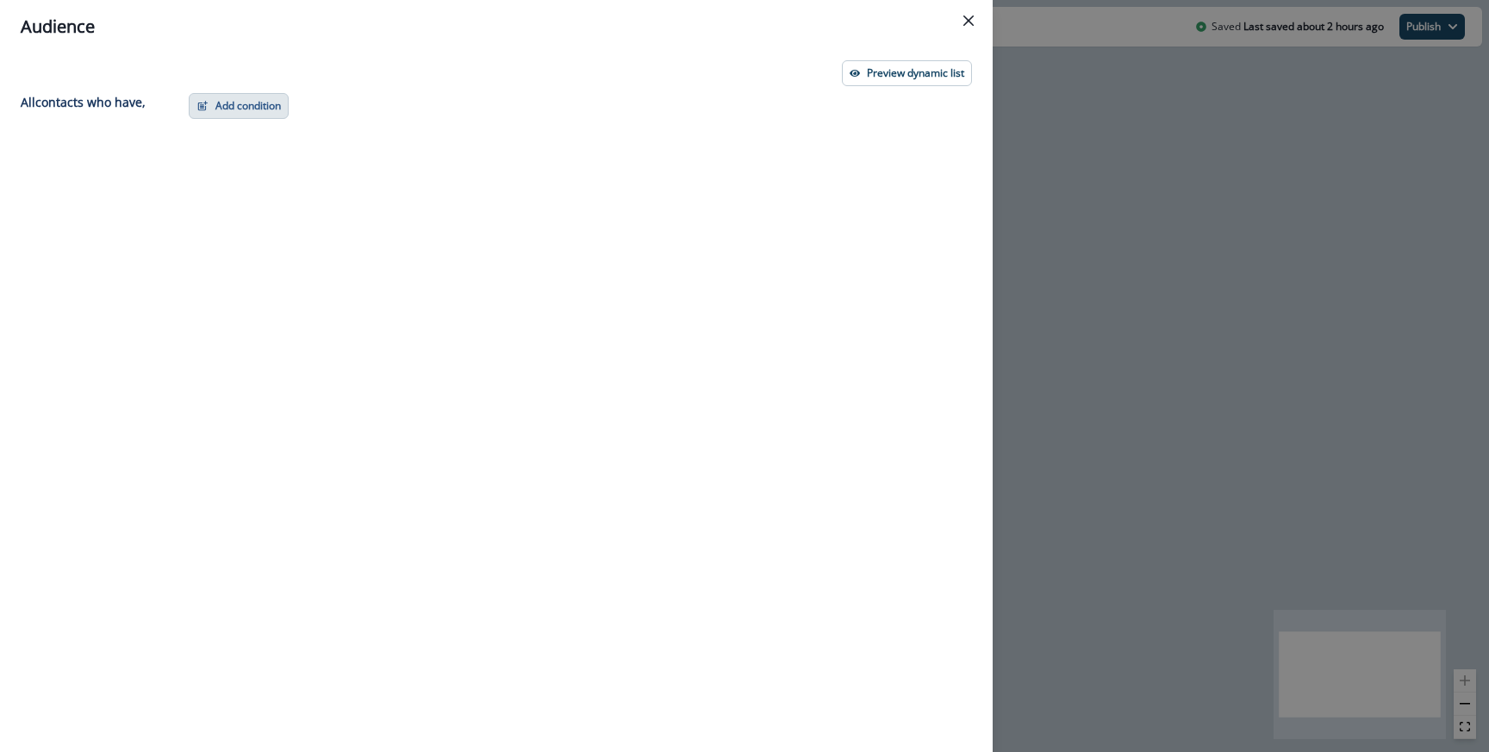
click at [280, 102] on button "Add condition" at bounding box center [239, 106] width 100 height 26
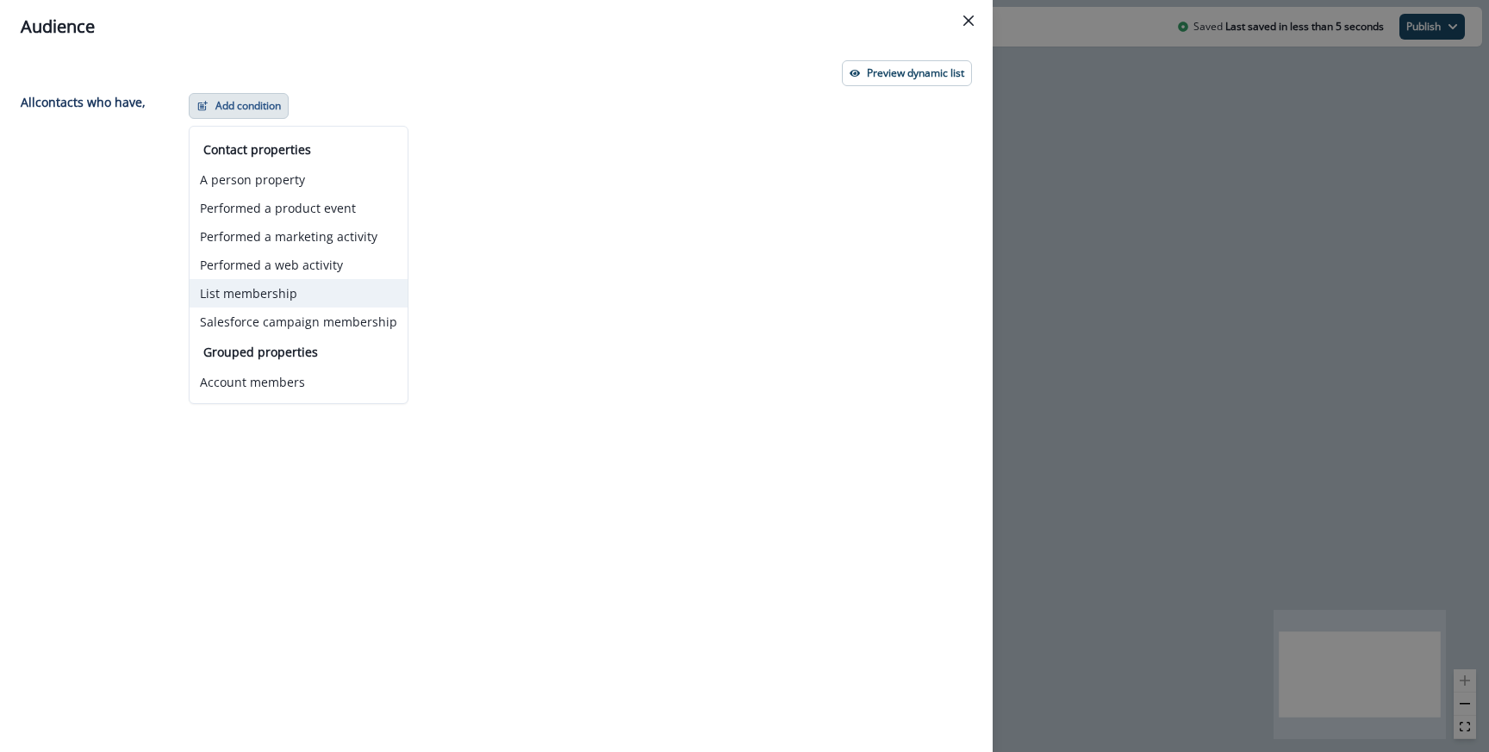
click at [273, 295] on button "List membership" at bounding box center [299, 293] width 218 height 28
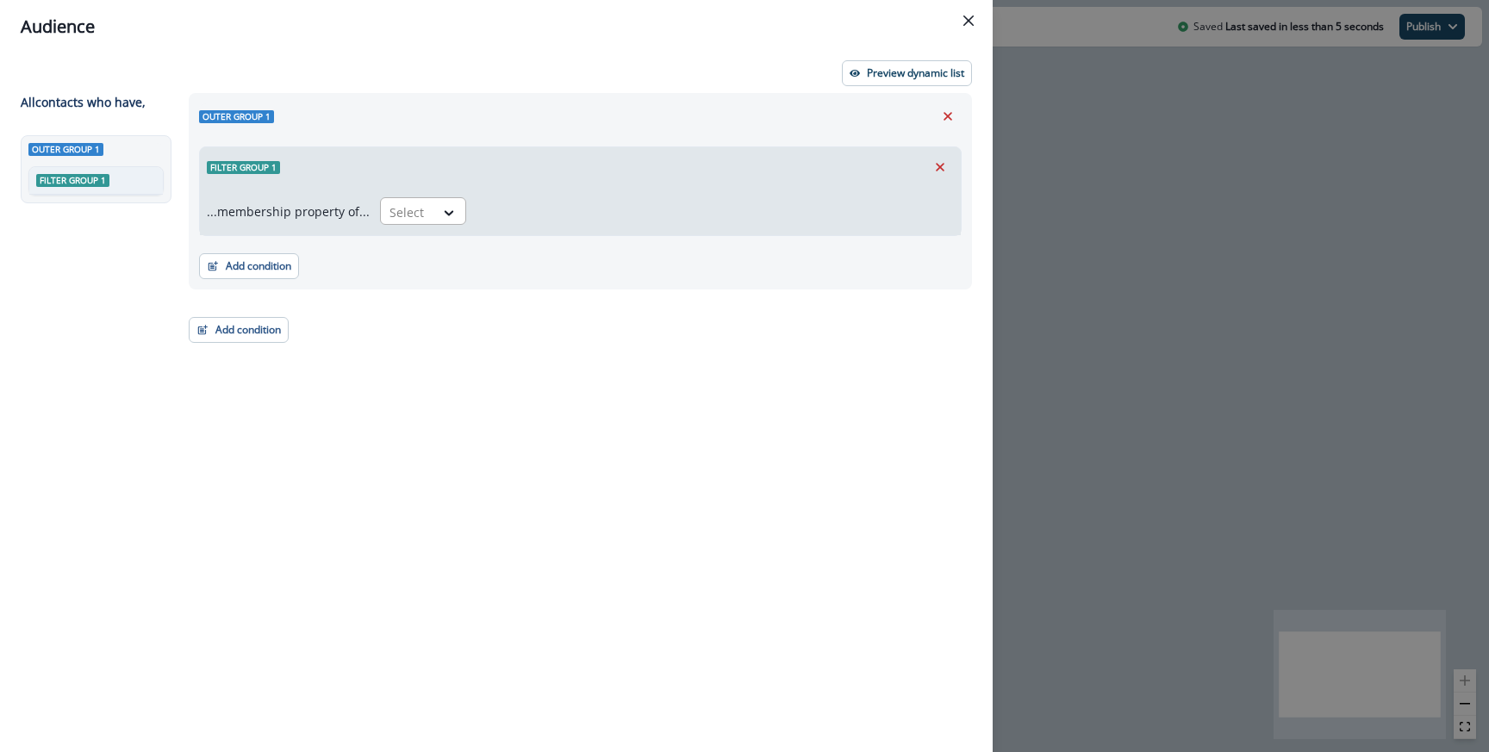
click at [390, 212] on div at bounding box center [407, 213] width 36 height 22
click at [404, 287] on div "in" at bounding box center [418, 283] width 86 height 32
click at [476, 230] on div "...membership property of... option in, selected. in Select" at bounding box center [580, 211] width 761 height 48
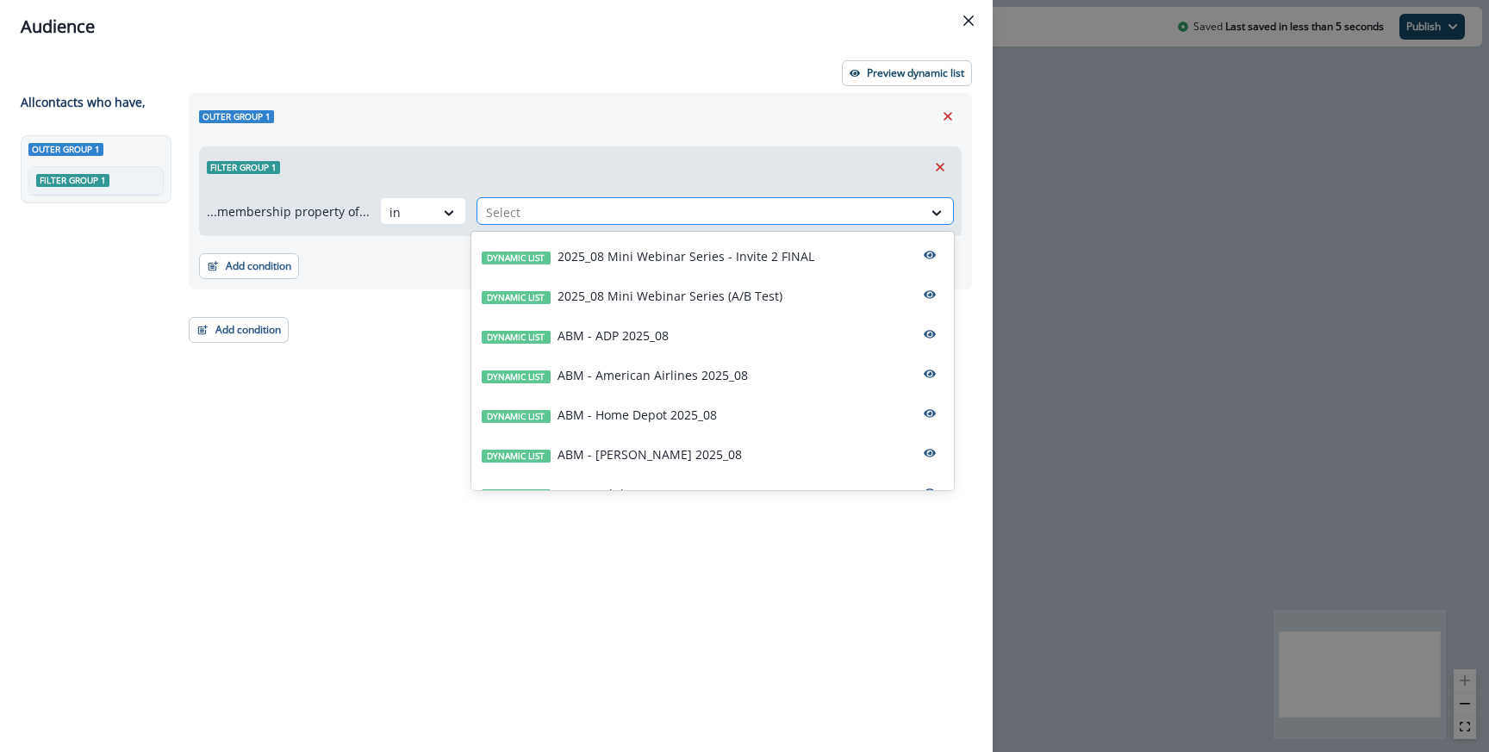
click at [486, 221] on div at bounding box center [699, 213] width 427 height 22
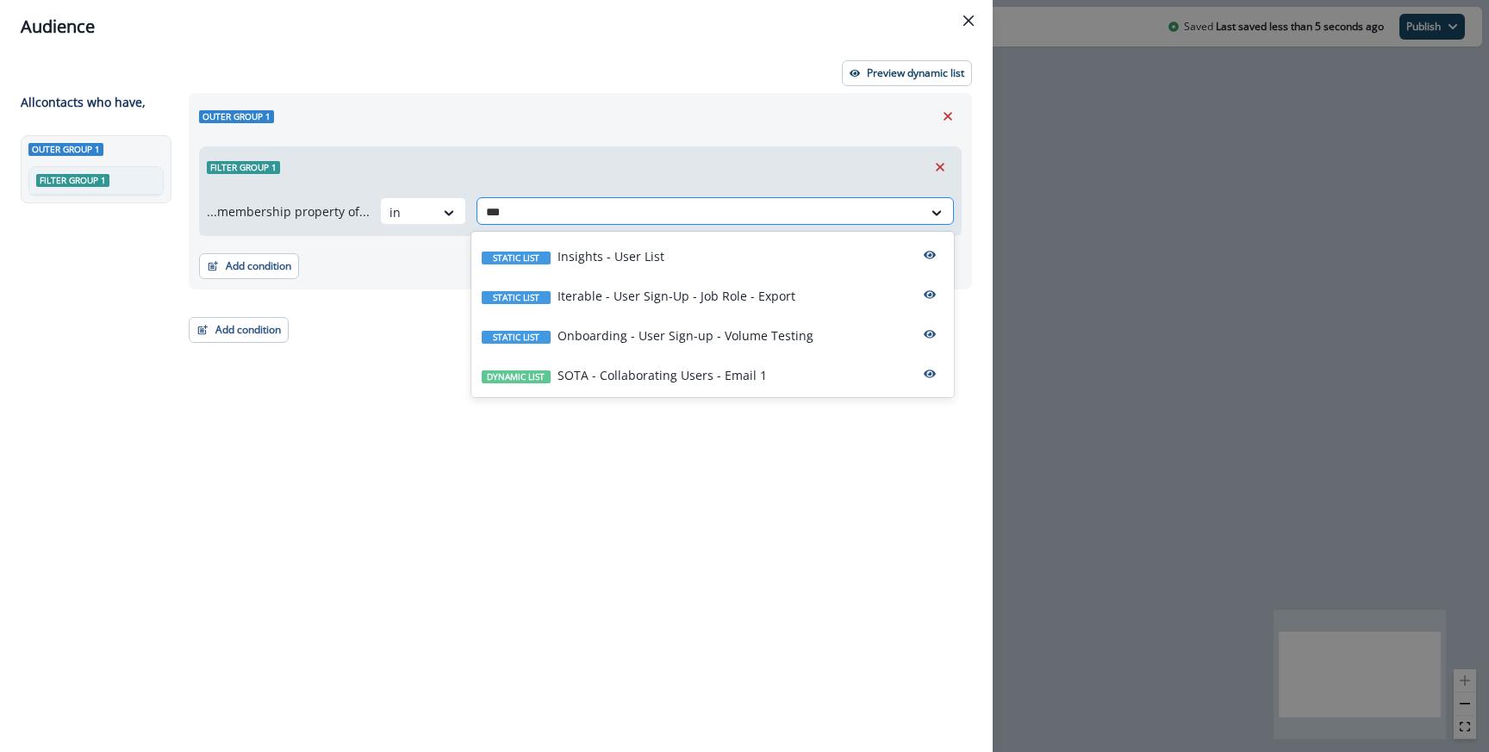
type input "****"
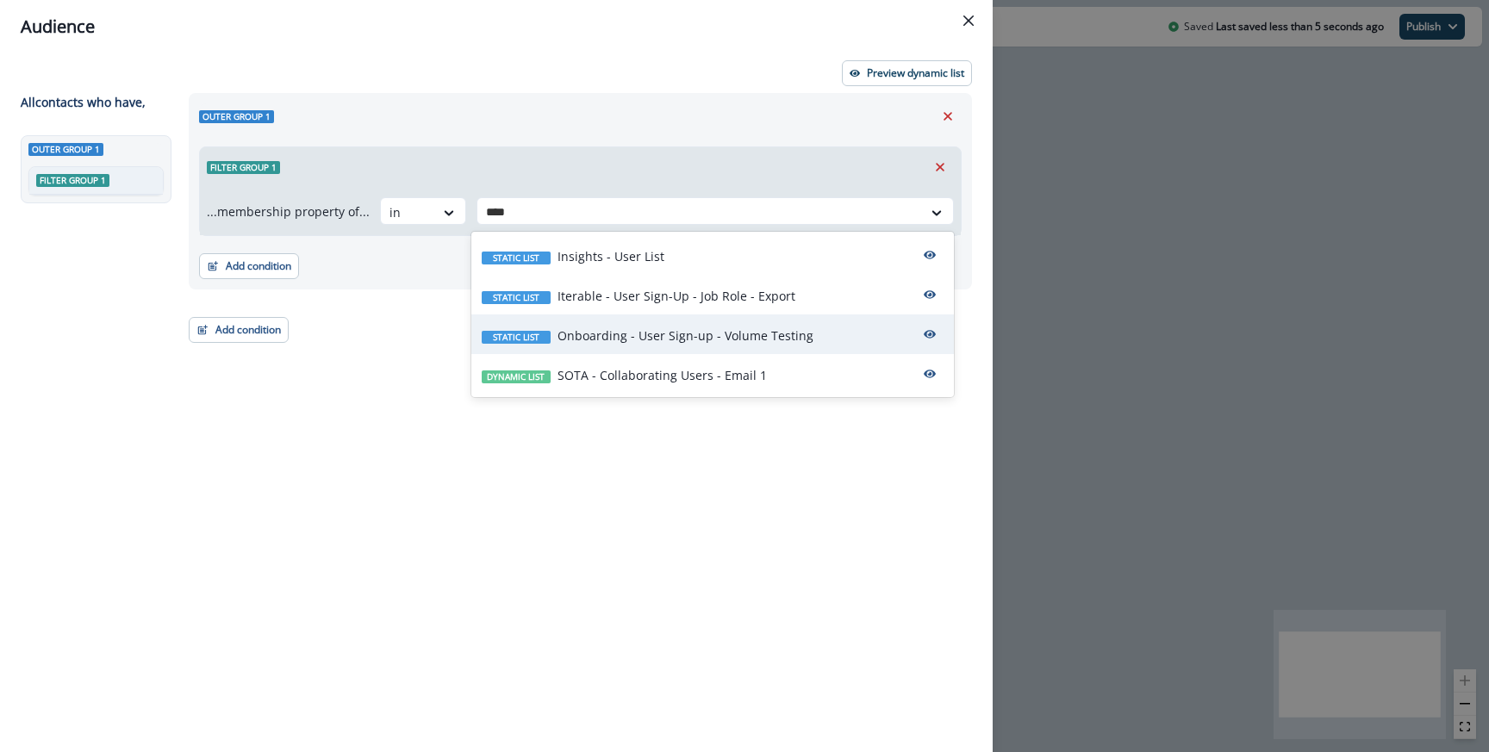
click at [620, 331] on p "Onboarding - User Sign-up - Volume Testing" at bounding box center [686, 336] width 256 height 18
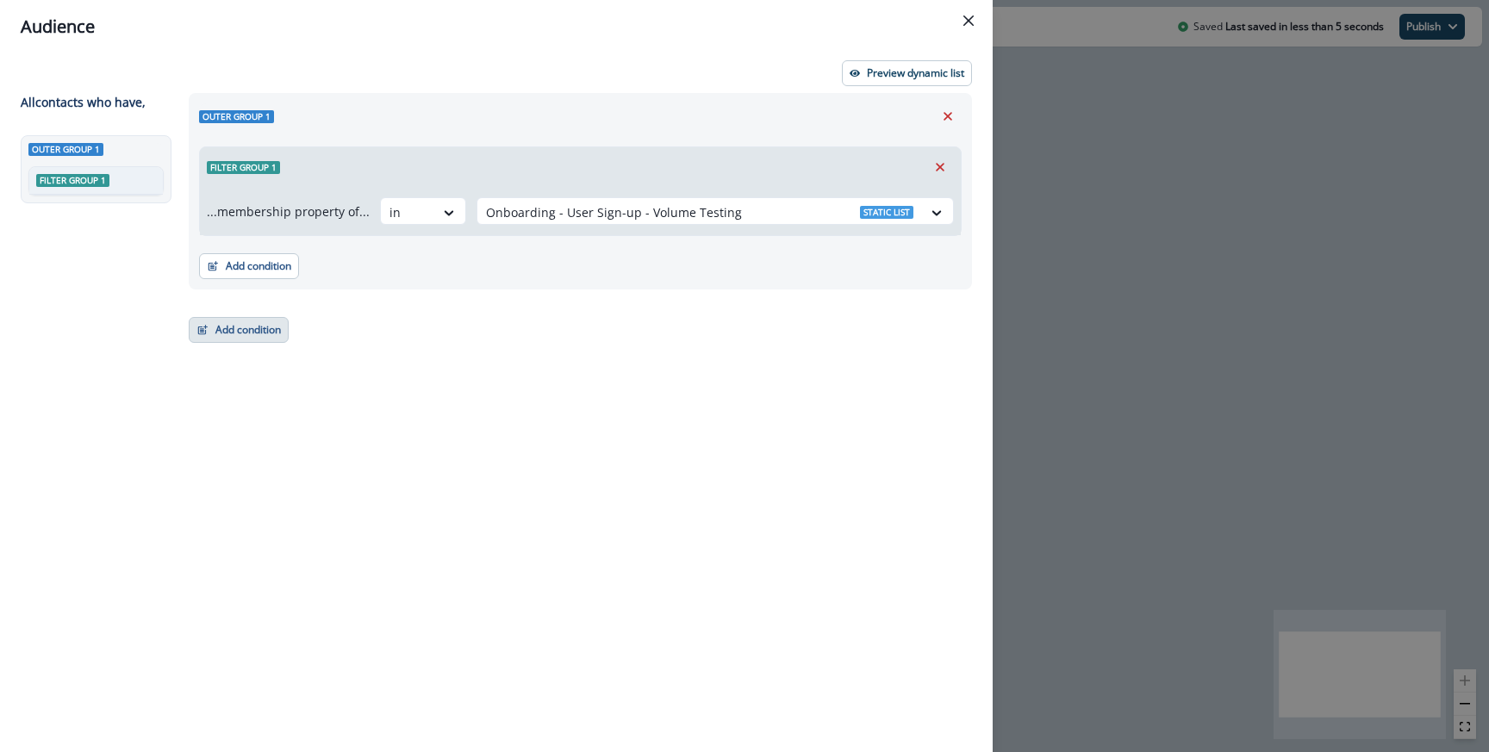
click at [256, 341] on button "Add condition" at bounding box center [239, 330] width 100 height 26
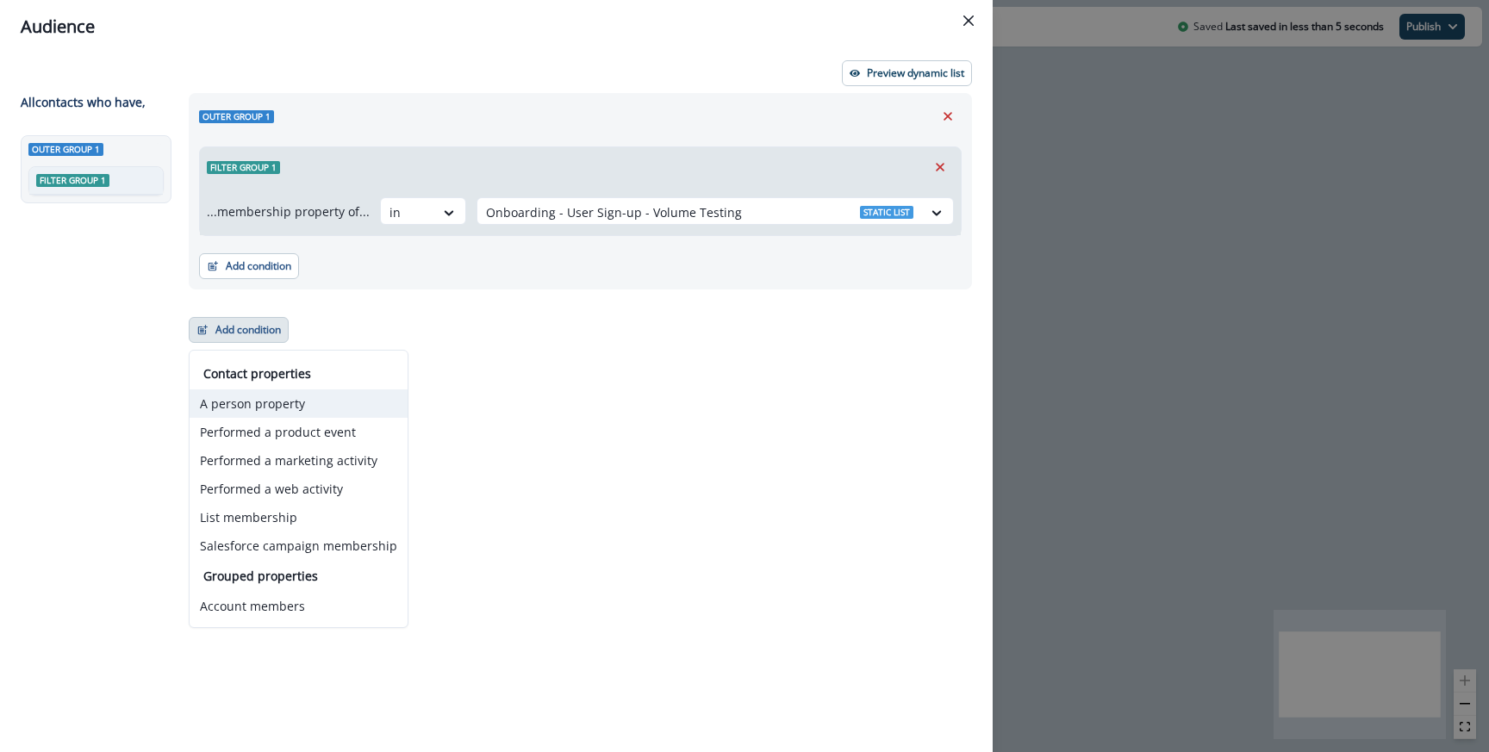
click at [257, 405] on button "A person property" at bounding box center [299, 403] width 218 height 28
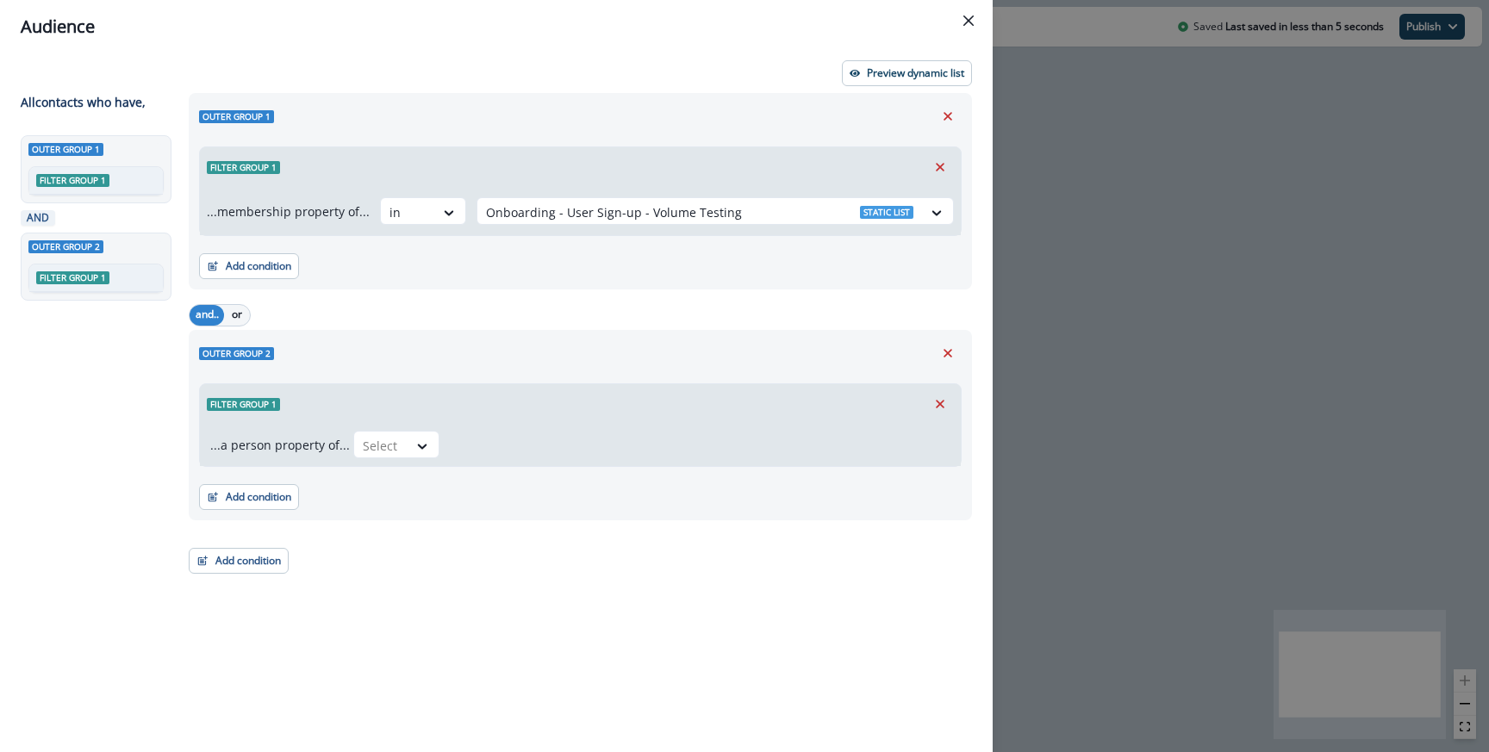
click at [388, 427] on div "...a person property of... Select" at bounding box center [580, 445] width 761 height 42
click at [388, 439] on div at bounding box center [381, 446] width 36 height 22
click at [951, 346] on icon "Remove" at bounding box center [948, 354] width 16 height 16
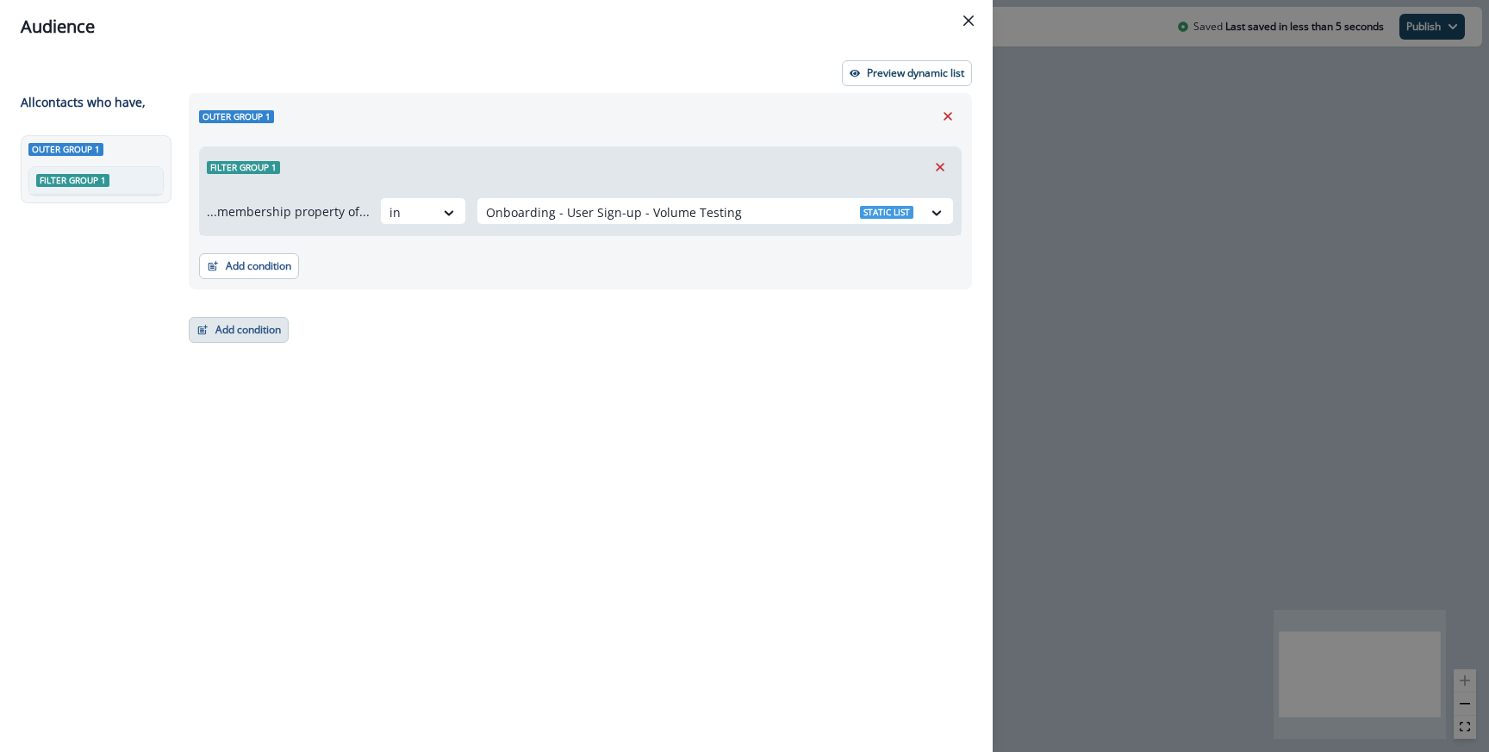
click at [259, 325] on button "Add condition" at bounding box center [239, 330] width 100 height 26
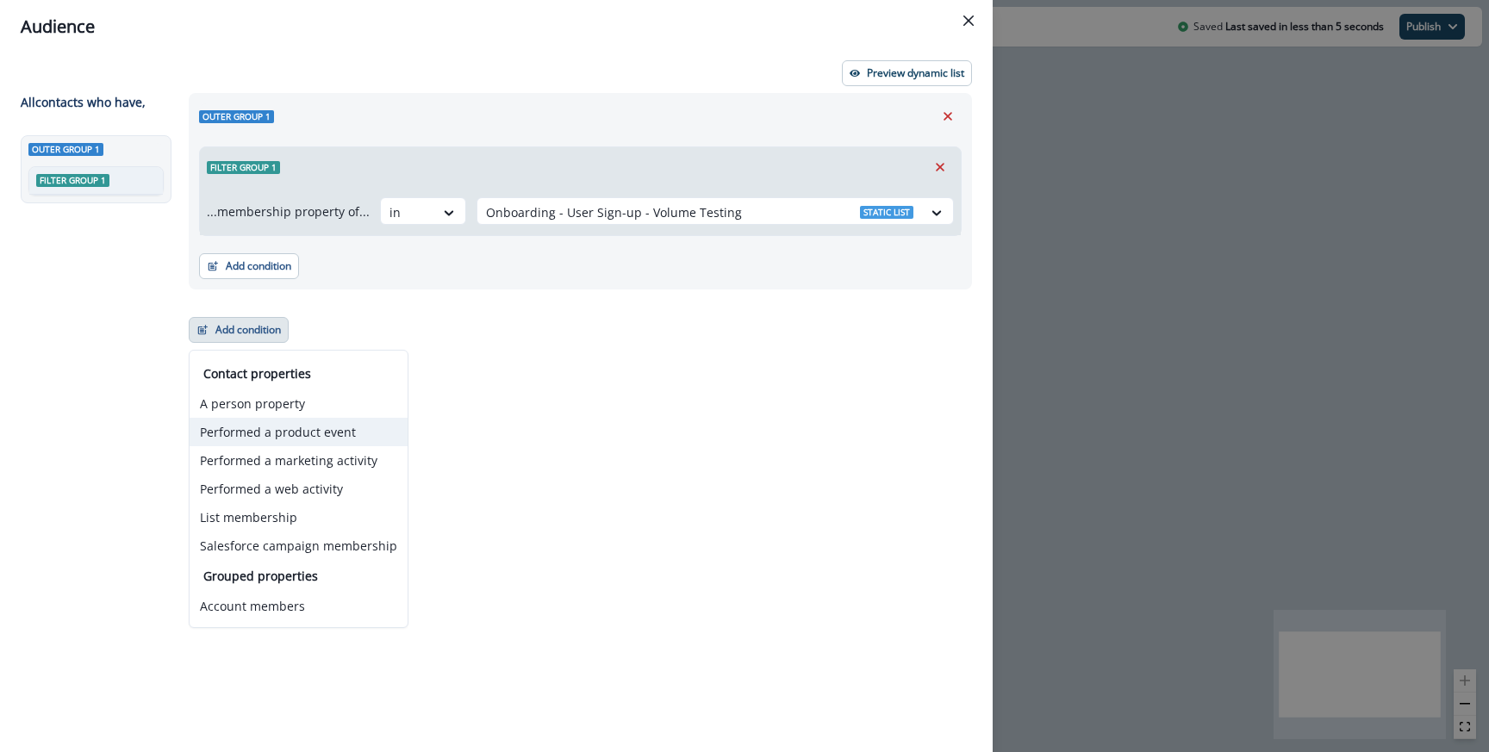
click at [289, 440] on button "Performed a product event" at bounding box center [299, 432] width 218 height 28
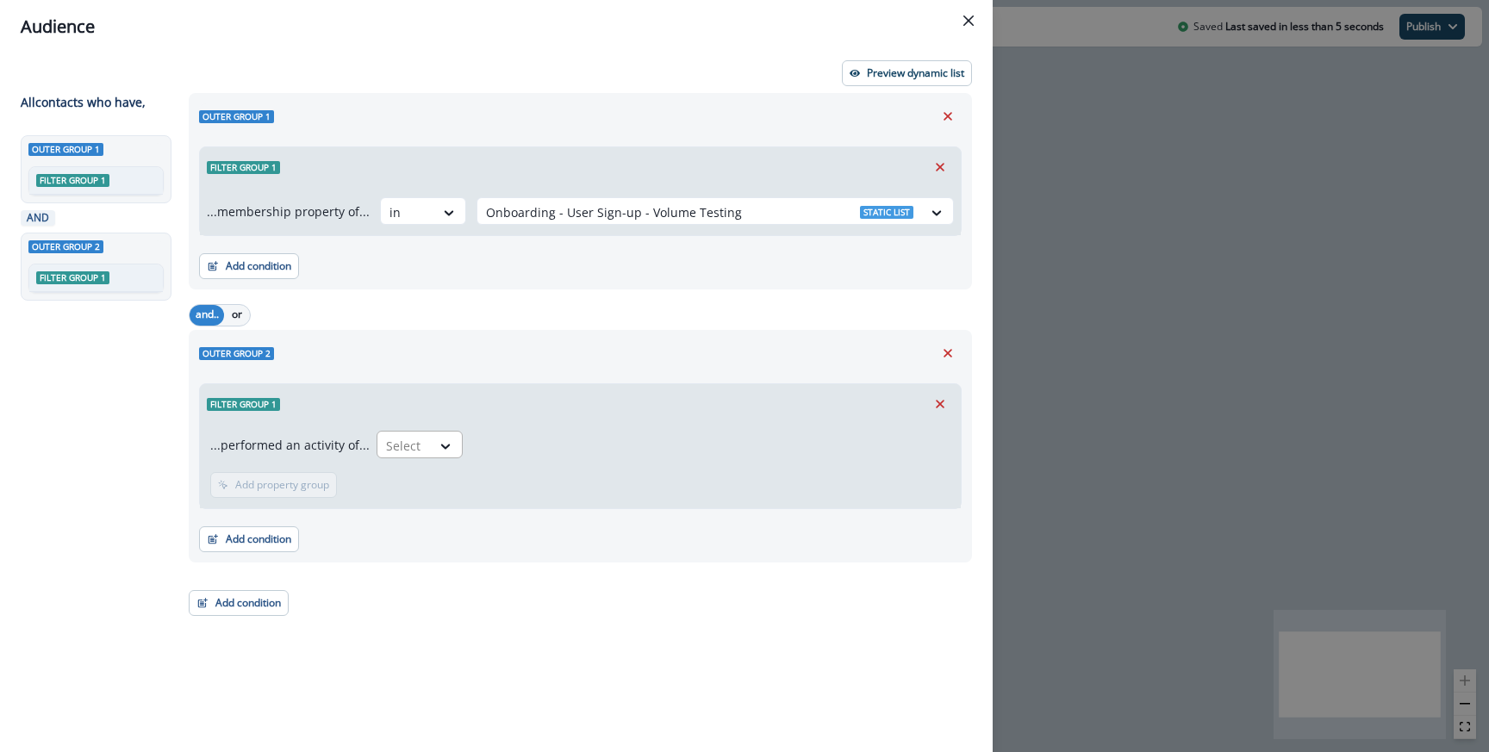
click at [420, 450] on div "Select" at bounding box center [403, 446] width 53 height 28
type input "****"
click at [471, 508] on div "User Sign-up - Job Role" at bounding box center [460, 517] width 178 height 32
click at [299, 489] on p "Add frequency" at bounding box center [270, 485] width 70 height 12
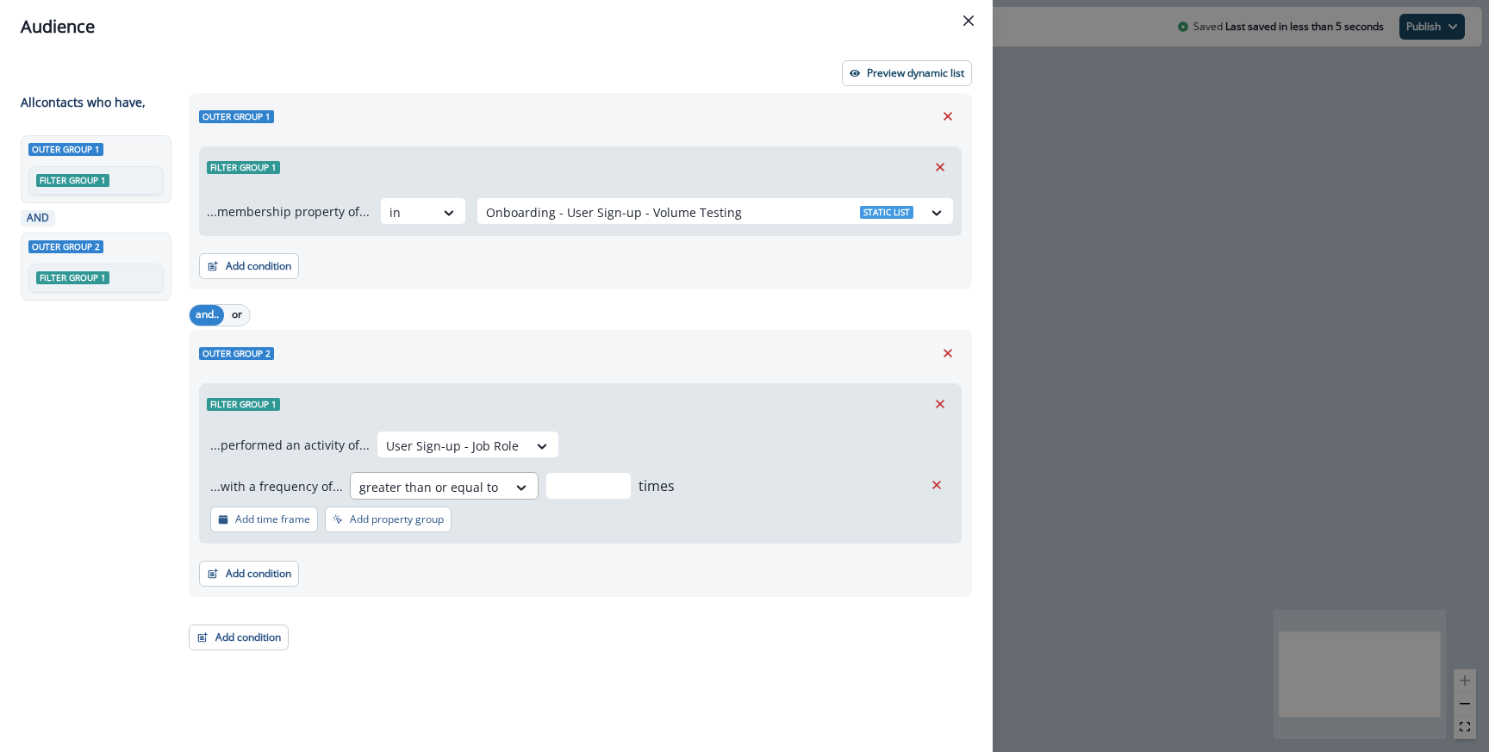
click at [415, 487] on div at bounding box center [428, 488] width 139 height 22
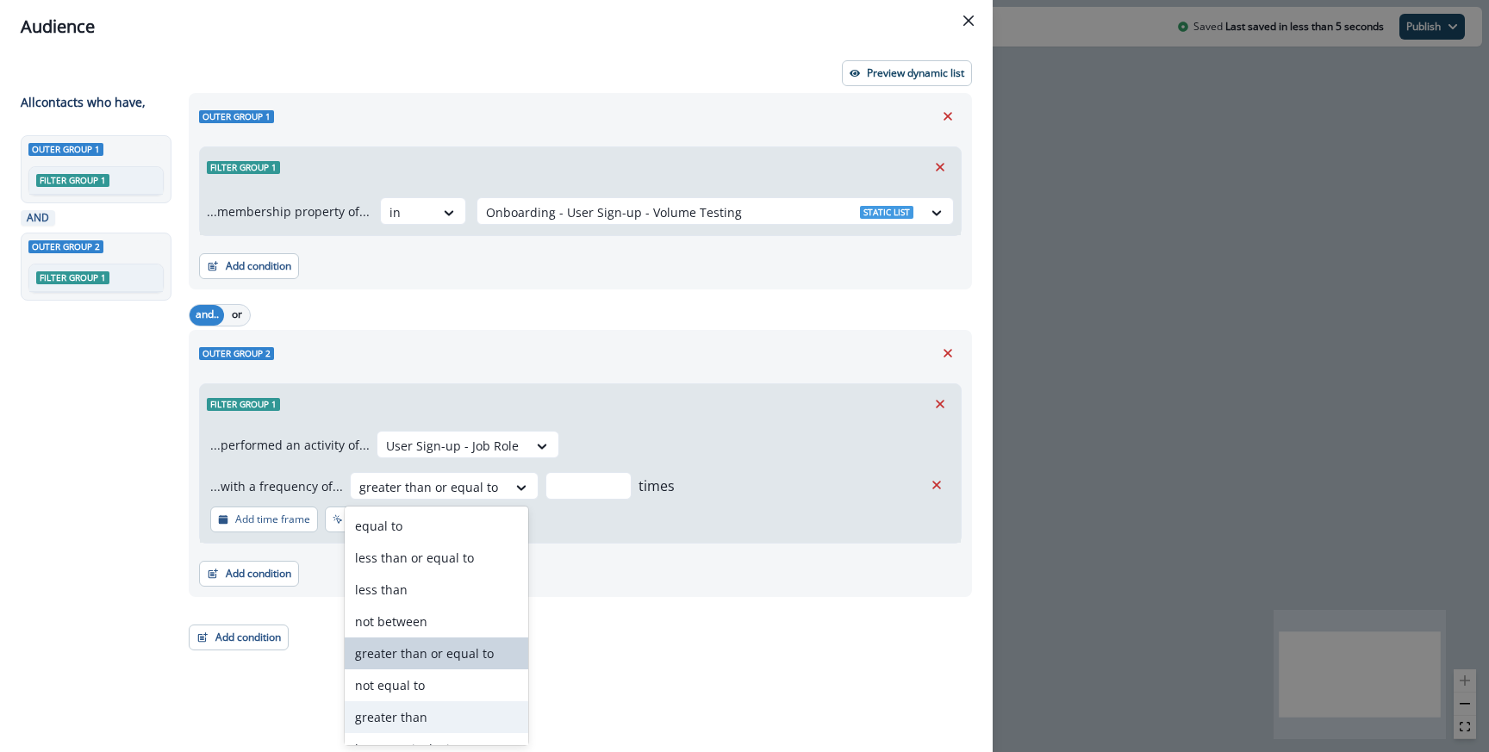
scroll to position [55, 0]
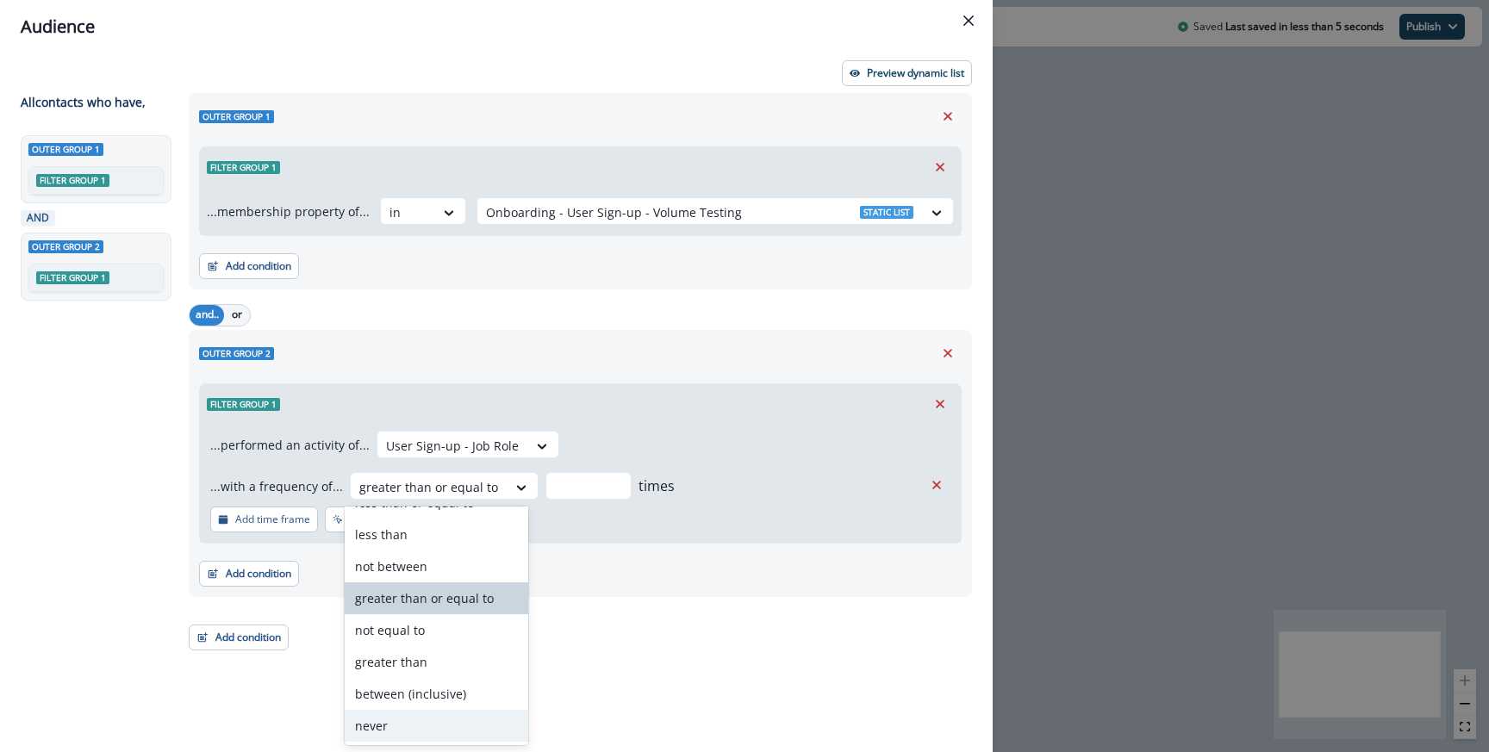
click at [402, 724] on div "never" at bounding box center [437, 726] width 184 height 32
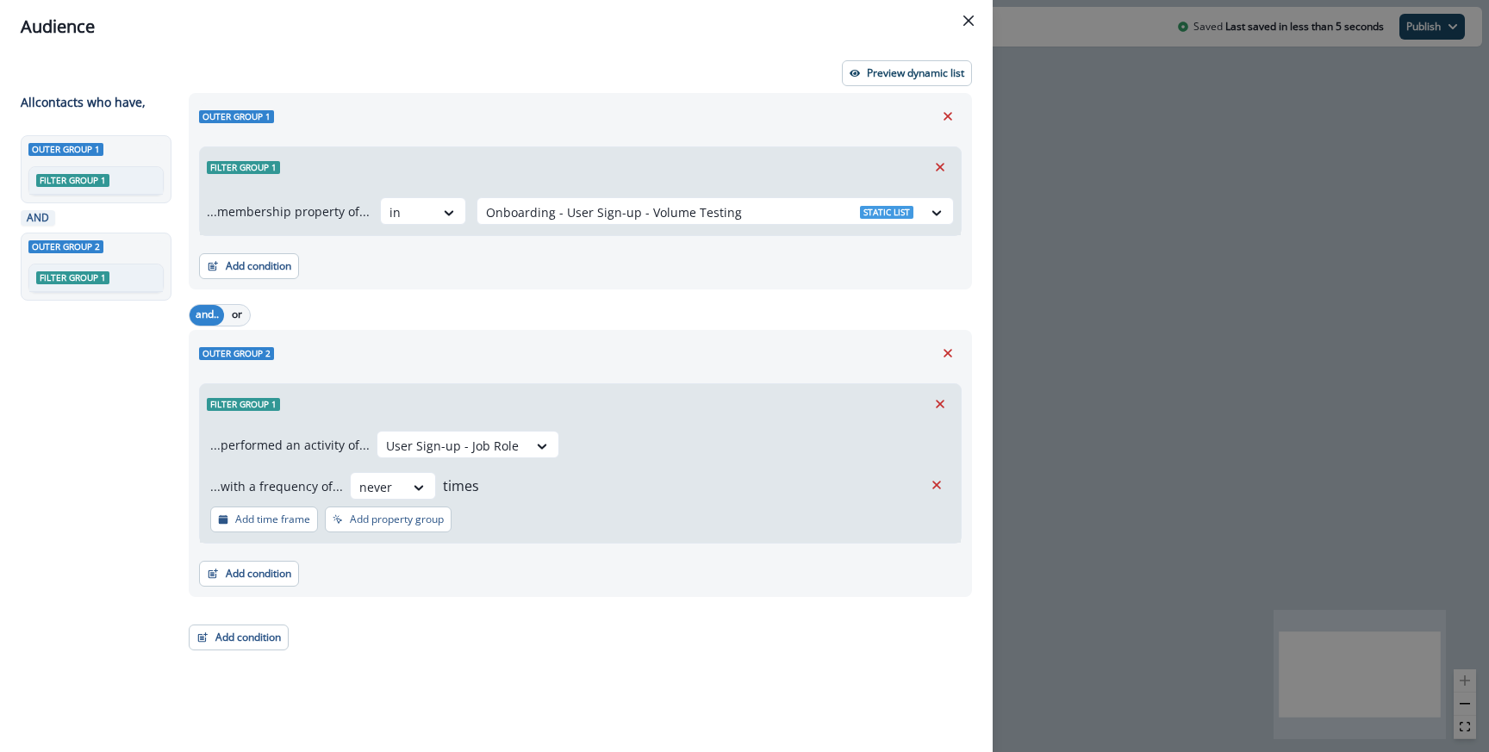
click at [605, 355] on div "Outer group 2" at bounding box center [580, 353] width 763 height 26
click at [904, 74] on p "Preview dynamic list" at bounding box center [915, 73] width 97 height 12
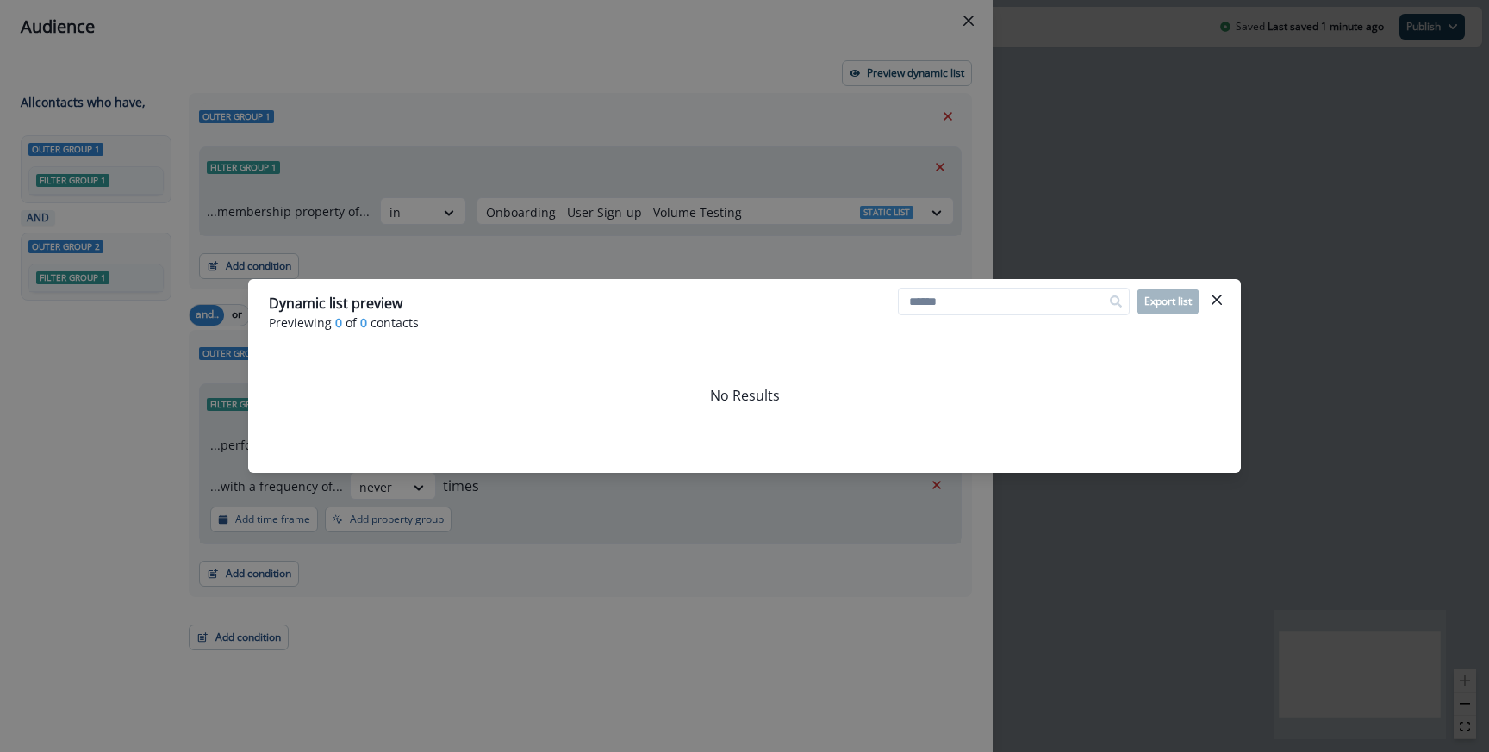
click at [639, 245] on div "Dynamic list preview Previewing 0 of 0 contacts Export list No Results" at bounding box center [744, 376] width 1489 height 752
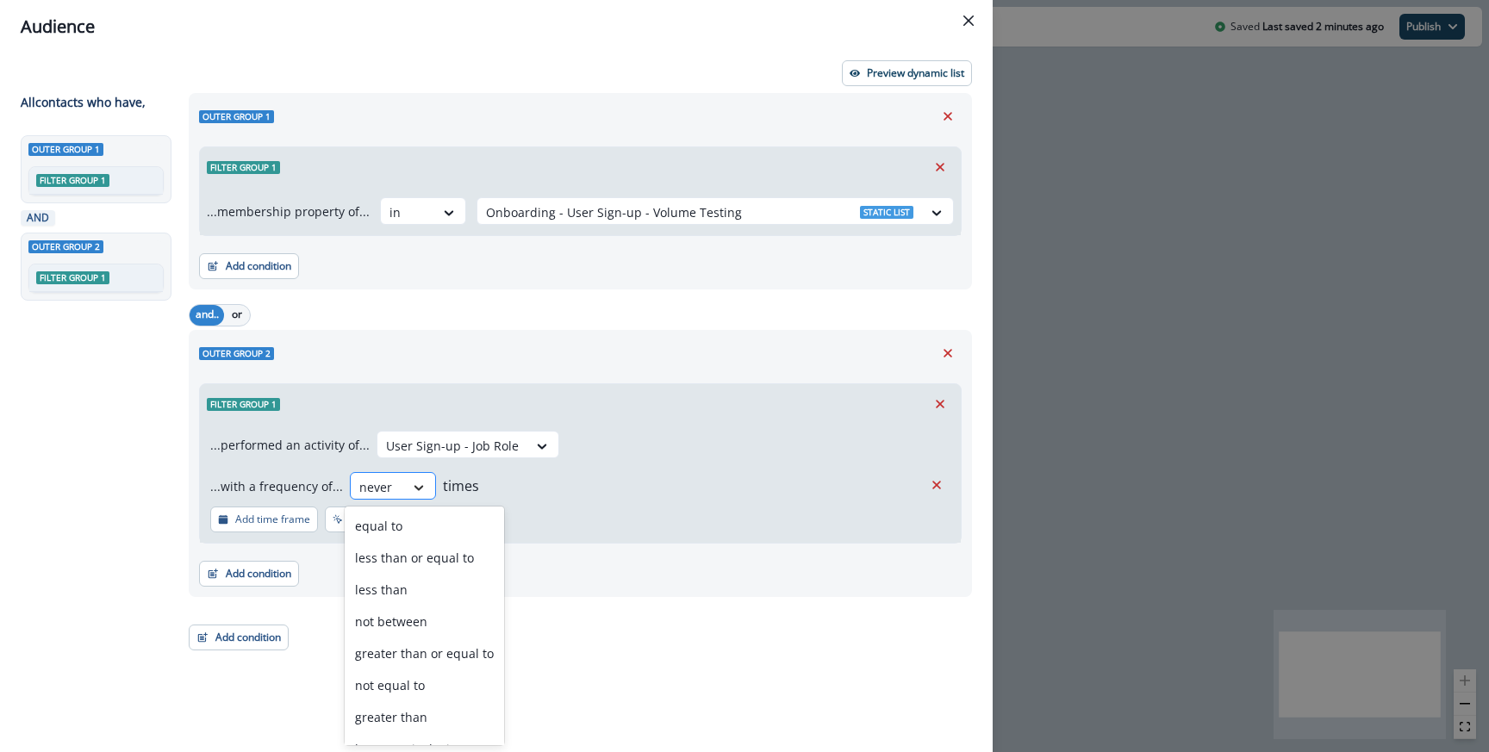
click at [411, 485] on icon at bounding box center [419, 487] width 16 height 17
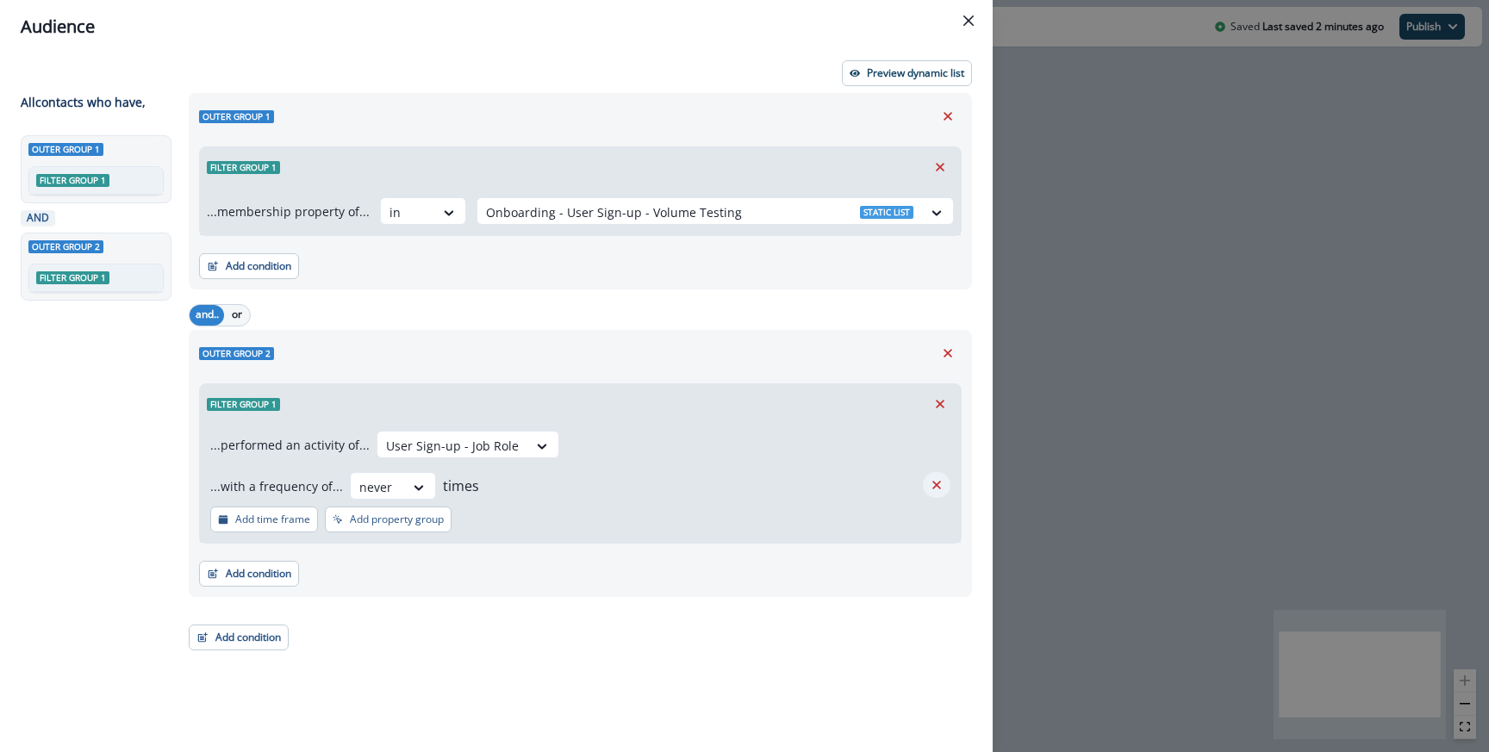
click at [938, 492] on icon "Remove" at bounding box center [937, 485] width 16 height 16
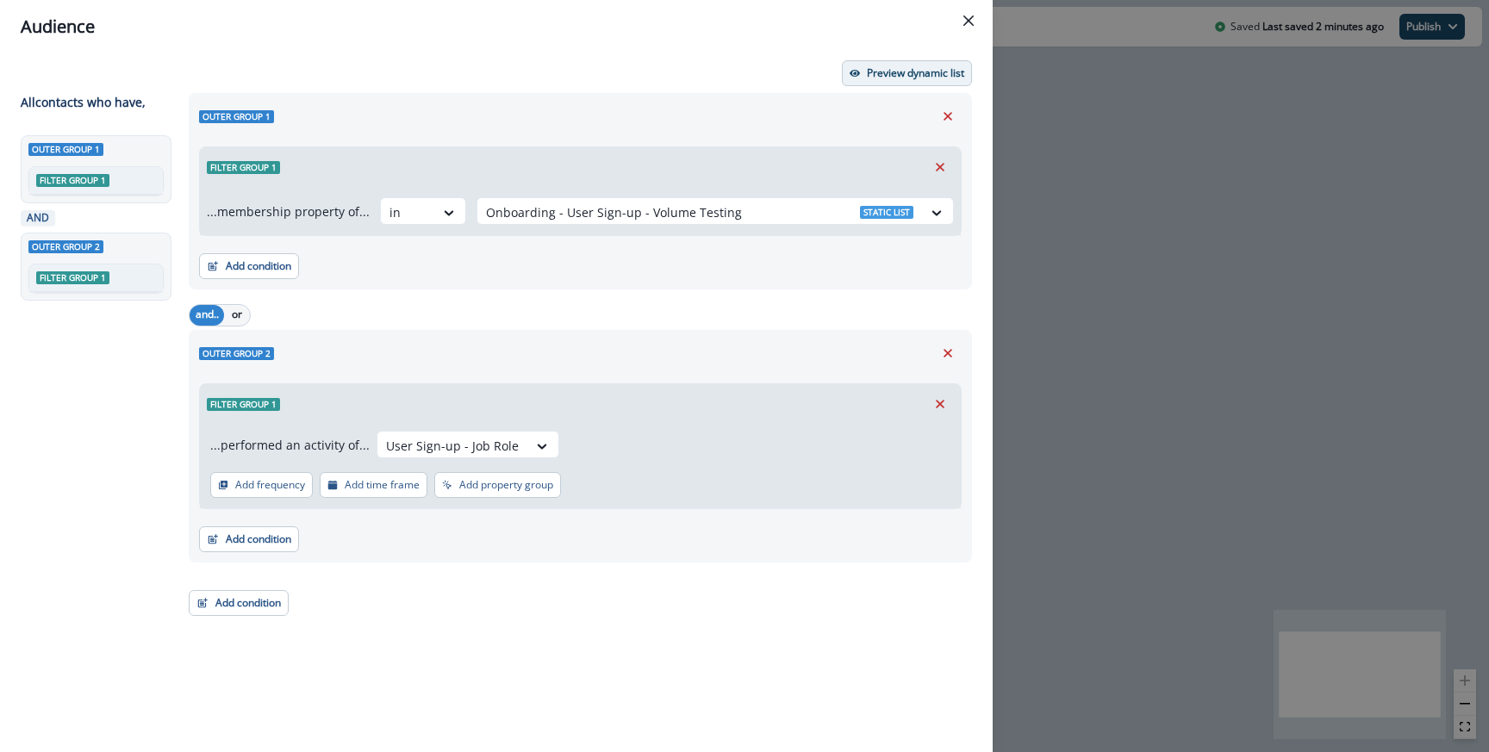
click at [923, 71] on p "Preview dynamic list" at bounding box center [915, 73] width 97 height 12
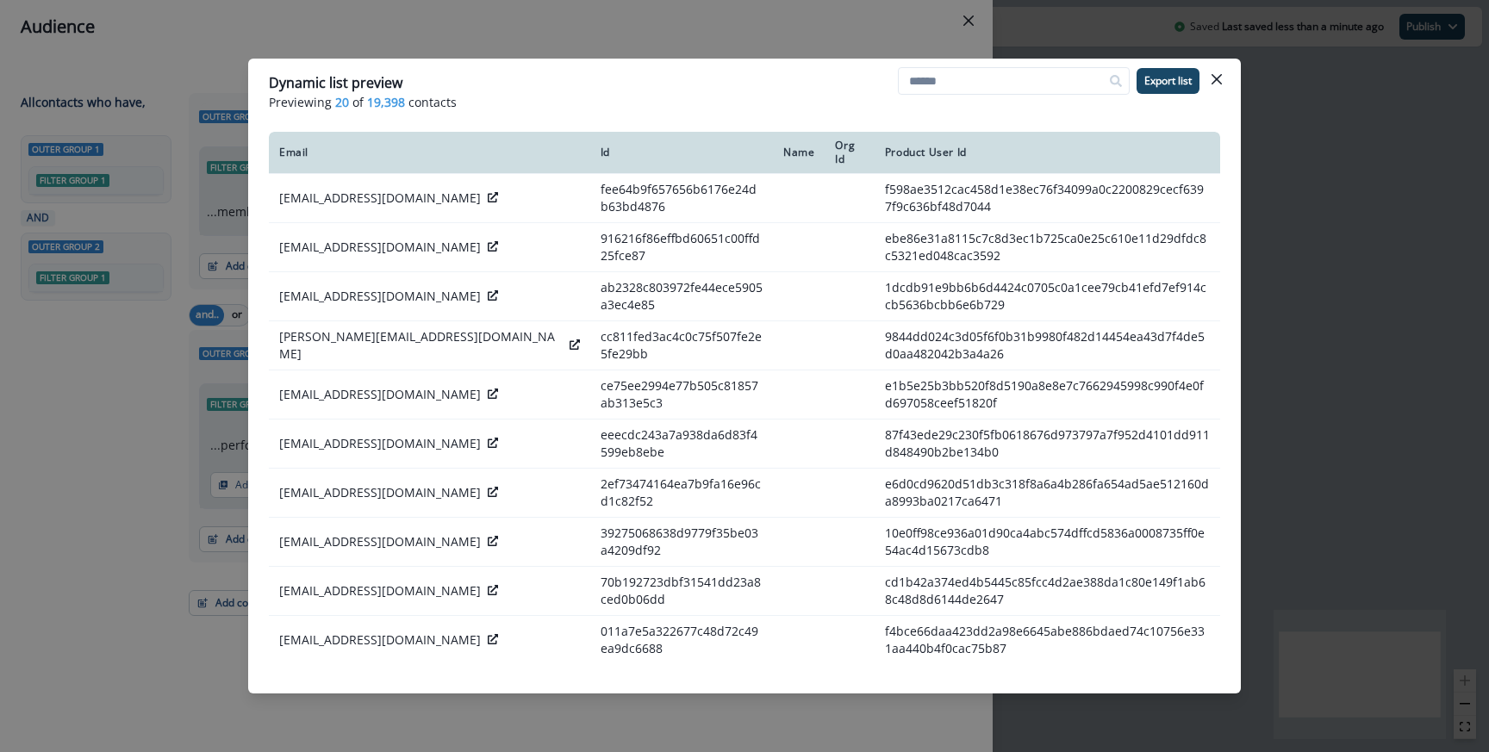
click at [922, 23] on div "Dynamic list preview Previewing 20 of 19,398 contacts Export list Email Id Name…" at bounding box center [744, 376] width 1489 height 752
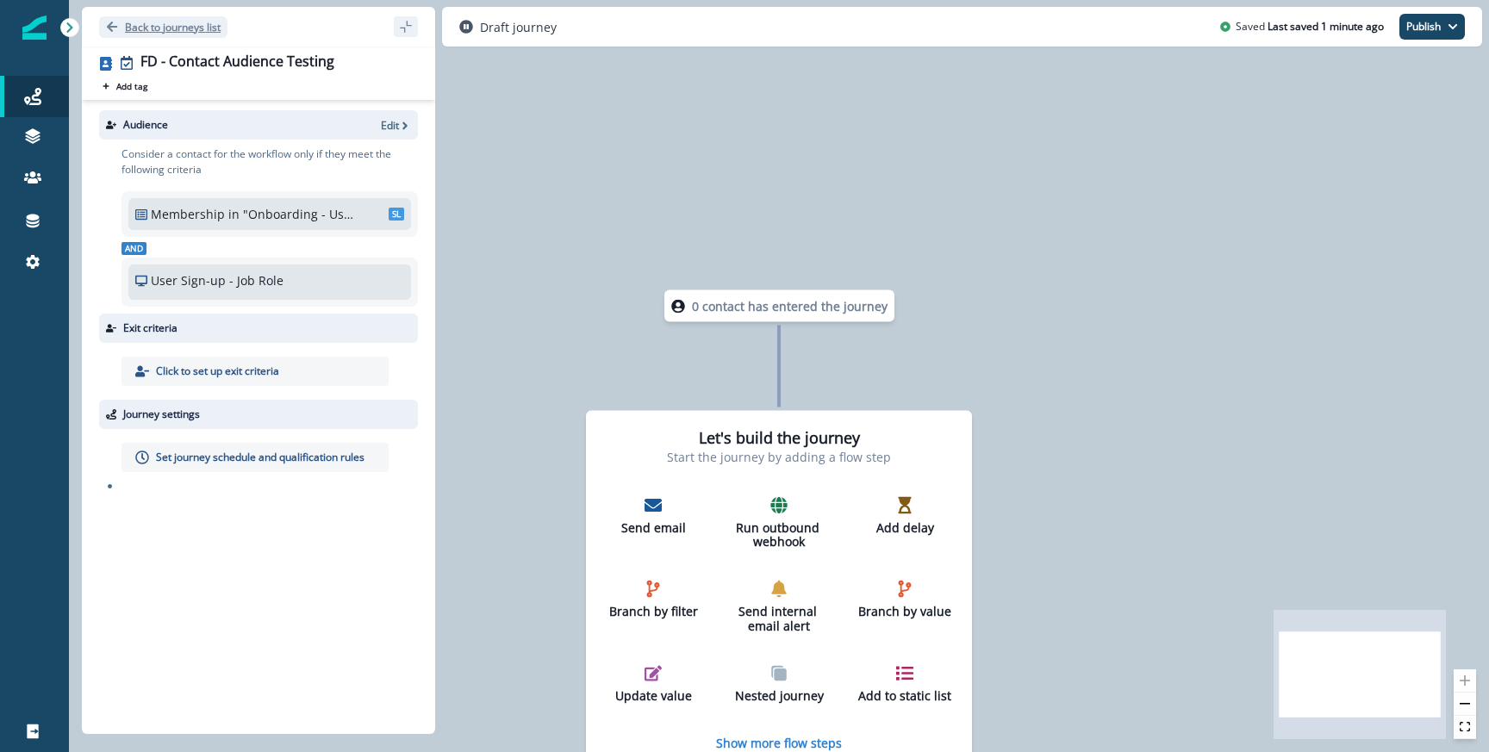
click at [196, 28] on p "Back to journeys list" at bounding box center [173, 27] width 96 height 15
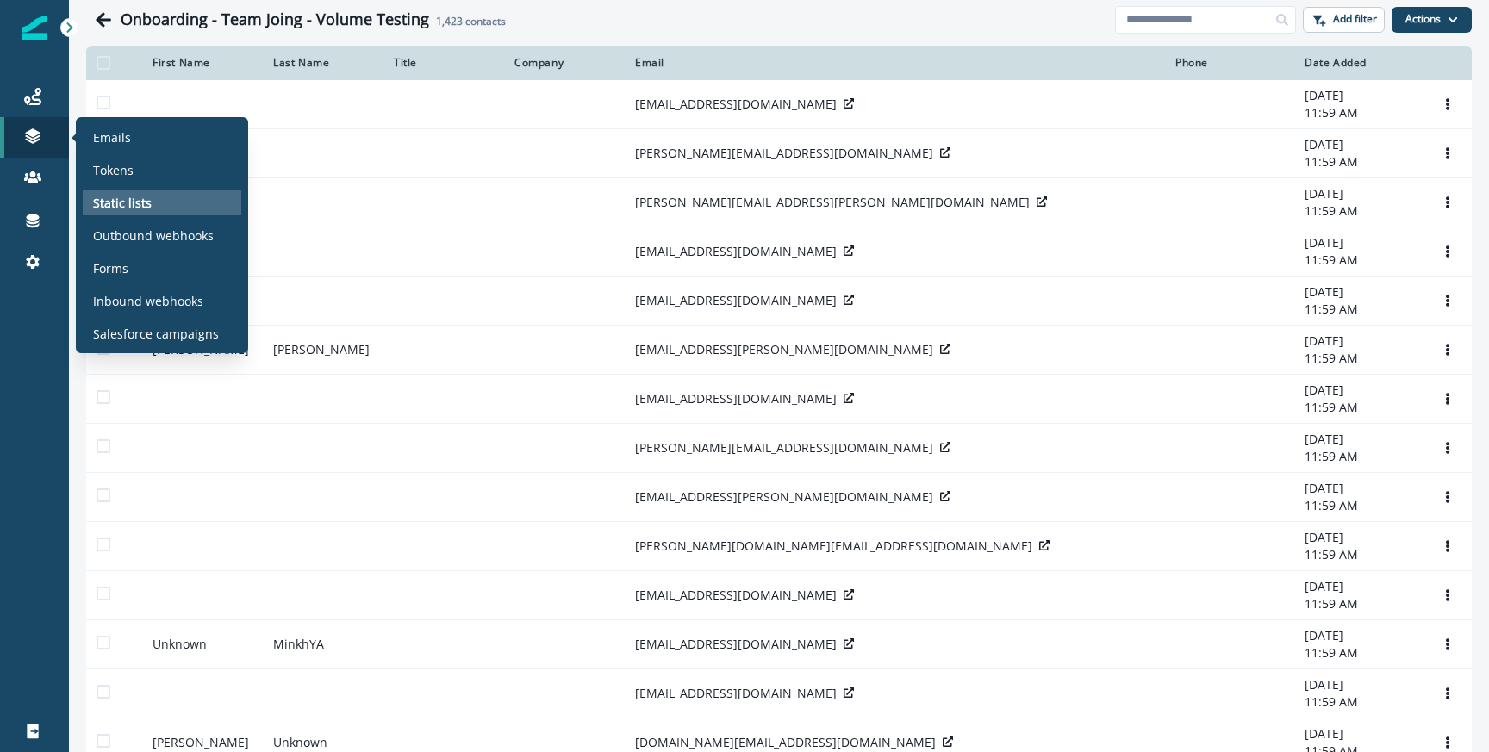
click at [139, 208] on p "Static lists" at bounding box center [122, 203] width 59 height 18
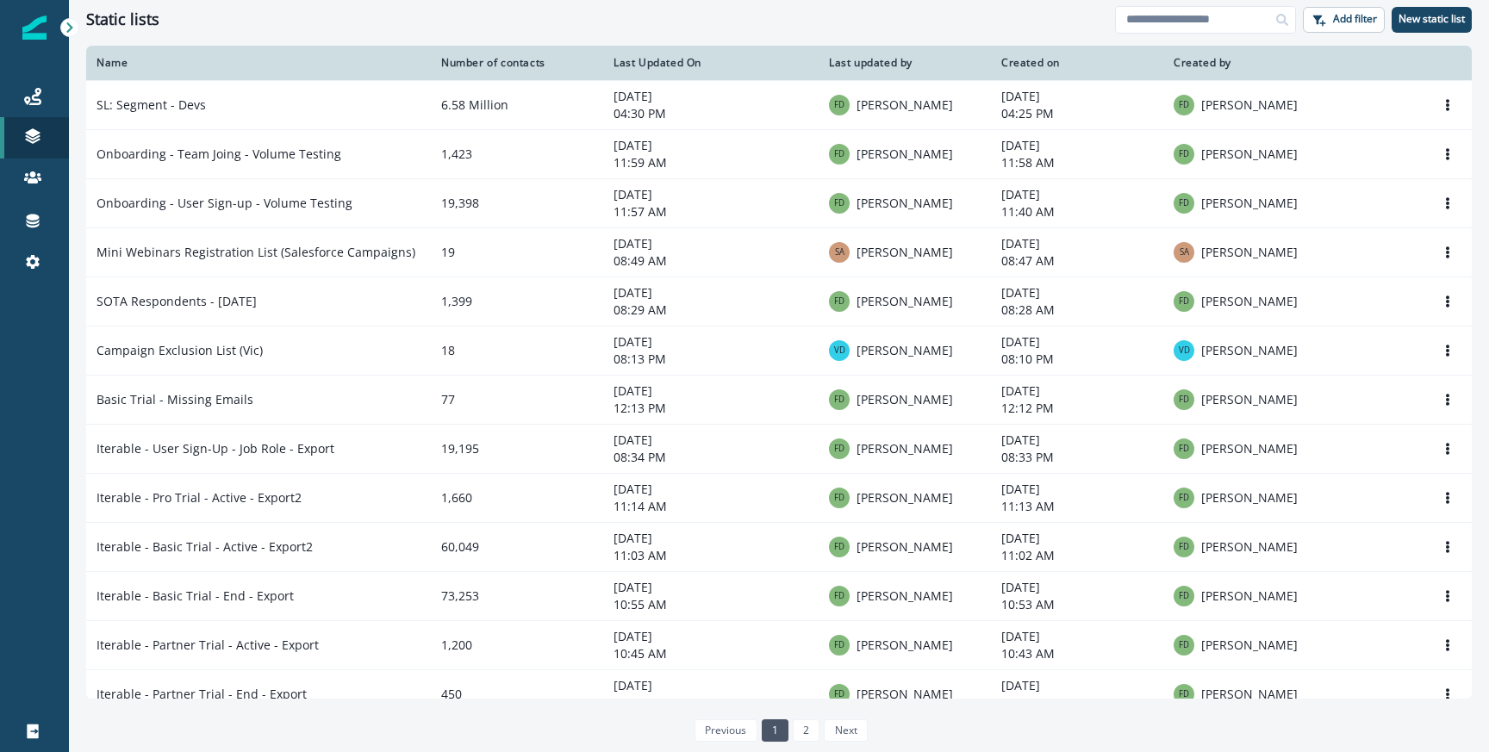
click at [1448, 32] on div "Add filter New static list" at bounding box center [1293, 20] width 357 height 28
click at [1444, 16] on p "New static list" at bounding box center [1432, 19] width 66 height 12
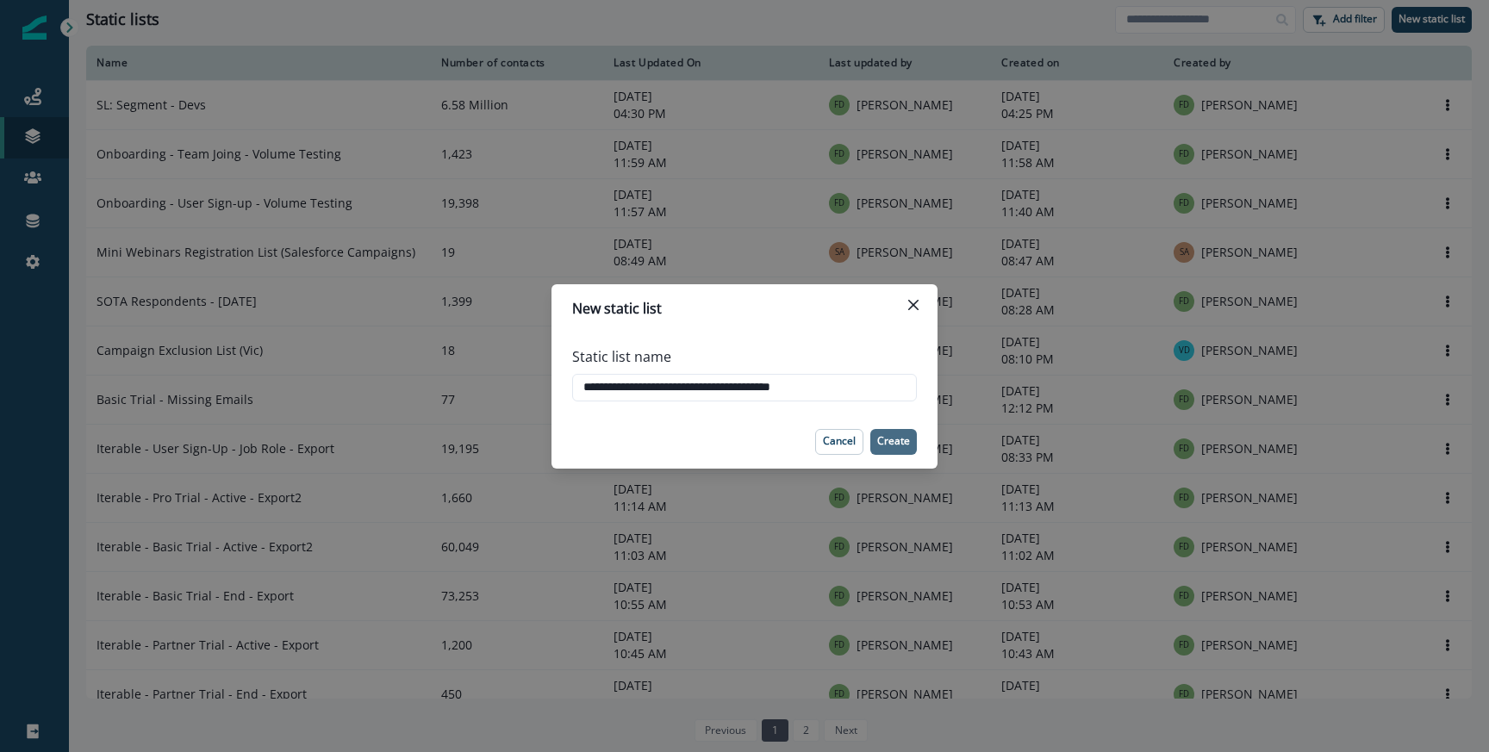
type input "**********"
click at [905, 448] on button "Create" at bounding box center [893, 442] width 47 height 26
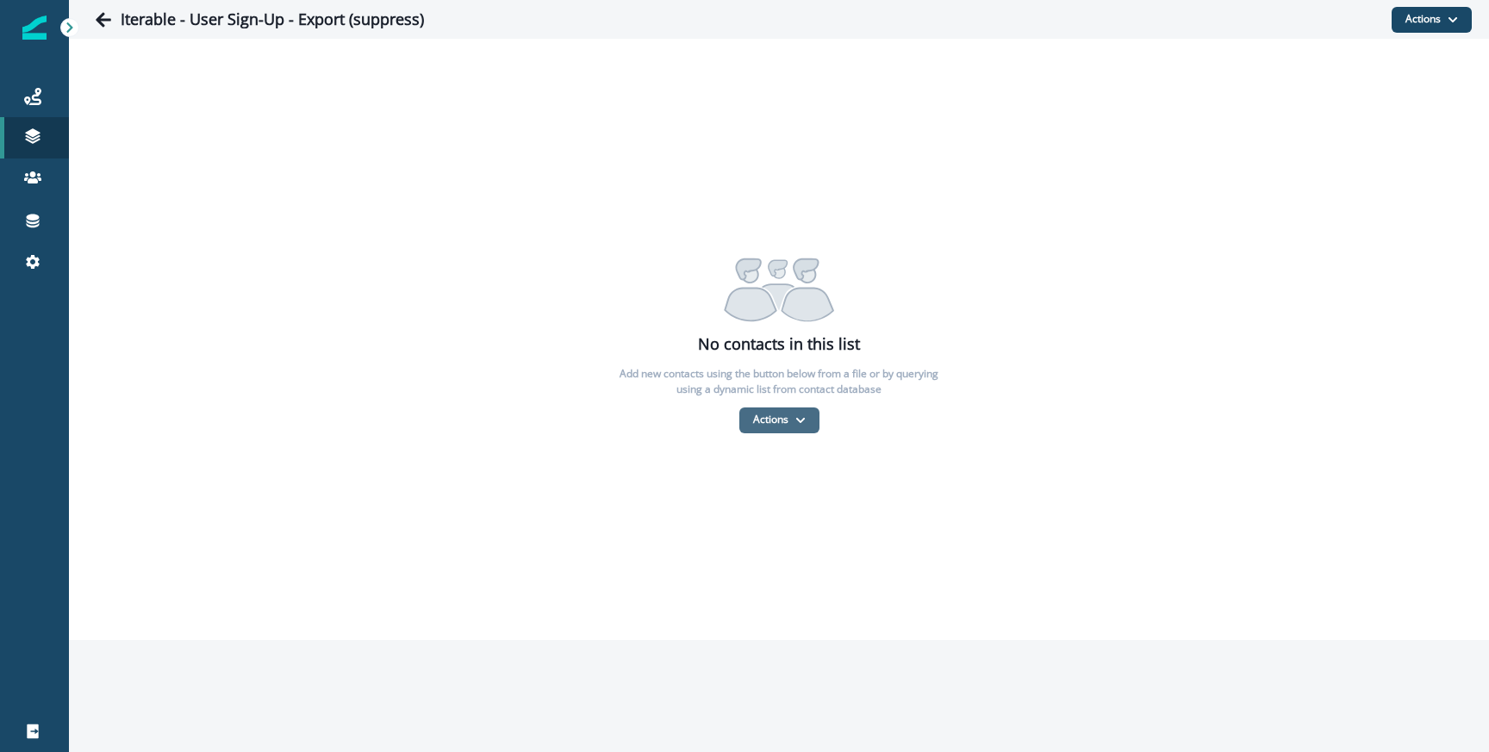
click at [748, 423] on button "Actions" at bounding box center [779, 421] width 80 height 26
click at [779, 485] on button "From a CSV file" at bounding box center [816, 494] width 153 height 28
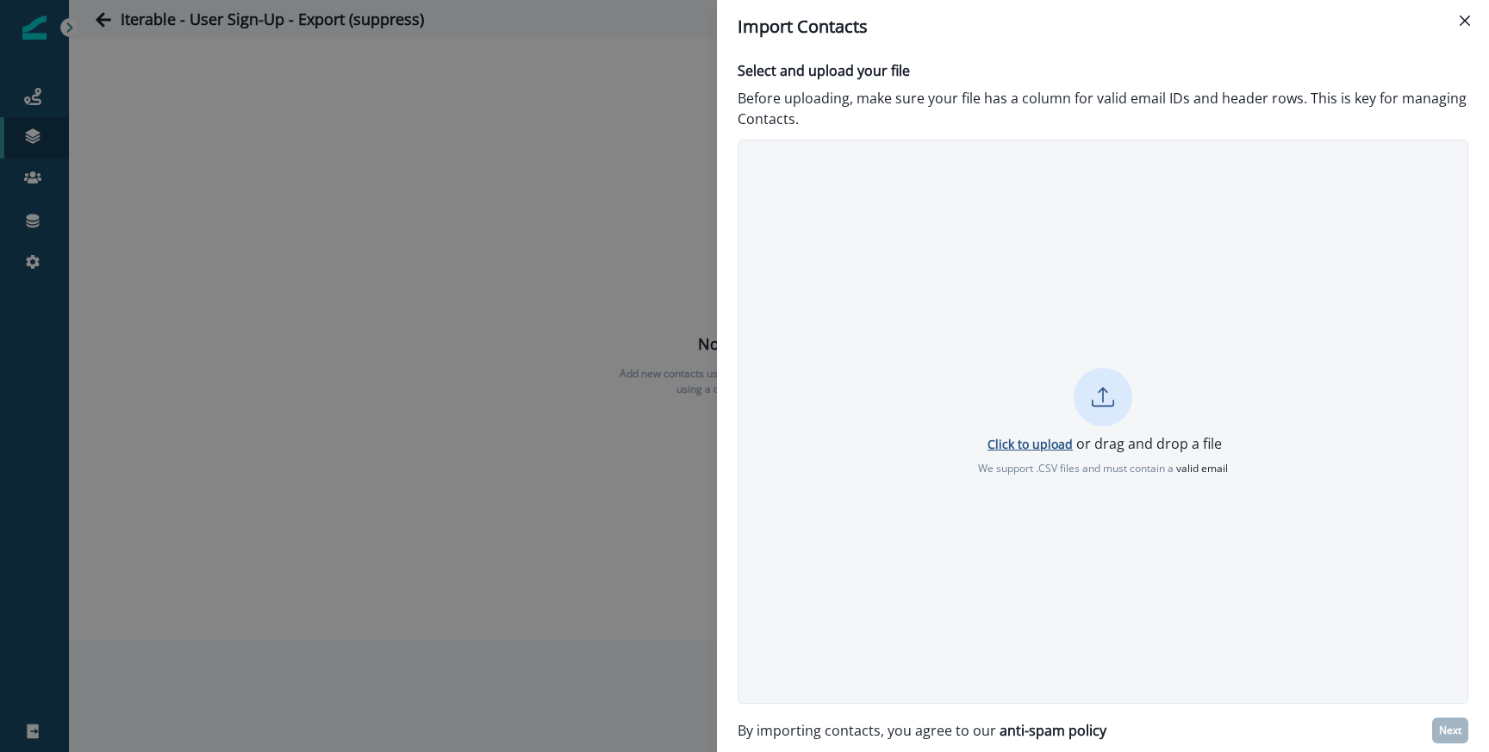
click at [1031, 446] on p "Click to upload" at bounding box center [1030, 444] width 85 height 16
click at [1443, 725] on p "Next" at bounding box center [1450, 731] width 22 height 12
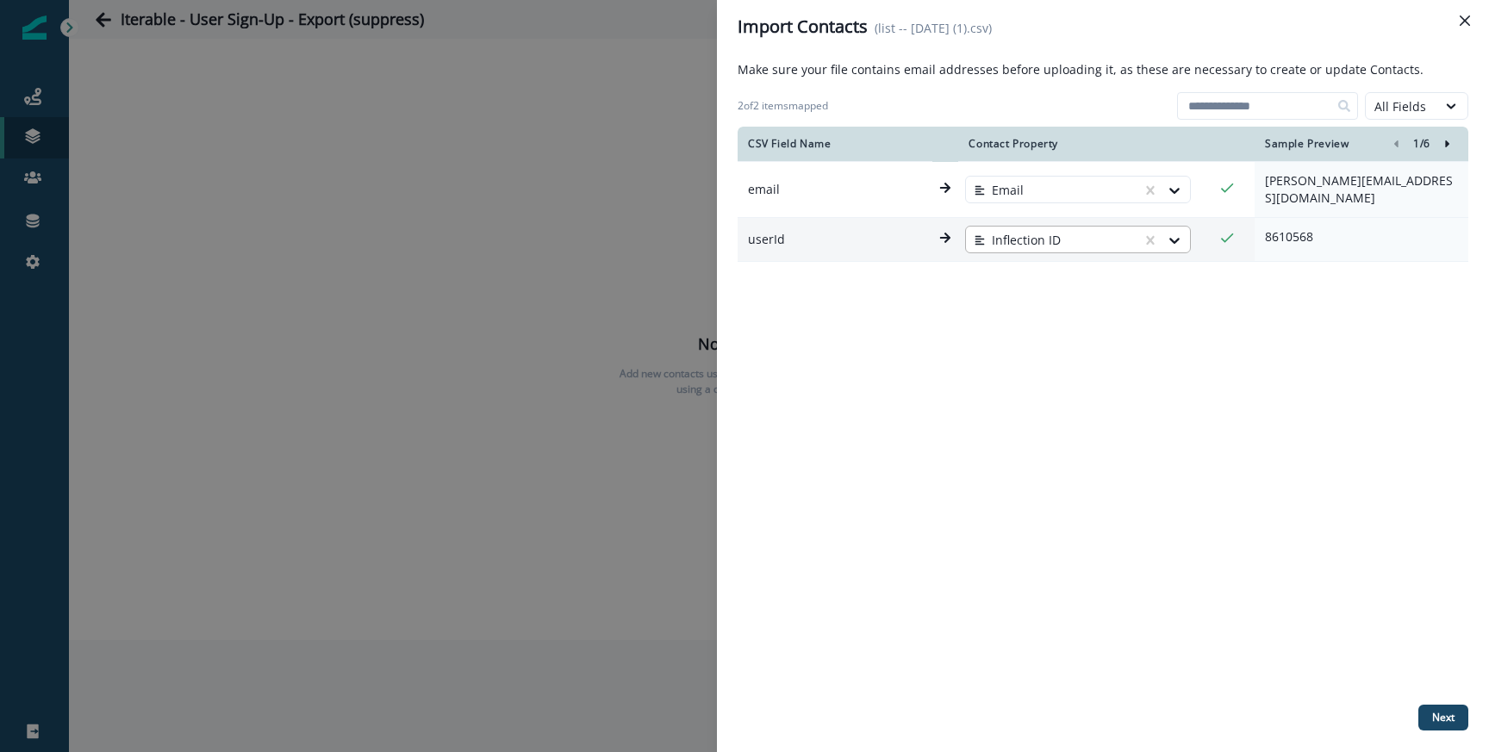
click at [1081, 240] on div "Inflection ID" at bounding box center [1054, 241] width 176 height 28
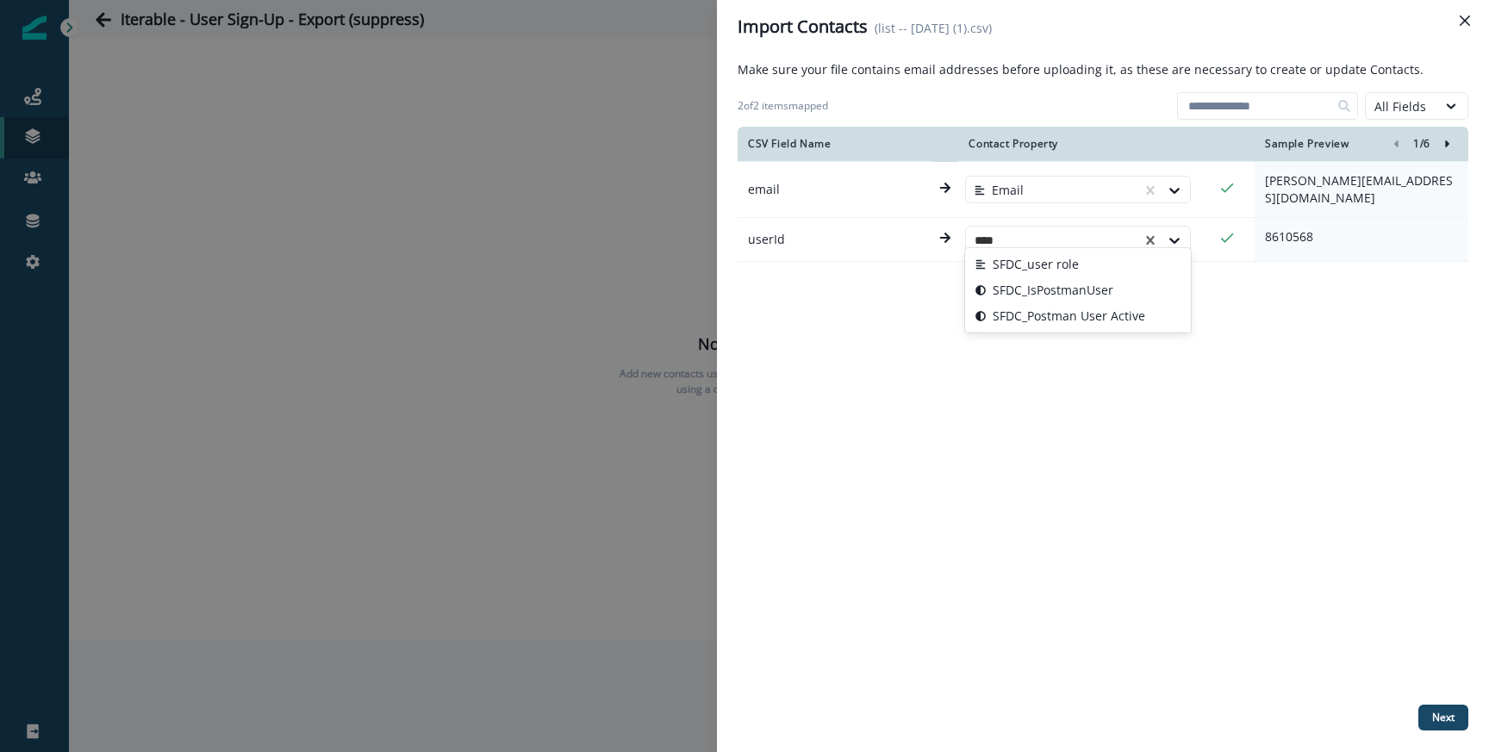
type input "****"
click at [1250, 316] on div "CSV Field Name Contact Property Sample Preview 1 / 6 email Email [PERSON_NAME][…" at bounding box center [1103, 412] width 731 height 571
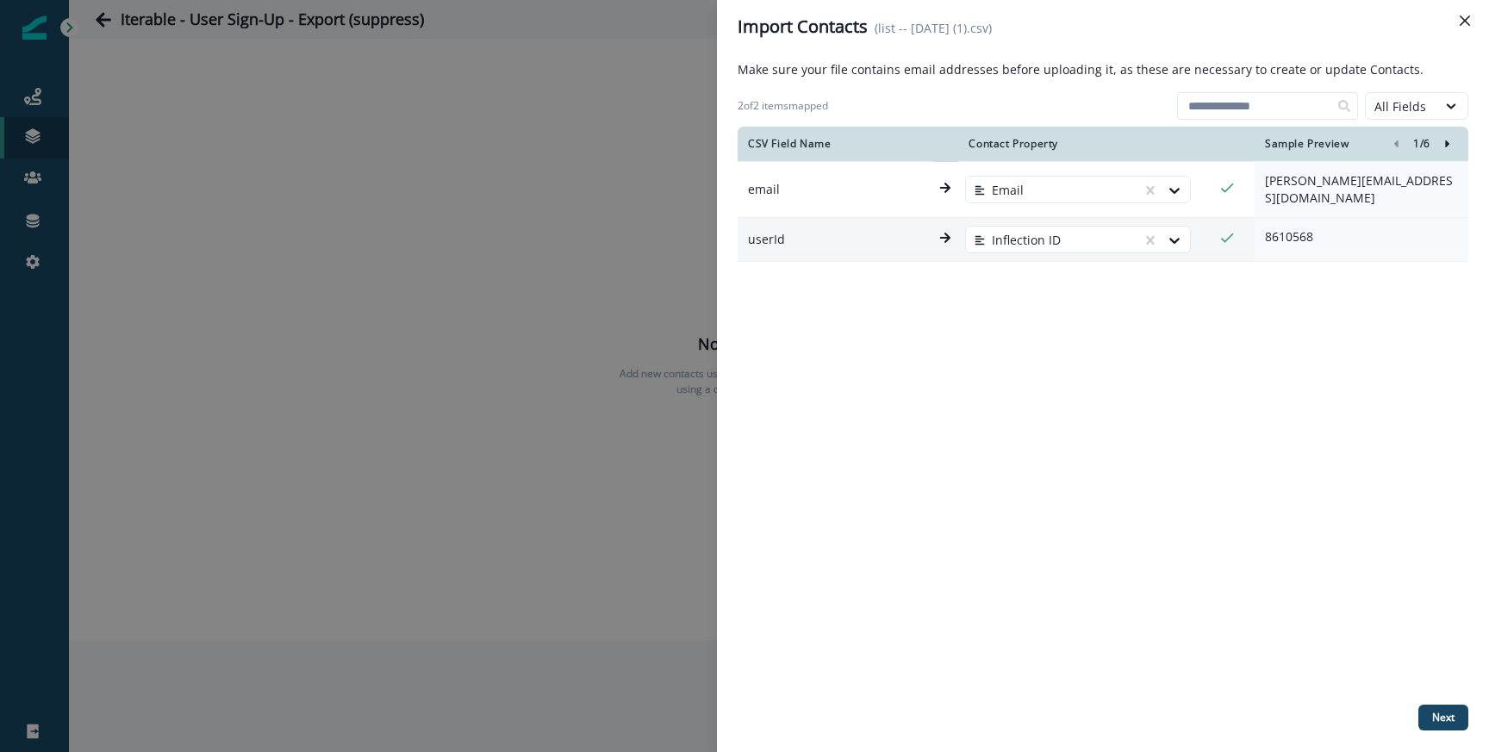
click at [1279, 228] on p "8610568" at bounding box center [1361, 236] width 193 height 17
click at [1203, 302] on div "CSV Field Name Contact Property Sample Preview 1 / 6 email Email [PERSON_NAME][…" at bounding box center [1103, 412] width 731 height 571
click at [1197, 360] on div "CSV Field Name Contact Property Sample Preview 1 / 6 email Email [PERSON_NAME][…" at bounding box center [1103, 412] width 731 height 571
click at [1446, 707] on button "Next" at bounding box center [1443, 718] width 50 height 26
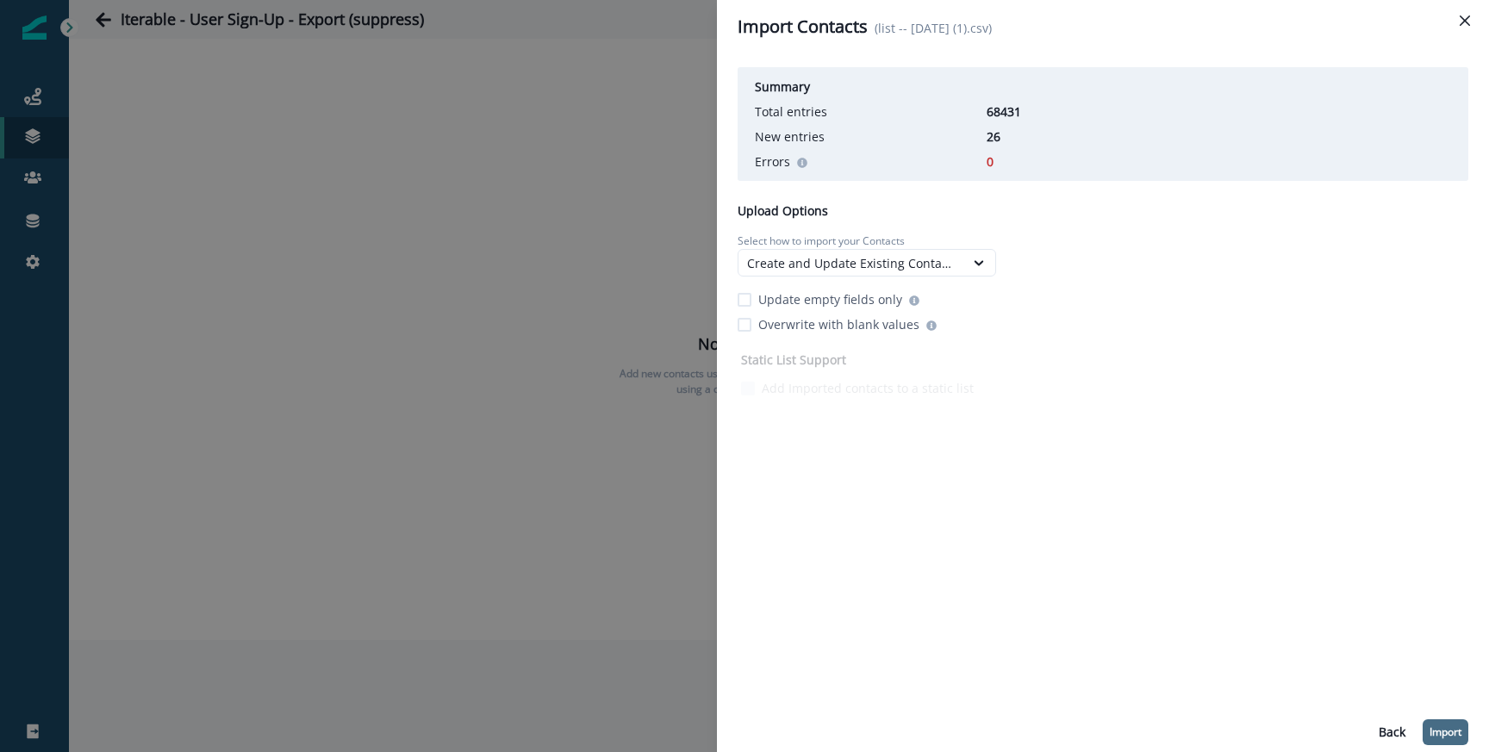
click at [1451, 733] on p "Import" at bounding box center [1446, 732] width 32 height 12
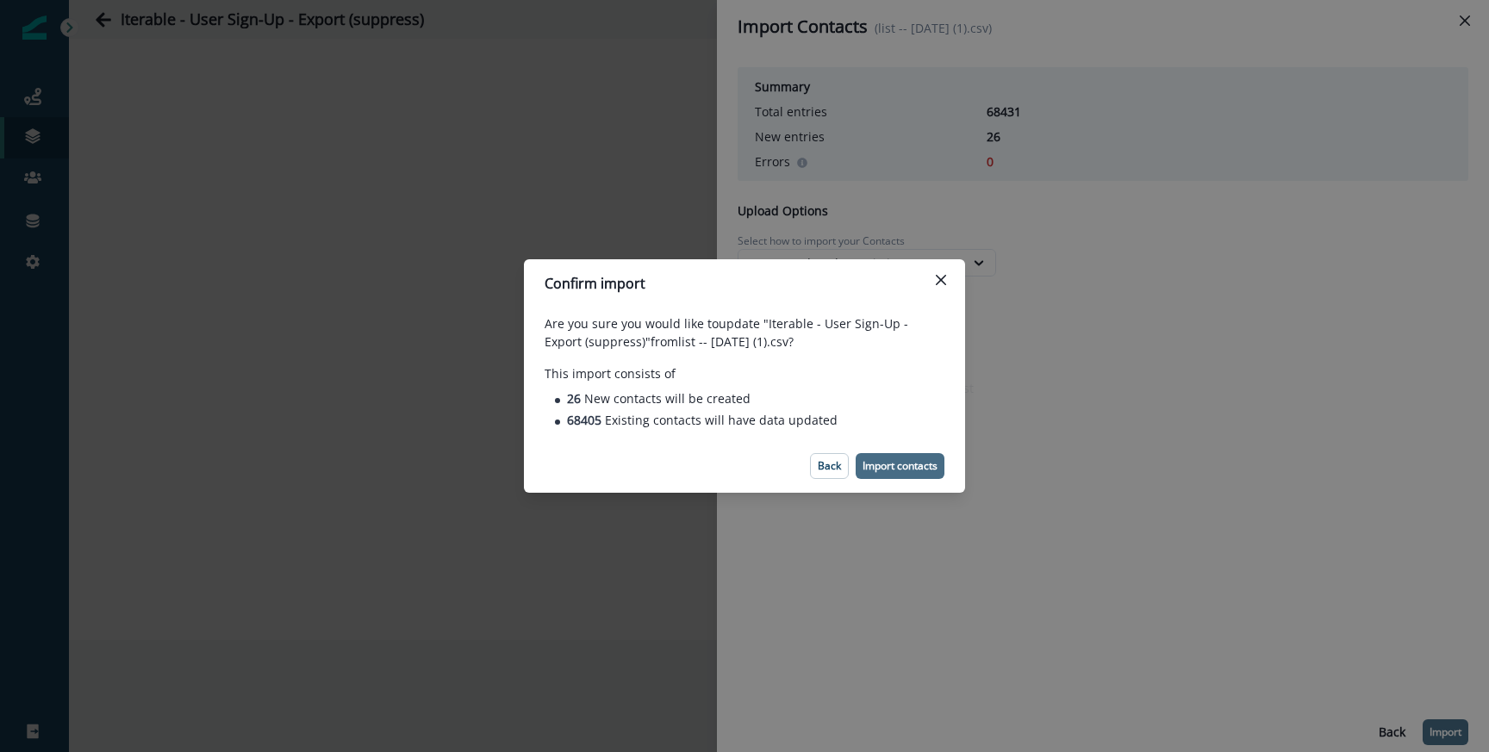
click at [899, 465] on p "Import contacts" at bounding box center [900, 466] width 75 height 12
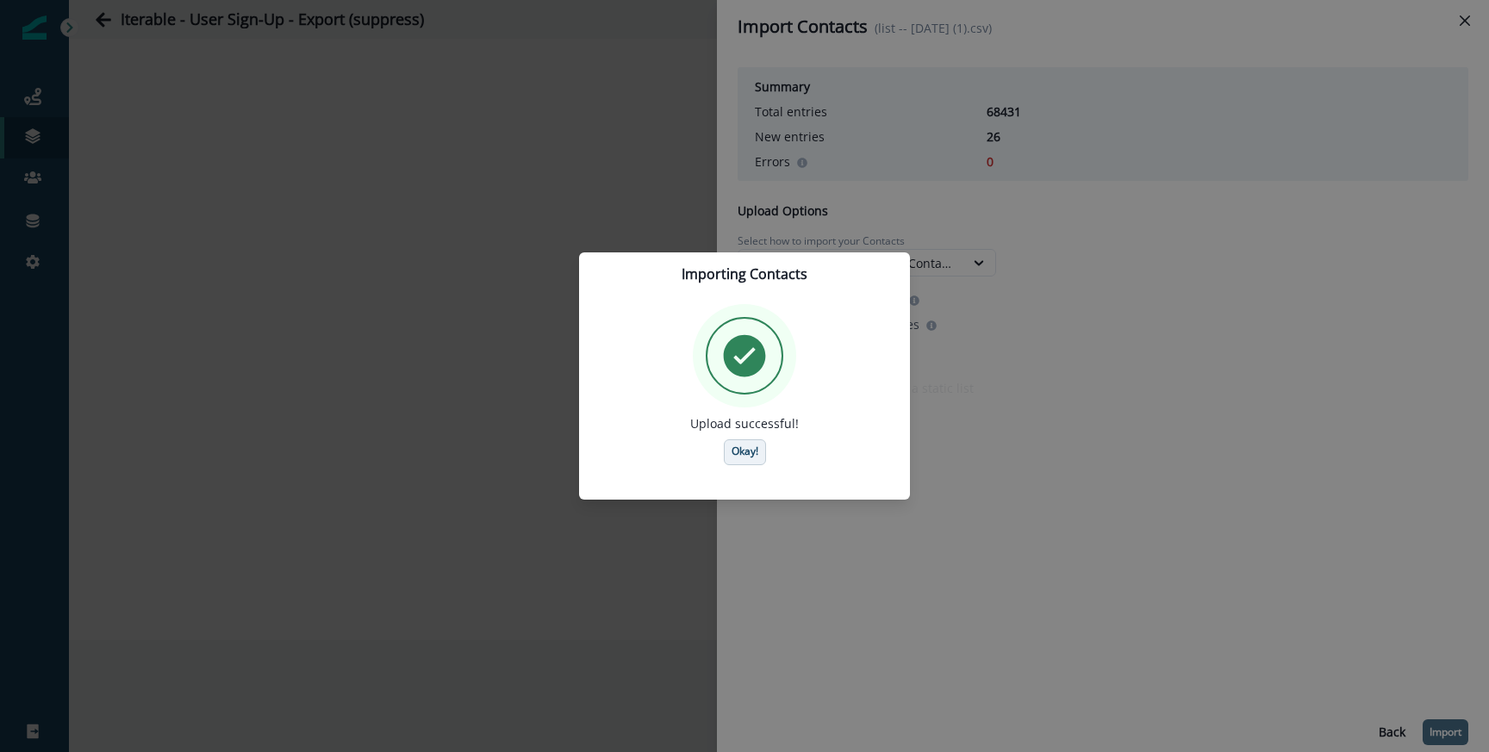
click at [732, 454] on p "Okay!" at bounding box center [745, 452] width 27 height 12
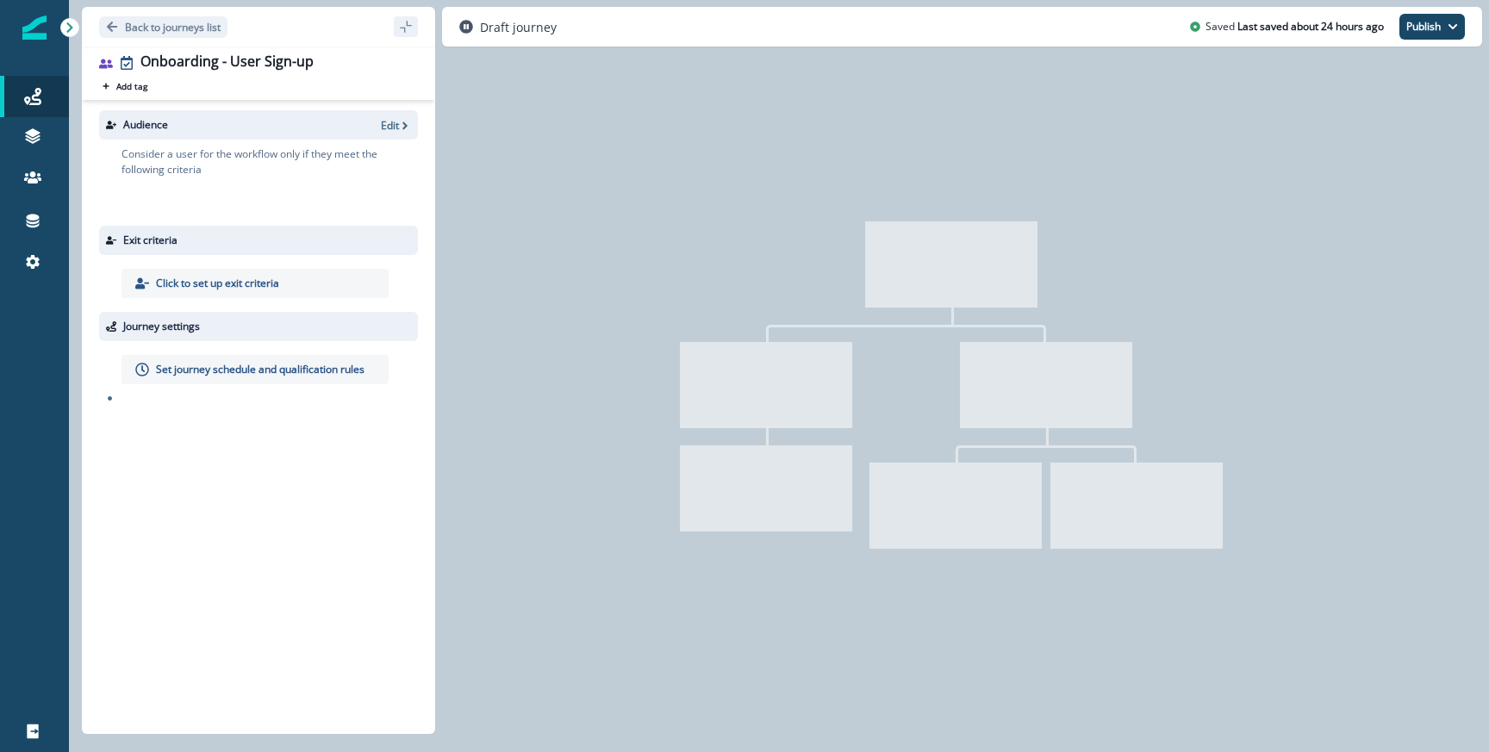
click at [388, 134] on div "Audience Edit" at bounding box center [258, 124] width 319 height 29
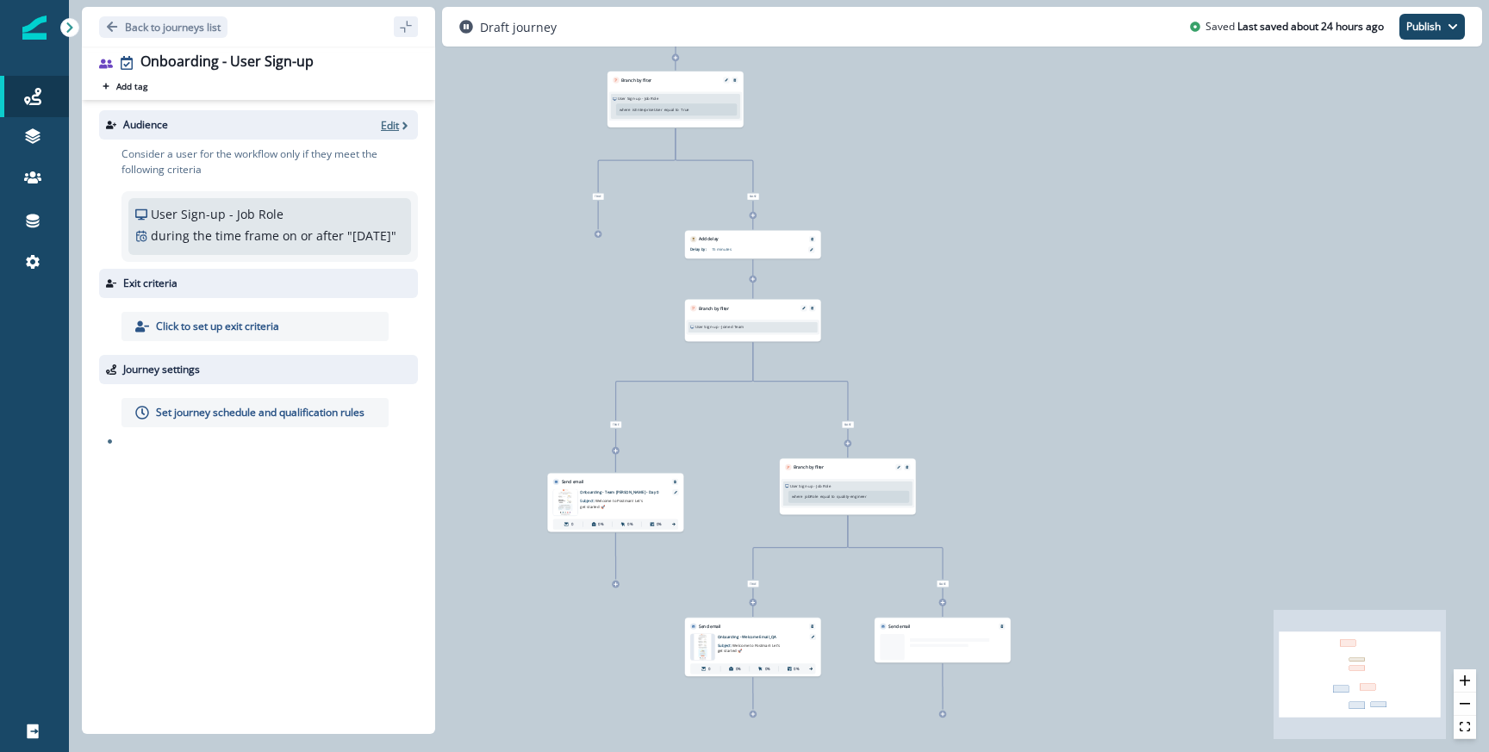
click at [390, 130] on p "Edit" at bounding box center [390, 125] width 18 height 15
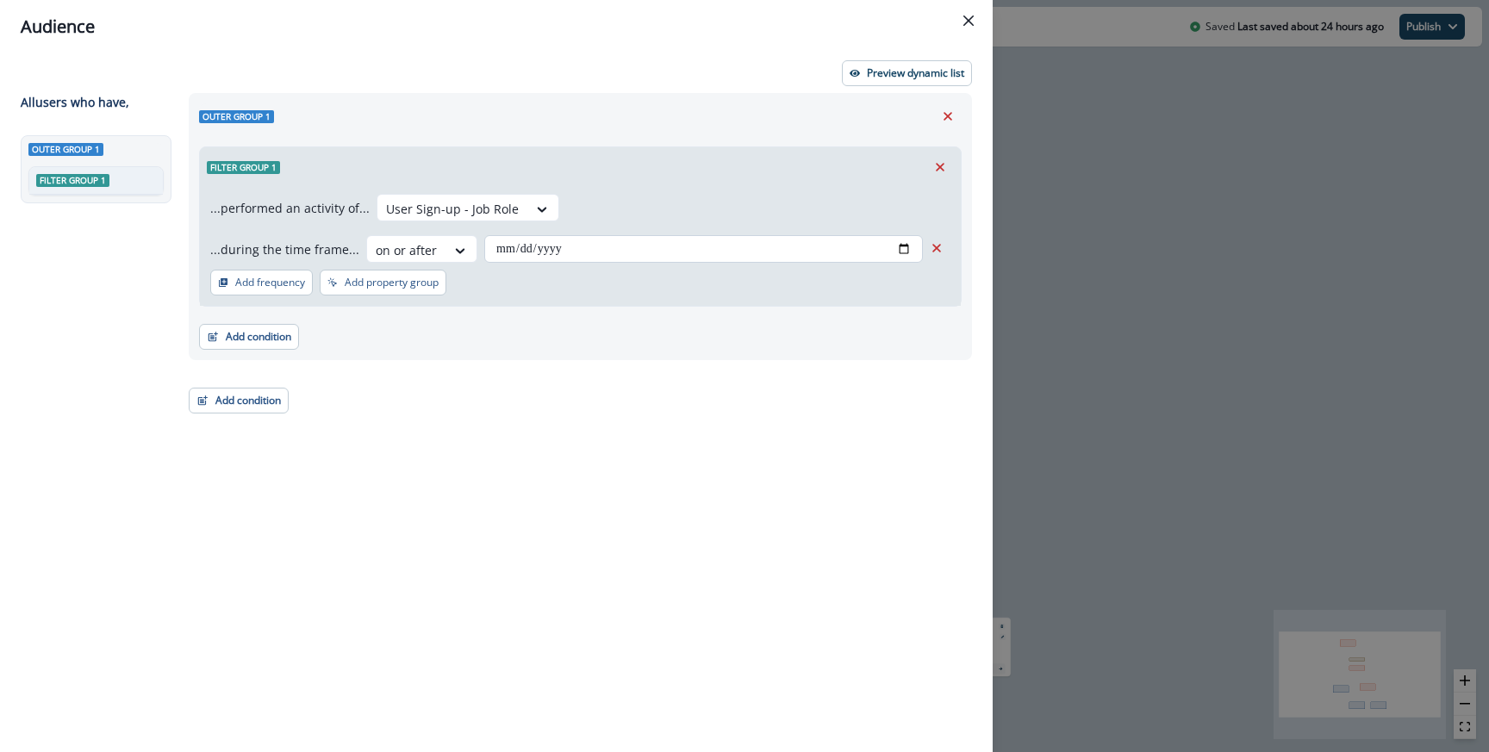
click at [507, 245] on input "**********" at bounding box center [703, 249] width 439 height 28
type input "**********"
click at [673, 115] on div "Outer group 1" at bounding box center [580, 116] width 763 height 26
click at [254, 421] on div "**********" at bounding box center [575, 391] width 794 height 596
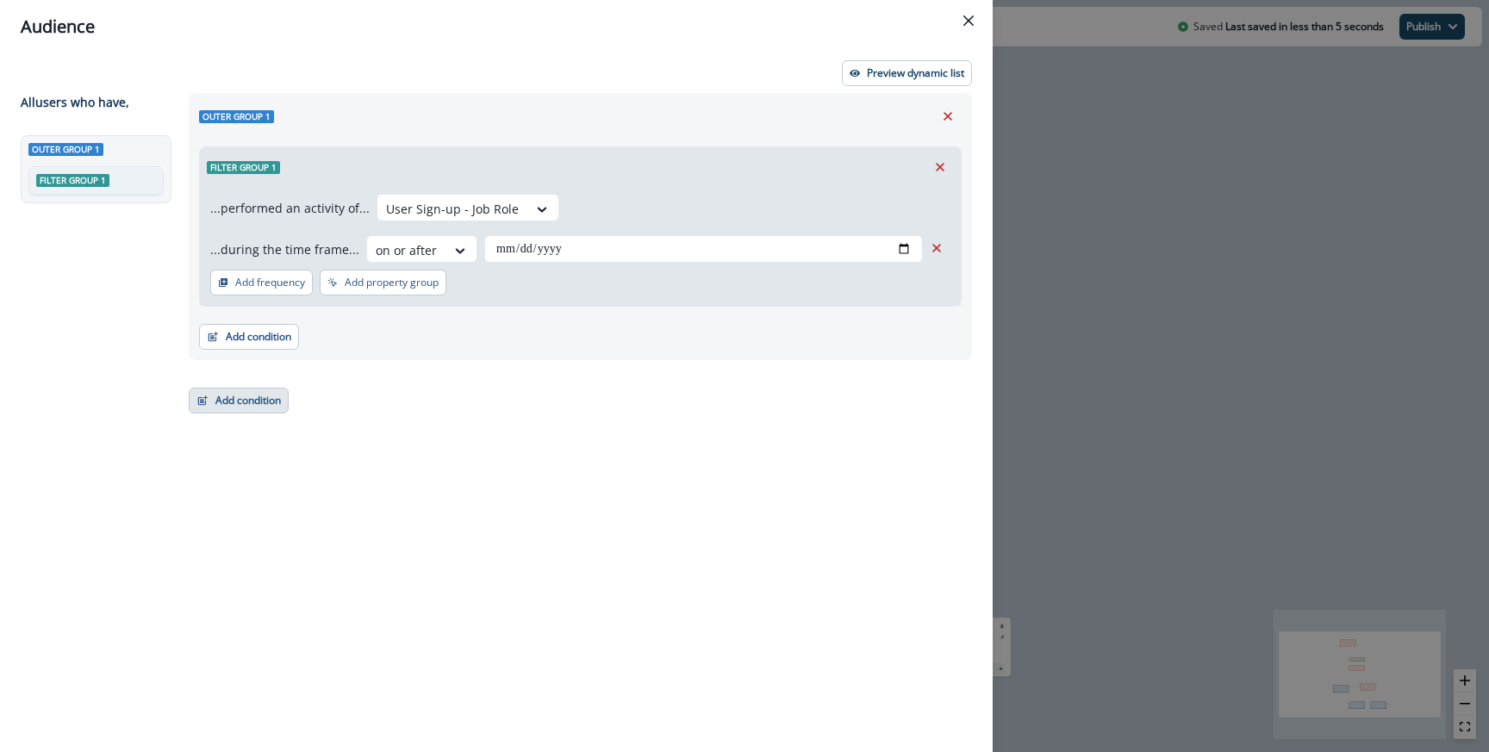
click at [257, 406] on button "Add condition" at bounding box center [239, 401] width 100 height 26
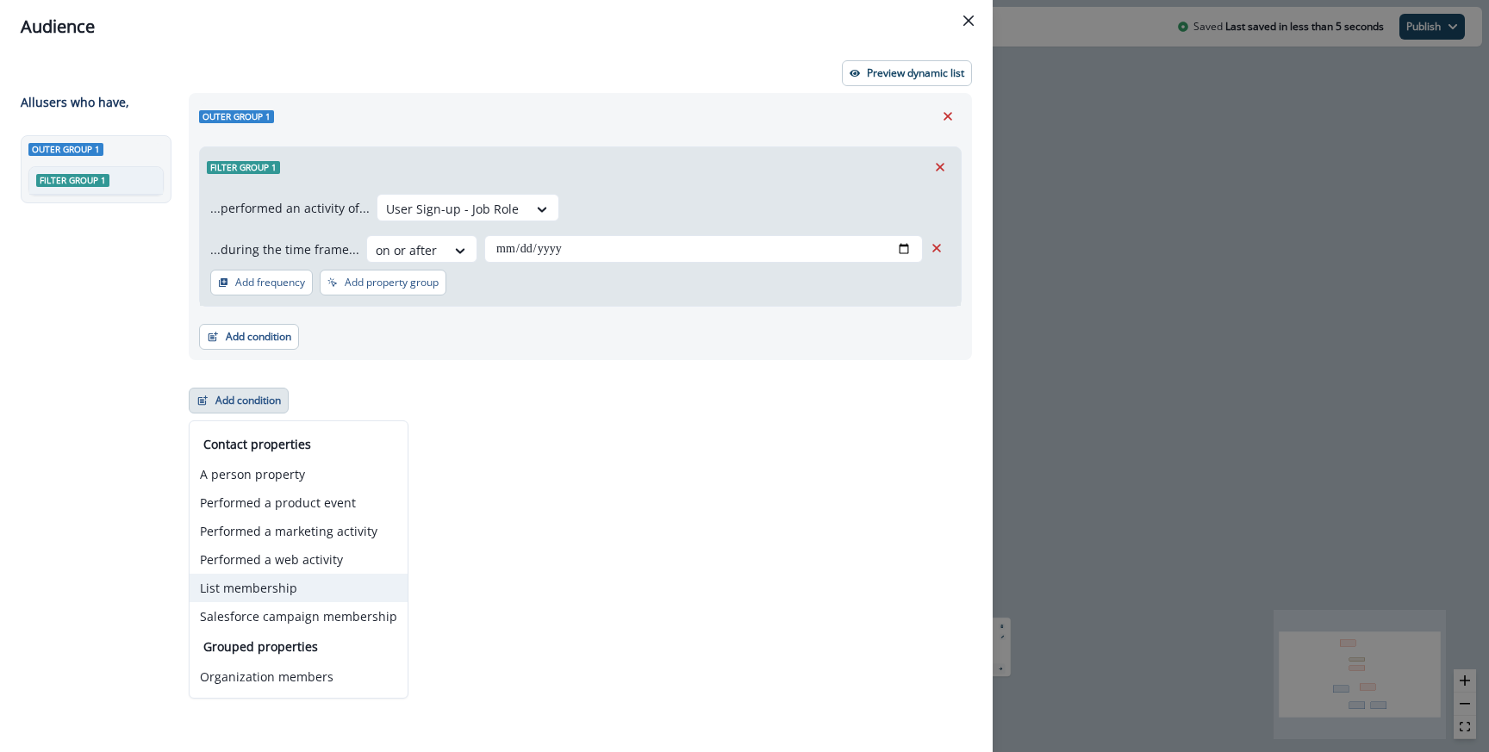
click at [278, 590] on button "List membership" at bounding box center [299, 588] width 218 height 28
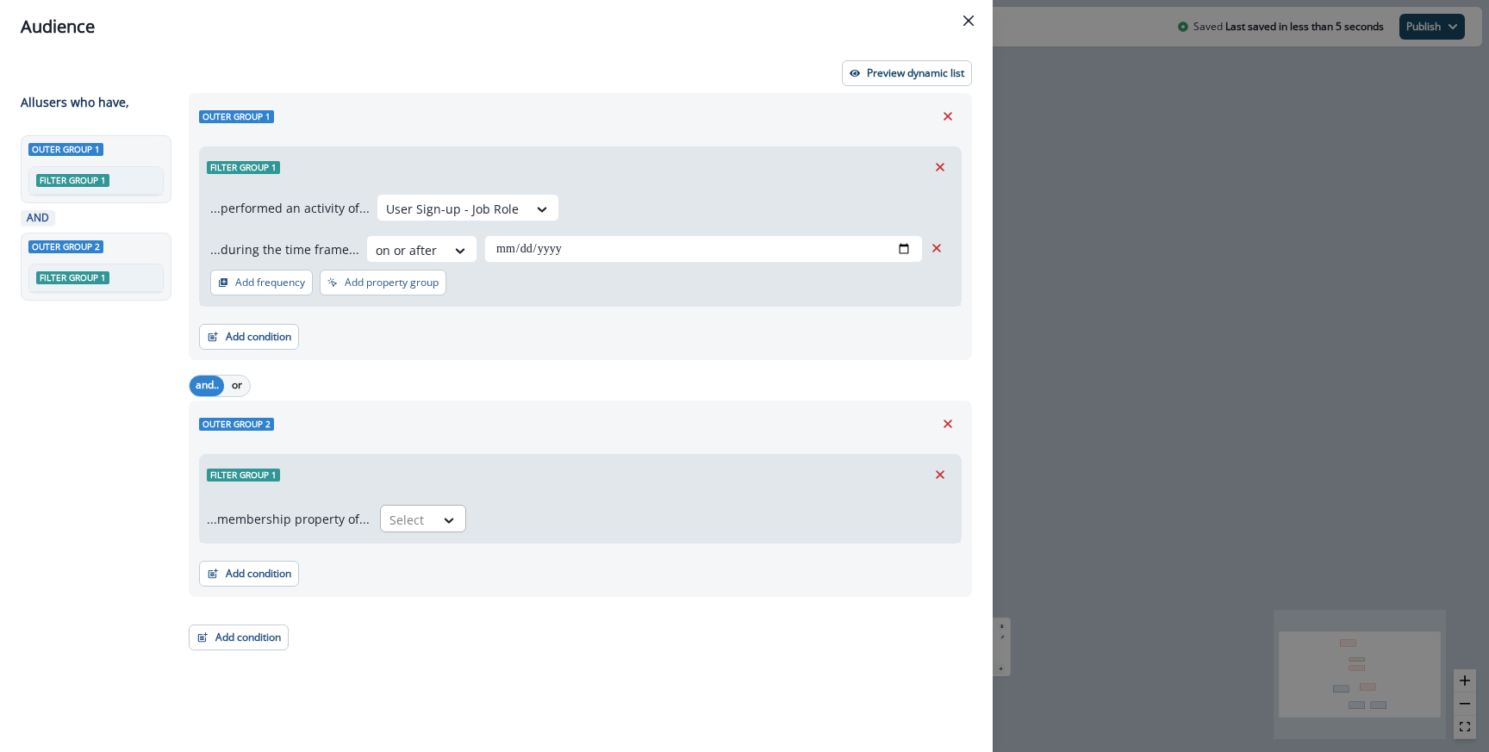
click at [411, 526] on div at bounding box center [407, 520] width 36 height 22
click at [417, 558] on div "not in" at bounding box center [418, 559] width 86 height 32
click at [510, 508] on div "Select" at bounding box center [699, 520] width 445 height 28
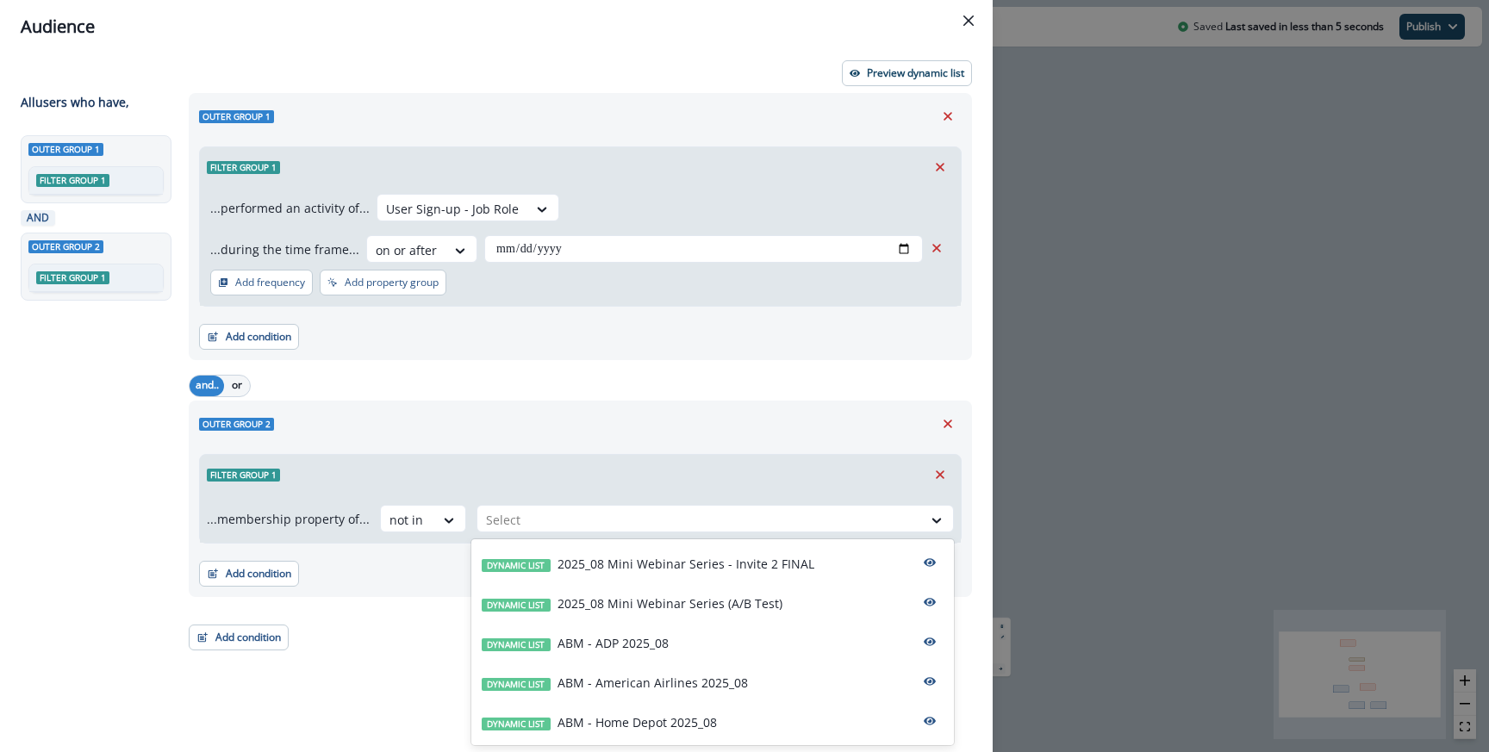
click at [553, 458] on div "Filter group 1" at bounding box center [580, 475] width 761 height 40
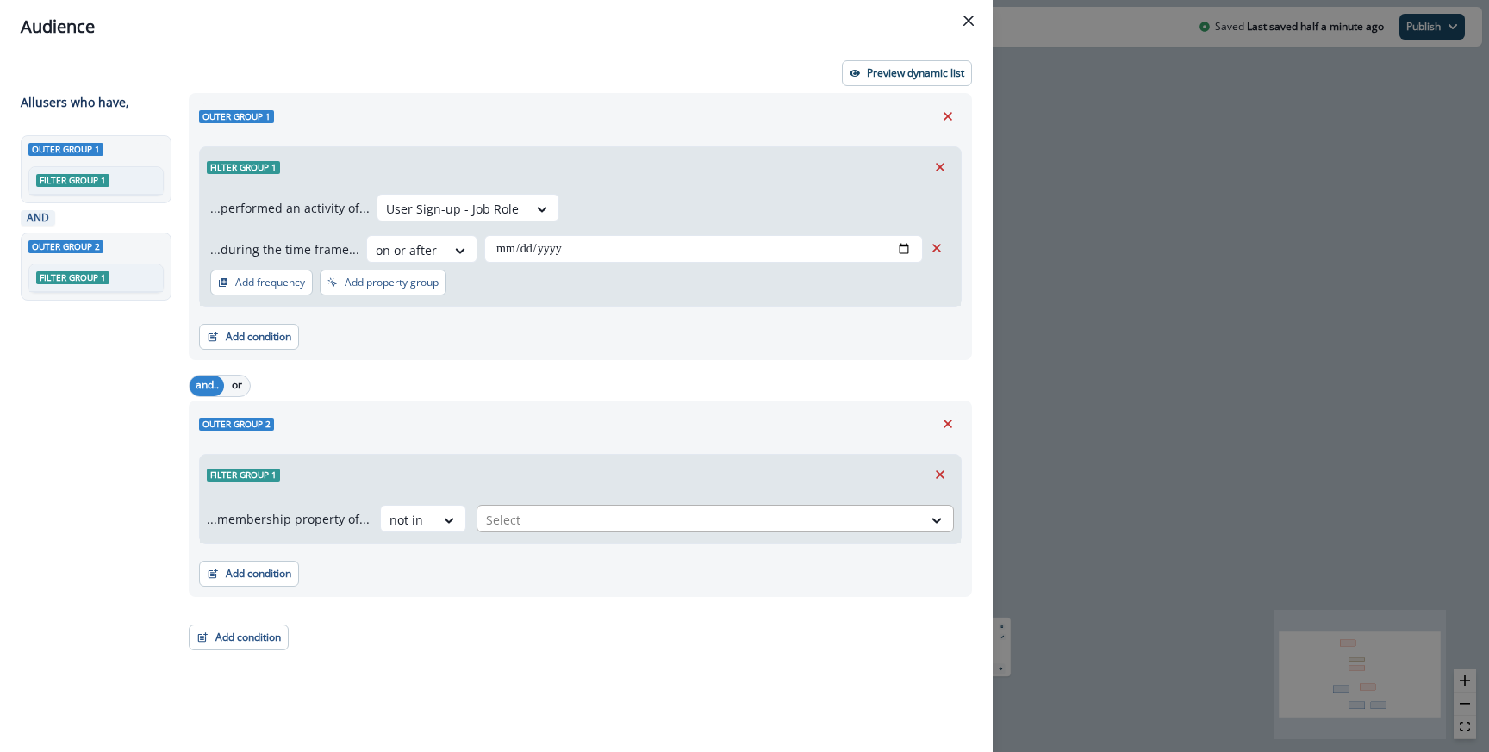
click at [524, 516] on div at bounding box center [699, 520] width 427 height 22
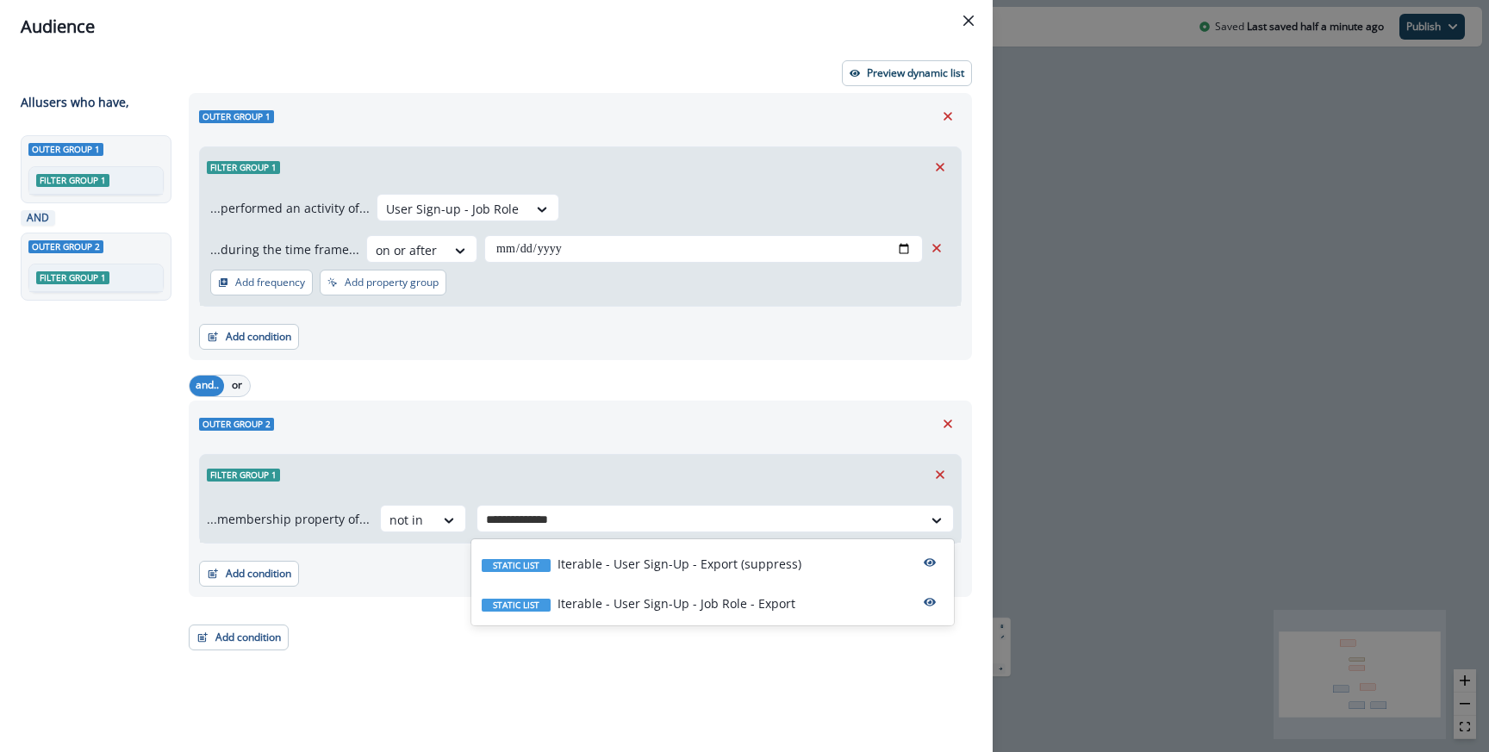
type input "**********"
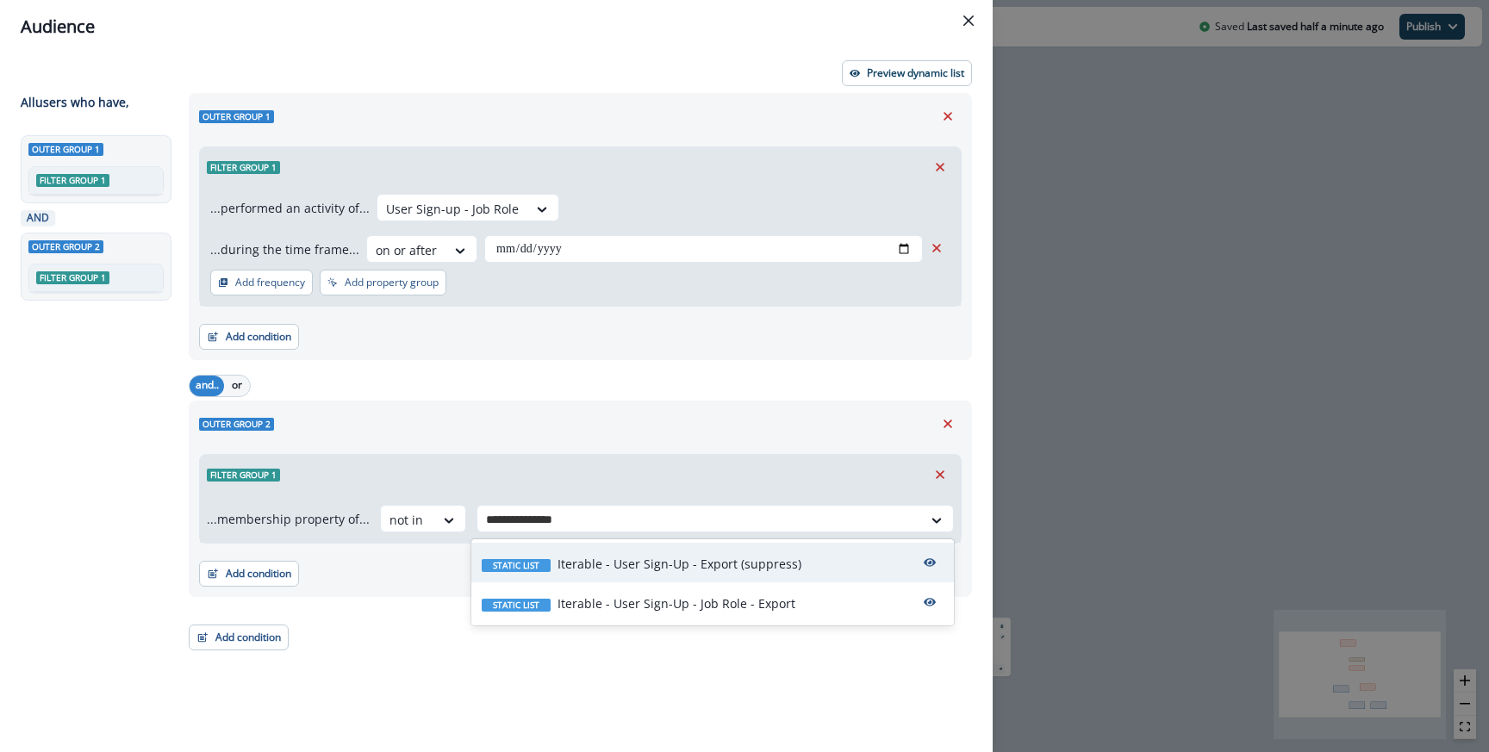
click at [715, 567] on p "Iterable - User Sign-Up - Export (suppress)" at bounding box center [680, 564] width 244 height 18
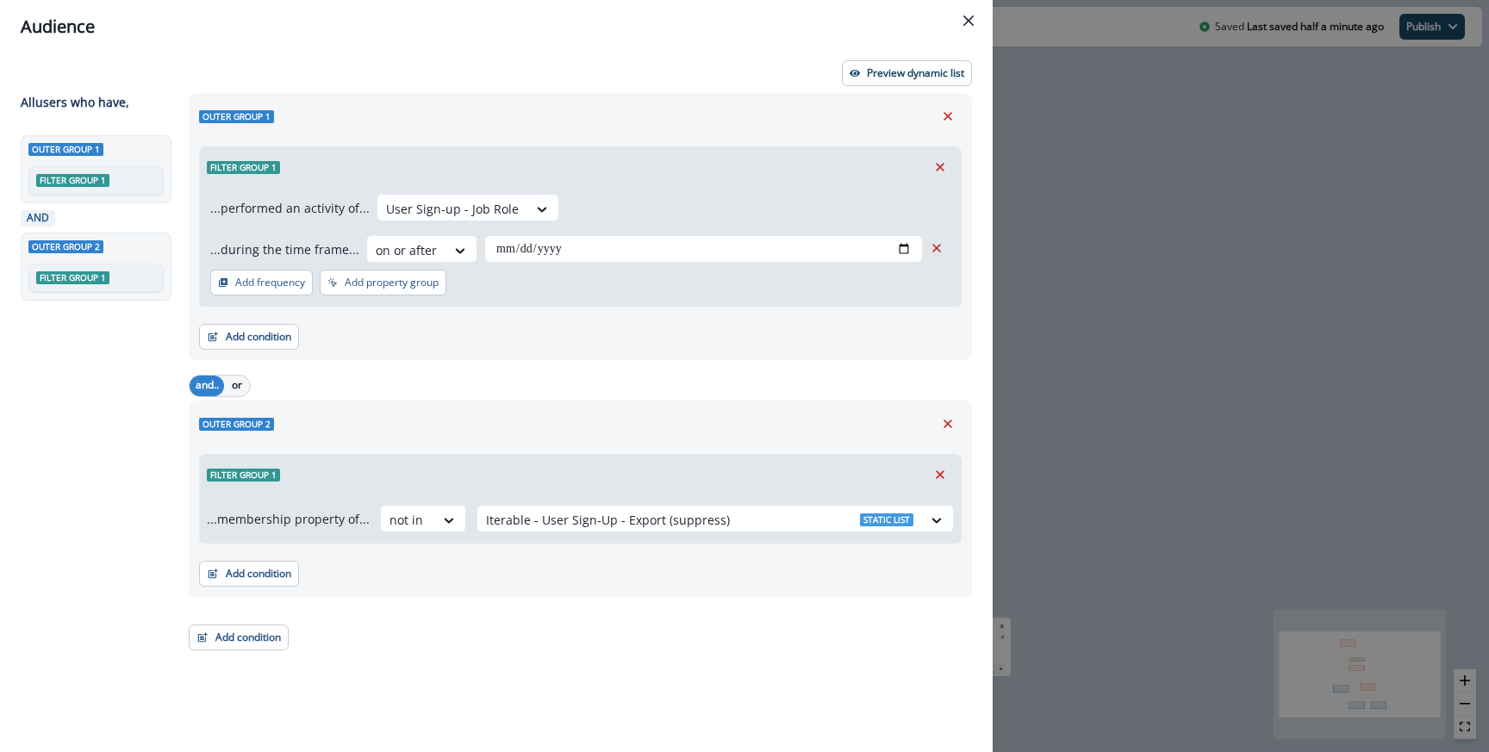
click at [746, 473] on div "Filter group 1" at bounding box center [580, 475] width 761 height 40
click at [885, 67] on p "Preview dynamic list" at bounding box center [915, 73] width 97 height 12
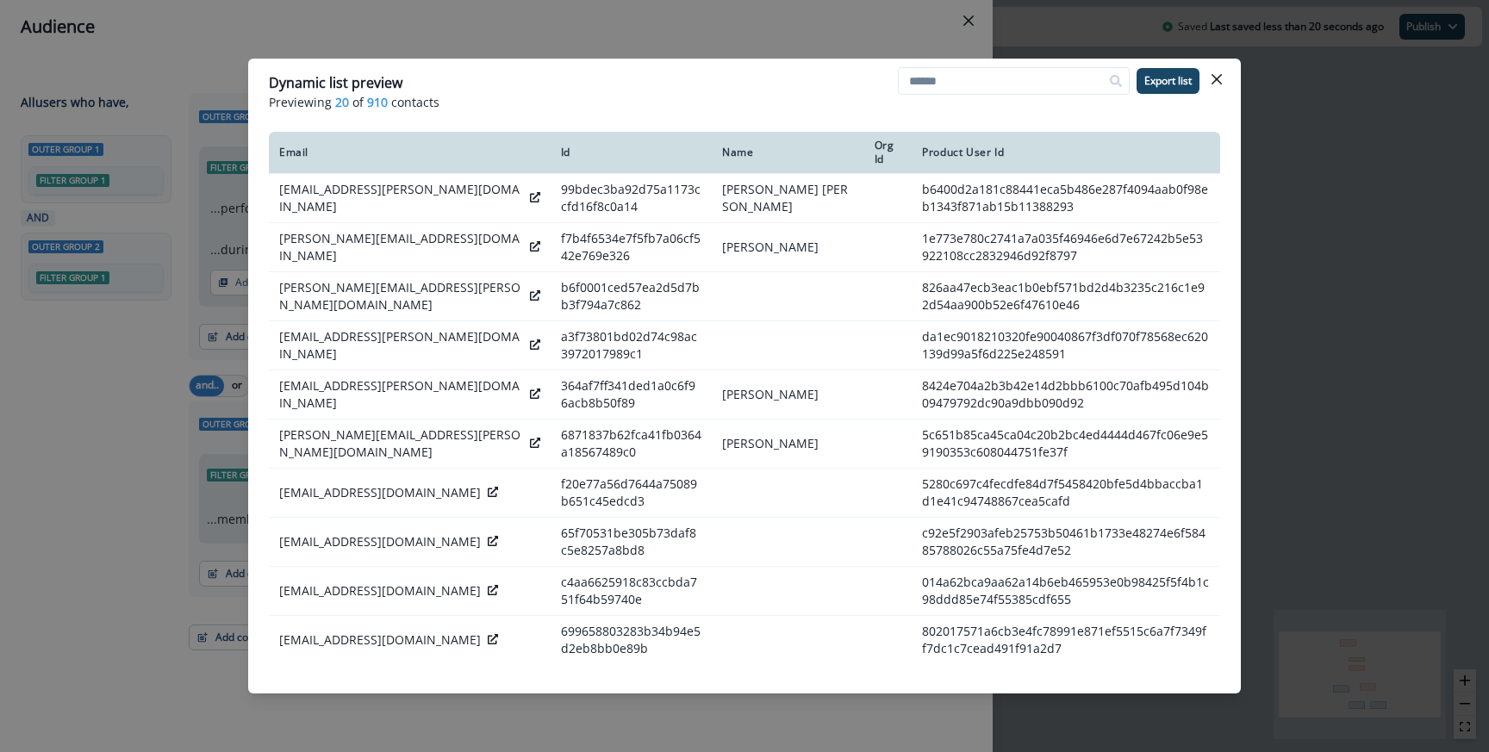
click at [882, 45] on div "Dynamic list preview Previewing 20 of 910 contacts Export list Email Id Name Or…" at bounding box center [744, 376] width 1489 height 752
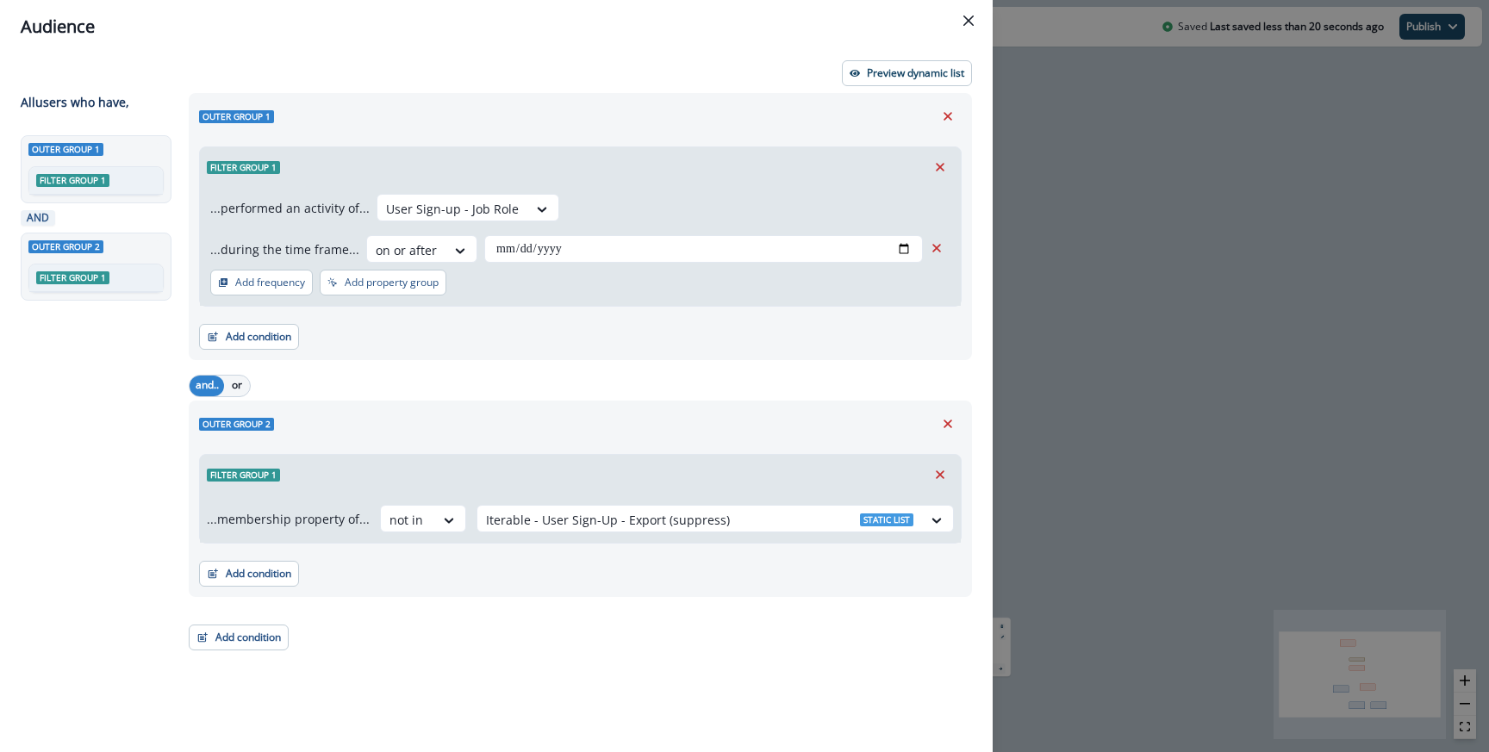
click at [1076, 296] on div "**********" at bounding box center [744, 376] width 1489 height 752
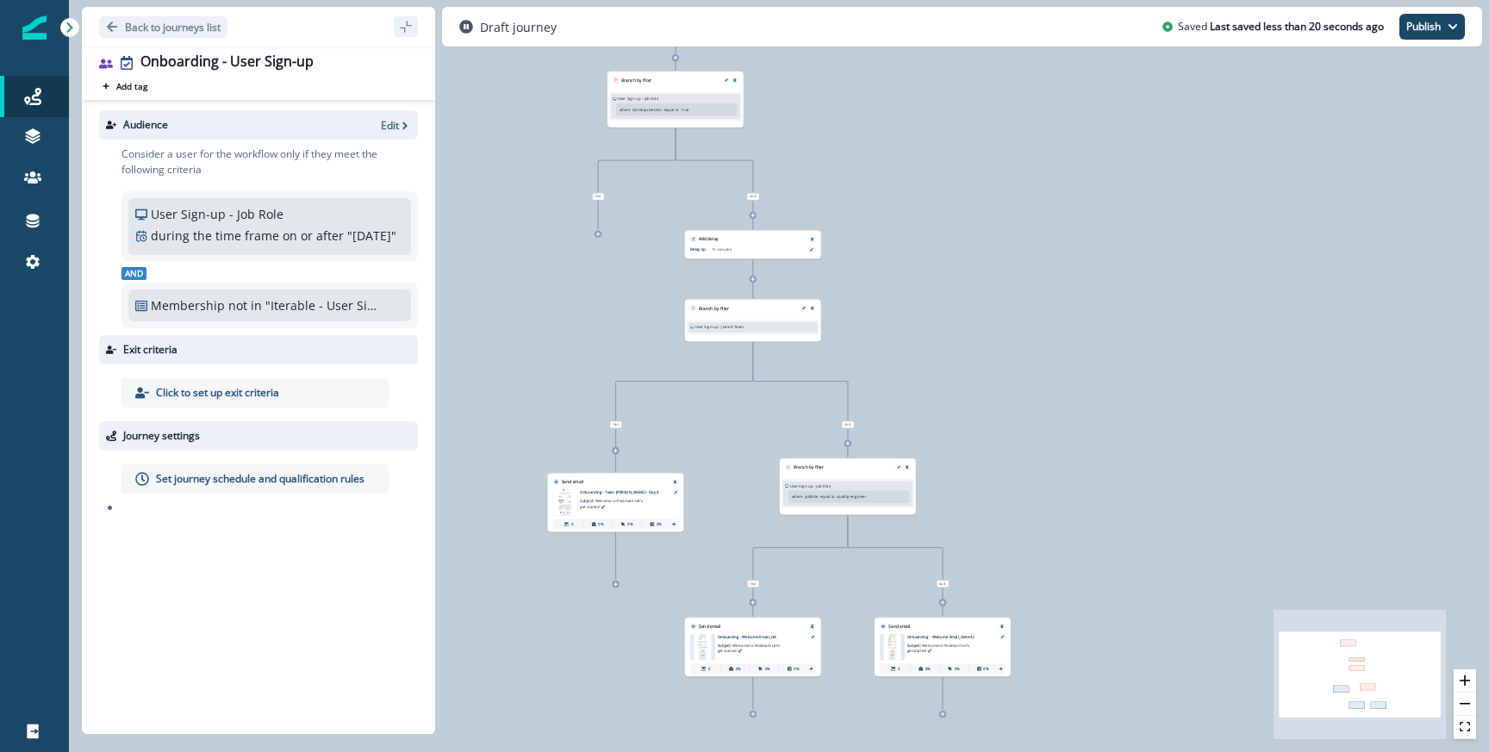
click at [242, 401] on p "Click to set up exit criteria" at bounding box center [217, 393] width 123 height 16
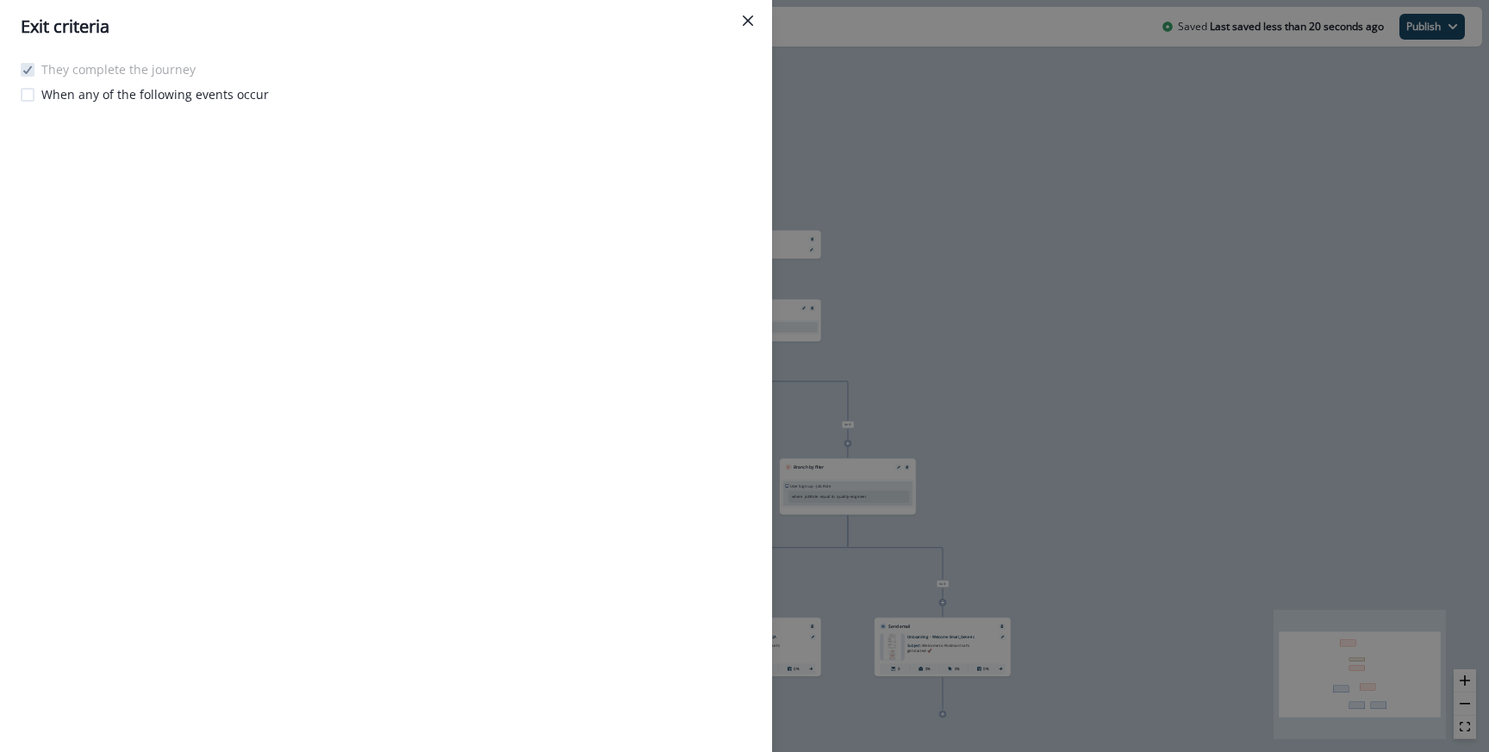
click at [884, 183] on div "Exit criteria They complete the journey When any of the following events occur" at bounding box center [744, 376] width 1489 height 752
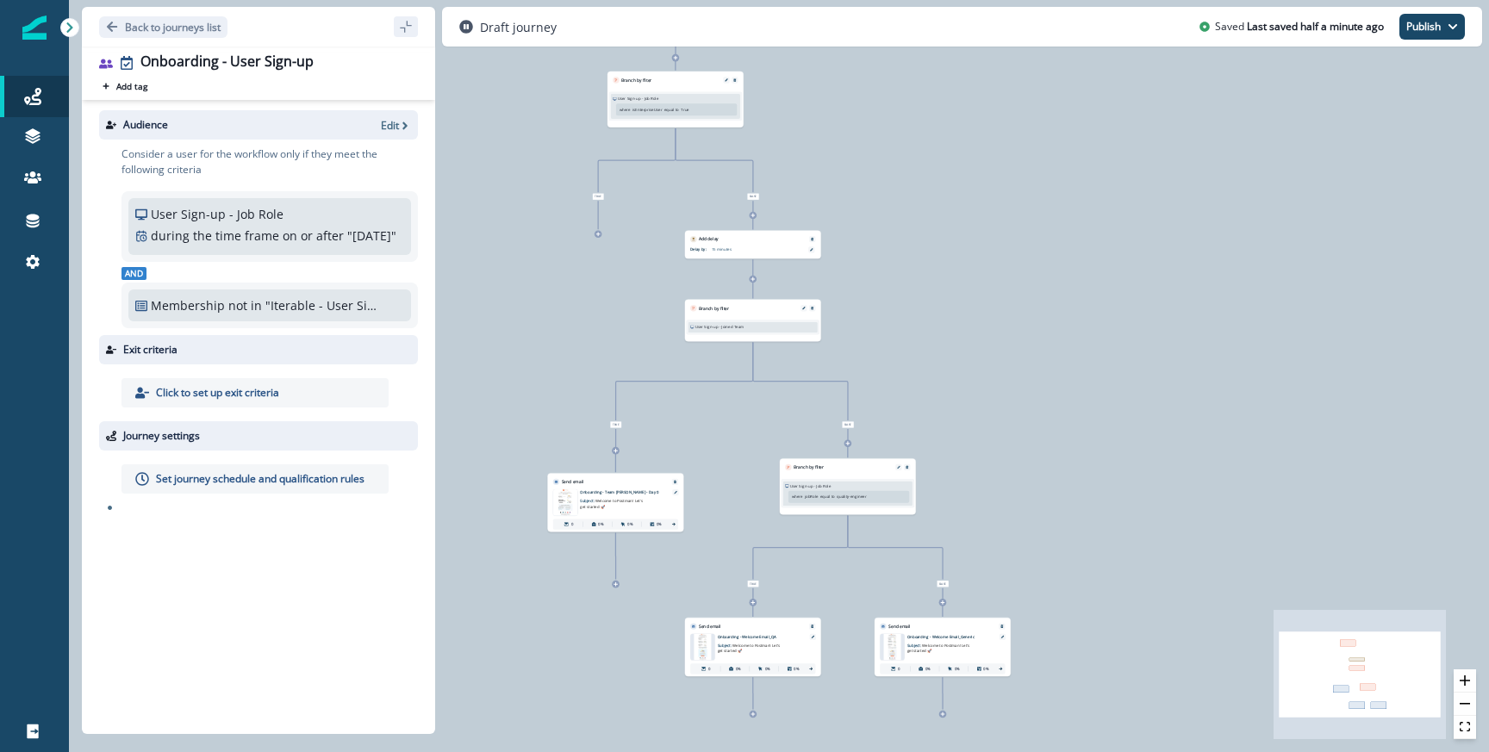
click at [244, 487] on p "Set journey schedule and qualification rules" at bounding box center [260, 479] width 209 height 16
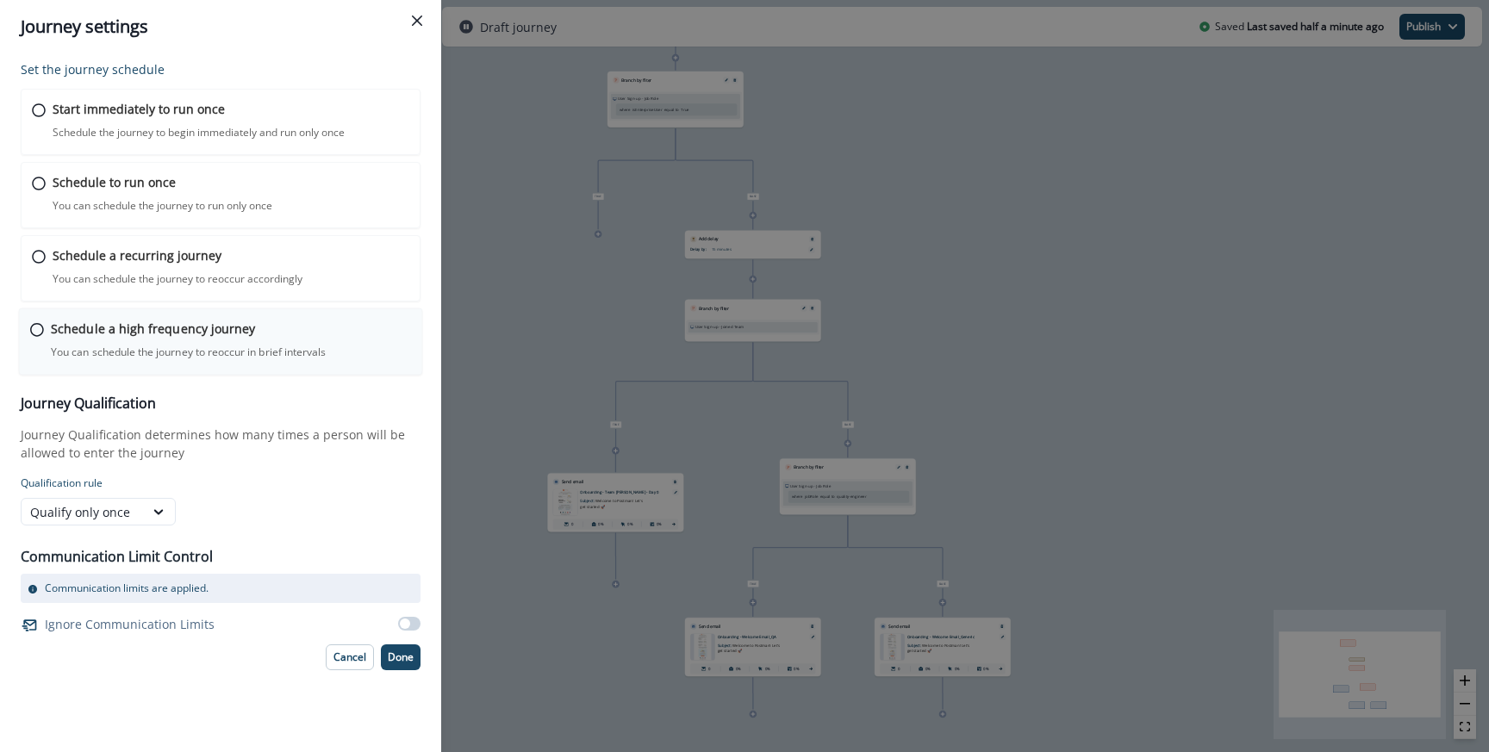
click at [165, 320] on p "Schedule a high frequency journey" at bounding box center [153, 329] width 204 height 18
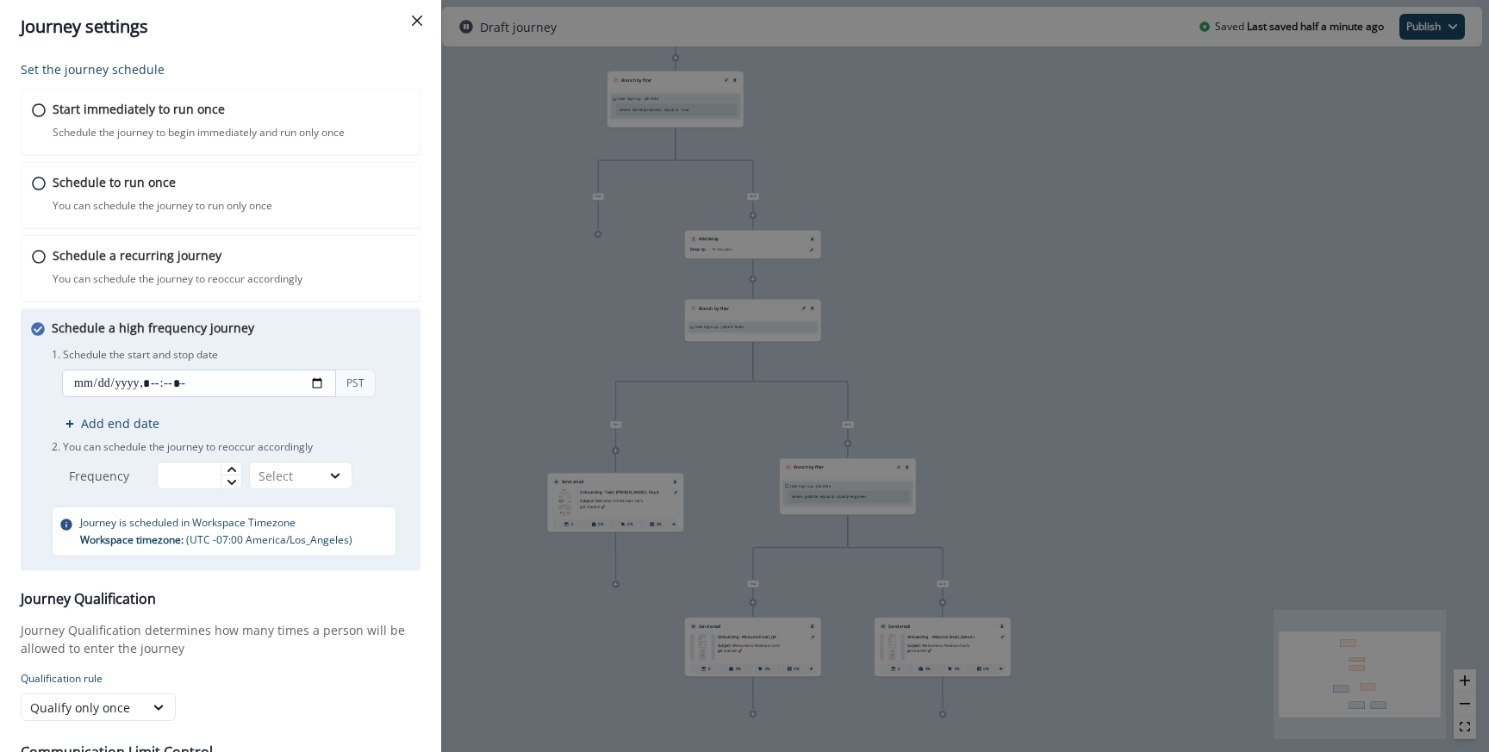
click at [309, 380] on input "datetime-local" at bounding box center [199, 384] width 274 height 28
type input "**********"
click at [389, 340] on div "Schedule a high frequency journey You can schedule the journey to reoccur in br…" at bounding box center [231, 438] width 358 height 238
click at [188, 481] on input "text" at bounding box center [199, 476] width 85 height 28
type input "**"
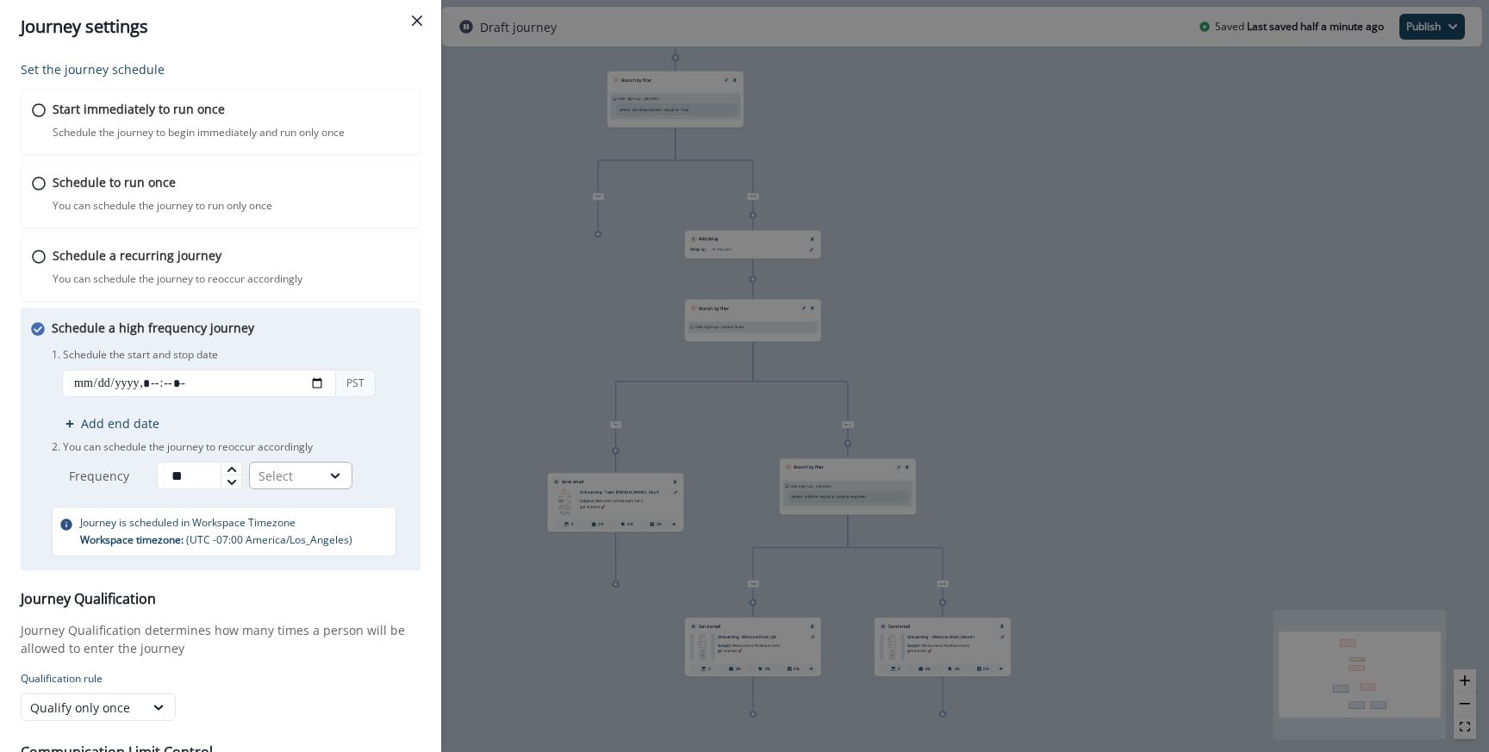
click at [308, 477] on div "Select" at bounding box center [285, 476] width 53 height 18
click at [291, 511] on div "Minutes" at bounding box center [303, 516] width 103 height 32
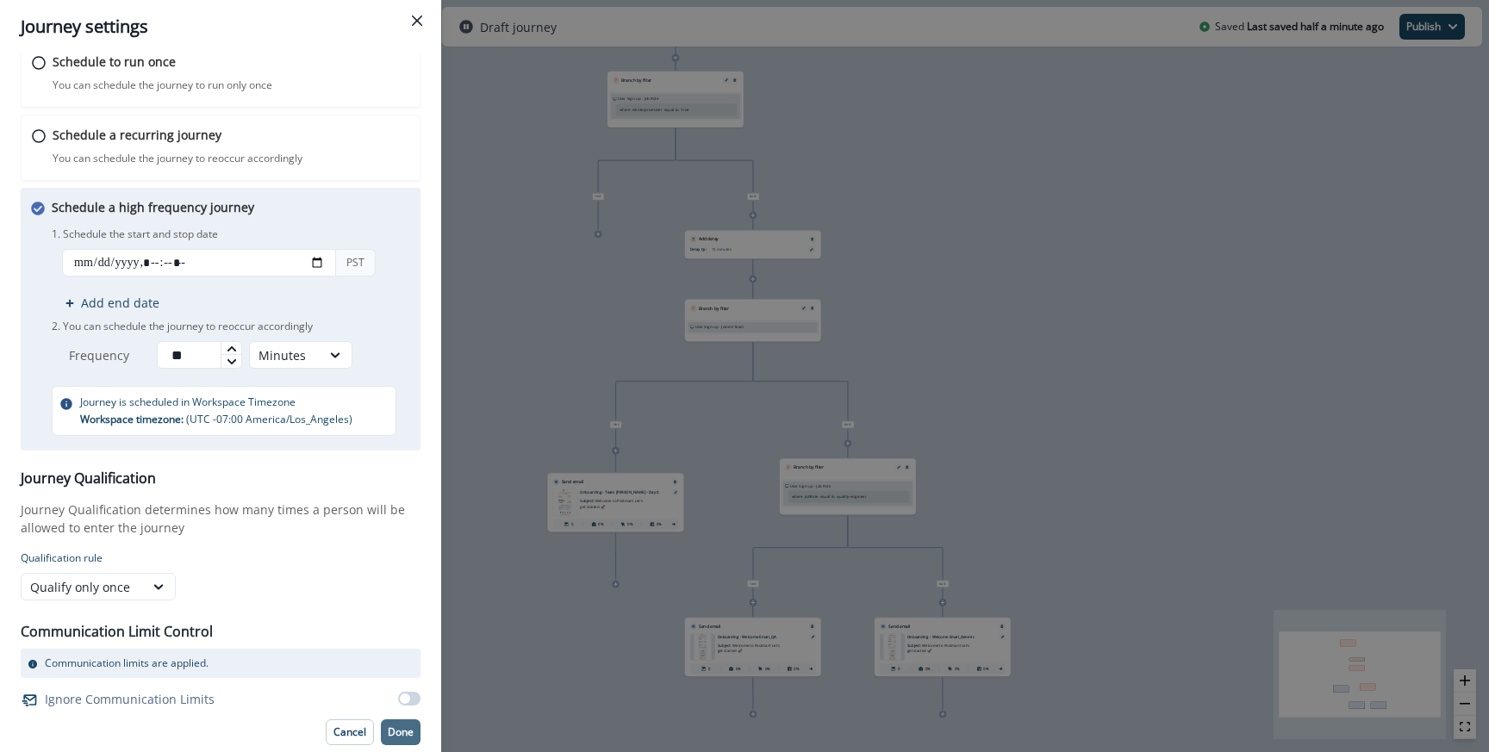
click at [398, 726] on p "Done" at bounding box center [401, 732] width 26 height 12
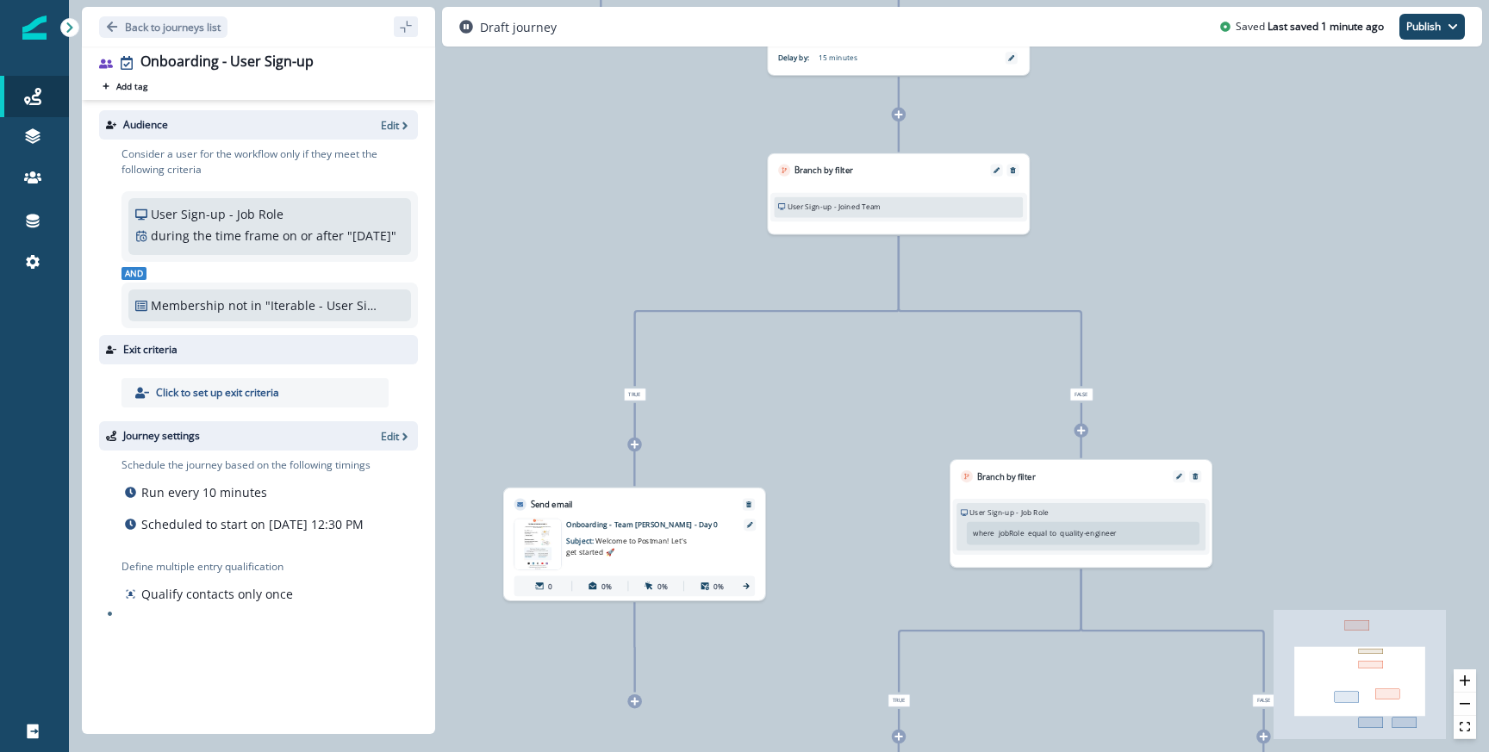
click at [234, 245] on div "during the time frame on or after " Aug 20, 2025 "" at bounding box center [269, 236] width 269 height 18
click at [238, 235] on p "during the time frame" at bounding box center [215, 236] width 128 height 18
click at [397, 124] on p "Edit" at bounding box center [390, 125] width 18 height 15
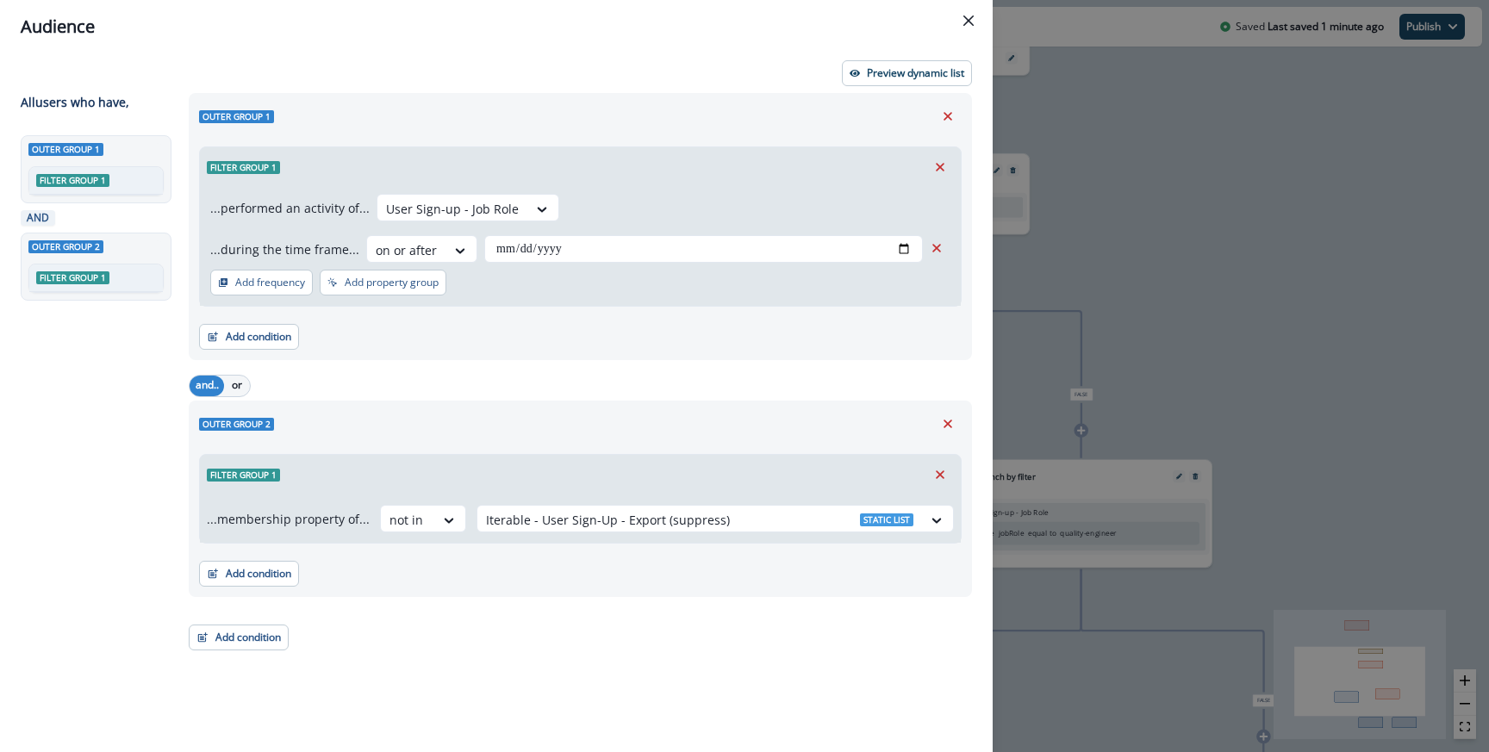
click at [653, 100] on div "**********" at bounding box center [580, 226] width 783 height 267
click at [1129, 286] on div "**********" at bounding box center [744, 376] width 1489 height 752
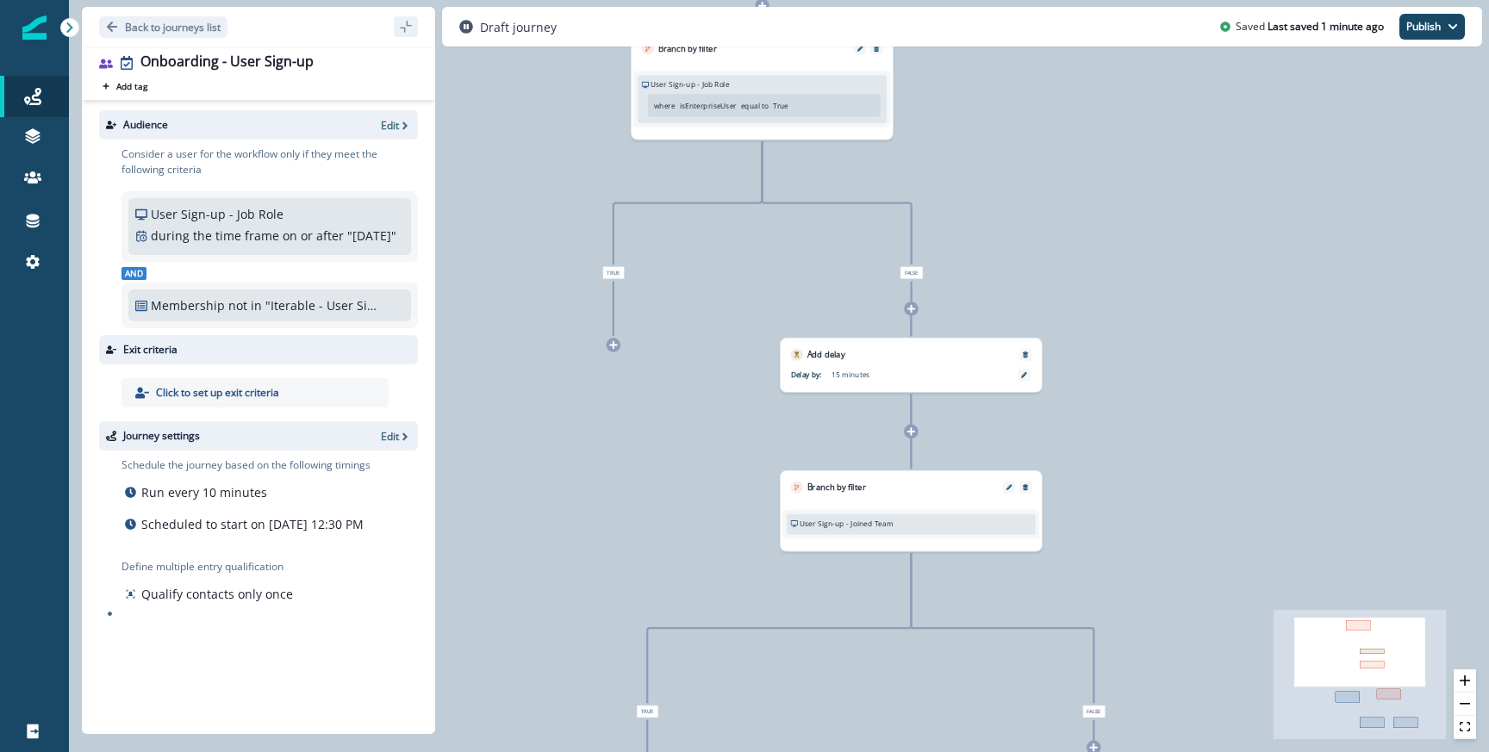
click at [1427, 47] on div "Back to journeys list Onboarding - User Sign-up Add tag Search or create tags A…" at bounding box center [779, 26] width 1420 height 53
click at [1427, 27] on button "Publish" at bounding box center [1431, 27] width 65 height 26
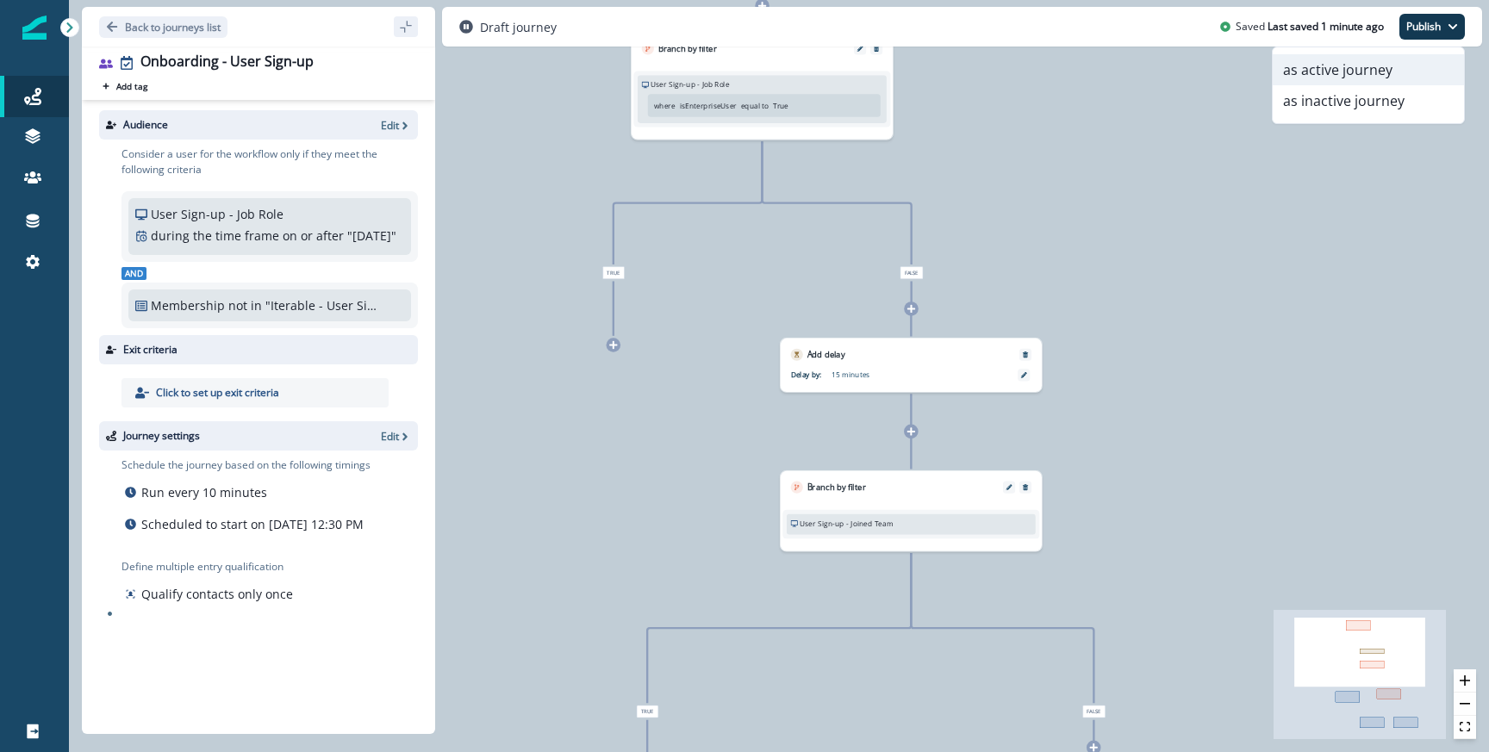
click at [1312, 73] on button "as active journey" at bounding box center [1368, 69] width 191 height 31
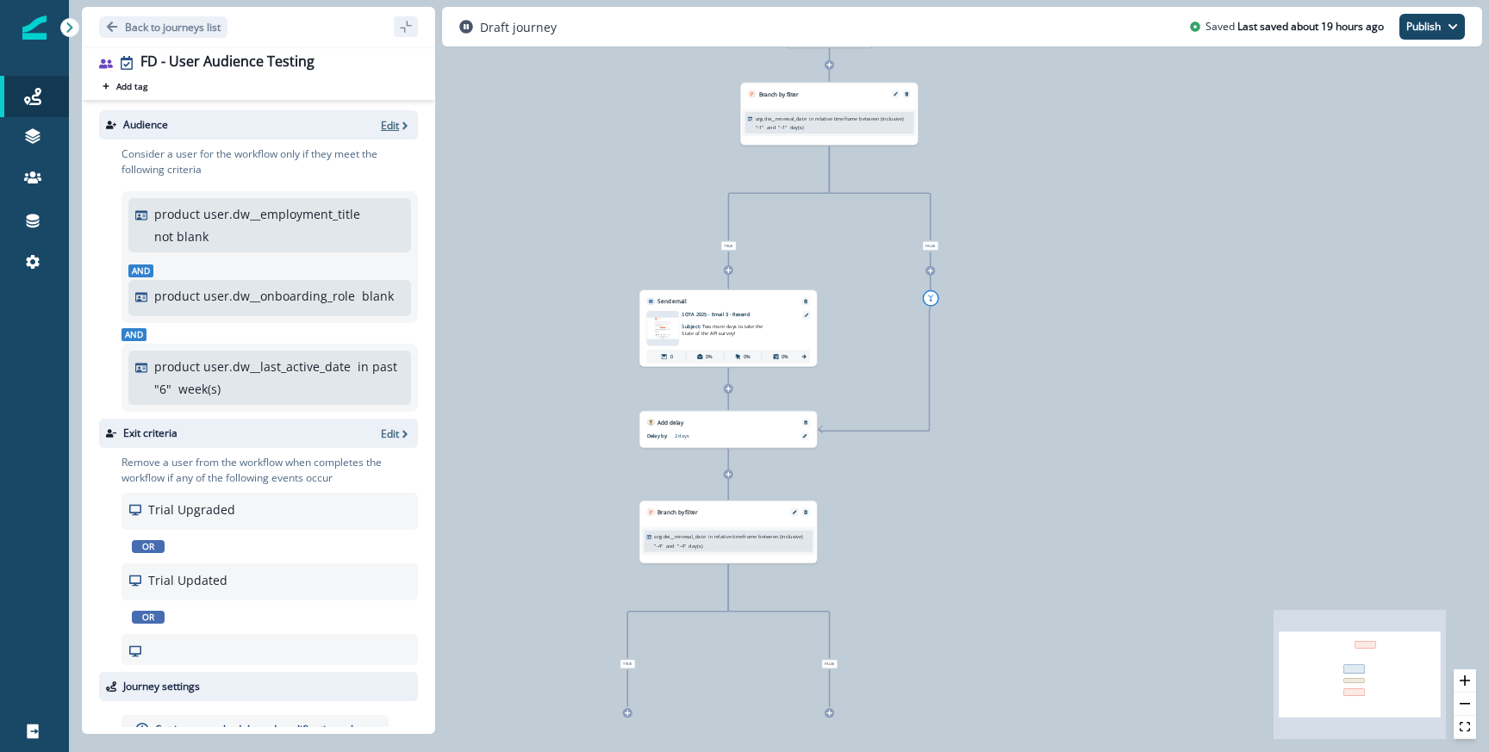
click at [399, 125] on icon "button" at bounding box center [405, 126] width 12 height 12
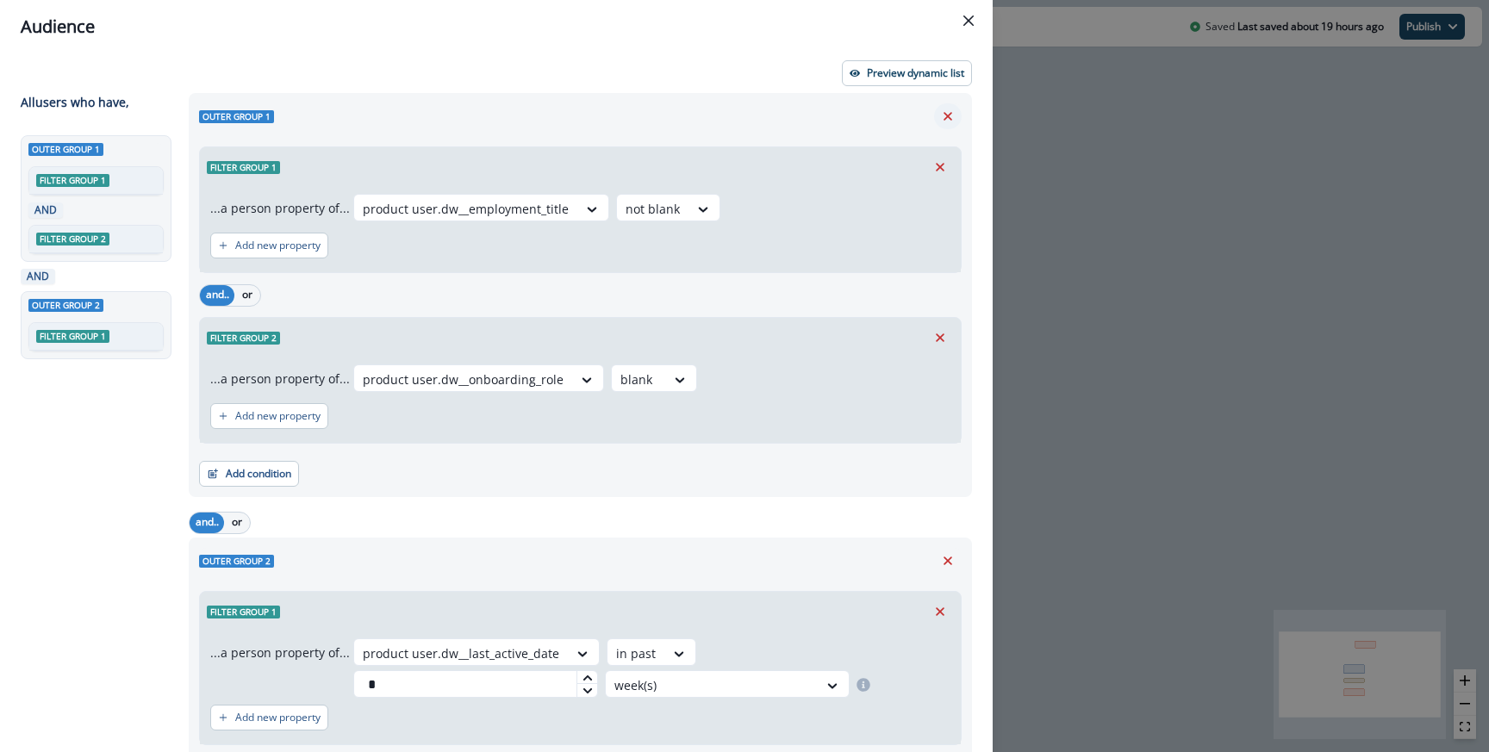
click at [951, 120] on icon "Remove" at bounding box center [948, 117] width 16 height 16
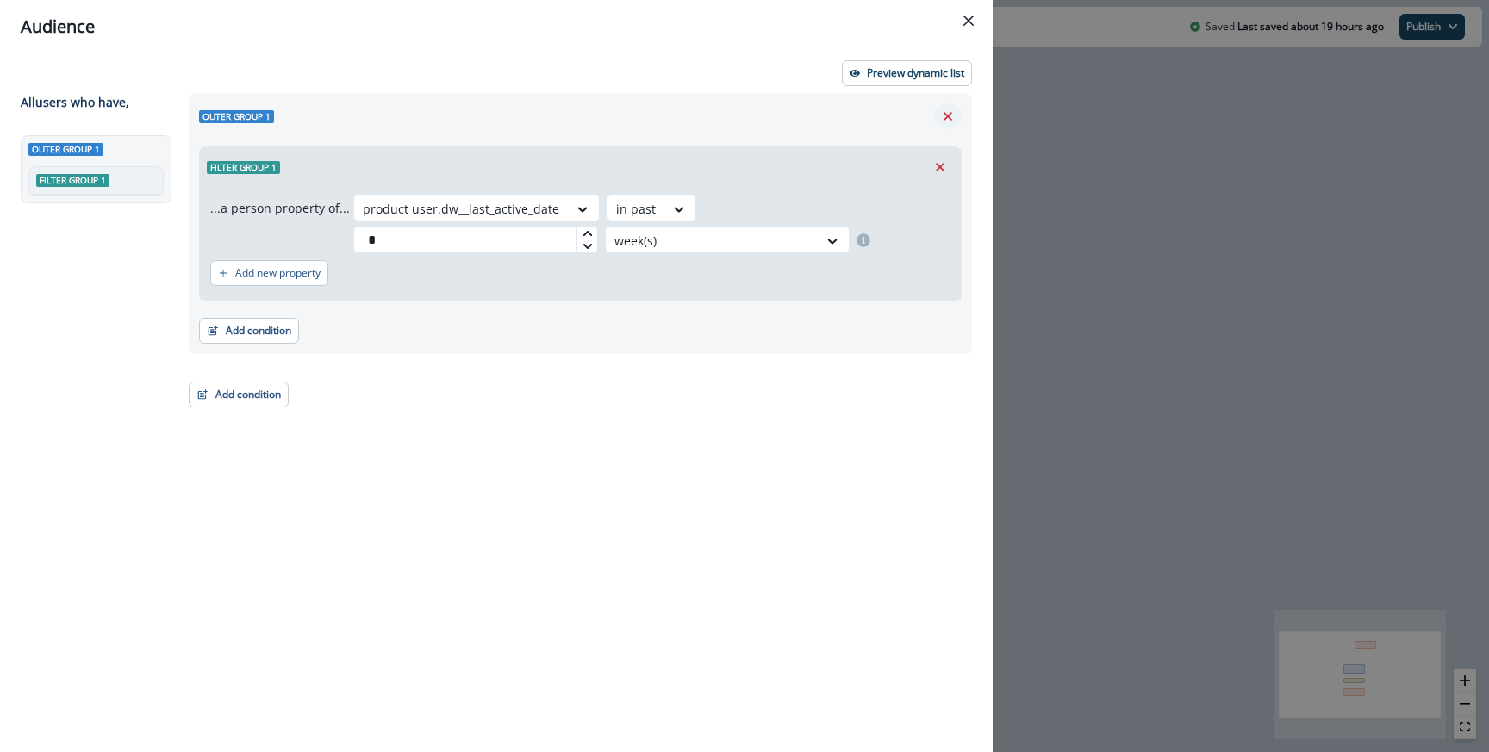
click at [949, 119] on icon "Remove" at bounding box center [948, 117] width 16 height 16
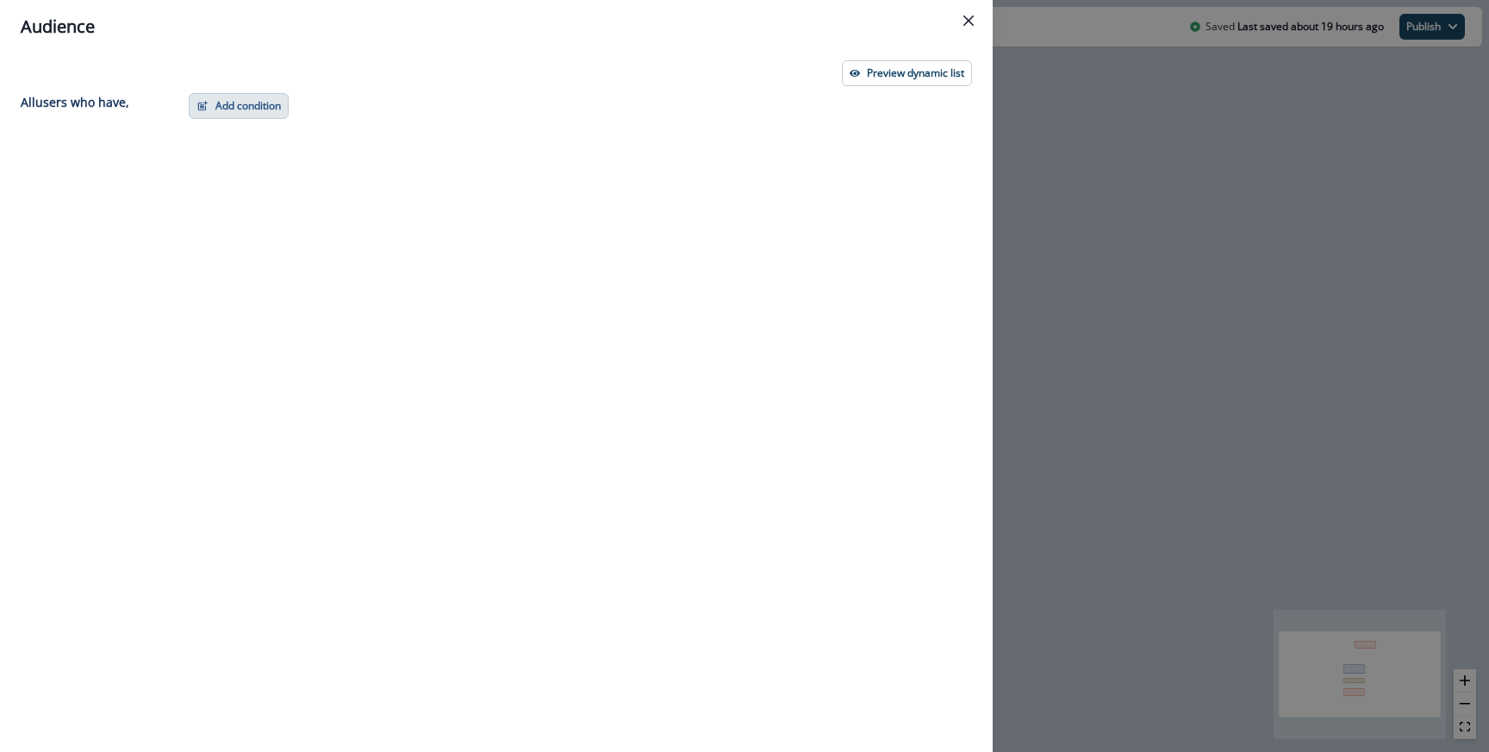
click at [271, 102] on button "Add condition" at bounding box center [239, 106] width 100 height 26
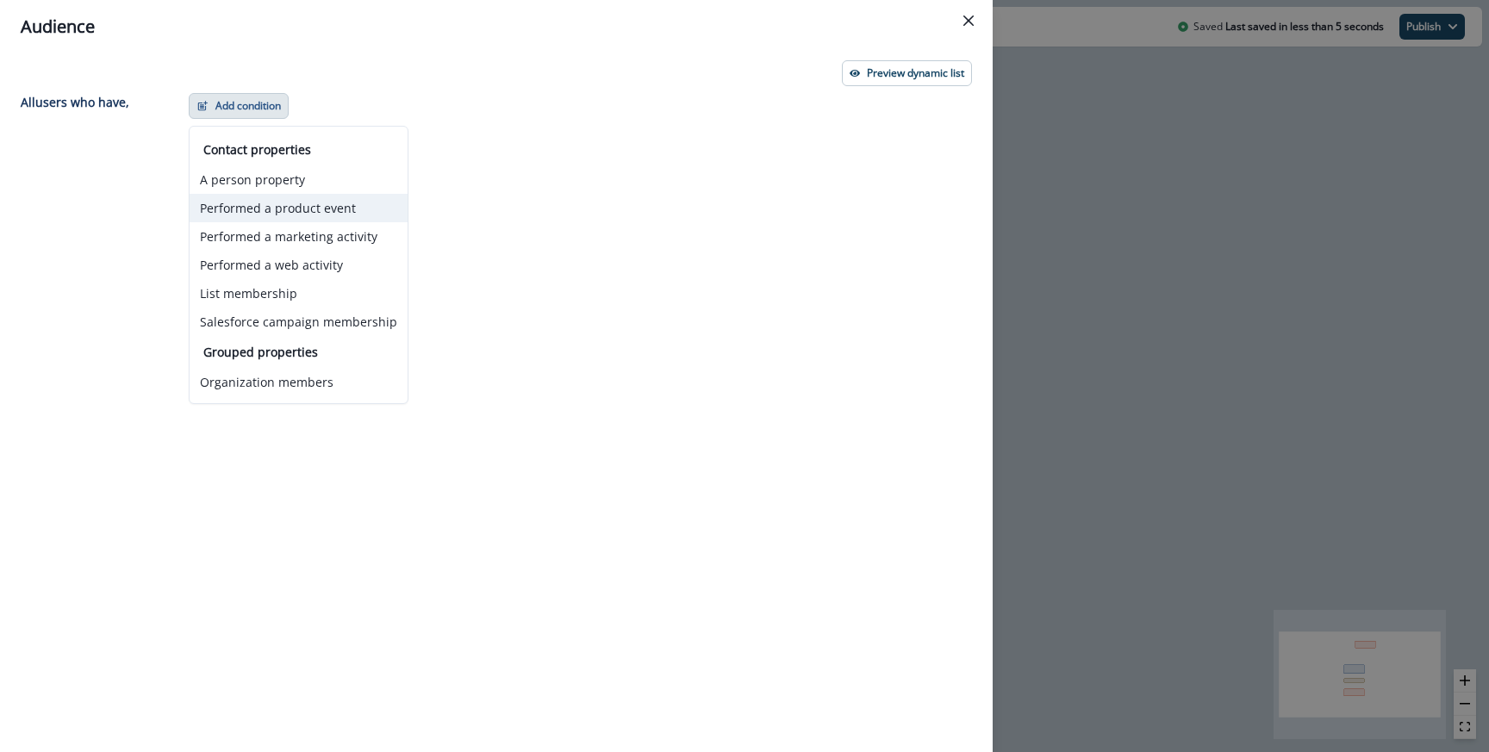
click at [277, 216] on button "Performed a product event" at bounding box center [299, 208] width 218 height 28
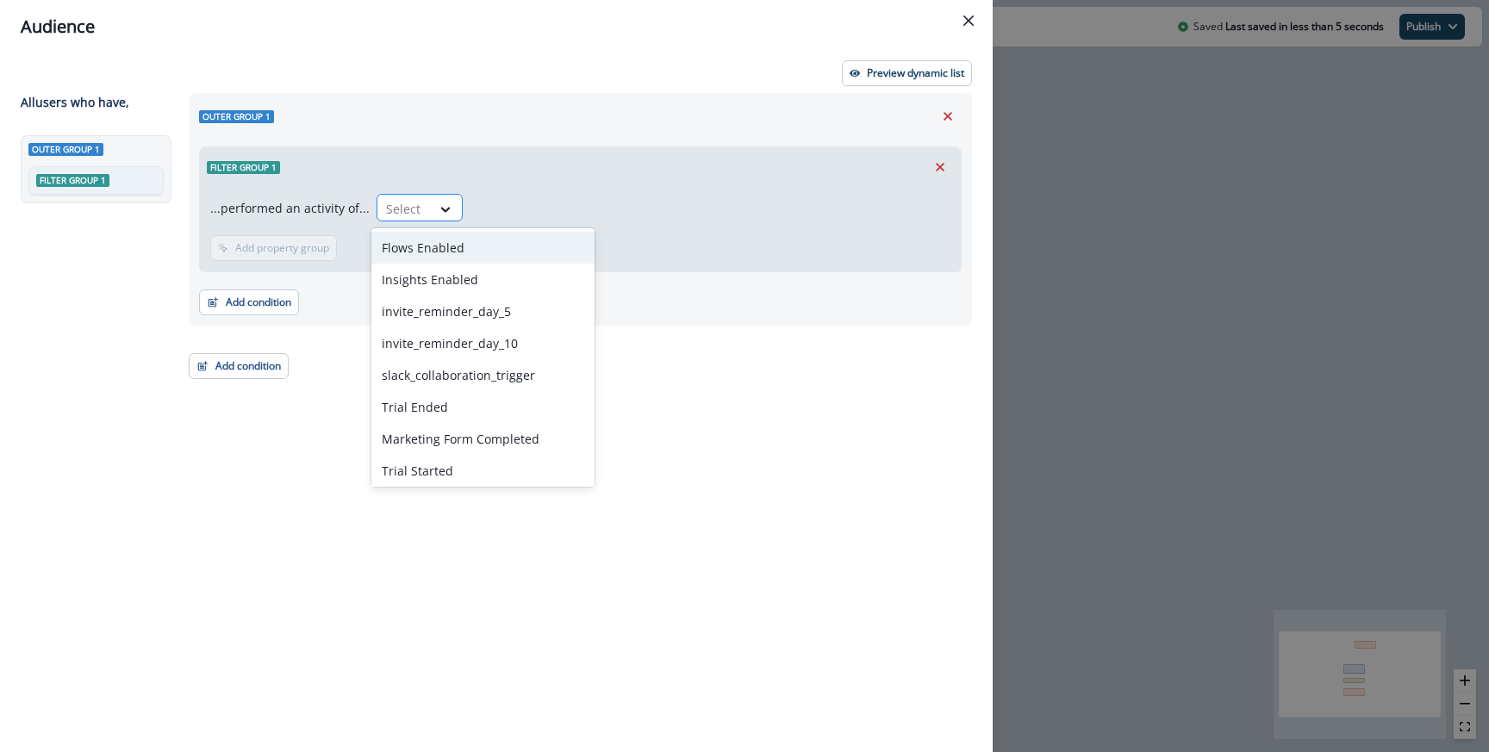
click at [402, 215] on div at bounding box center [404, 209] width 36 height 22
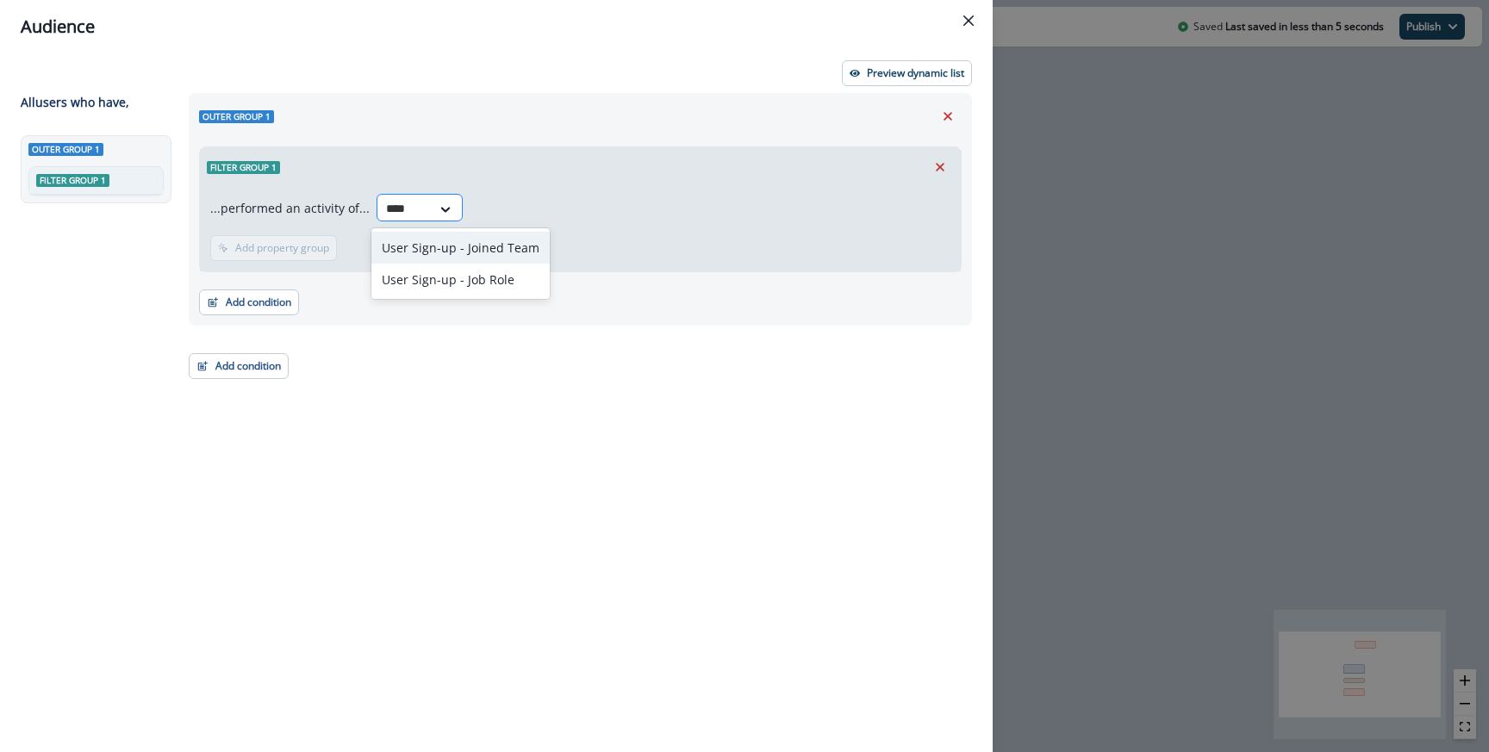
type input "****"
click at [444, 275] on div "User Sign-up - Job Role" at bounding box center [460, 280] width 178 height 32
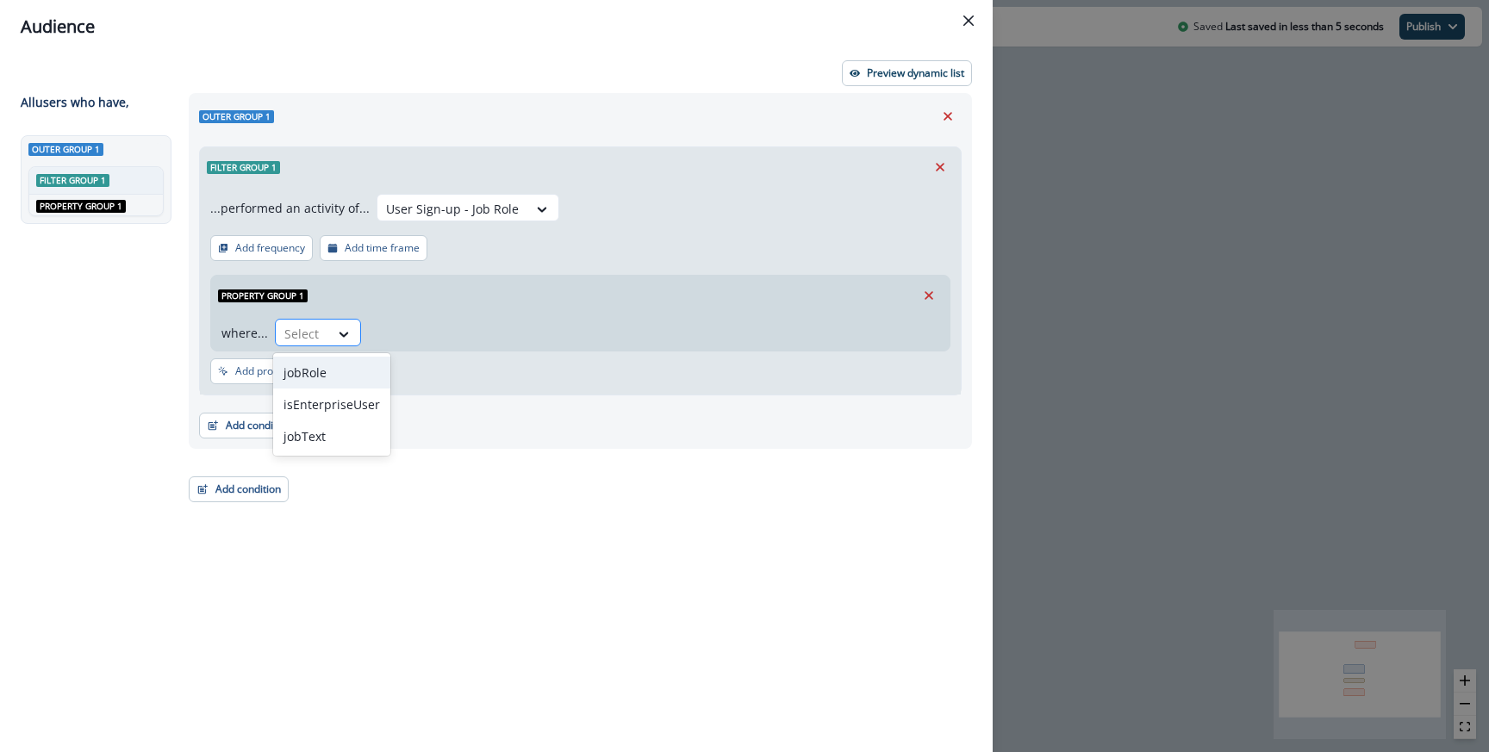
click at [308, 338] on div at bounding box center [302, 334] width 36 height 22
click at [331, 371] on div "jobRole" at bounding box center [331, 373] width 117 height 32
click at [440, 317] on div "where... option jobRole, selected. jobRole Select" at bounding box center [580, 332] width 738 height 35
click at [358, 326] on icon at bounding box center [351, 334] width 16 height 17
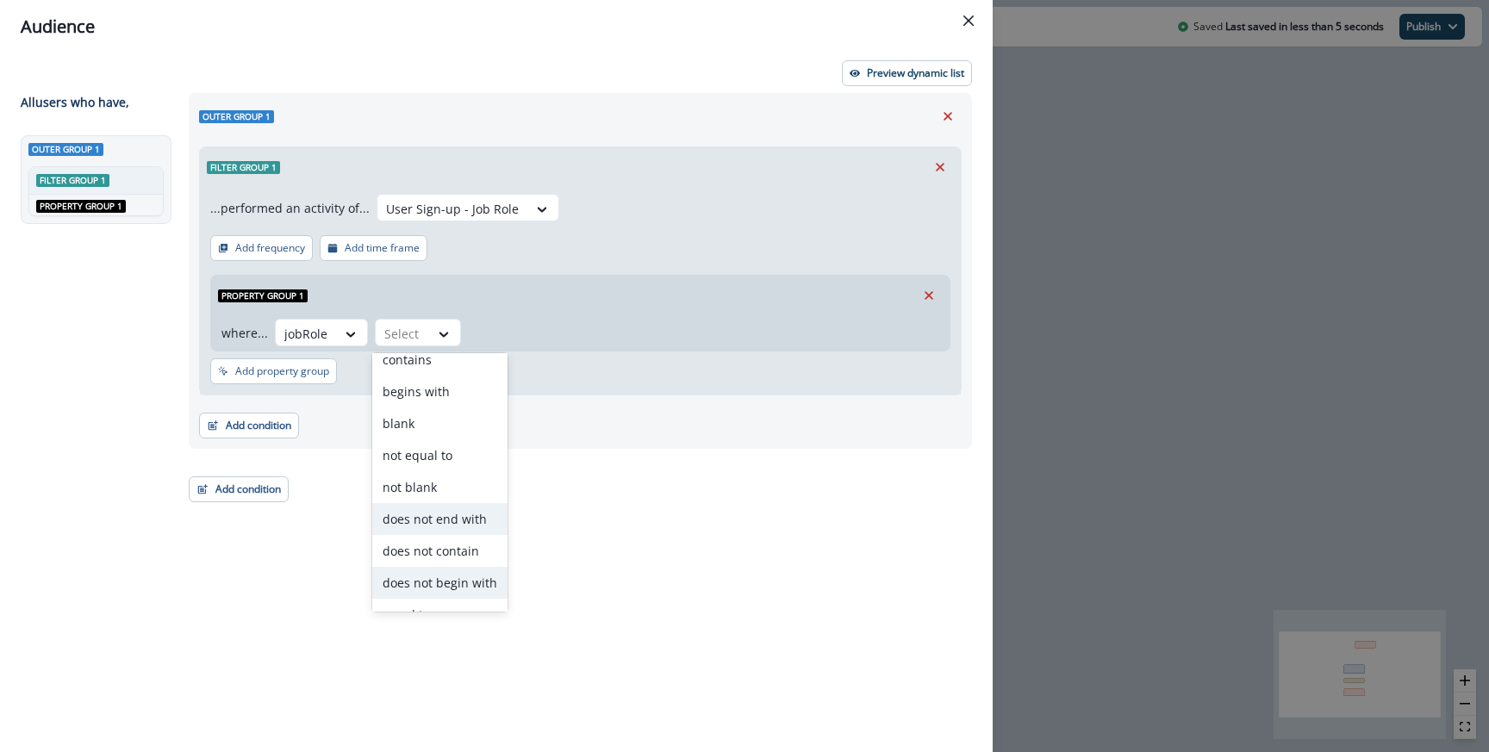
scroll to position [67, 0]
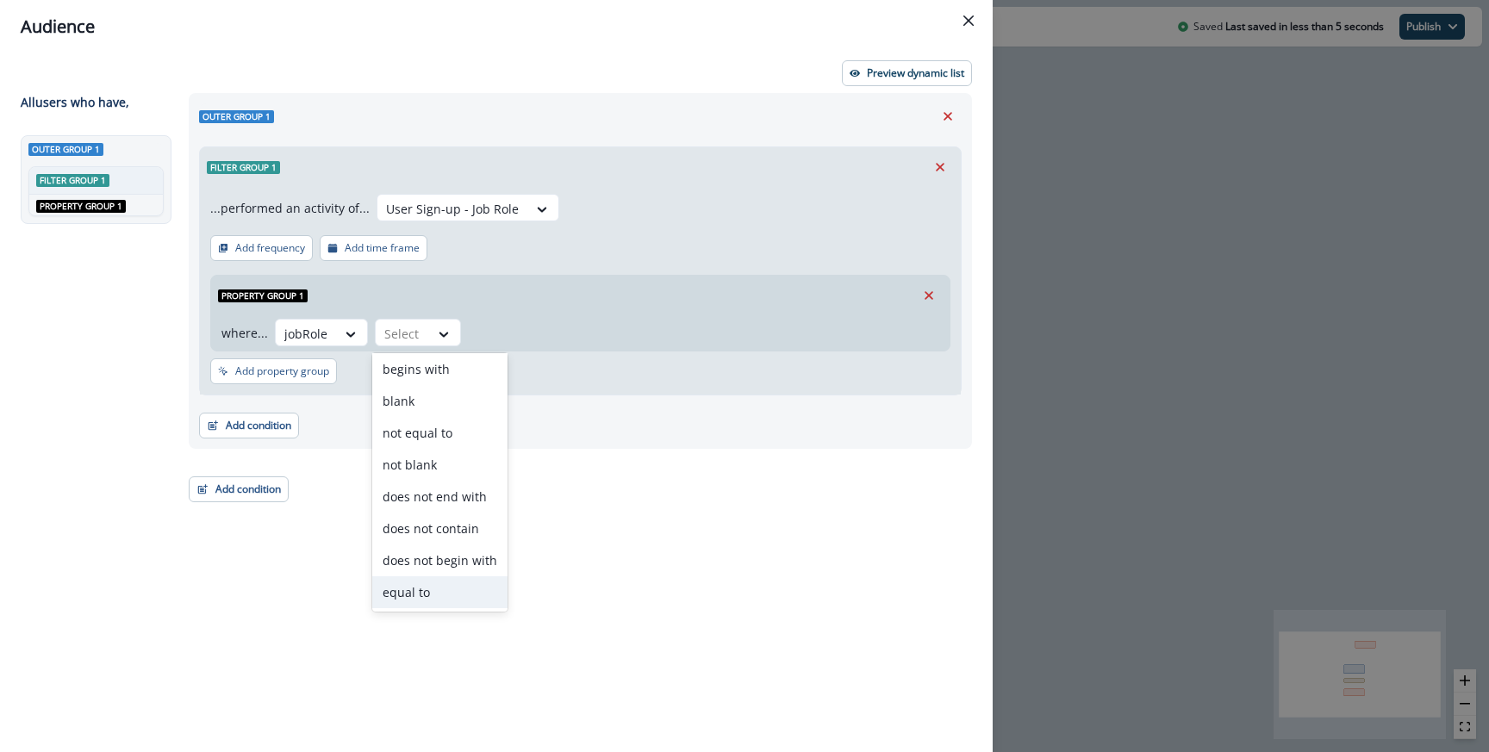
click at [432, 584] on div "equal to" at bounding box center [439, 592] width 135 height 32
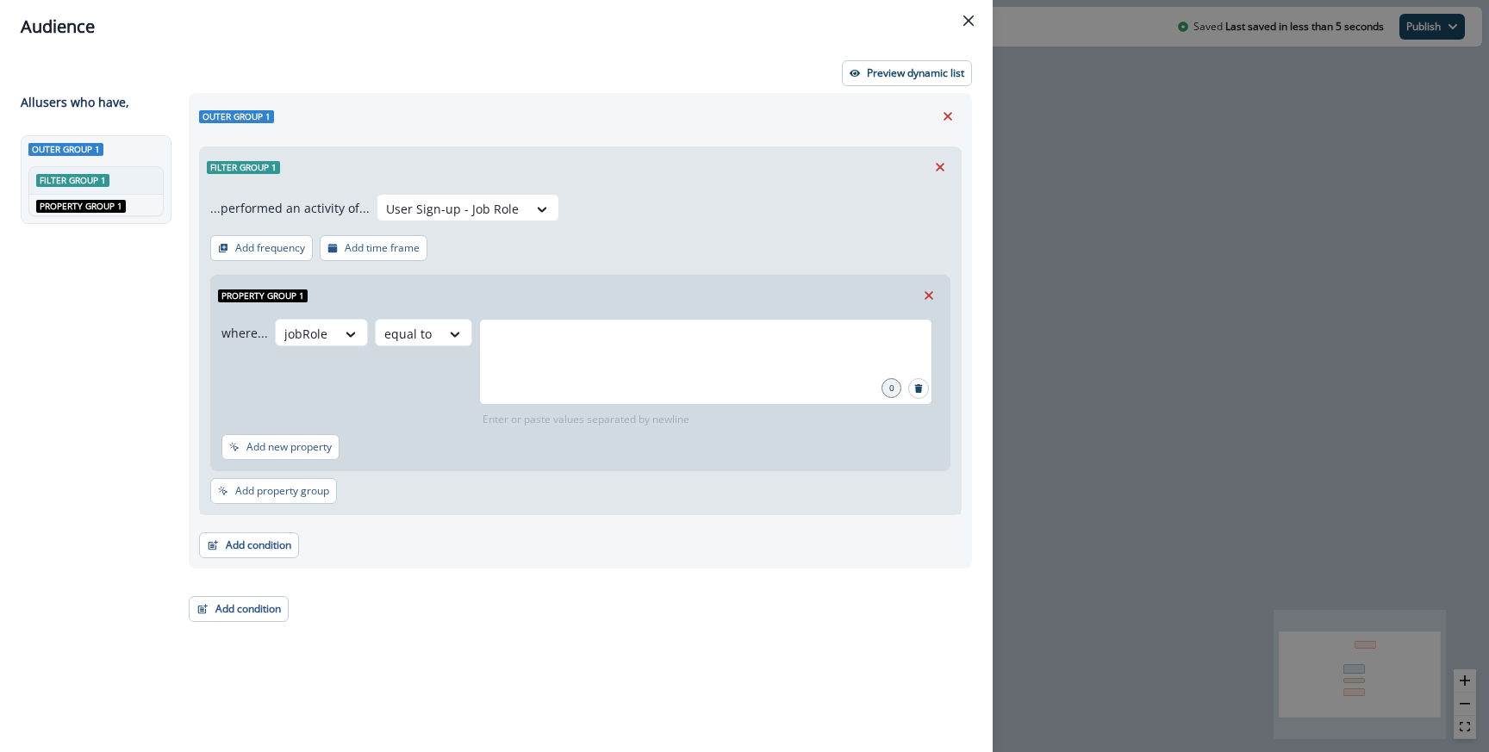
click at [592, 400] on div at bounding box center [705, 362] width 453 height 86
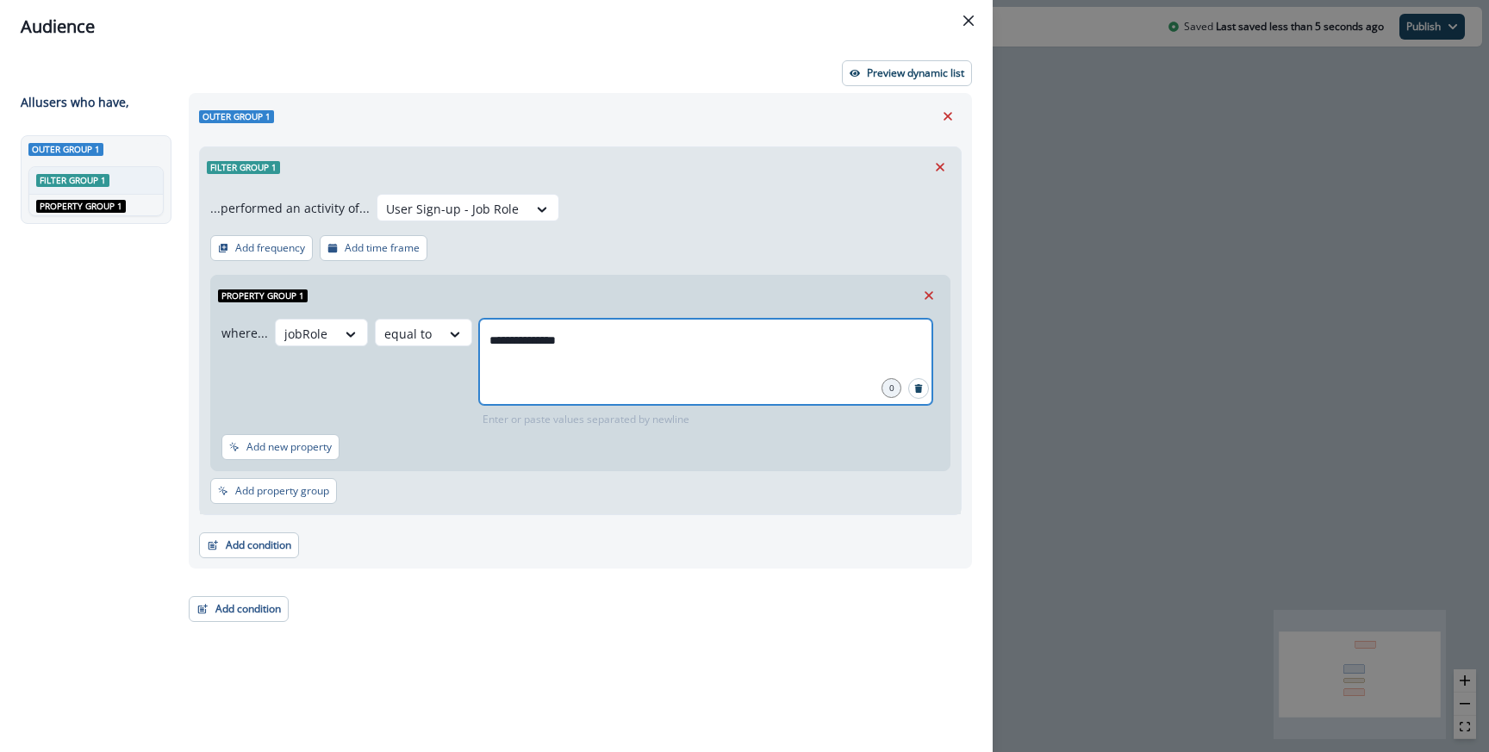
type input "**********"
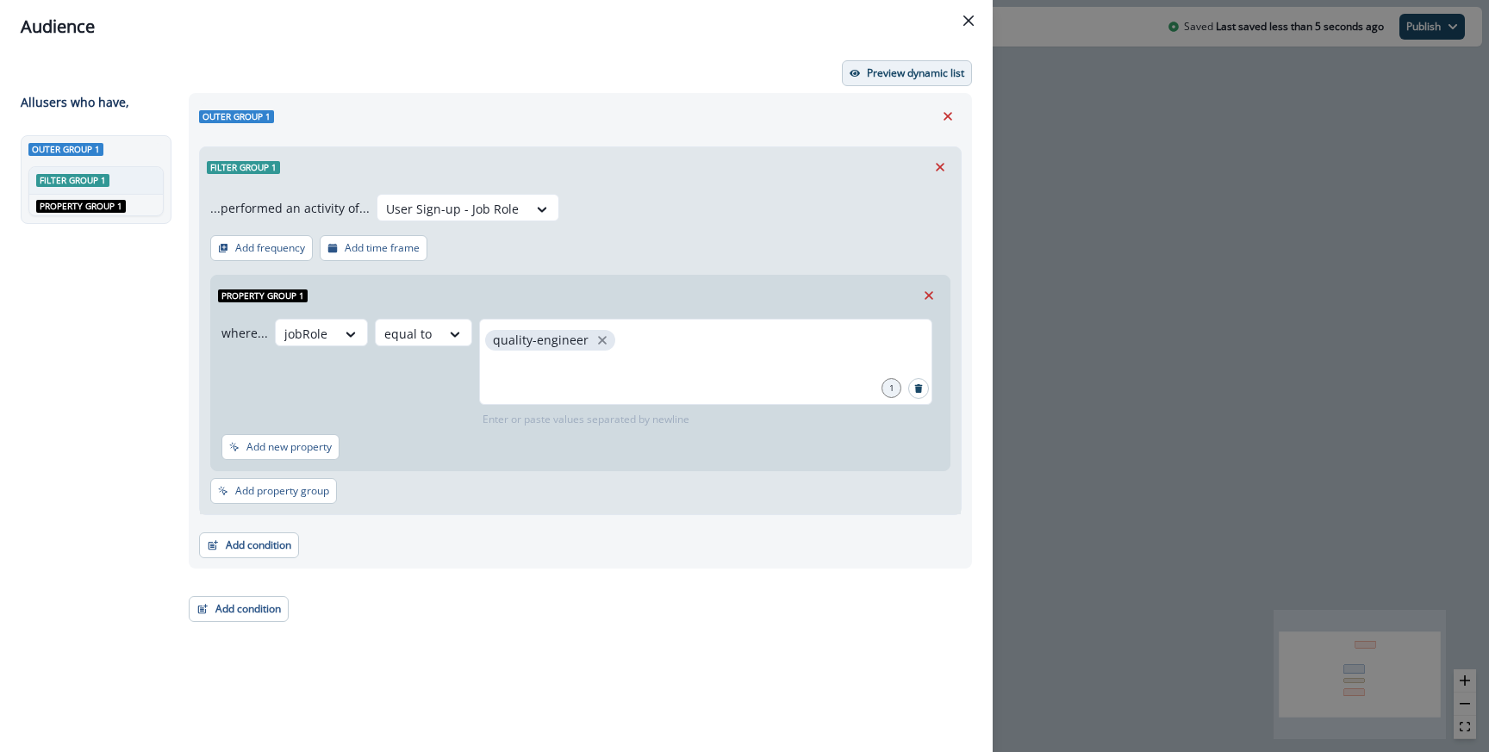
click at [909, 60] on button "Preview dynamic list" at bounding box center [907, 73] width 130 height 26
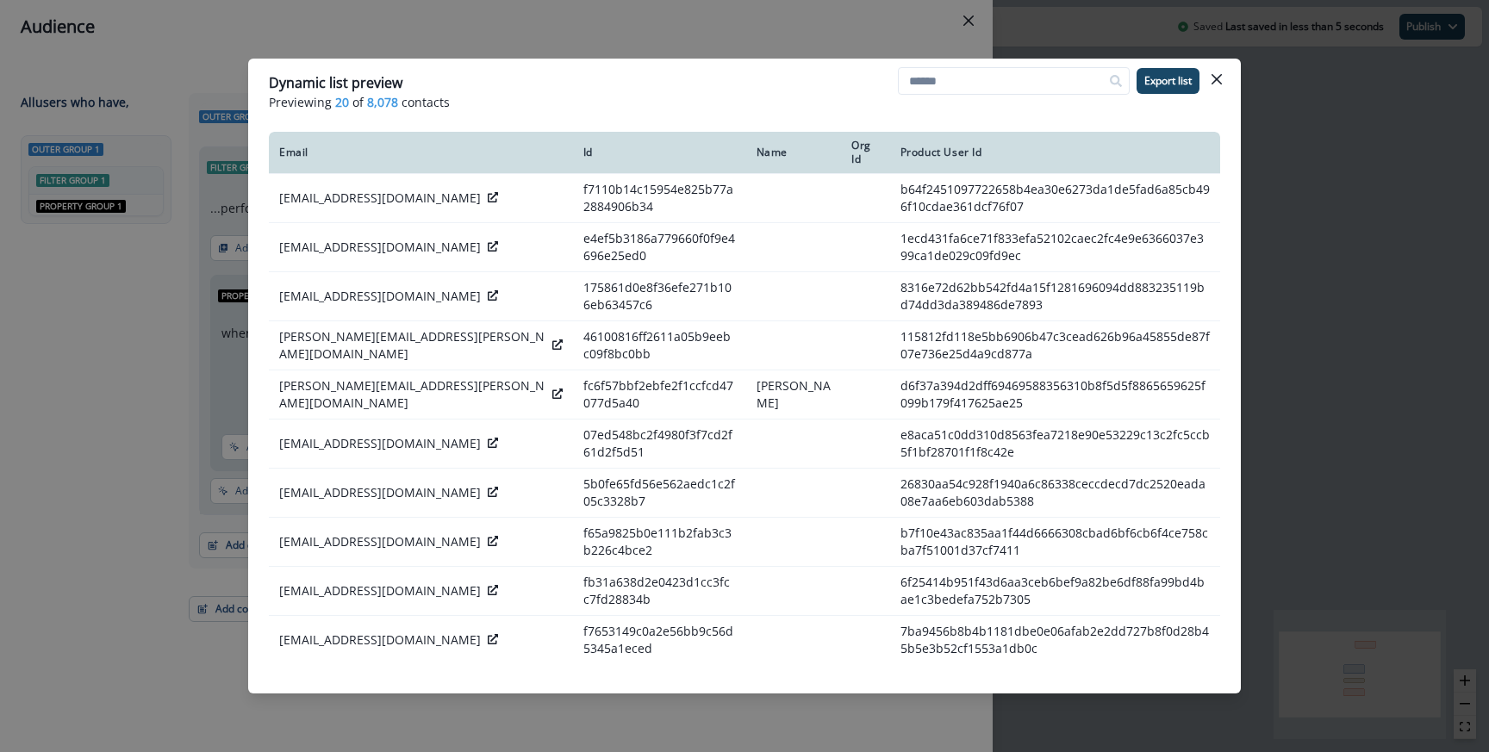
click at [909, 60] on header "Dynamic list preview Previewing 20 of 8,078 contacts Export list" at bounding box center [744, 92] width 993 height 66
click at [914, 45] on div "Dynamic list preview Previewing 20 of 8,078 contacts Export list Email Id Name …" at bounding box center [744, 376] width 1489 height 752
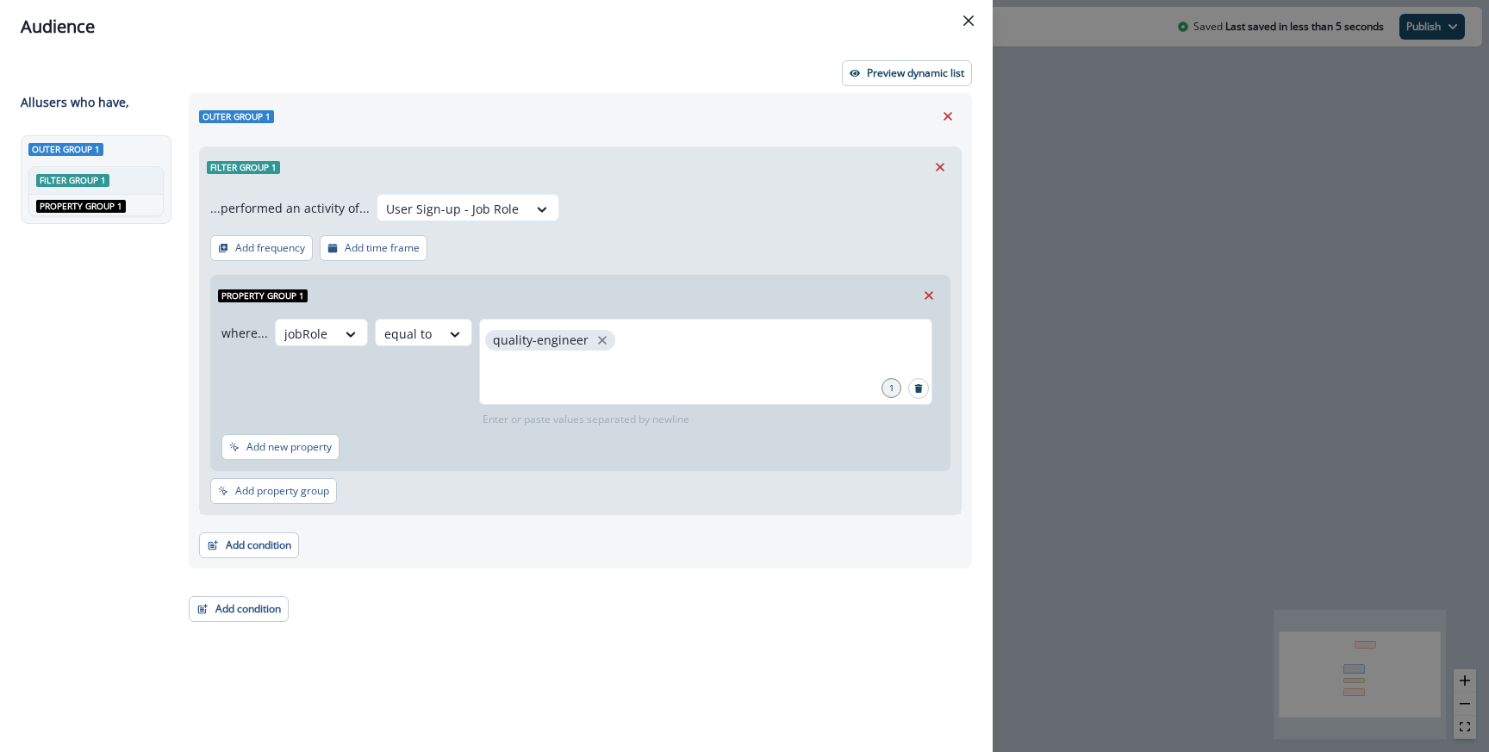
click at [1073, 213] on div "Audience Preview dynamic list All user s who have, Outer group 1 Filter group 1…" at bounding box center [744, 376] width 1489 height 752
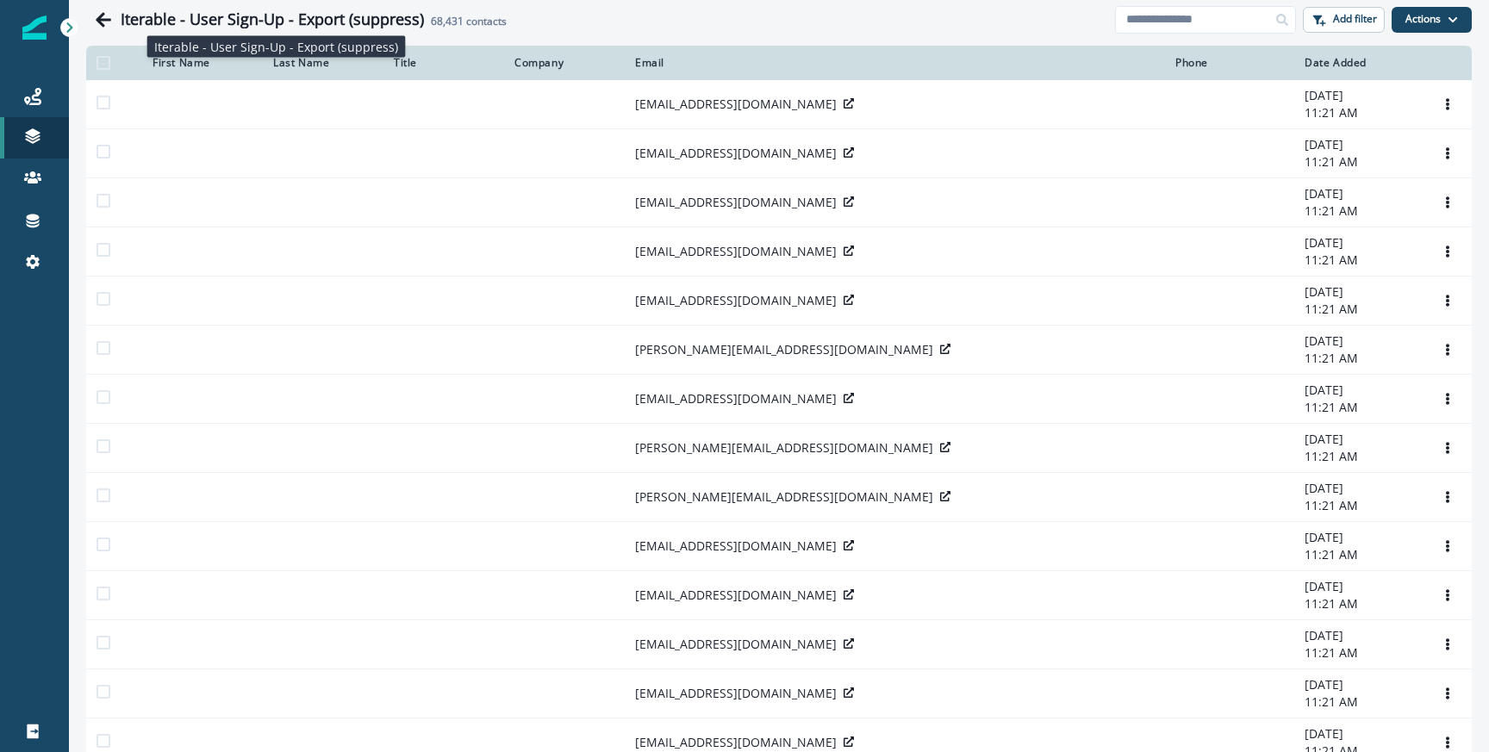
click at [272, 11] on h1 "Iterable - User Sign-Up - Export (suppress)" at bounding box center [272, 19] width 303 height 19
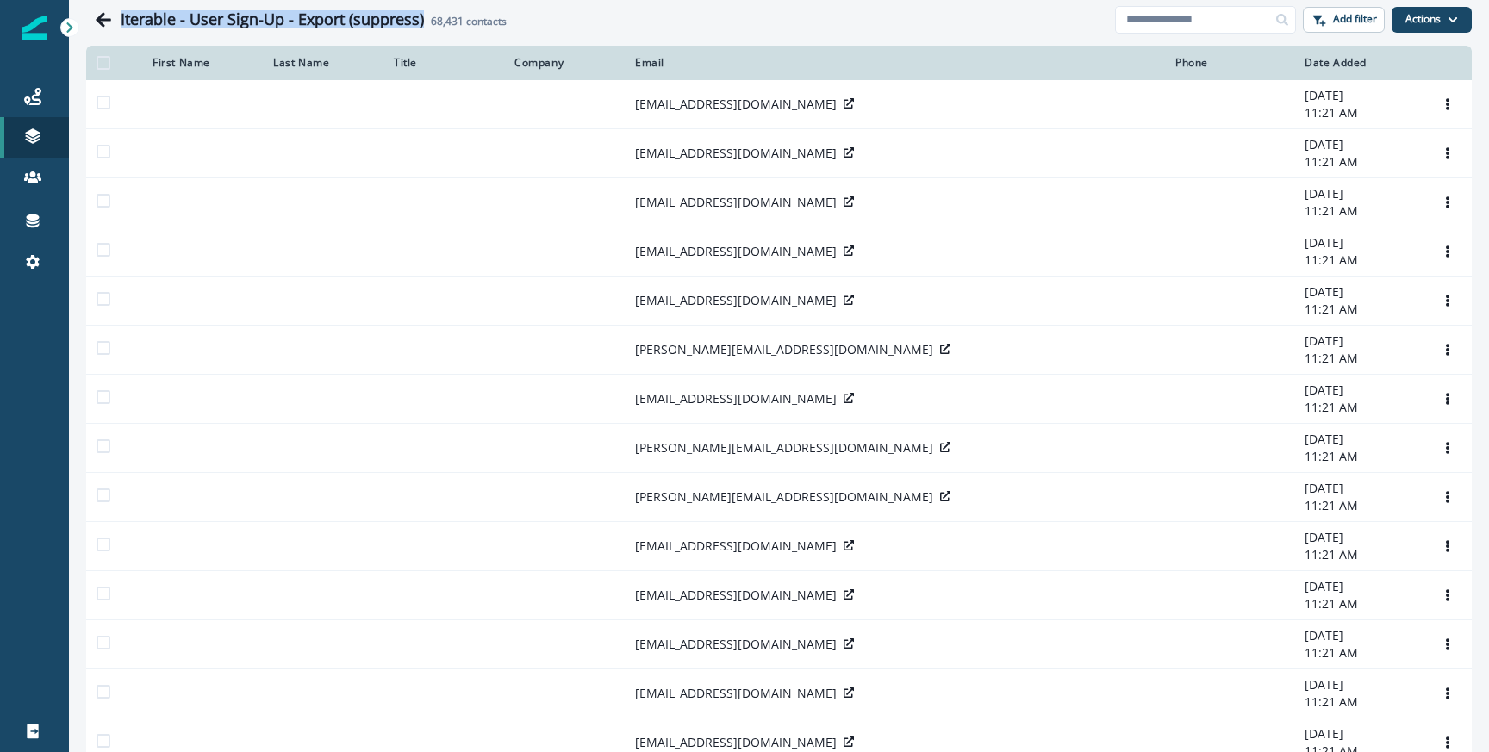
click at [272, 11] on h1 "Iterable - User Sign-Up - Export (suppress)" at bounding box center [272, 19] width 303 height 19
copy h1 "Iterable - User Sign-Up - Export (suppress)"
click at [27, 105] on div "Journeys" at bounding box center [34, 96] width 55 height 21
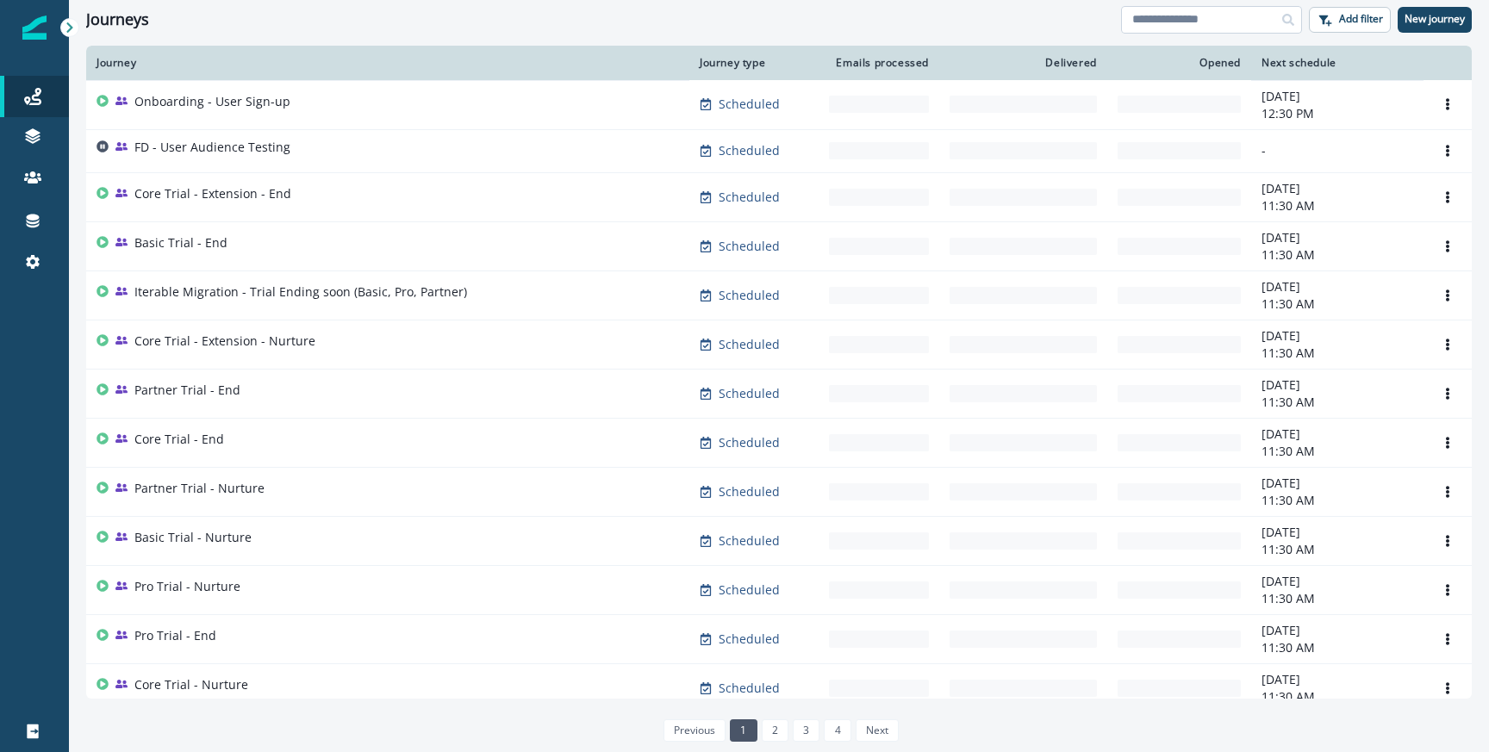
click at [1243, 9] on input at bounding box center [1211, 20] width 181 height 28
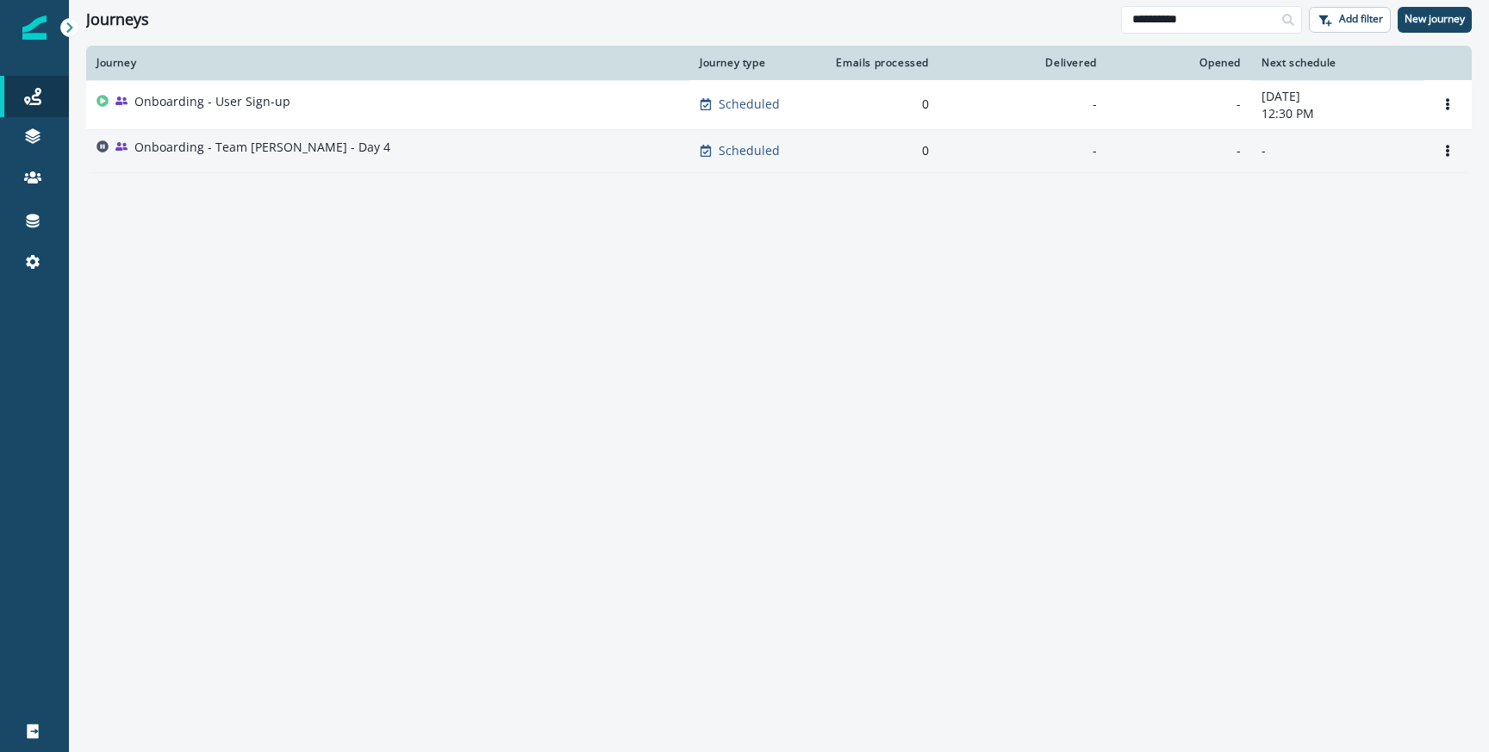
type input "**********"
click at [389, 140] on div "Onboarding - Team [PERSON_NAME] - Day 4" at bounding box center [388, 151] width 583 height 24
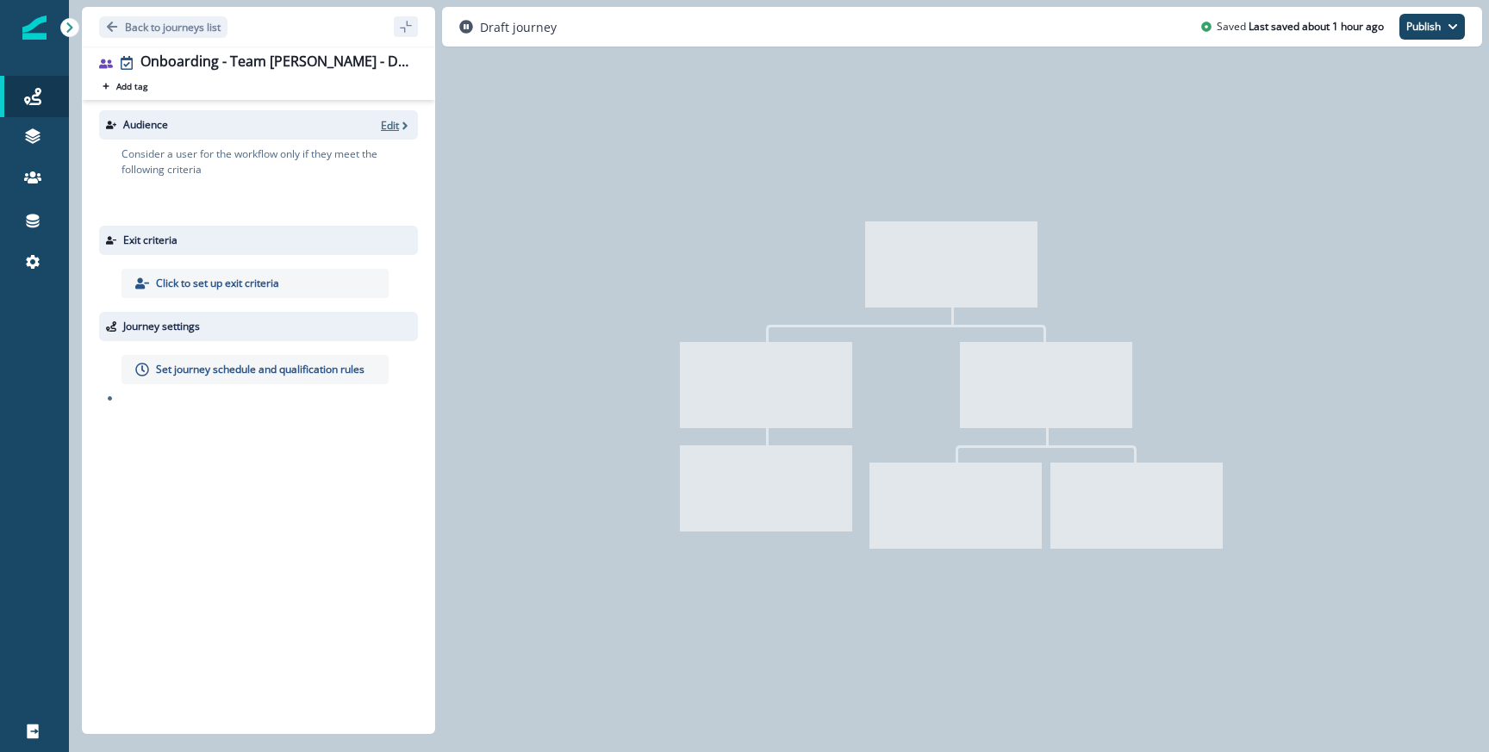
click at [399, 127] on icon "button" at bounding box center [405, 126] width 12 height 12
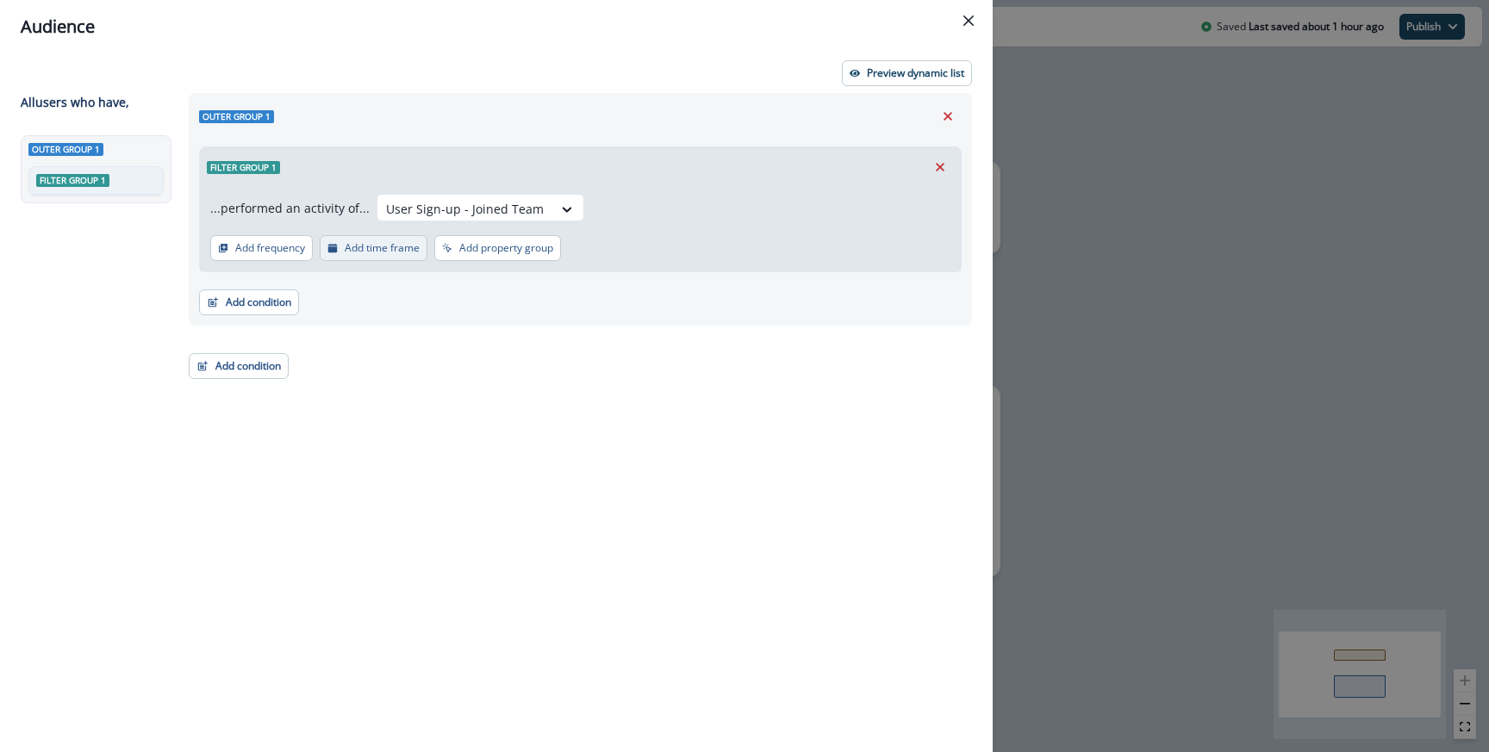
click at [348, 247] on p "Add time frame" at bounding box center [382, 248] width 75 height 12
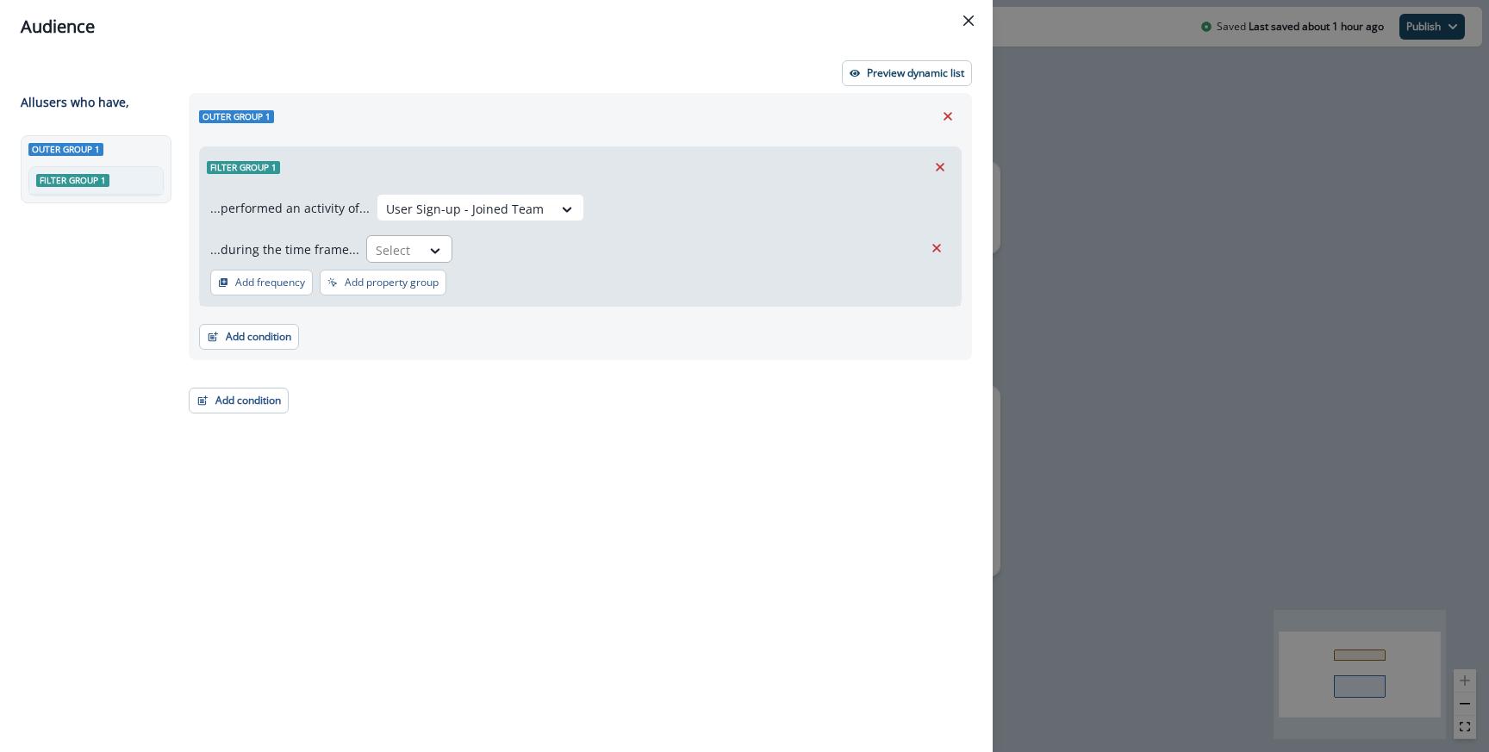
click at [383, 258] on div at bounding box center [394, 251] width 36 height 22
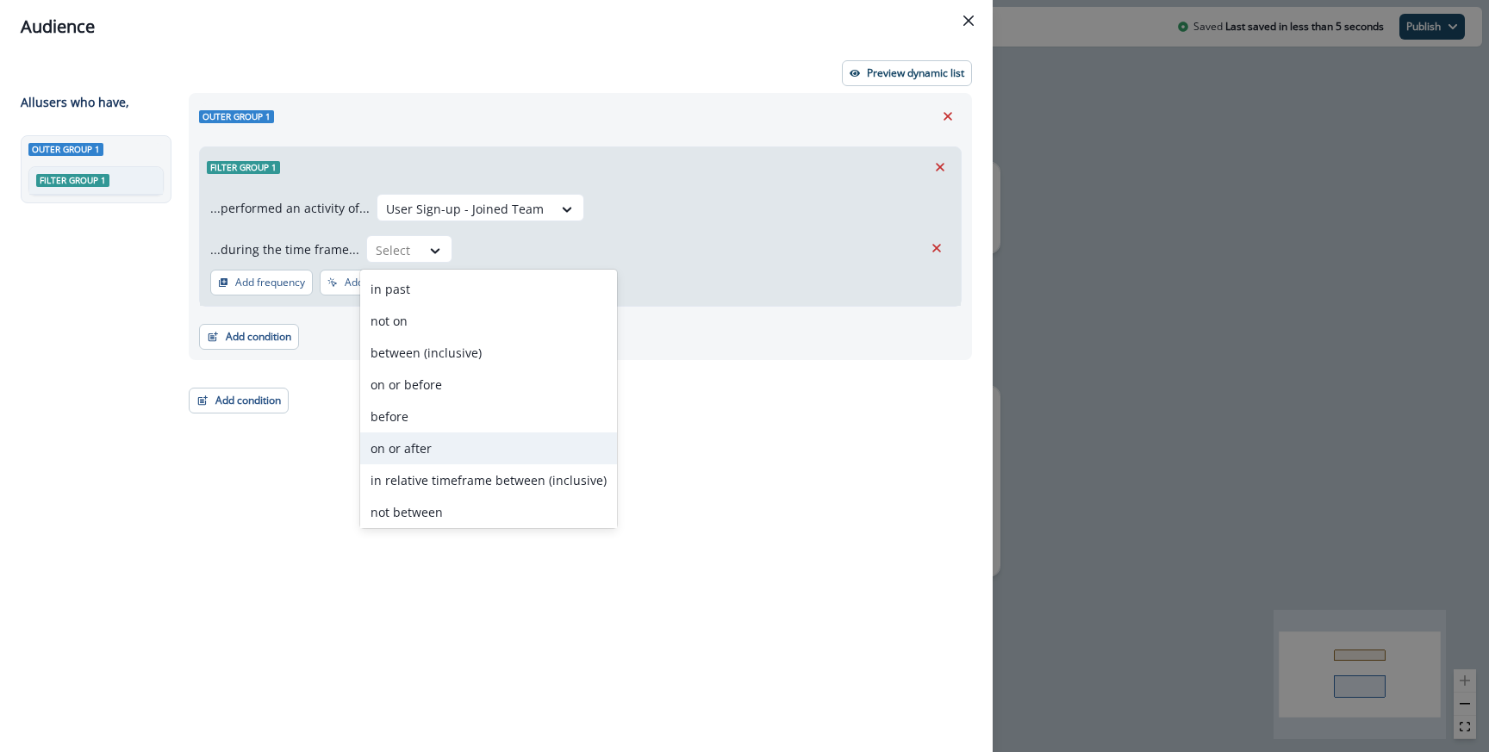
click at [391, 450] on div "on or after" at bounding box center [488, 449] width 257 height 32
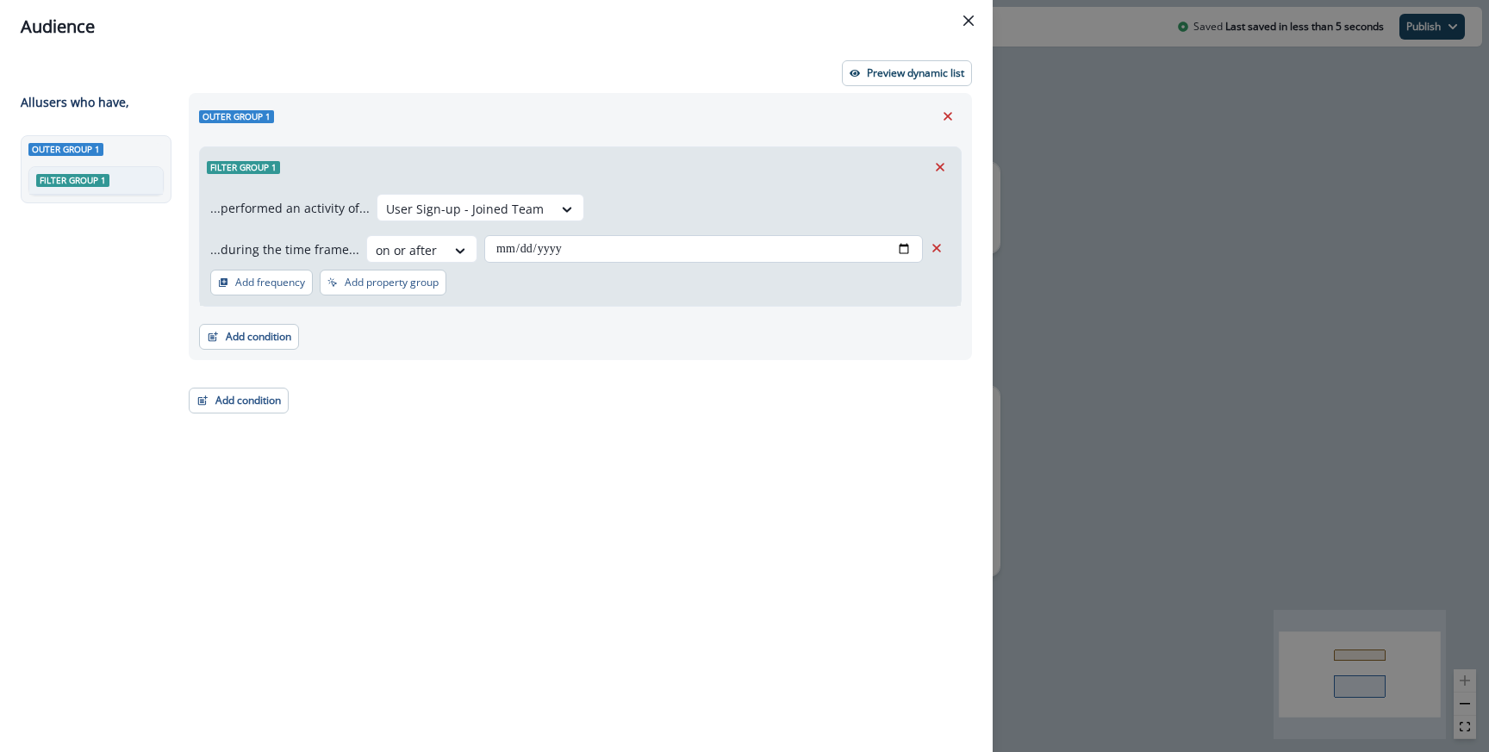
click at [908, 244] on input "date" at bounding box center [703, 249] width 439 height 28
type input "**********"
click at [652, 364] on div "**********" at bounding box center [575, 391] width 794 height 596
click at [264, 400] on button "Add condition" at bounding box center [239, 401] width 100 height 26
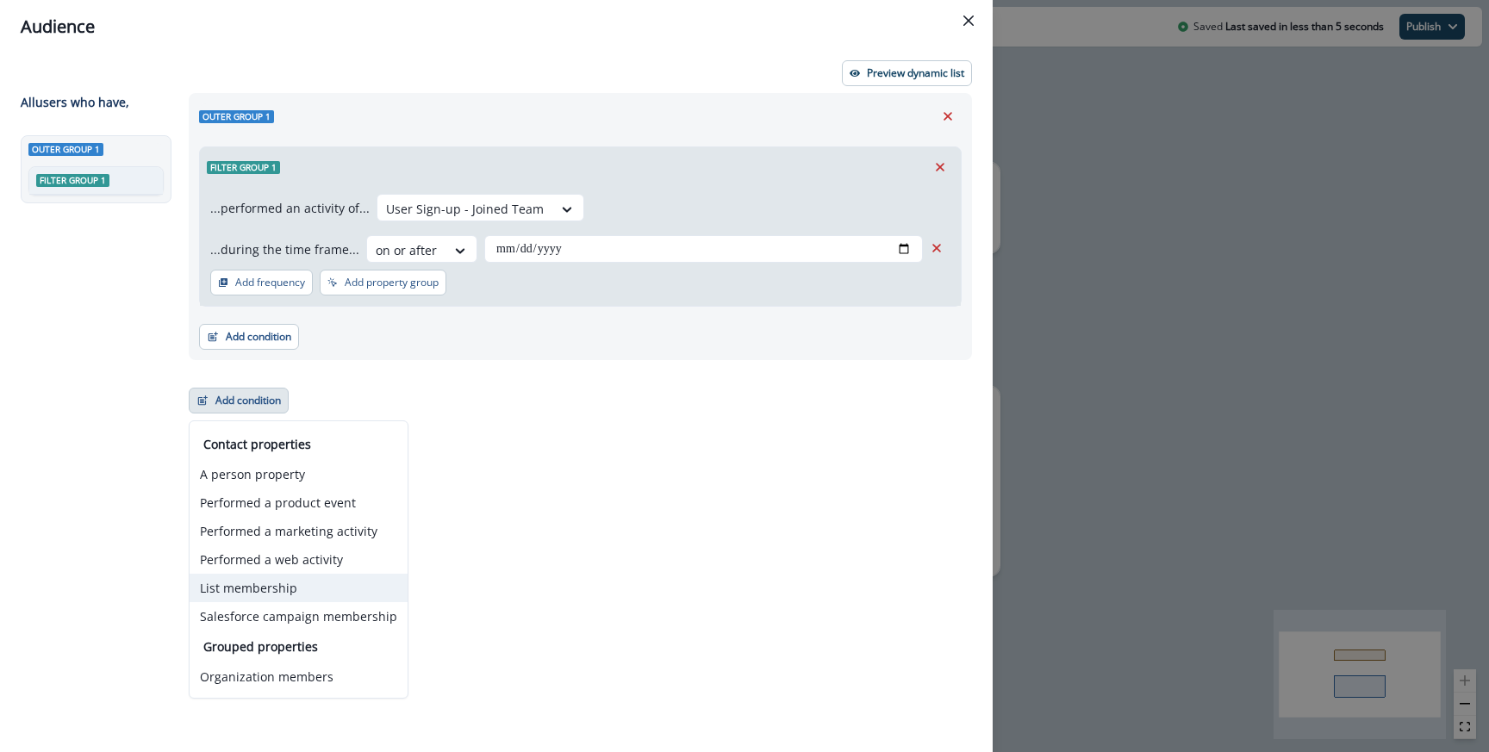
click at [293, 576] on button "List membership" at bounding box center [299, 588] width 218 height 28
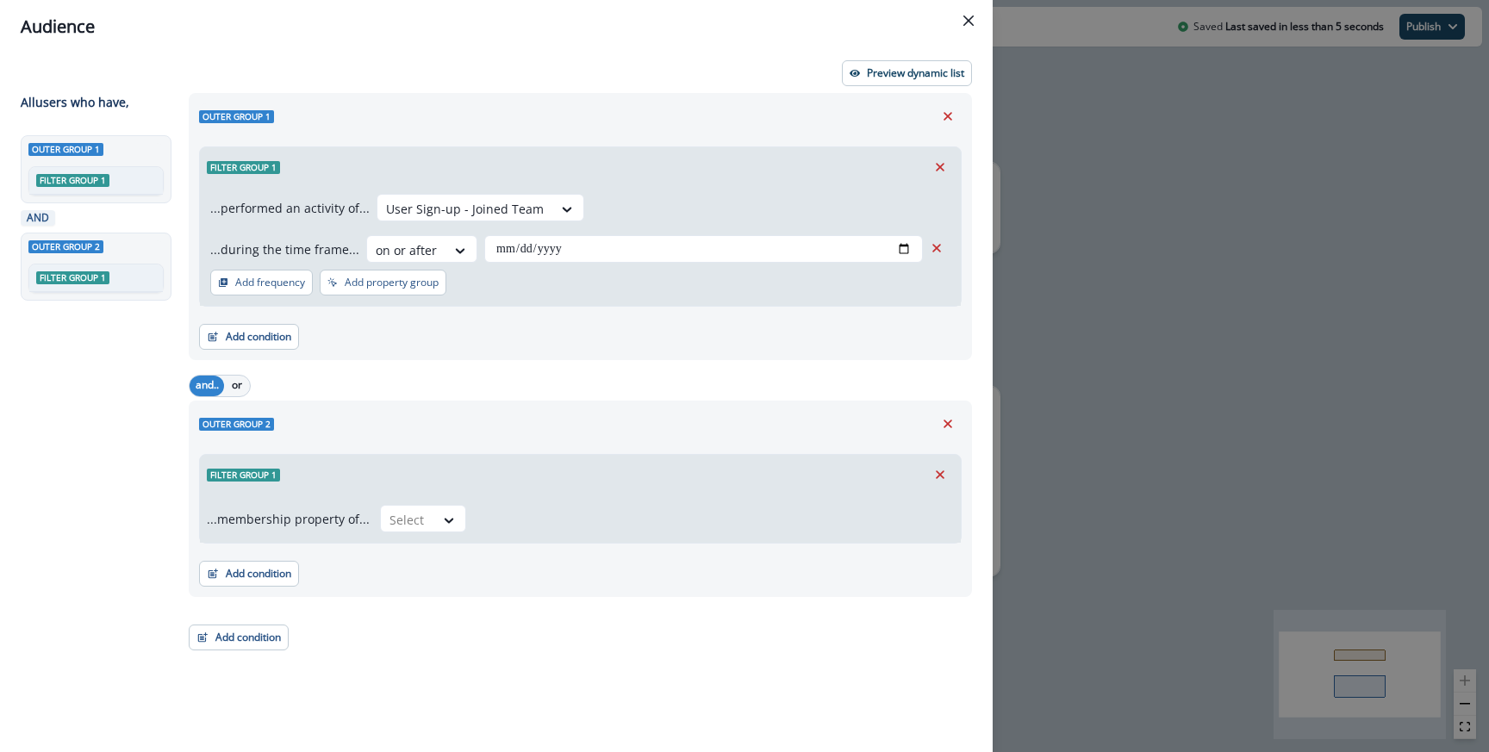
click at [431, 497] on div "...membership property of... Select" at bounding box center [580, 519] width 761 height 48
click at [423, 520] on div "Select" at bounding box center [407, 520] width 53 height 28
click at [417, 595] on div "not in" at bounding box center [418, 591] width 86 height 32
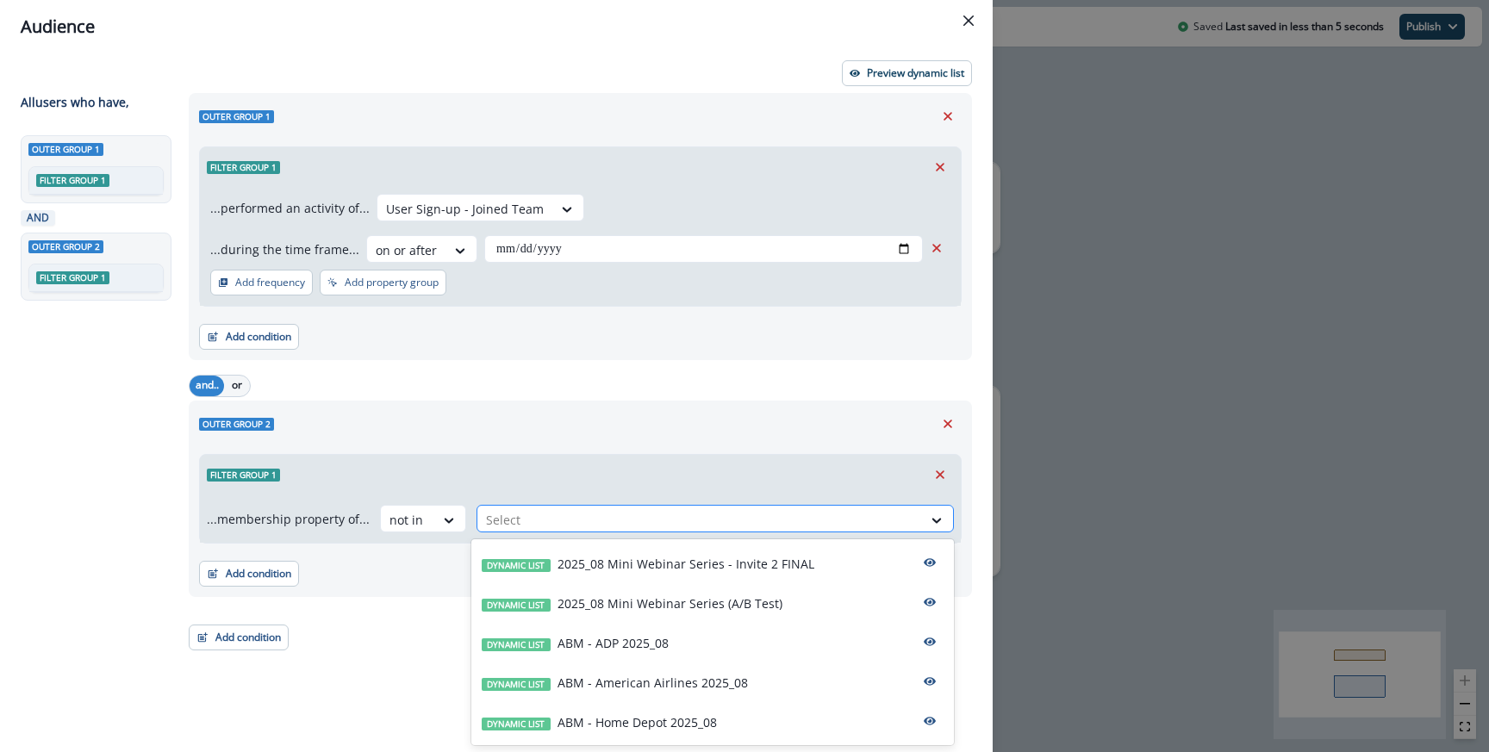
click at [547, 512] on div at bounding box center [699, 520] width 427 height 22
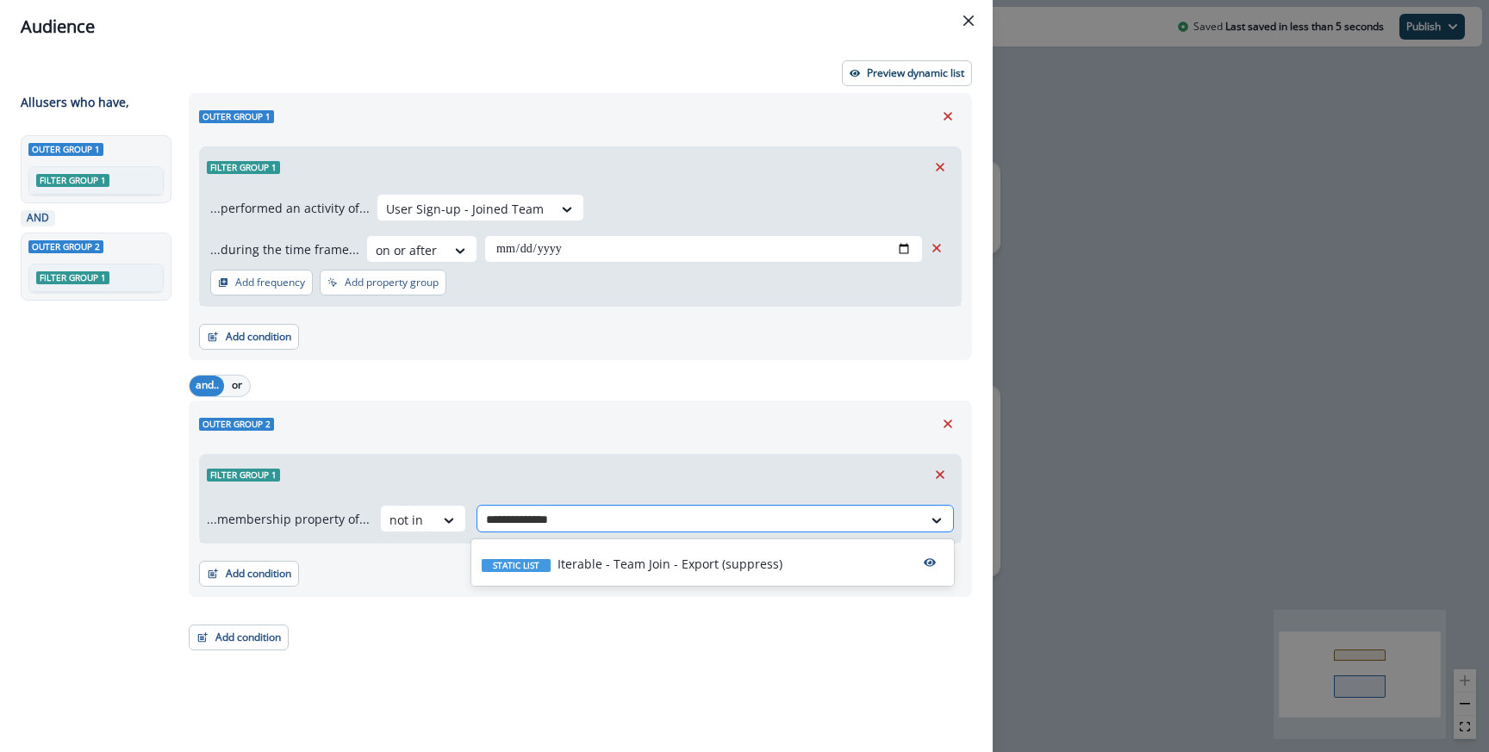
type input "**********"
click at [593, 567] on p "Iterable - Team Join - Export (suppress)" at bounding box center [670, 564] width 225 height 18
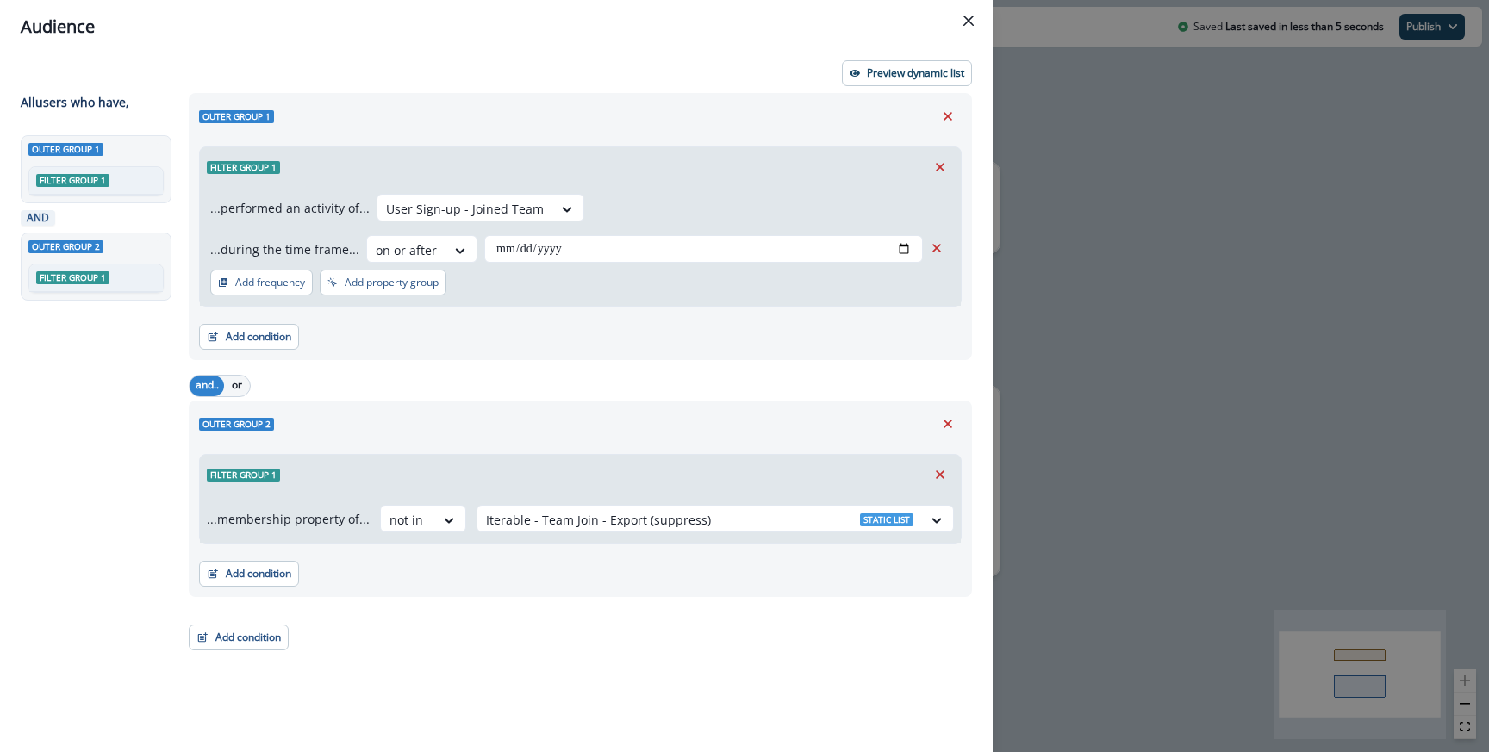
click at [612, 452] on div "Filter group 1 ...membership property of... not in option Iterable - Team Join …" at bounding box center [580, 495] width 763 height 97
click at [1036, 117] on div "**********" at bounding box center [744, 376] width 1489 height 752
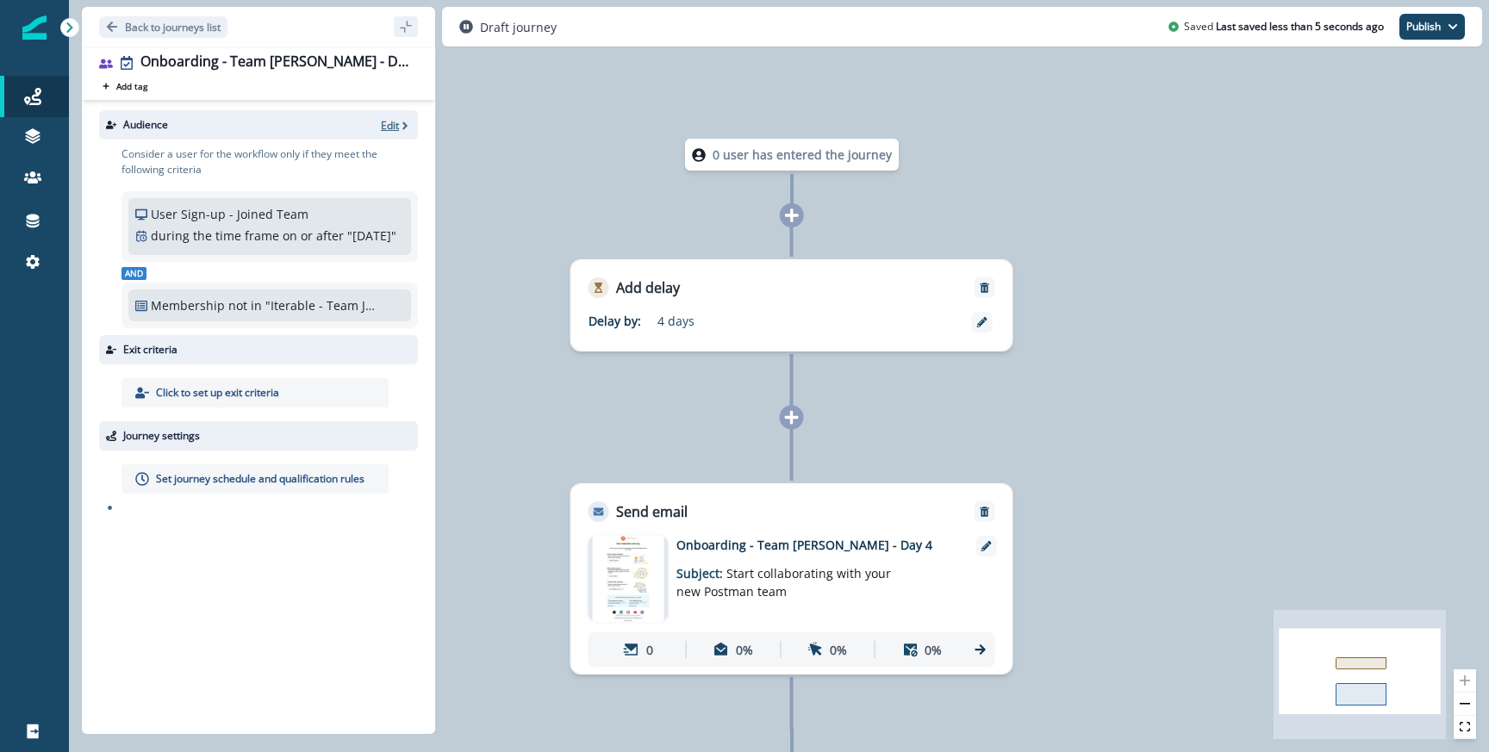
click at [384, 129] on p "Edit" at bounding box center [390, 125] width 18 height 15
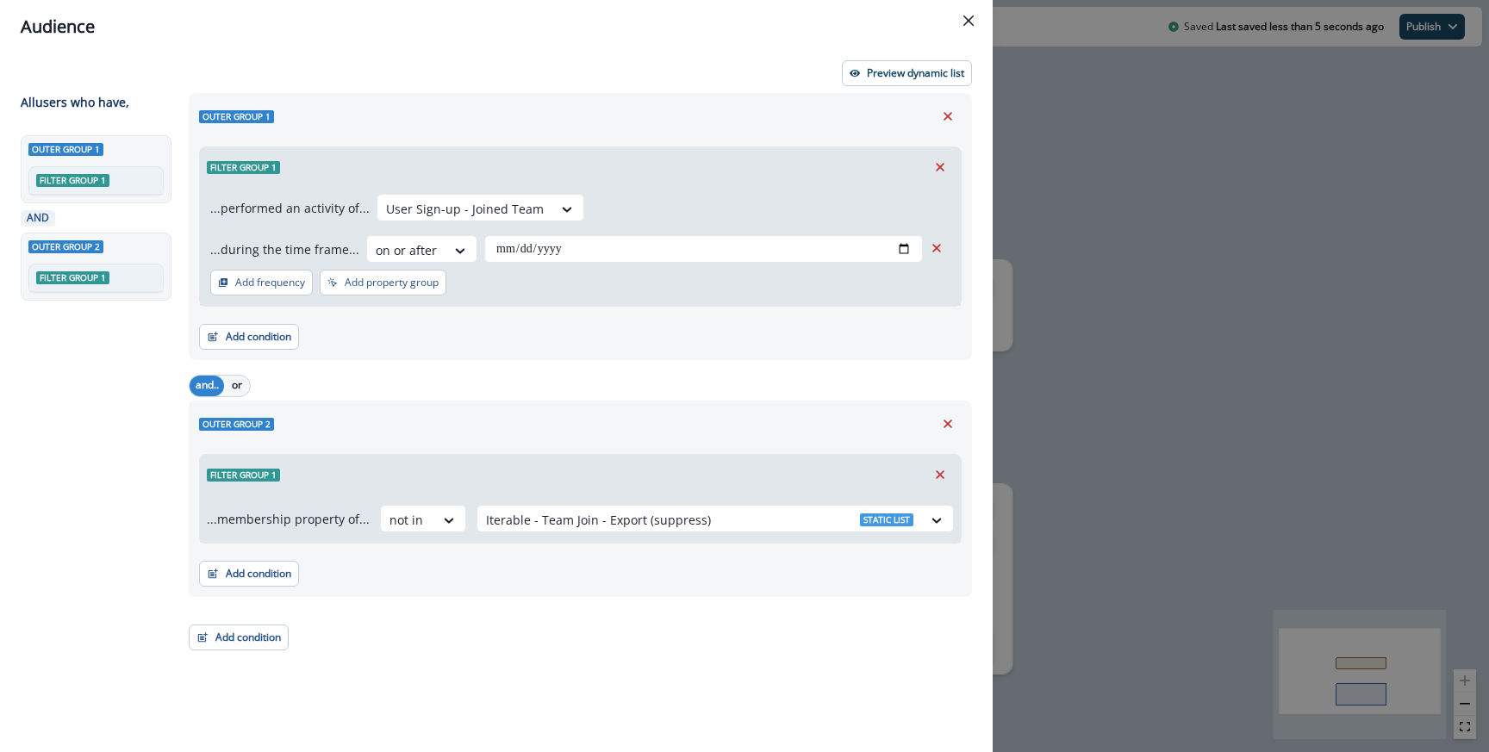
click at [906, 90] on div "**********" at bounding box center [496, 402] width 993 height 699
click at [892, 70] on p "Preview dynamic list" at bounding box center [915, 73] width 97 height 12
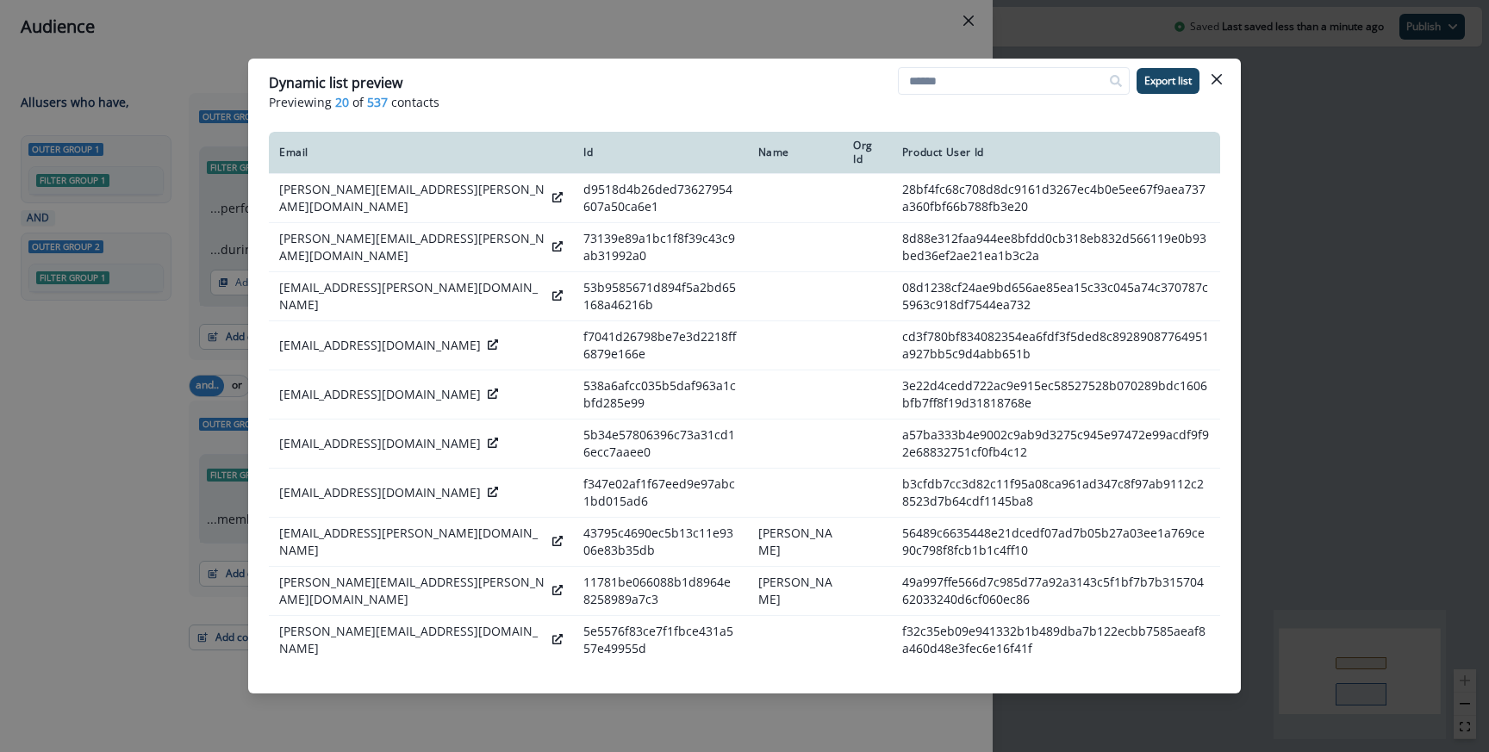
click at [617, 46] on div "Dynamic list preview Previewing 20 of 537 contacts Export list Email Id Name Or…" at bounding box center [744, 376] width 1489 height 752
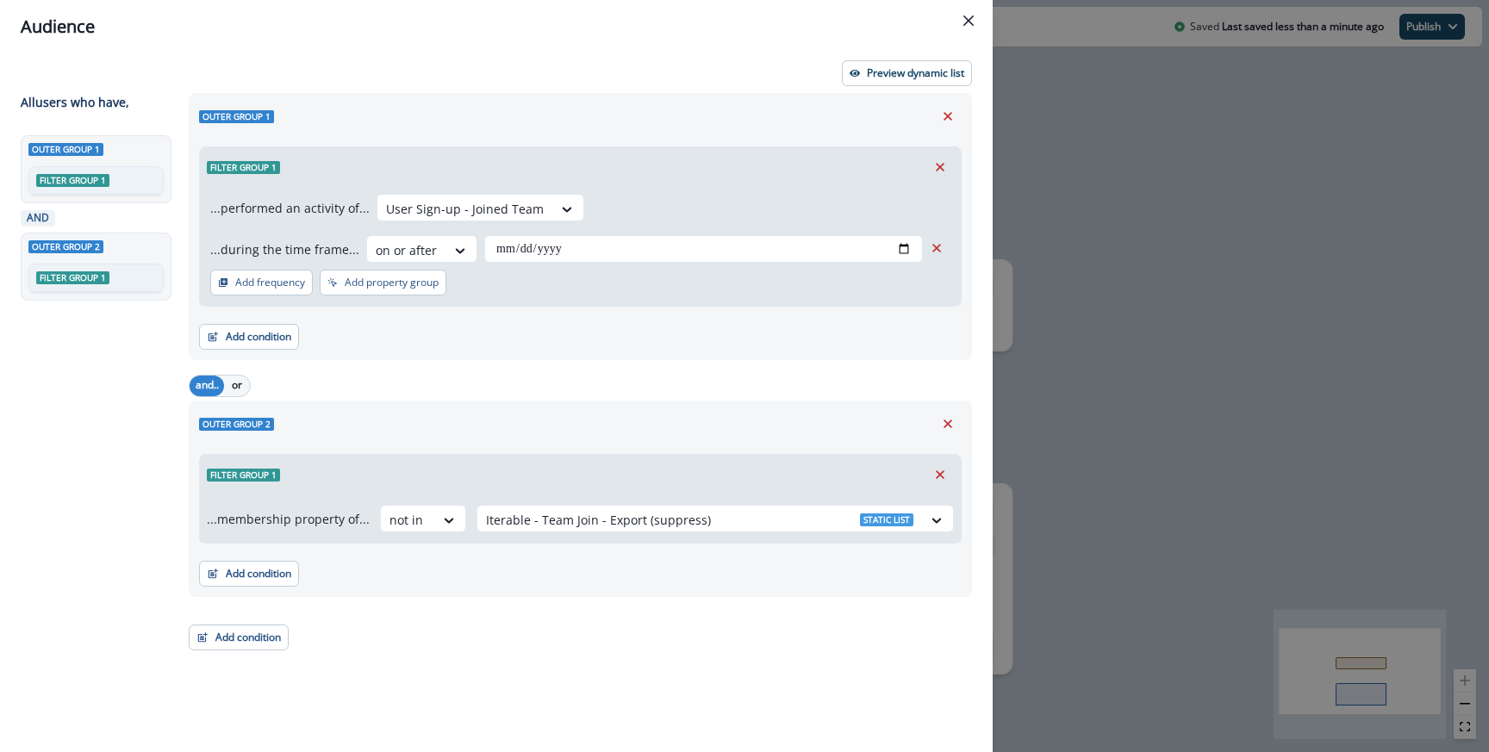
click at [1098, 284] on div "**********" at bounding box center [744, 376] width 1489 height 752
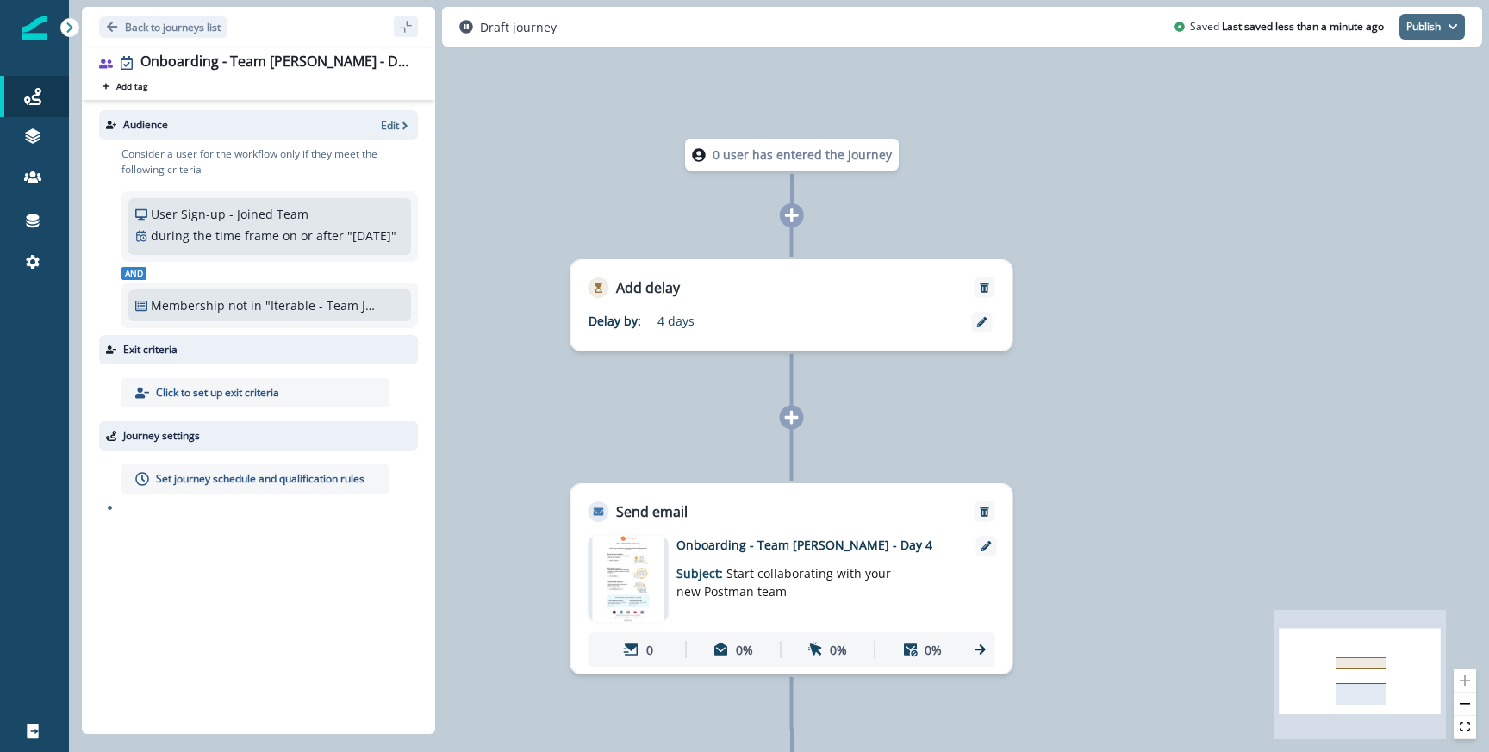
click at [1430, 27] on button "Publish" at bounding box center [1431, 27] width 65 height 26
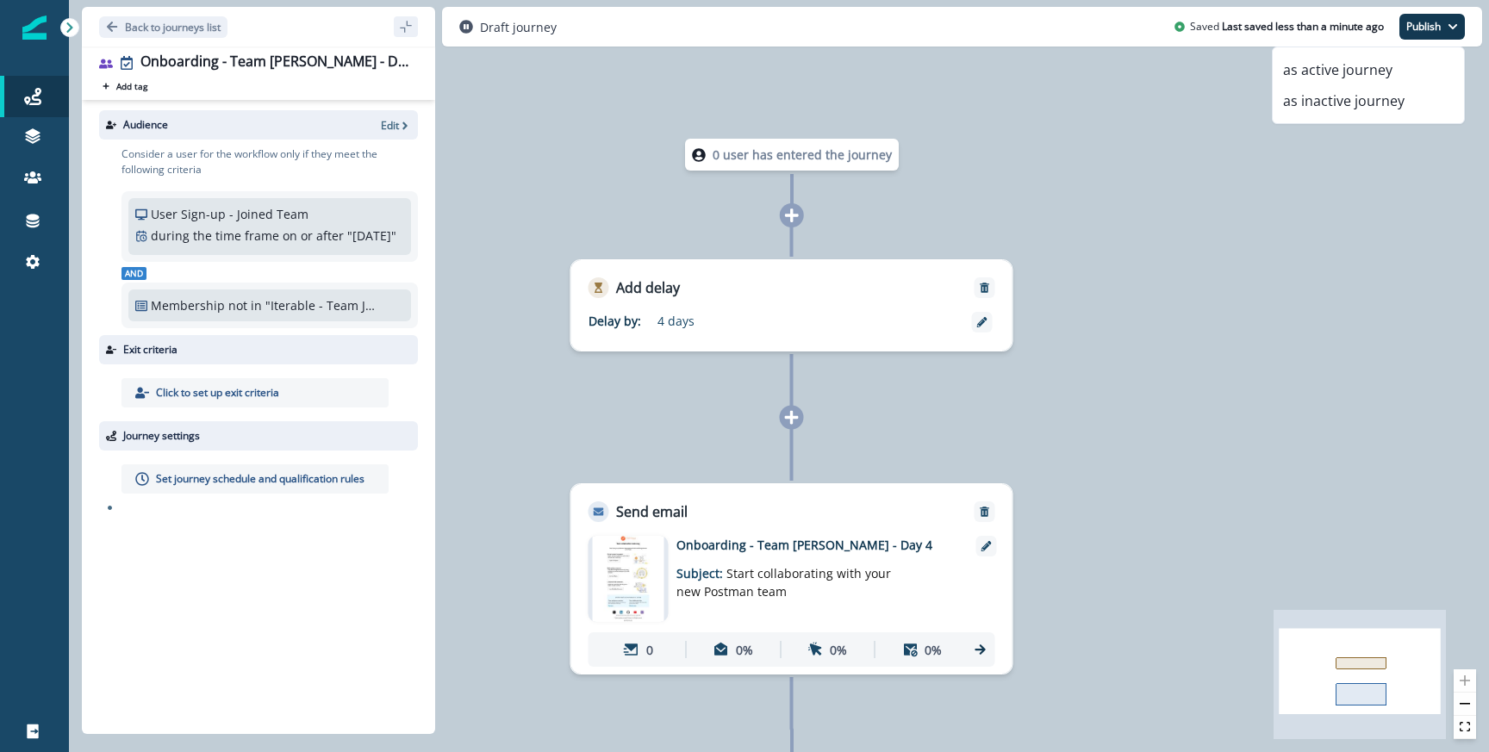
click at [322, 408] on div "Click to set up exit criteria" at bounding box center [255, 392] width 267 height 29
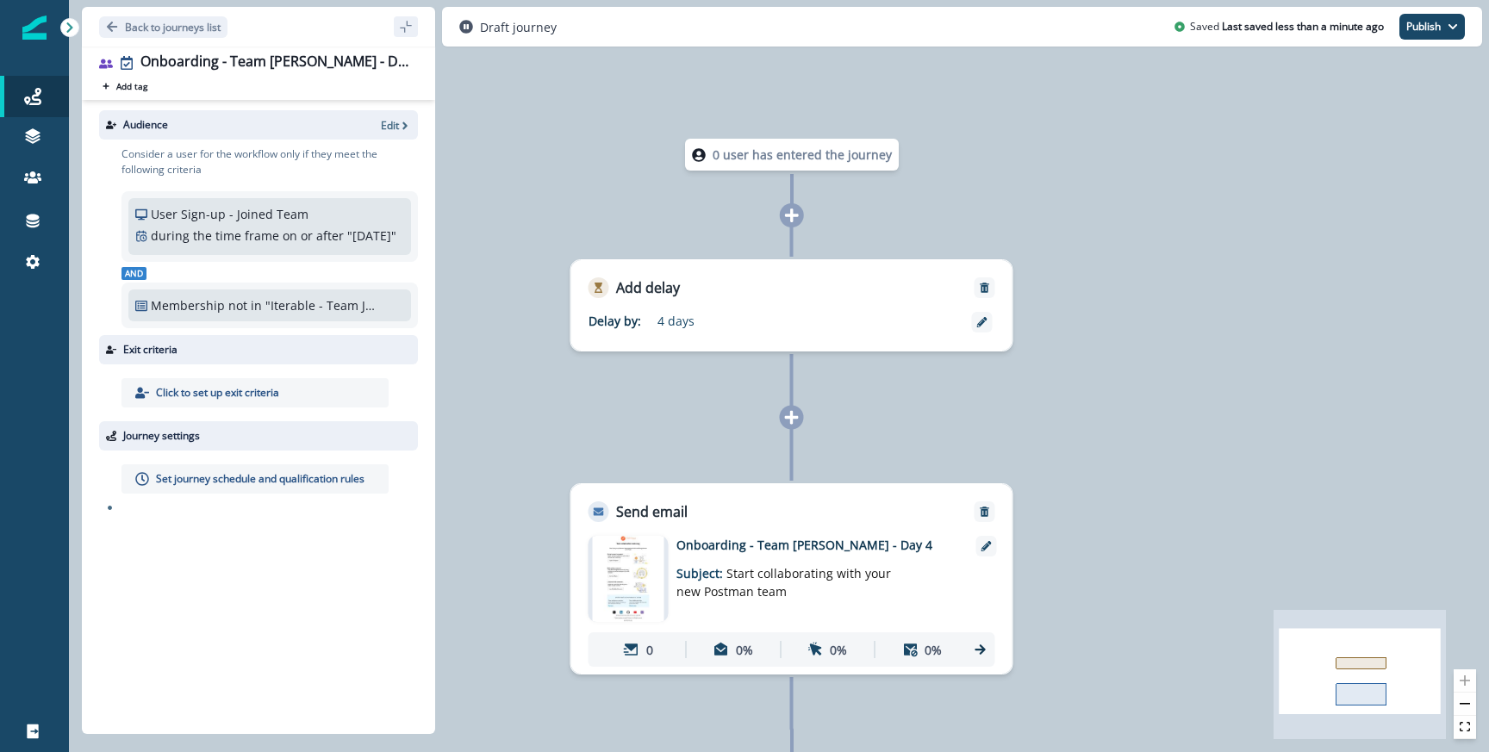
click at [286, 487] on p "Set journey schedule and qualification rules" at bounding box center [260, 479] width 209 height 16
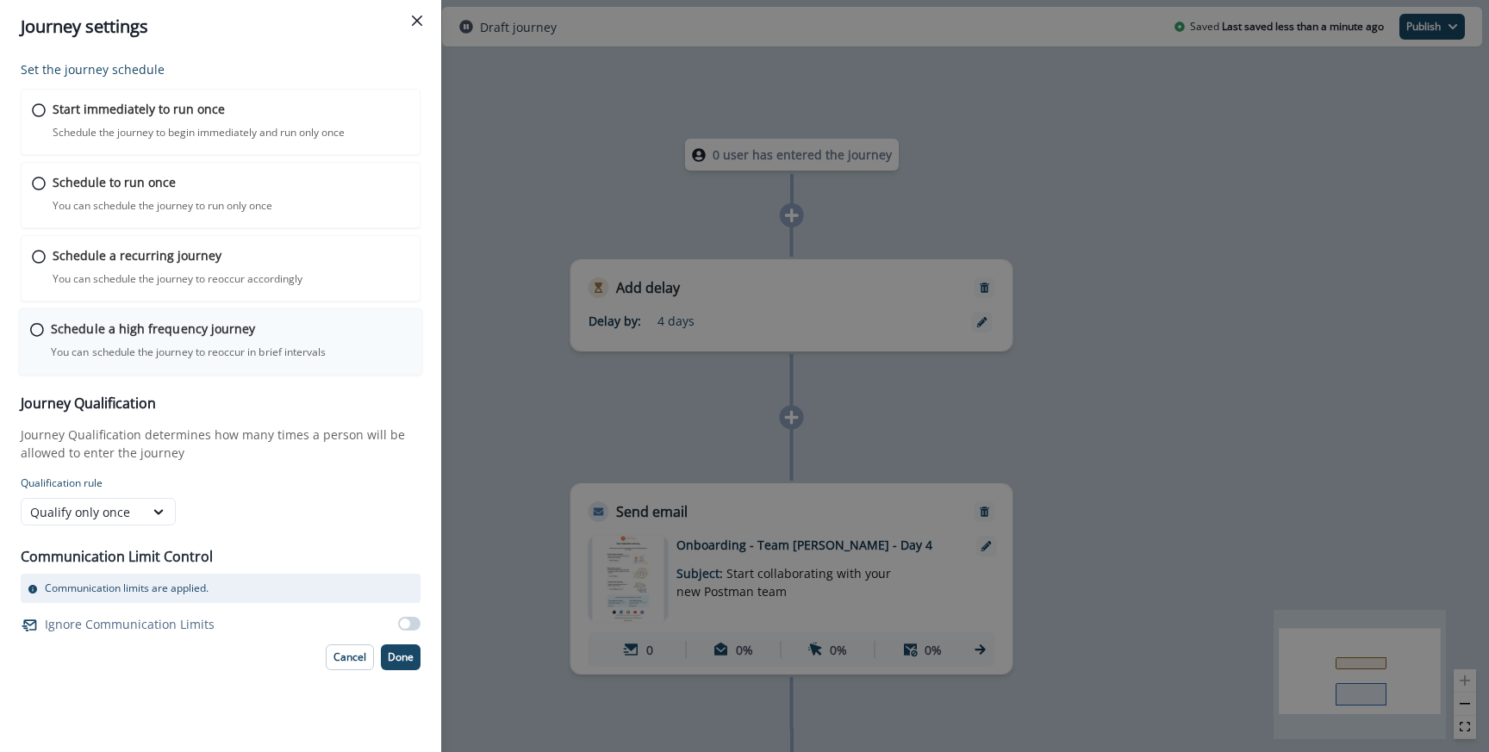
click at [140, 352] on p "You can schedule the journey to reoccur in brief intervals" at bounding box center [188, 353] width 275 height 16
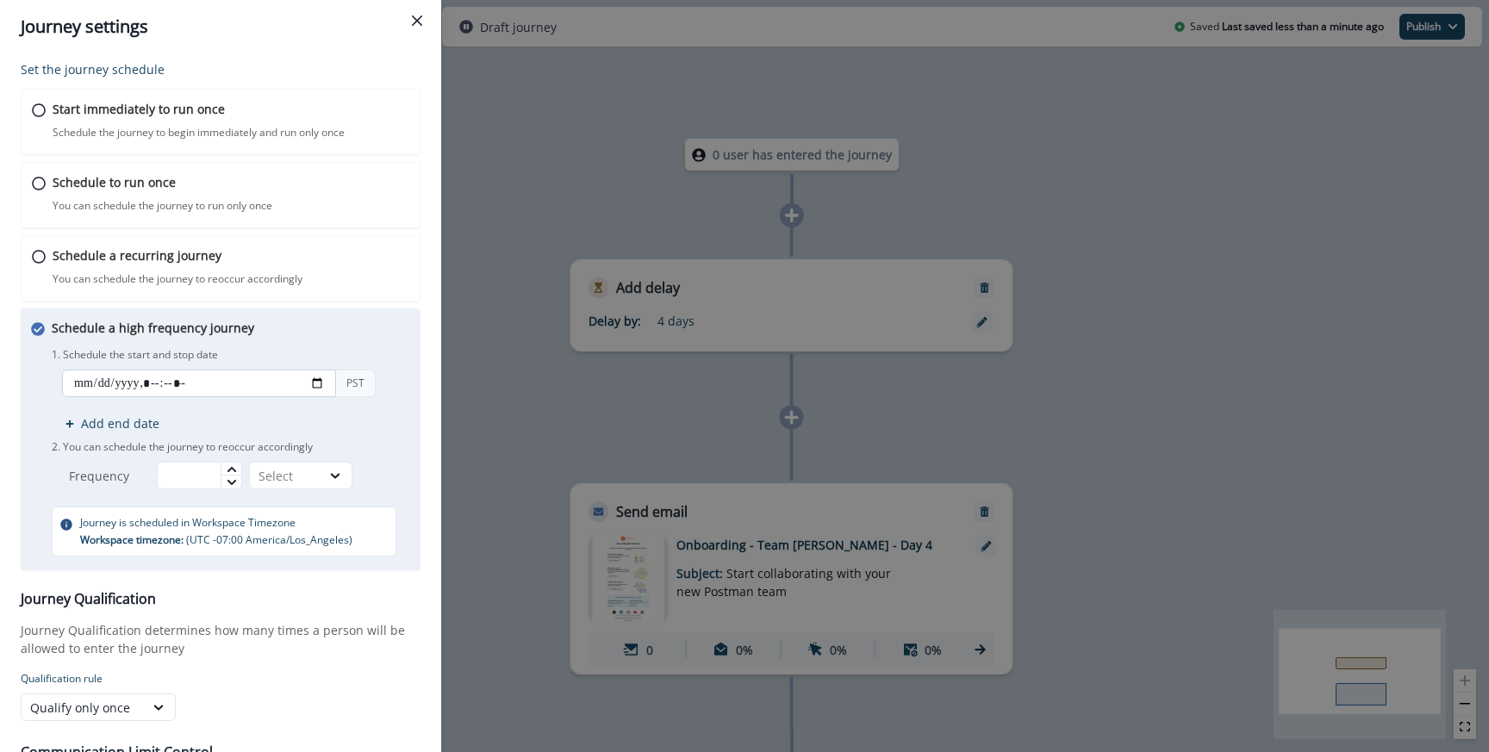
click at [183, 388] on input "datetime-local" at bounding box center [199, 384] width 274 height 28
click at [310, 376] on input "datetime-local" at bounding box center [199, 384] width 274 height 28
type input "**********"
click at [373, 344] on div "1. Schedule the start and stop date PST Add end date 2. You can schedule the jo…" at bounding box center [231, 417] width 358 height 146
click at [212, 477] on input "text" at bounding box center [199, 476] width 85 height 28
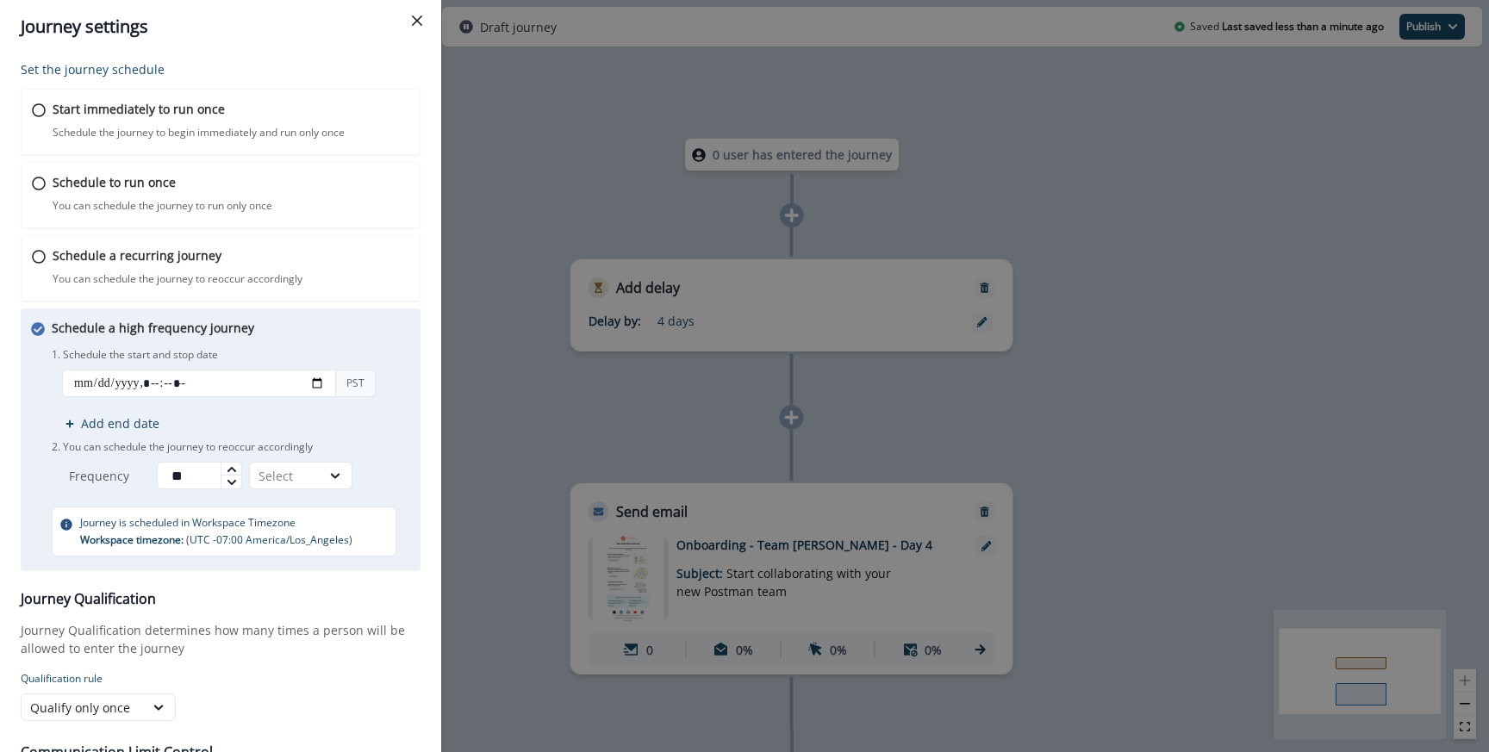
type input "**"
click at [267, 499] on div "Schedule a high frequency journey You can schedule the journey to reoccur in br…" at bounding box center [231, 438] width 358 height 238
click at [275, 480] on div "Select" at bounding box center [285, 476] width 53 height 18
click at [277, 519] on div "Minutes" at bounding box center [303, 516] width 103 height 32
click at [402, 434] on div "1. Schedule the start and stop date PST Add end date 2. You can schedule the jo…" at bounding box center [231, 417] width 358 height 146
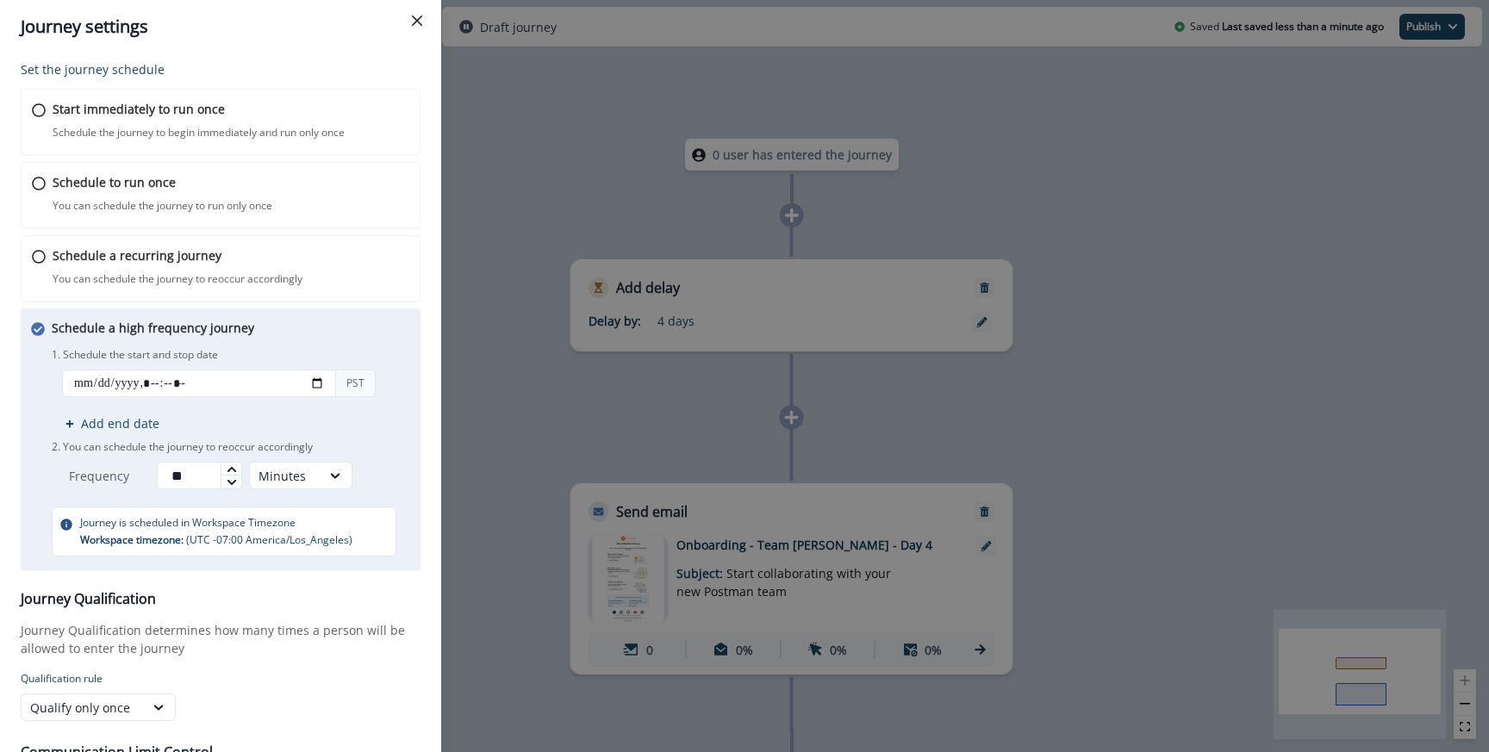
scroll to position [121, 0]
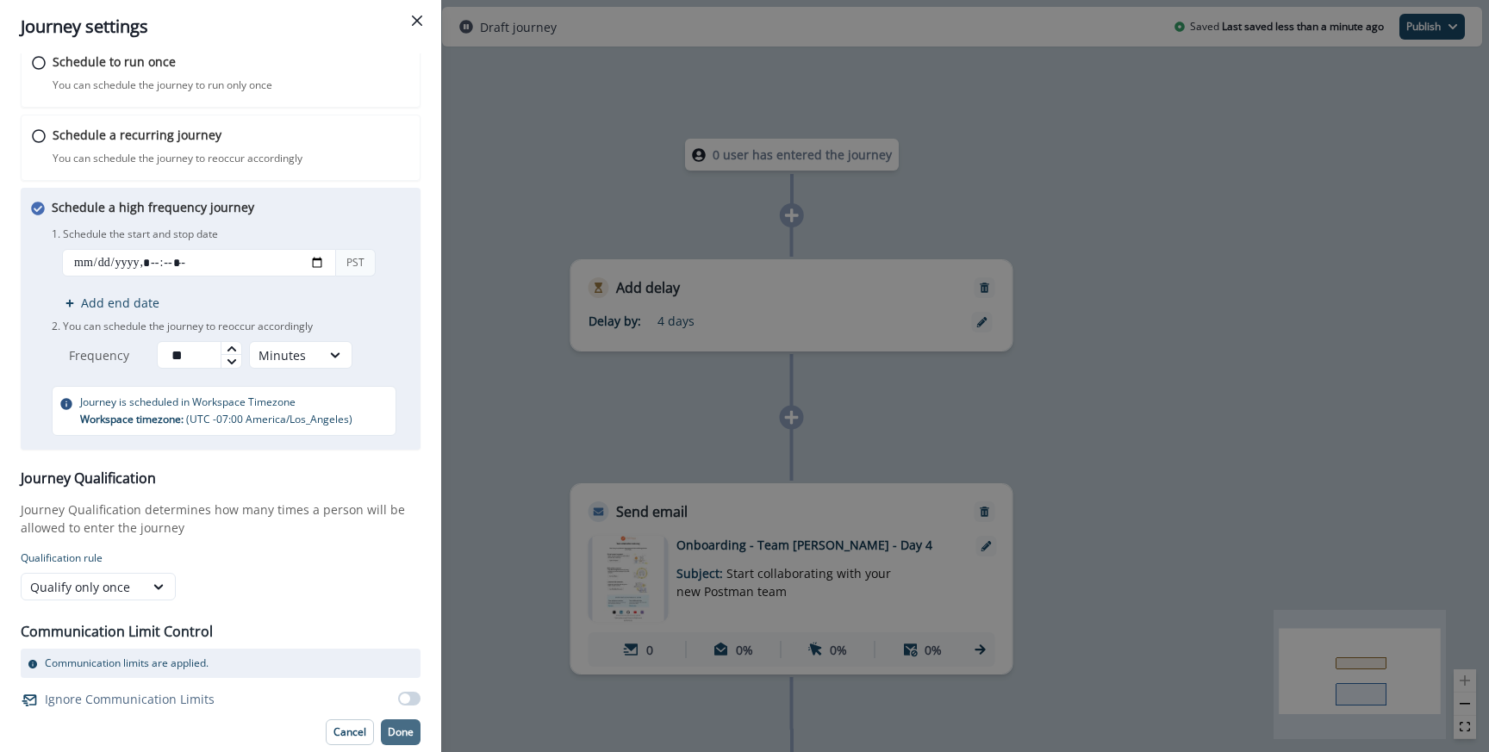
click at [404, 726] on p "Done" at bounding box center [401, 732] width 26 height 12
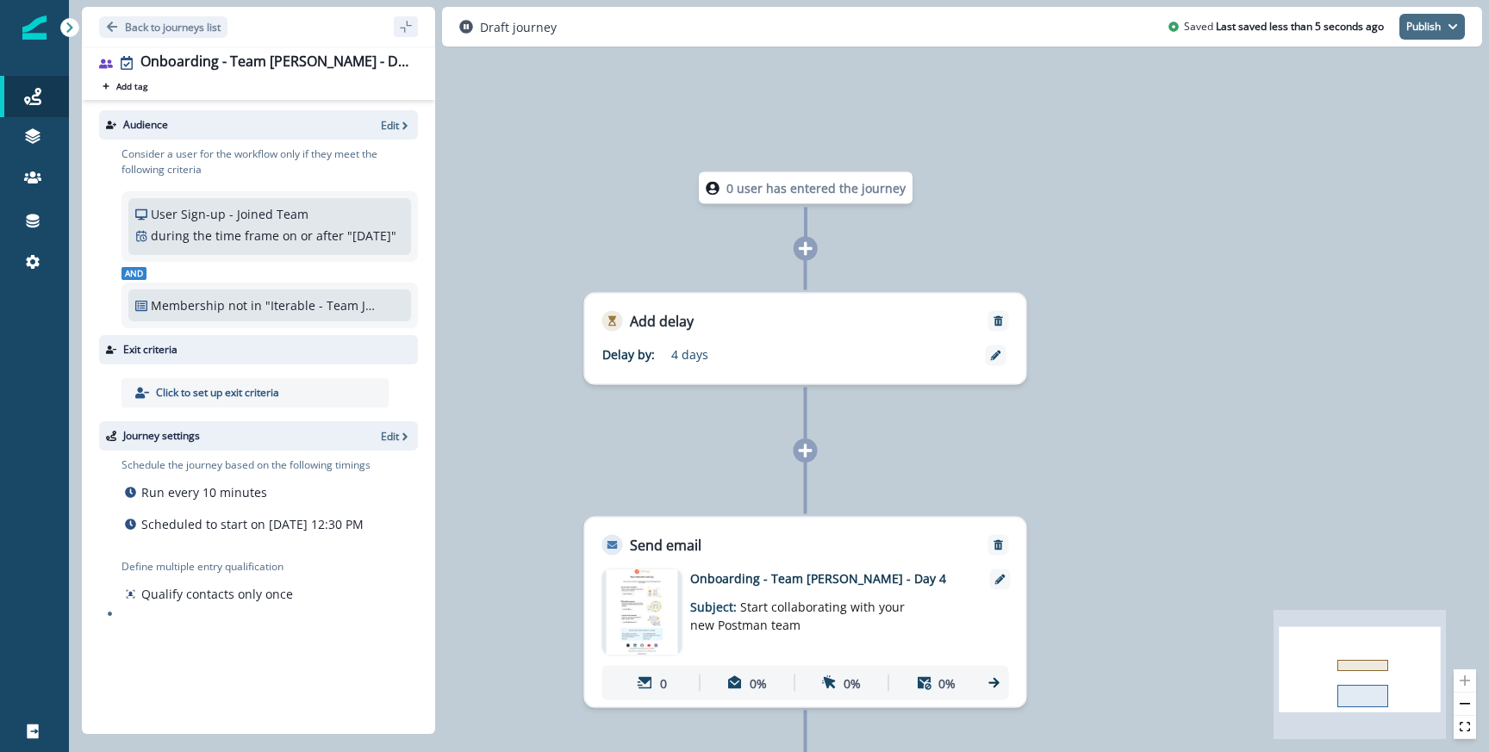
click at [1435, 22] on button "Publish" at bounding box center [1431, 27] width 65 height 26
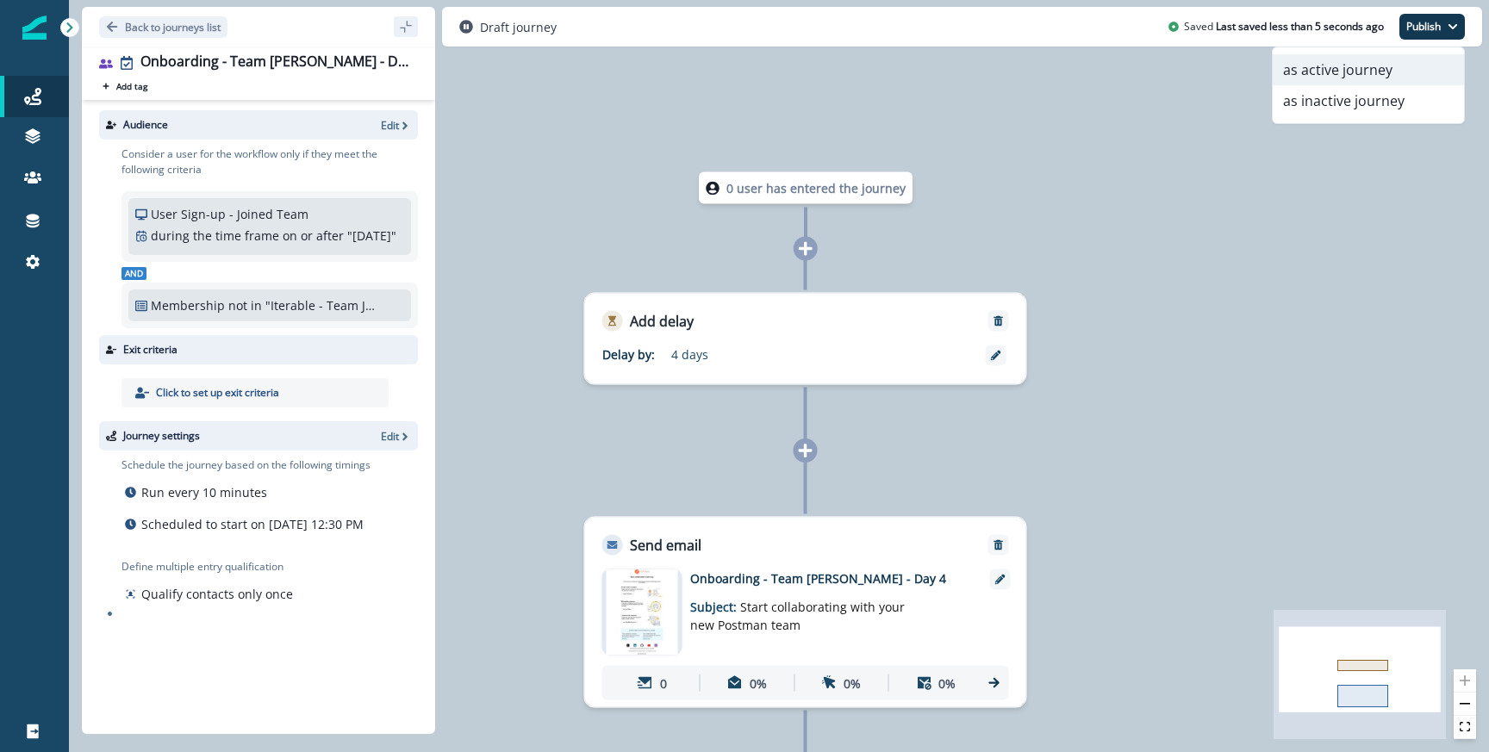
click at [1325, 71] on button "as active journey" at bounding box center [1368, 69] width 191 height 31
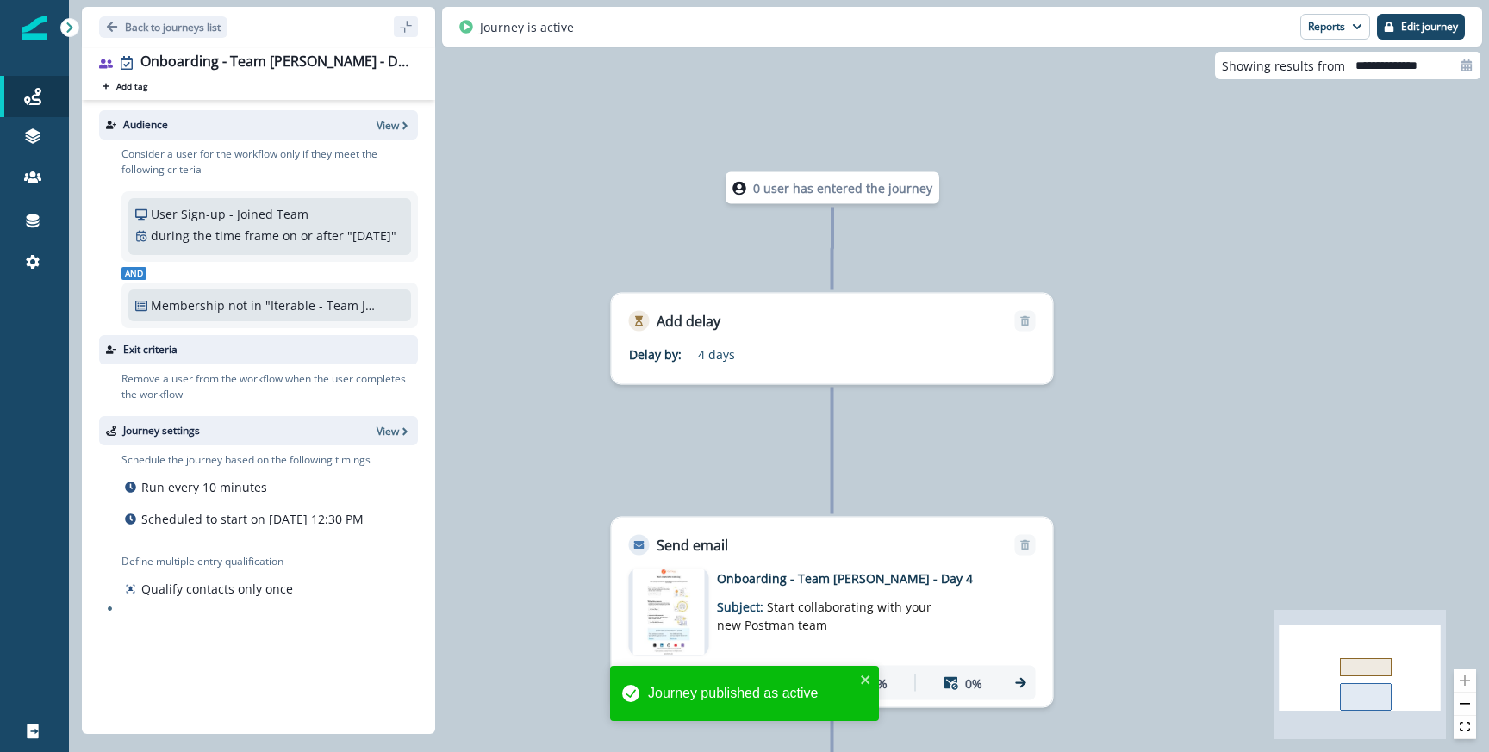
click at [597, 152] on div "0 user has entered the journey Add delay Delay by: 4 days Delay details incompl…" at bounding box center [779, 376] width 1420 height 752
